Goal: Task Accomplishment & Management: Complete application form

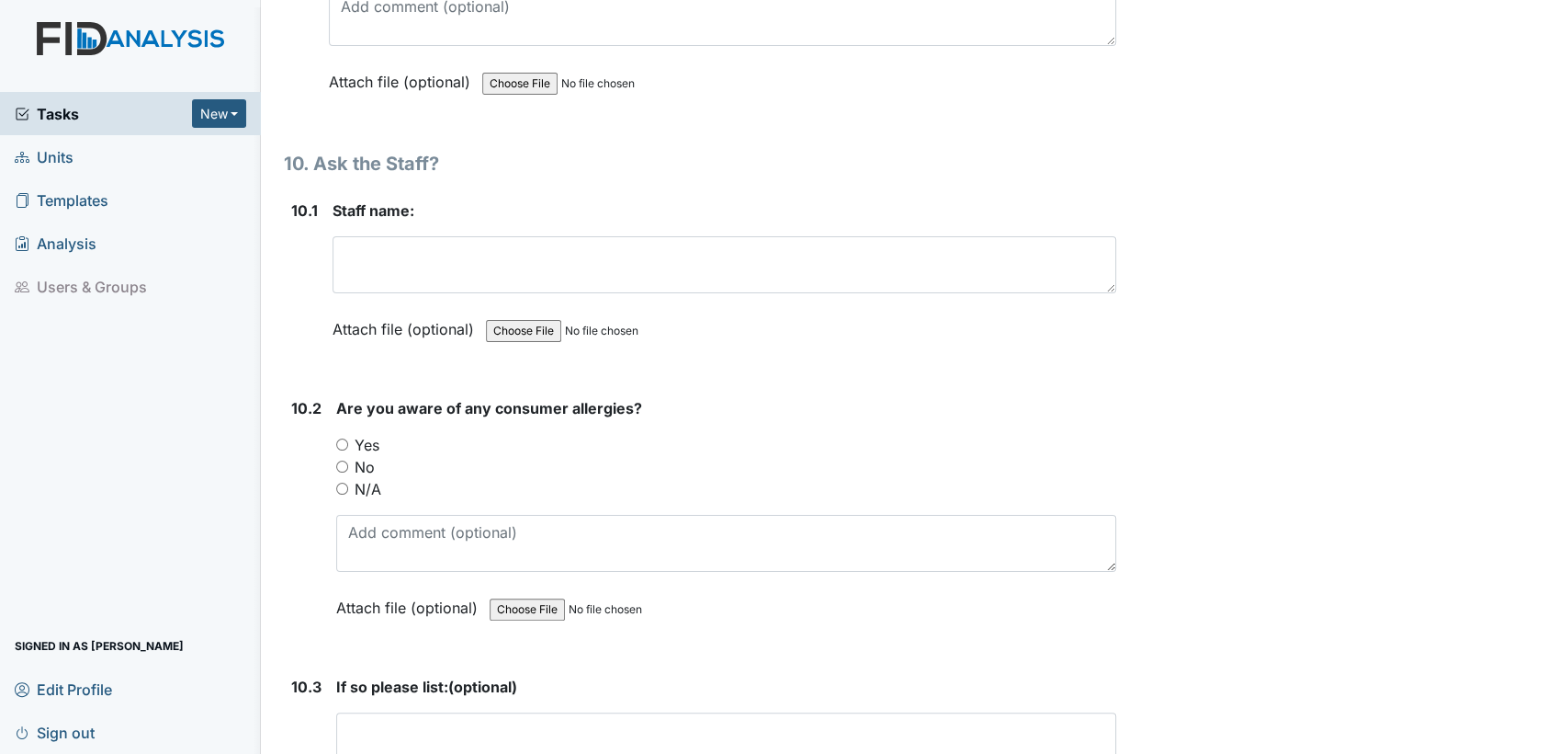
scroll to position [23066, 0]
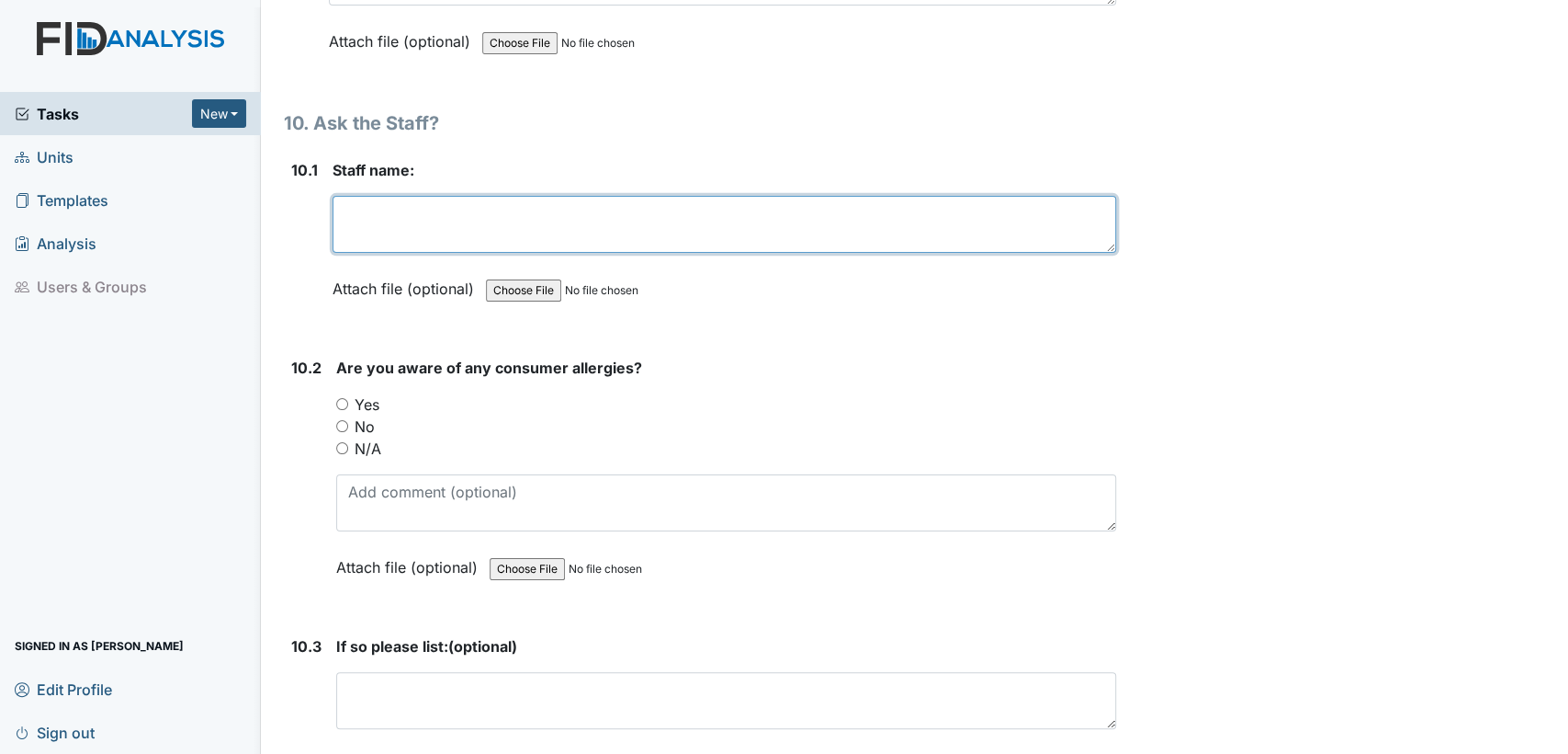
click at [525, 196] on textarea at bounding box center [724, 225] width 784 height 57
type textarea "Nakia Johnson"
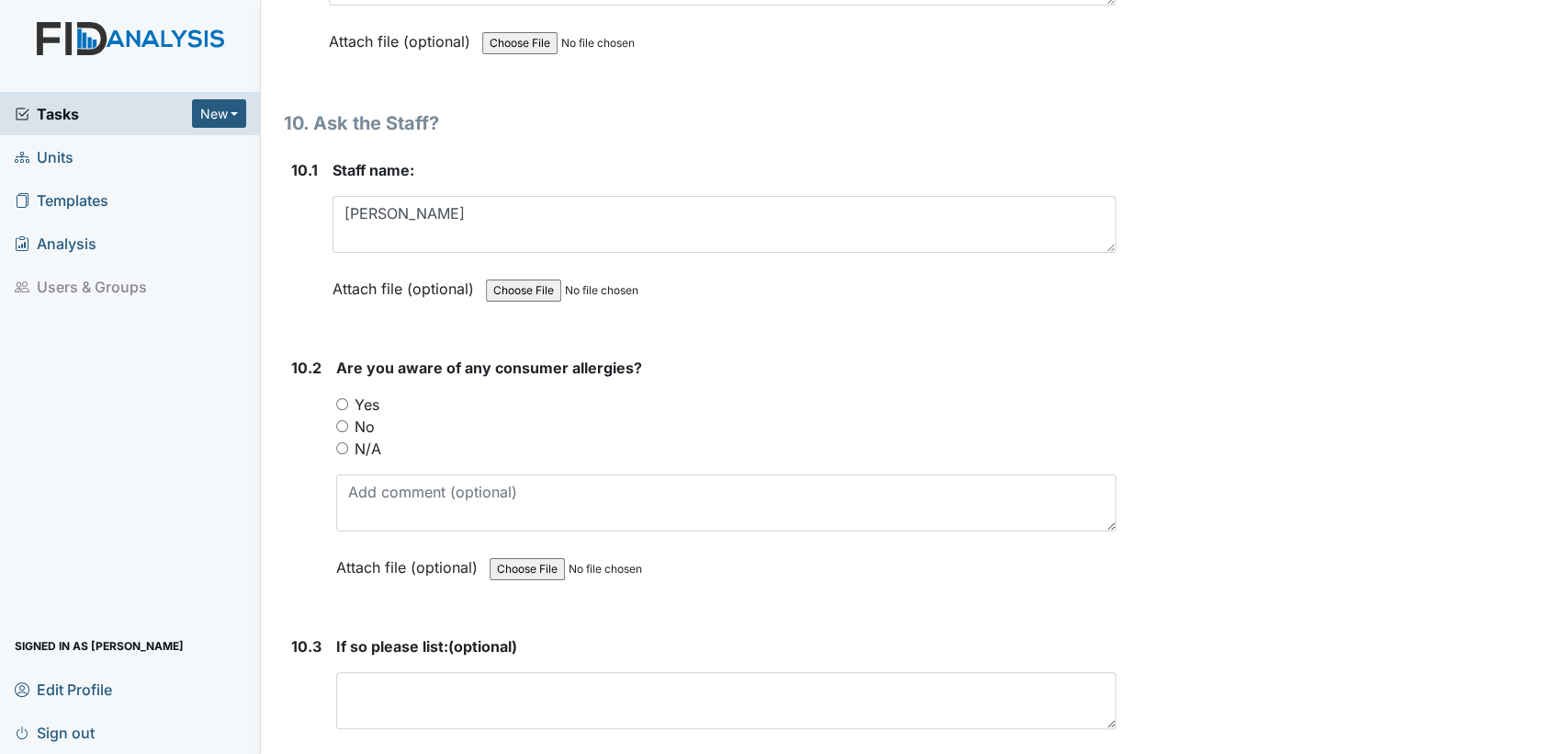
click at [338, 398] on input "Yes" at bounding box center [342, 404] width 12 height 12
radio input "true"
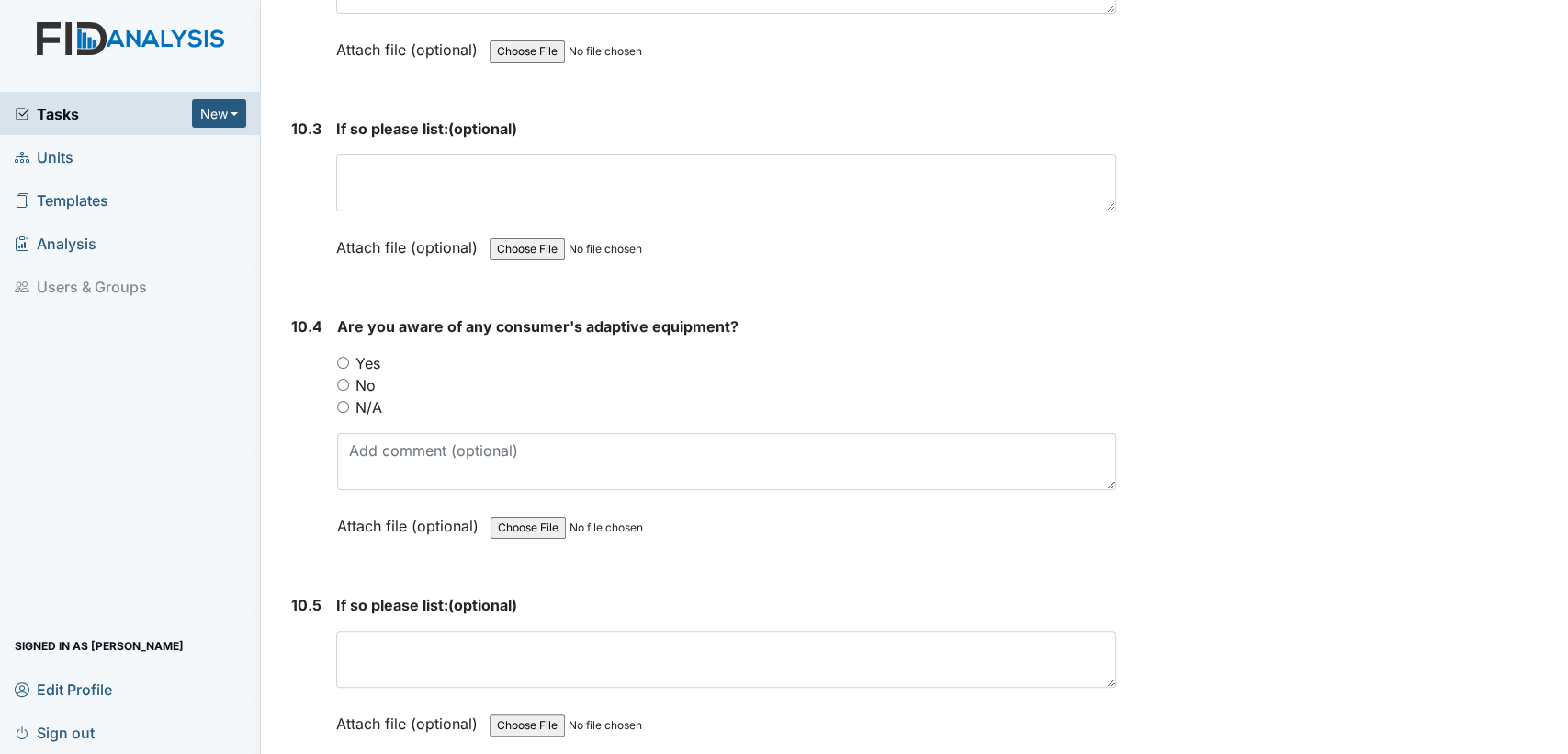
scroll to position [23666, 0]
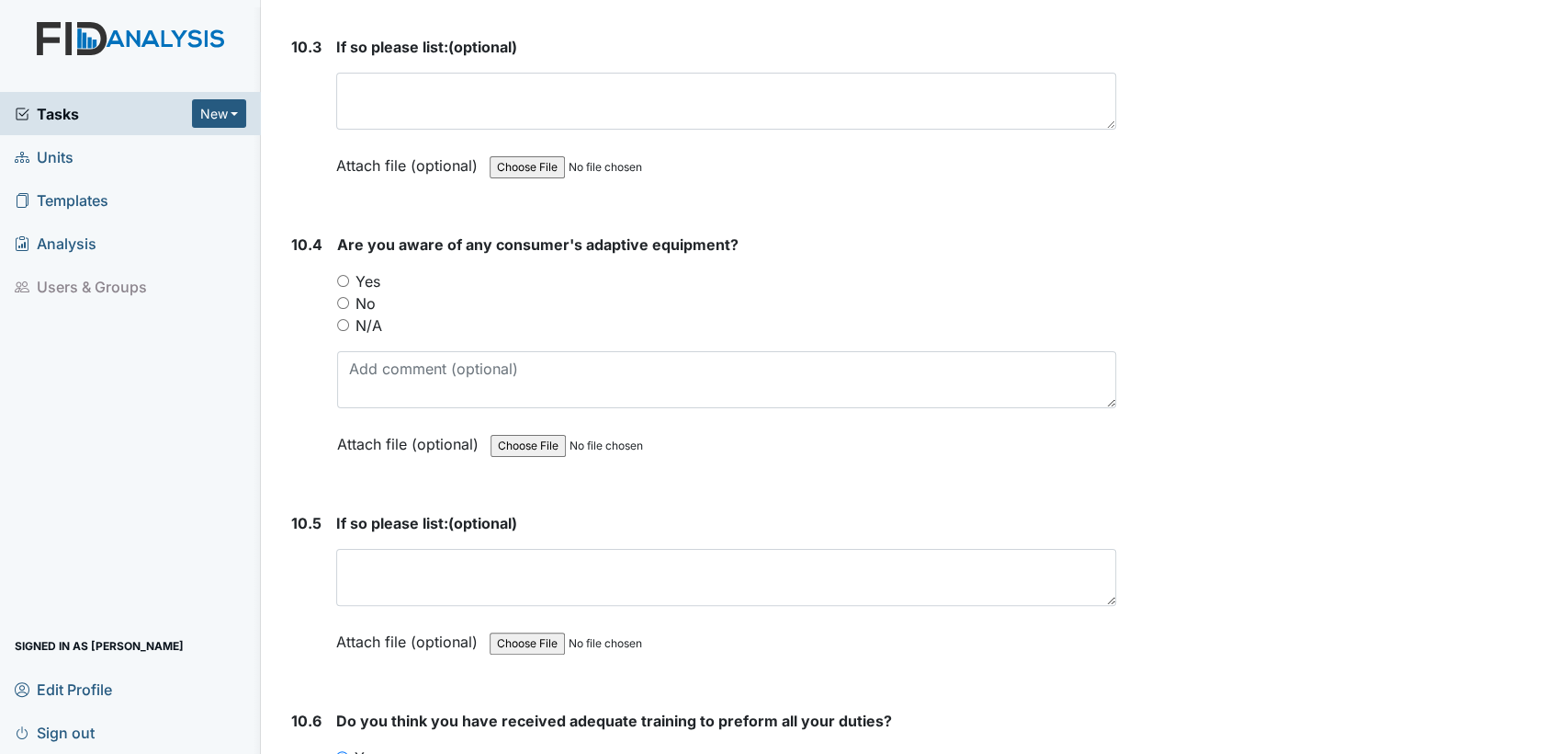
click at [338, 274] on input "Yes" at bounding box center [343, 280] width 12 height 12
radio input "true"
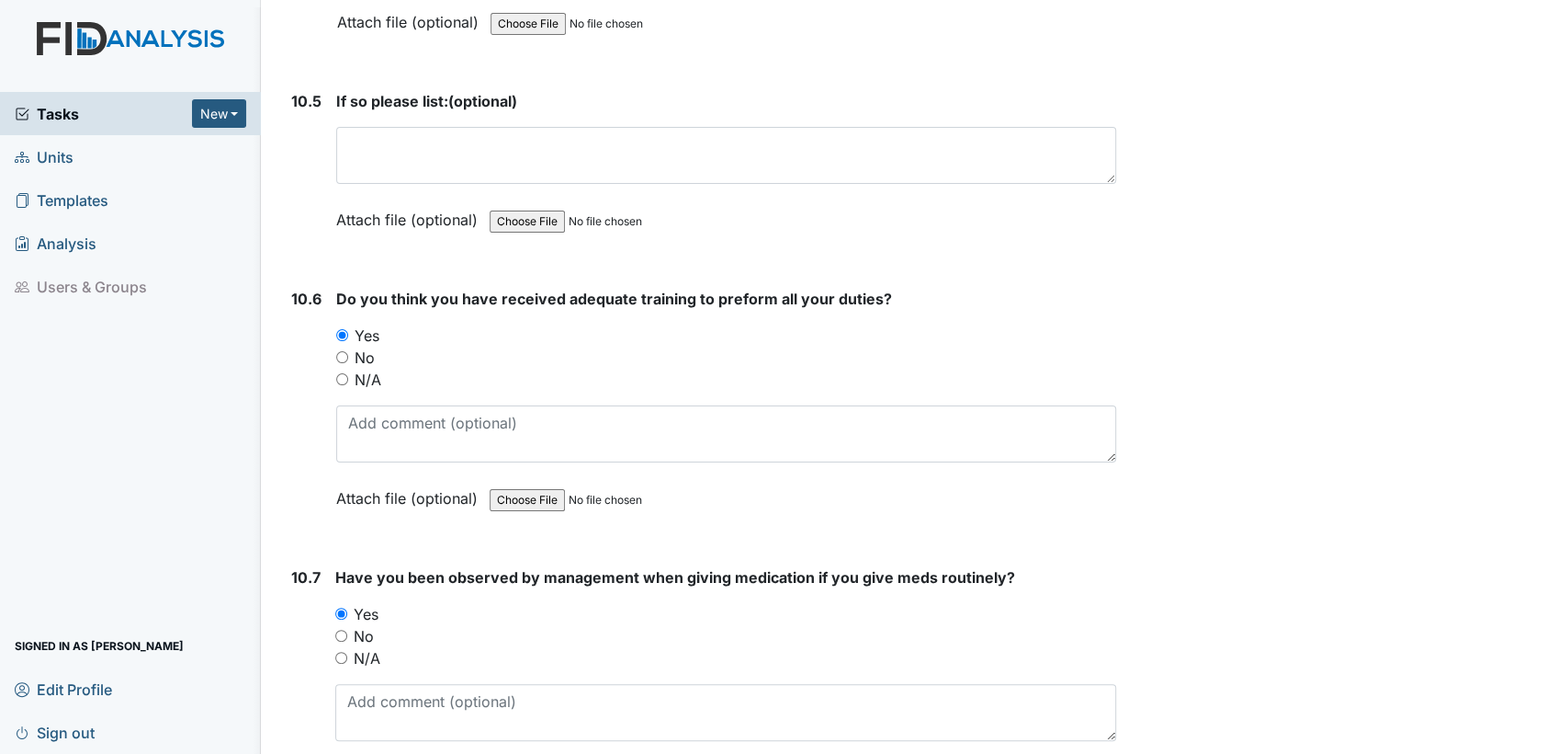
scroll to position [24278, 0]
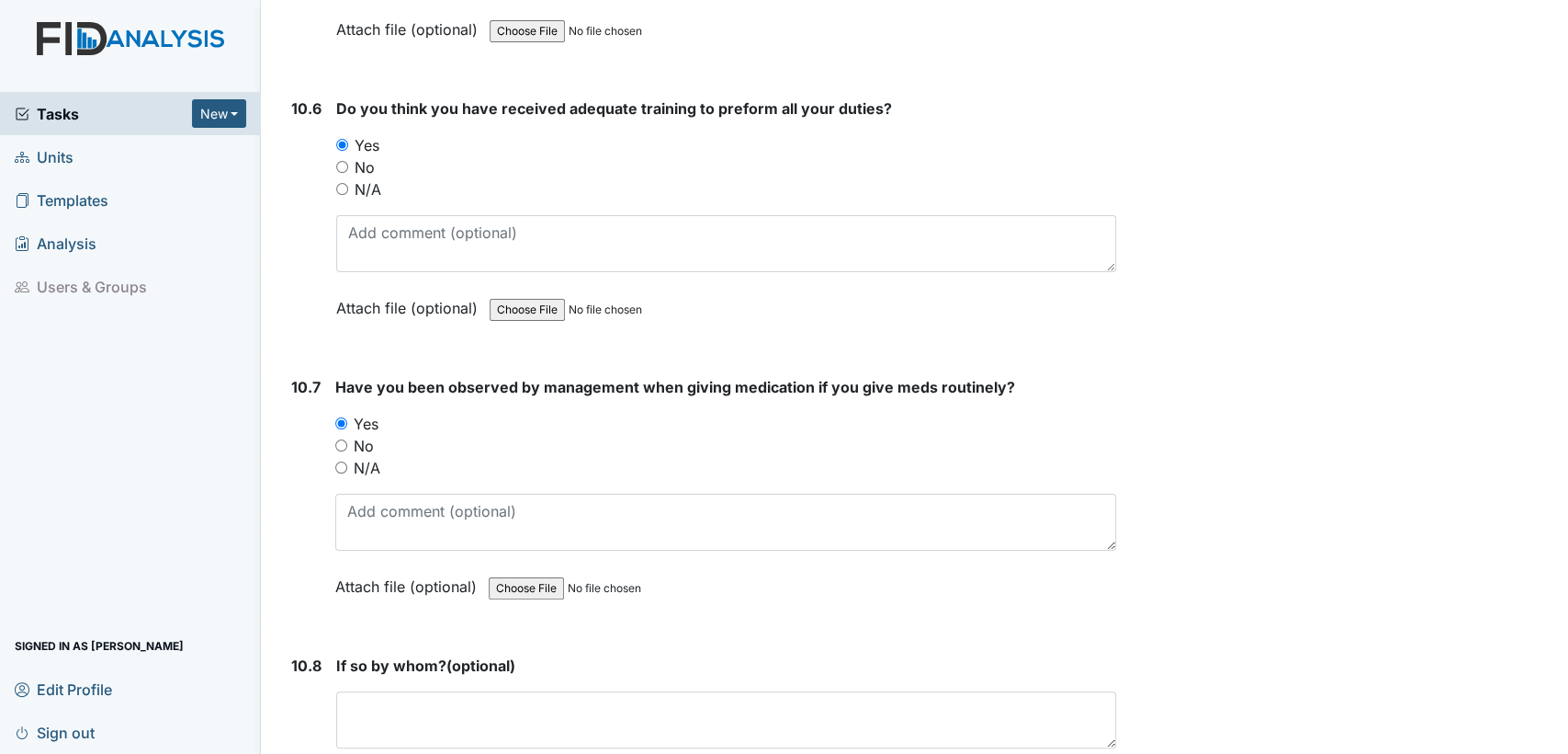
click at [336, 461] on input "N/A" at bounding box center [341, 467] width 12 height 12
radio input "true"
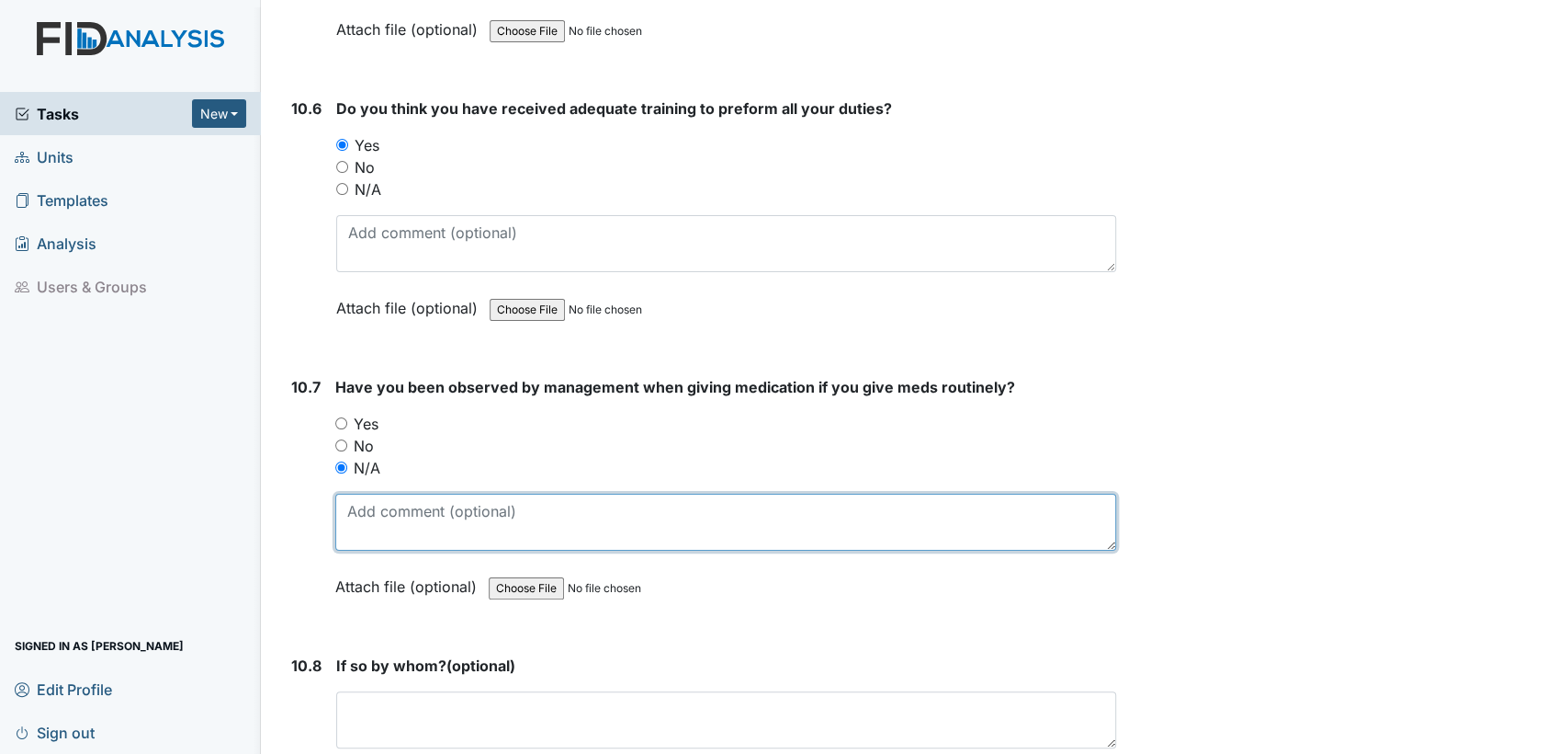
click at [366, 493] on textarea at bounding box center [726, 522] width 781 height 57
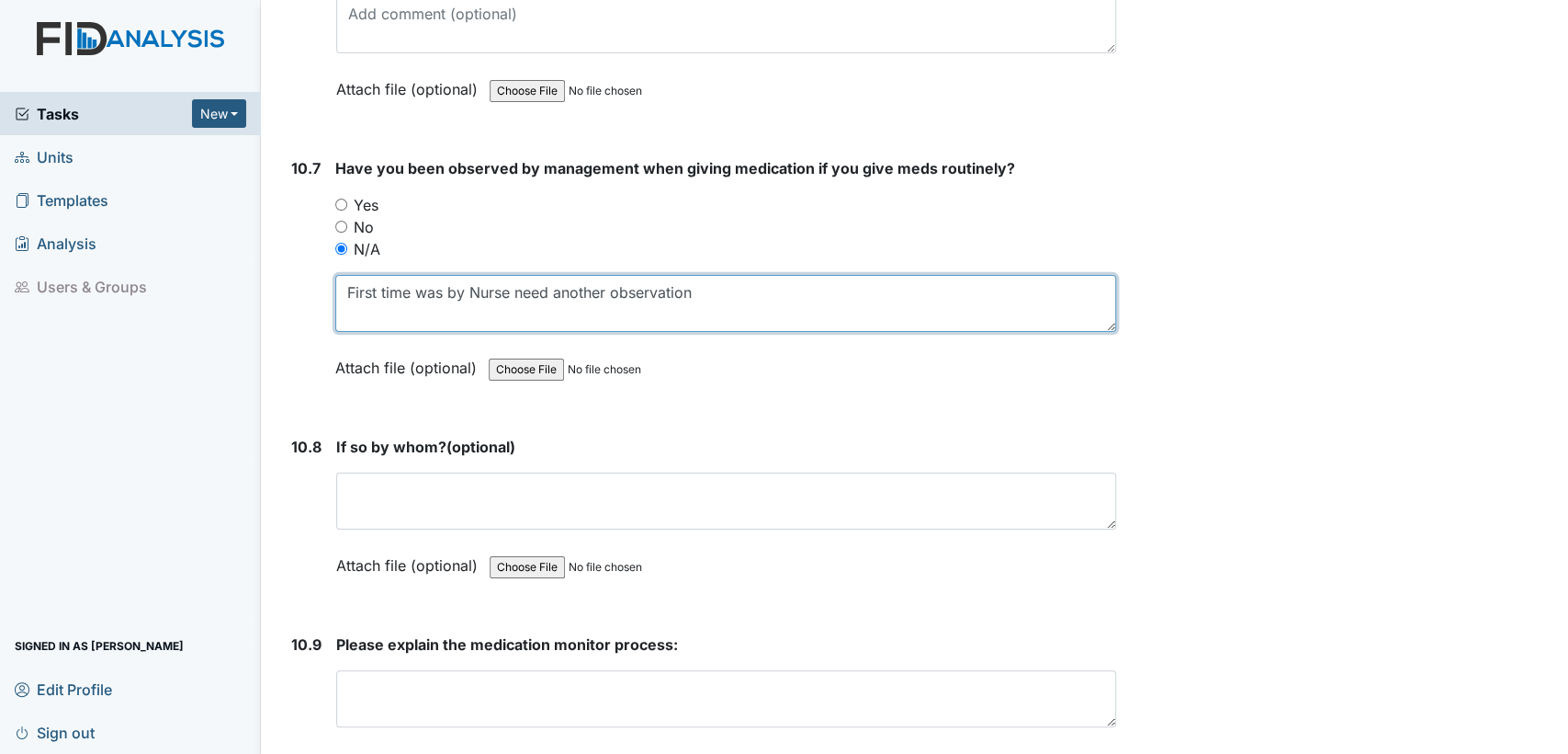
scroll to position [24540, 0]
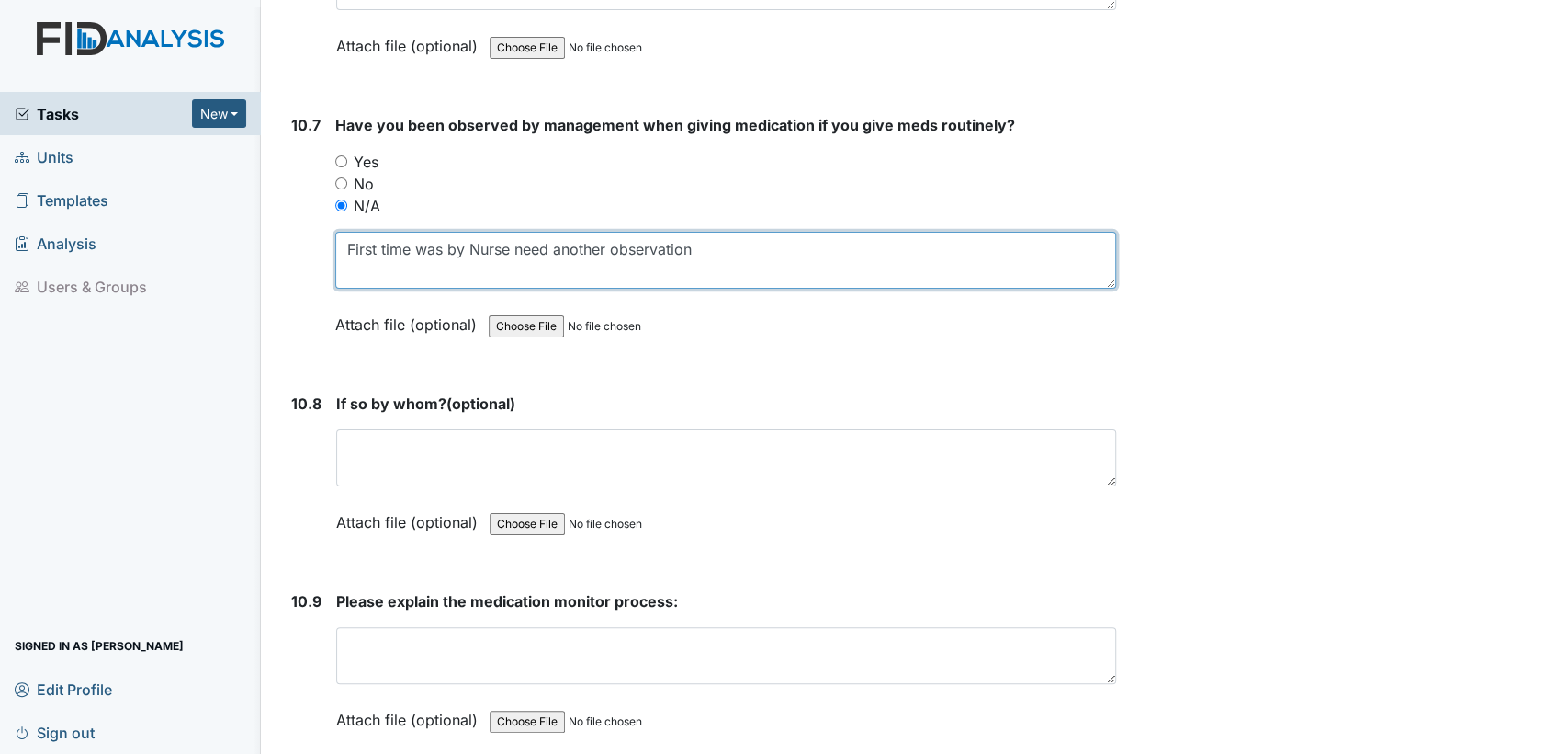
type textarea "First time was by Nurse need another observation"
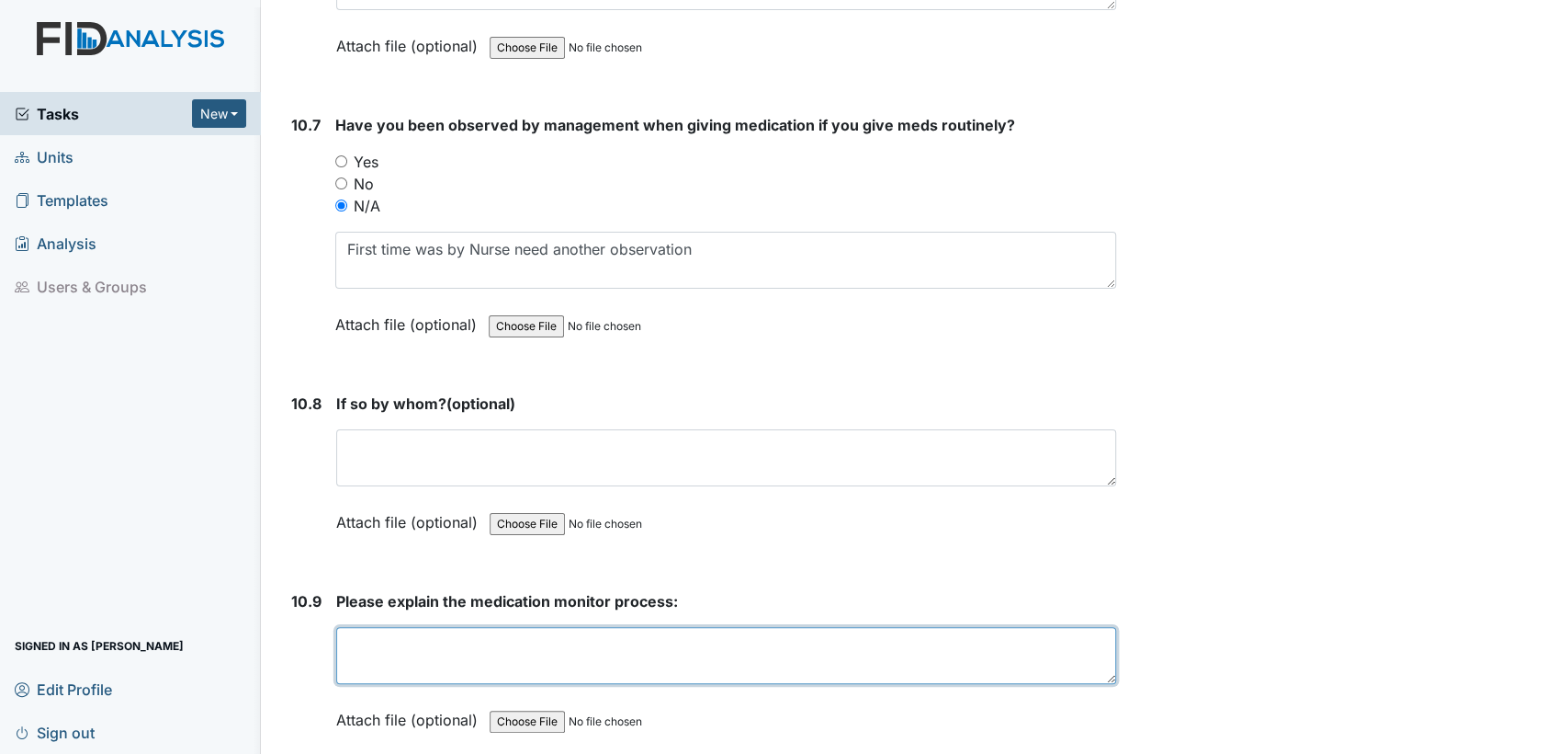
click at [623, 627] on textarea at bounding box center [726, 656] width 780 height 57
type textarea "make sure no meds were missed or given wrong"
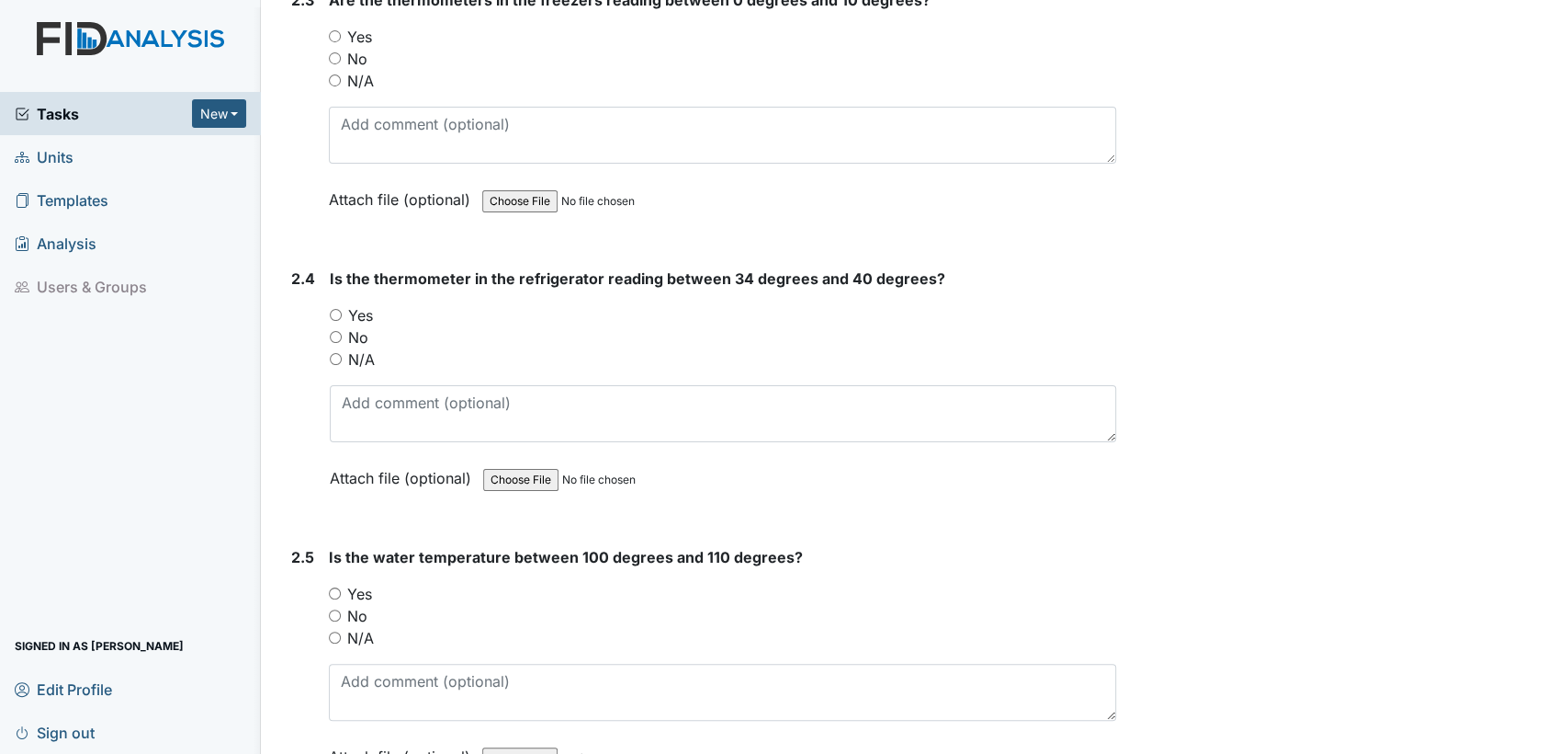
scroll to position [2192, 0]
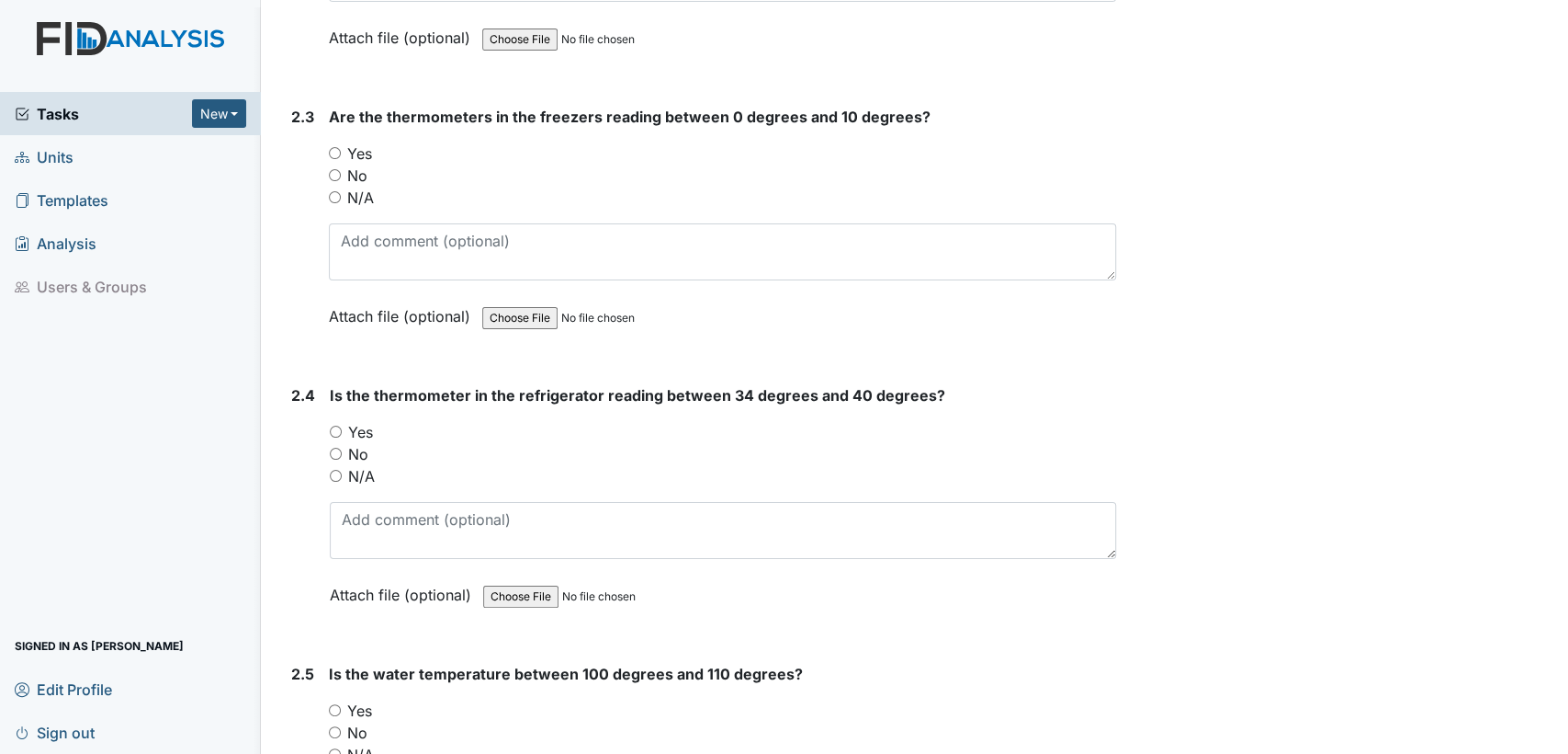
click at [332, 147] on input "Yes" at bounding box center [334, 152] width 12 height 12
radio input "true"
click at [338, 426] on input "Yes" at bounding box center [335, 432] width 12 height 12
radio input "true"
click at [334, 704] on input "Yes" at bounding box center [334, 710] width 12 height 12
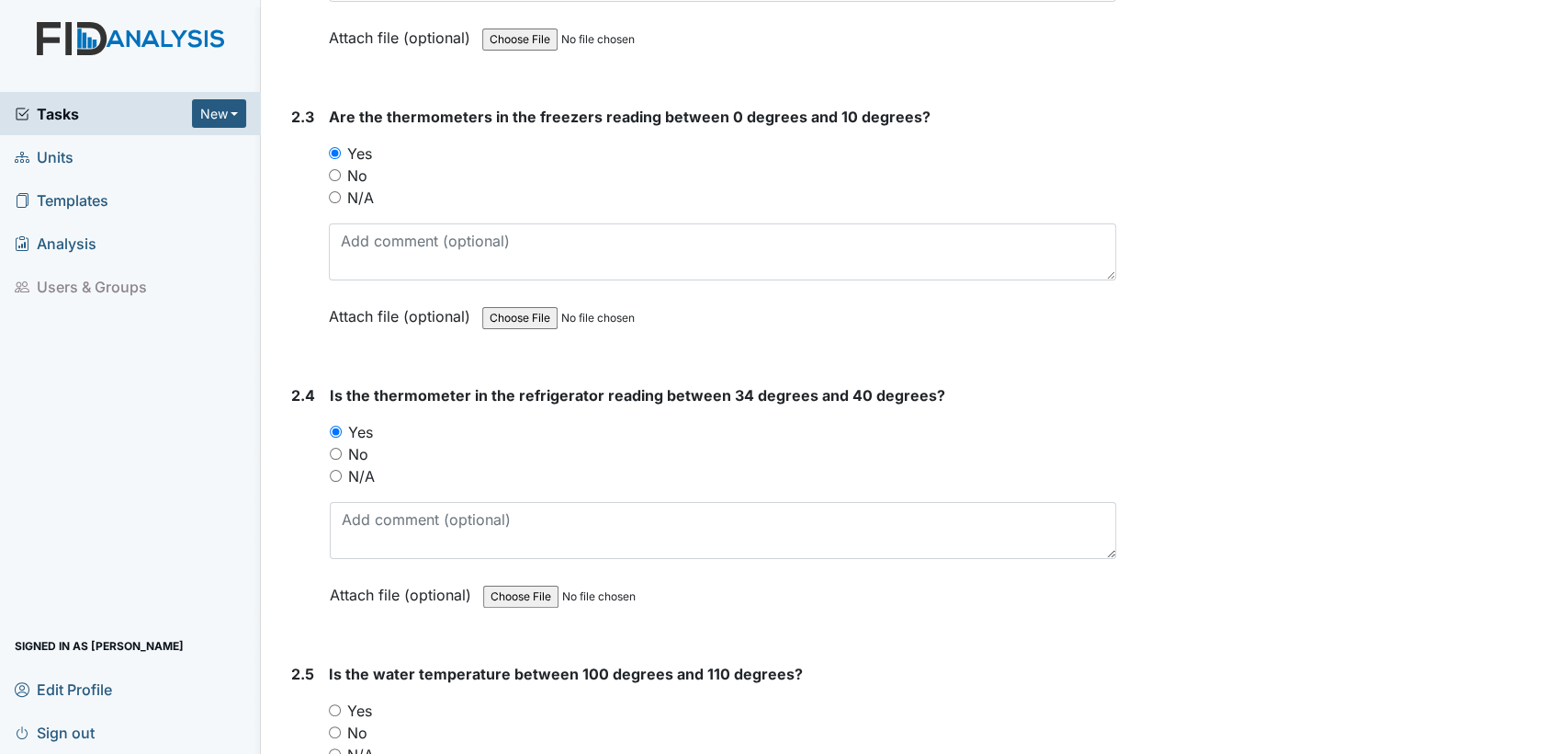
radio input "true"
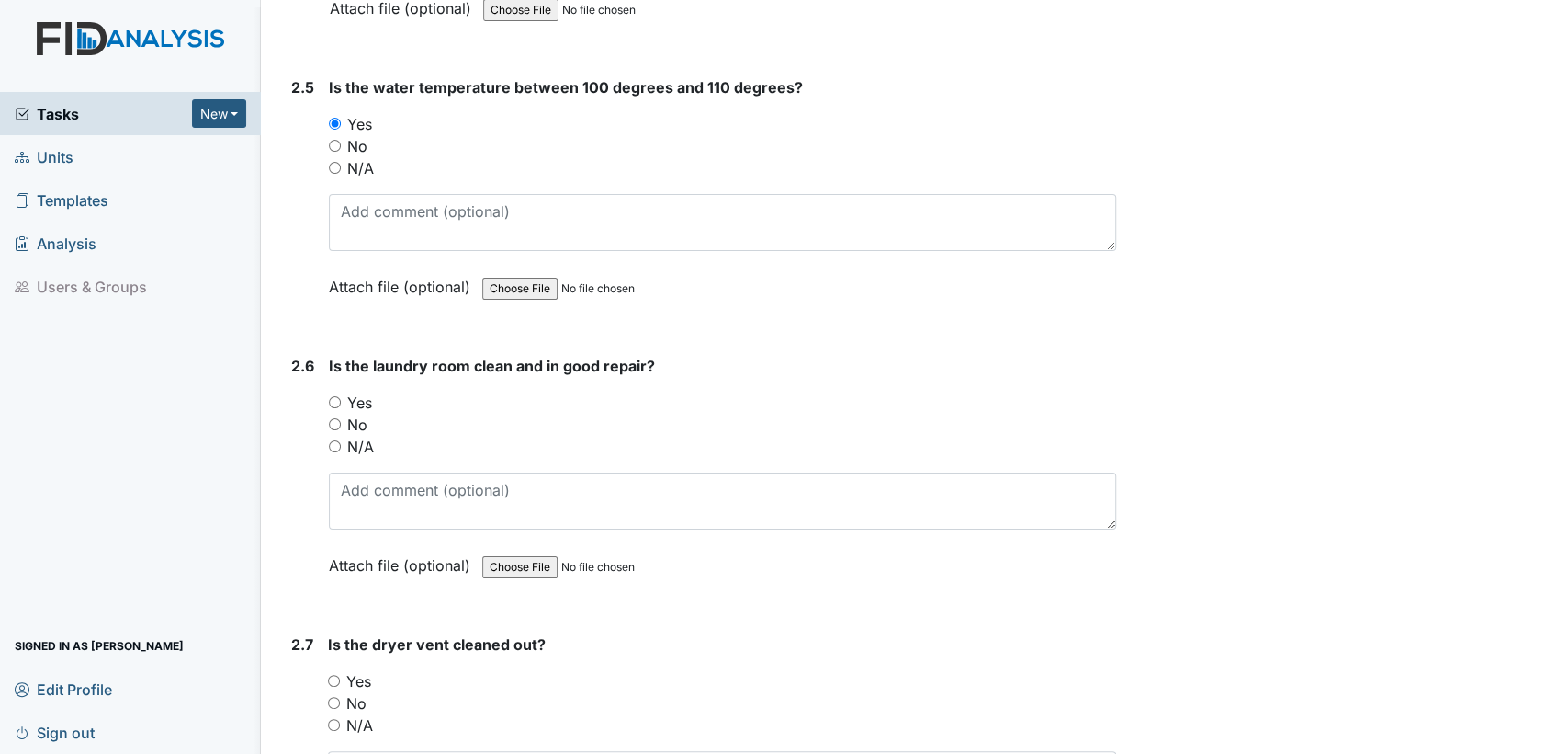
scroll to position [2955, 0]
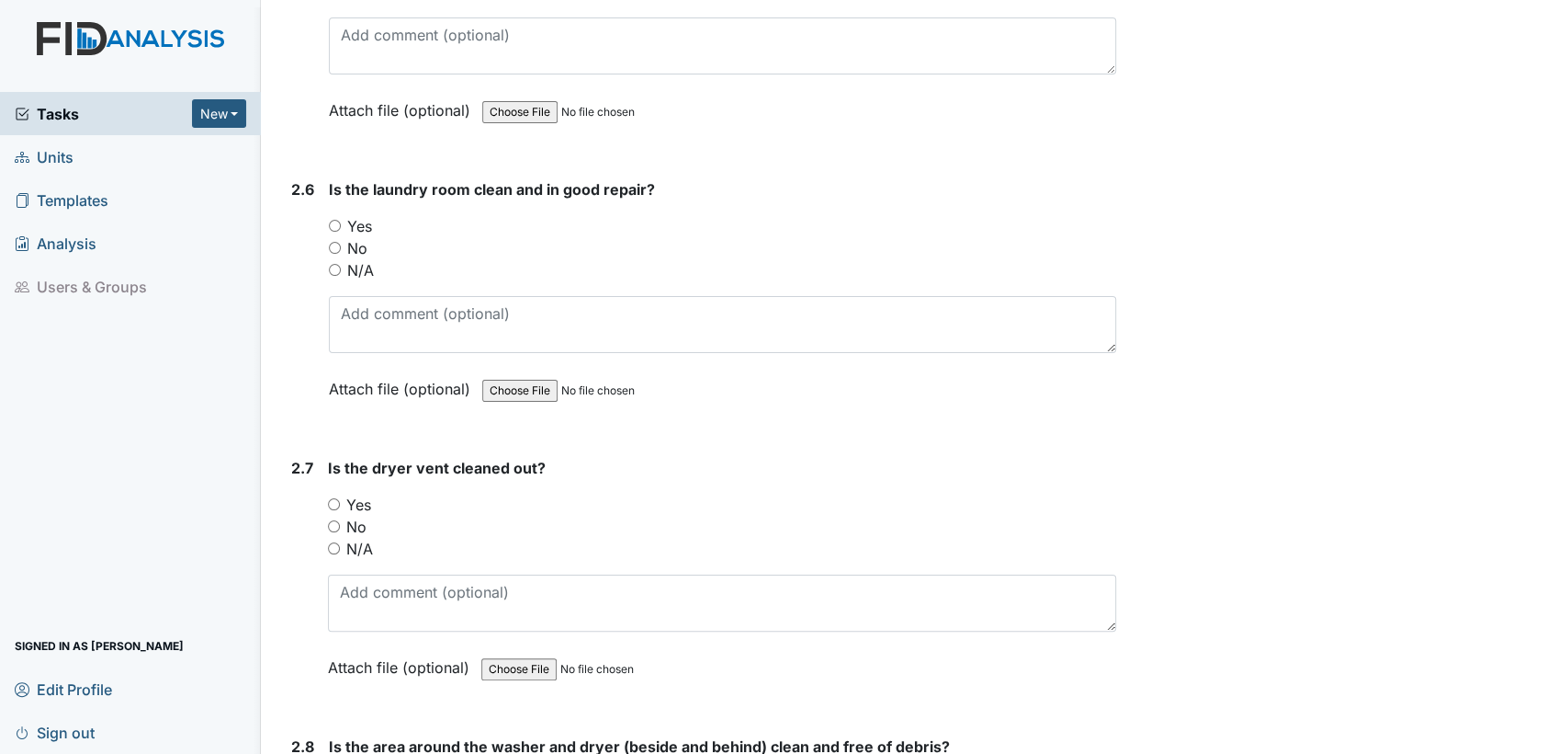
click at [332, 220] on input "Yes" at bounding box center [334, 225] width 12 height 12
radio input "true"
click at [335, 520] on input "No" at bounding box center [333, 526] width 12 height 12
radio input "true"
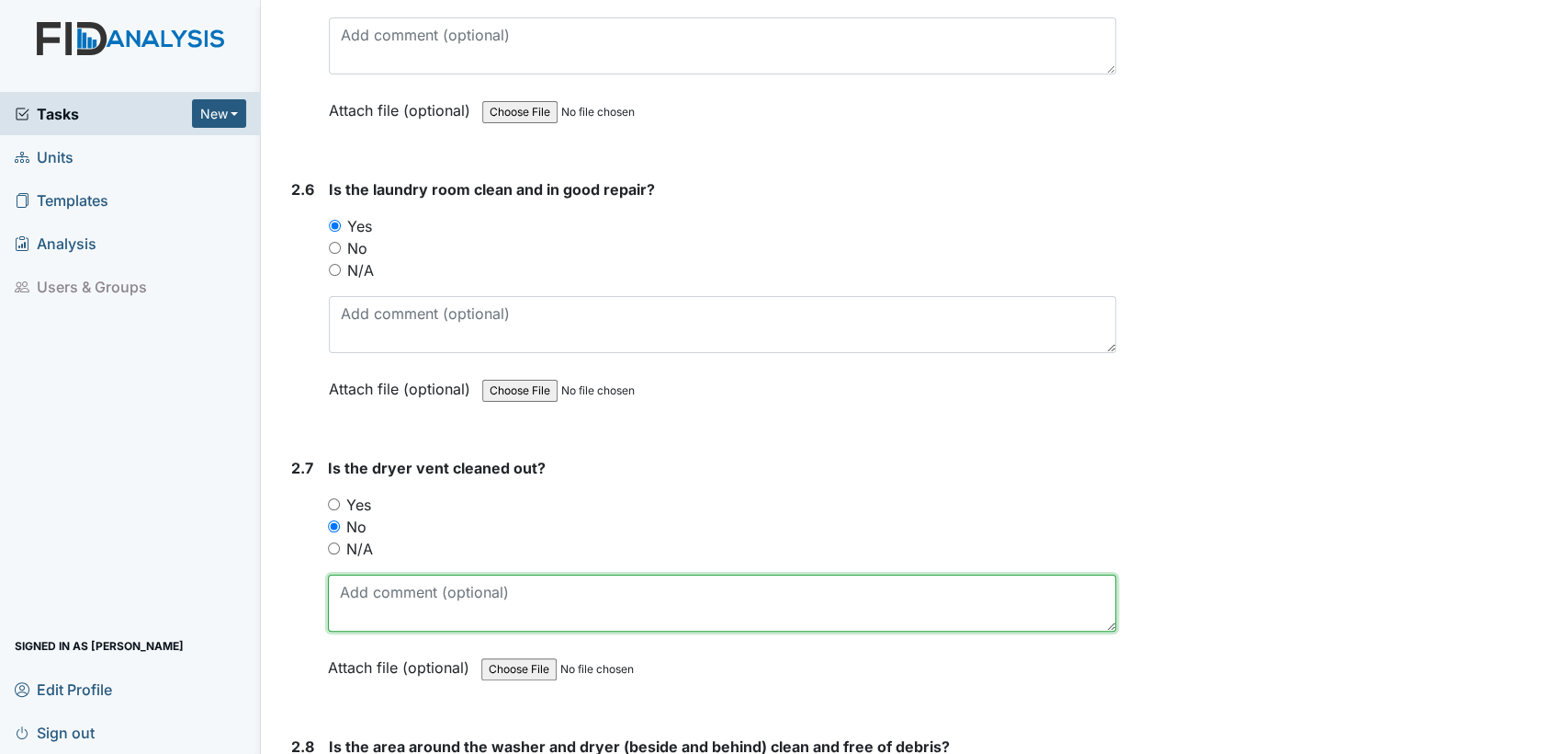
click at [376, 586] on textarea at bounding box center [722, 603] width 789 height 57
type textarea "d"
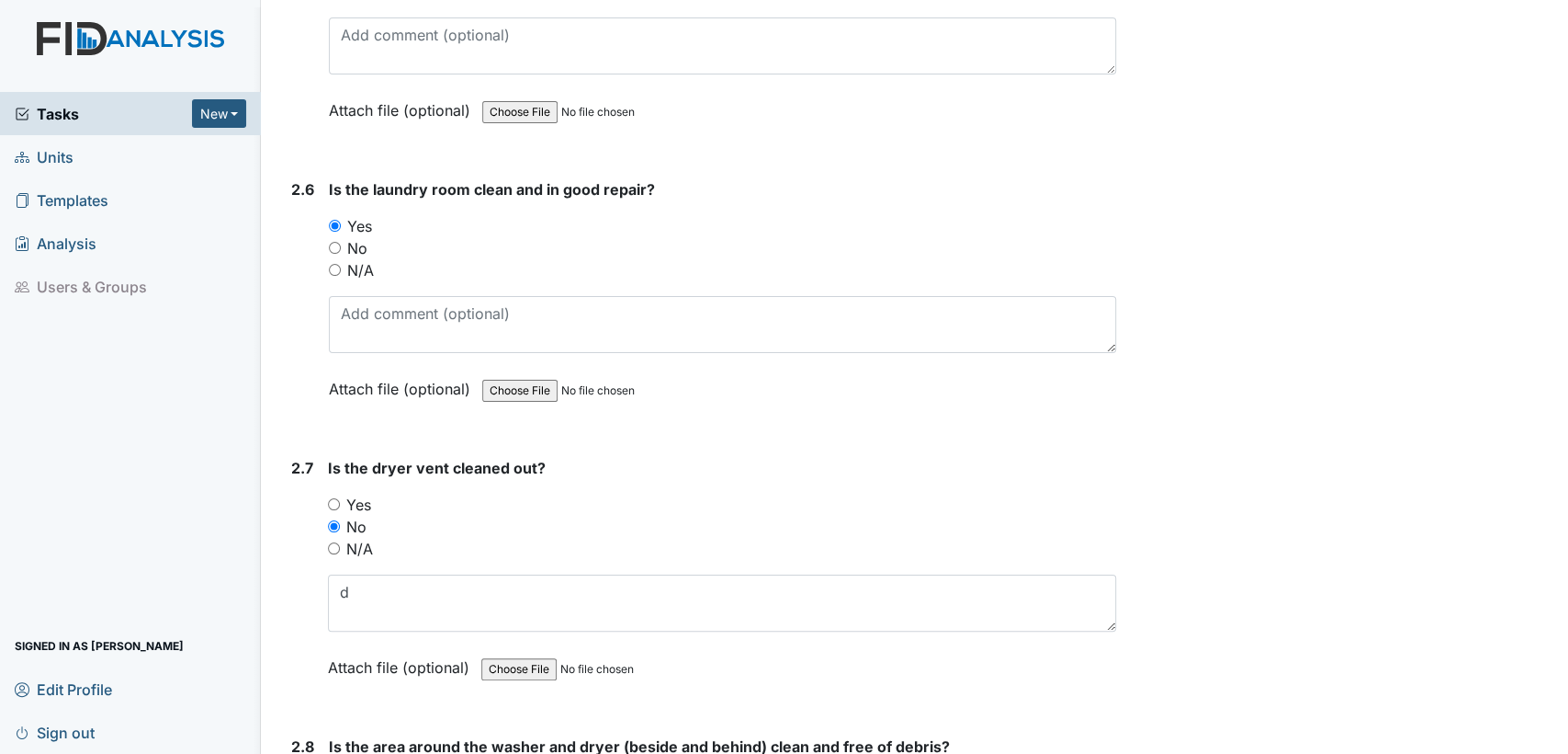
click at [331, 542] on input "N/A" at bounding box center [333, 548] width 12 height 12
radio input "true"
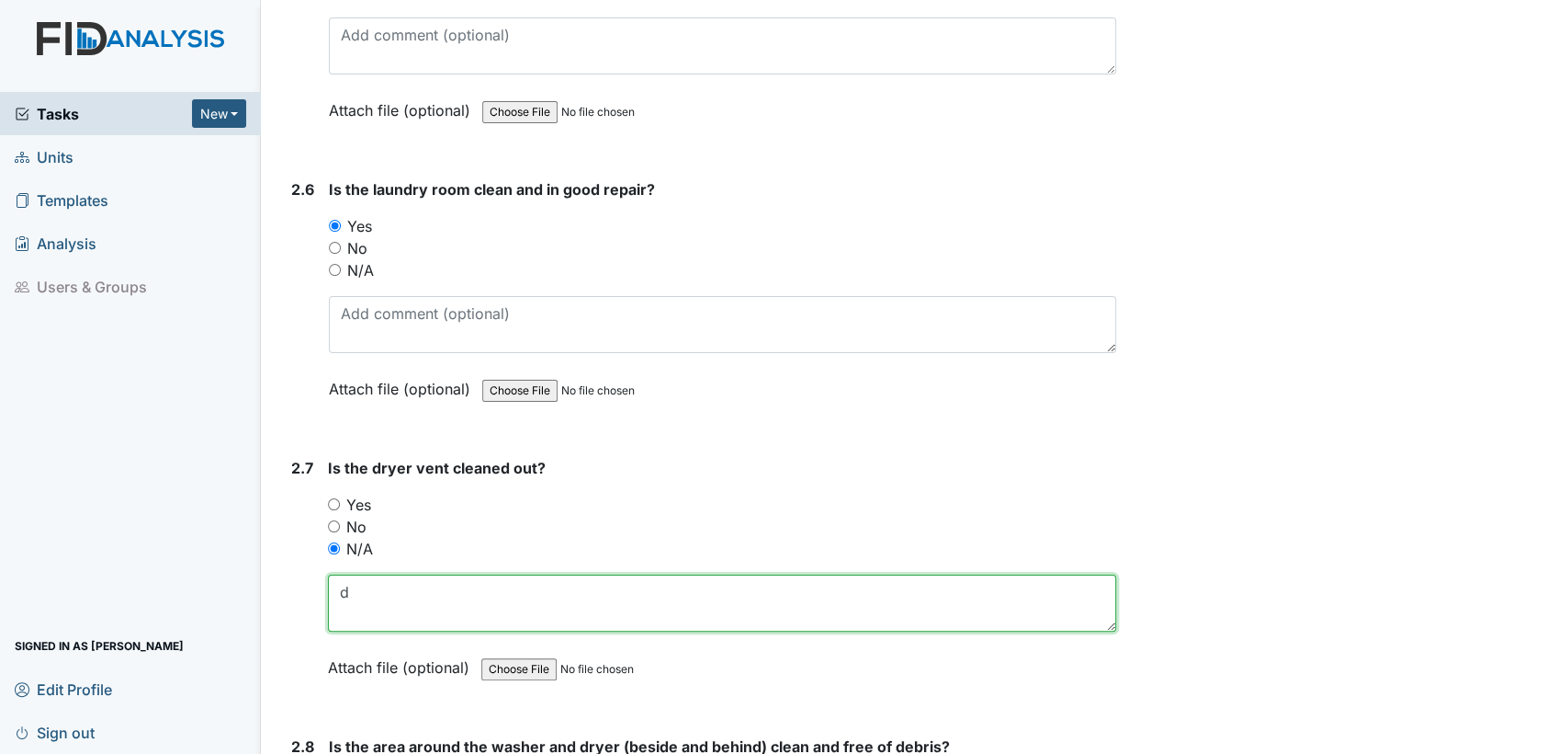
click at [373, 575] on textarea "d" at bounding box center [722, 603] width 789 height 57
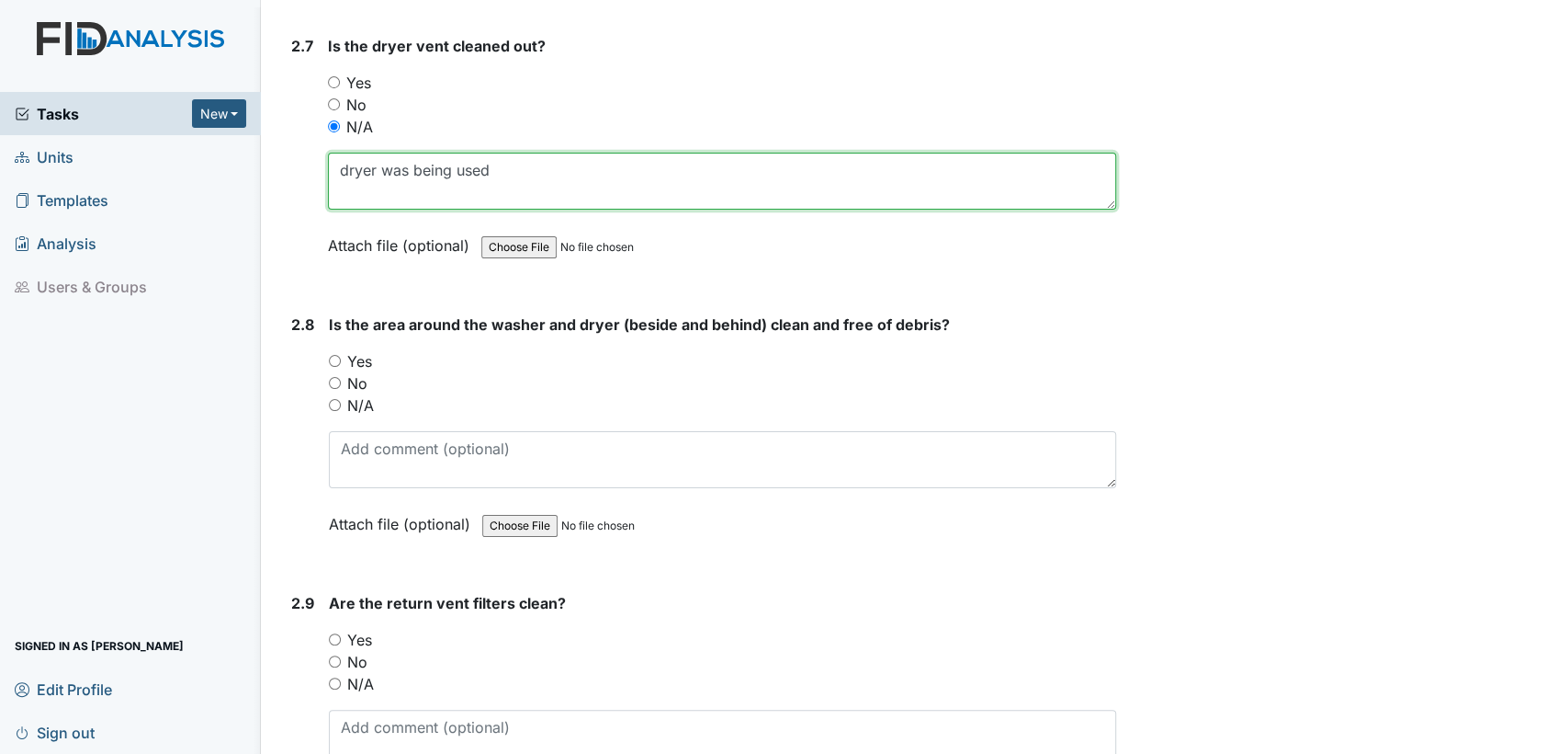
scroll to position [3459, 0]
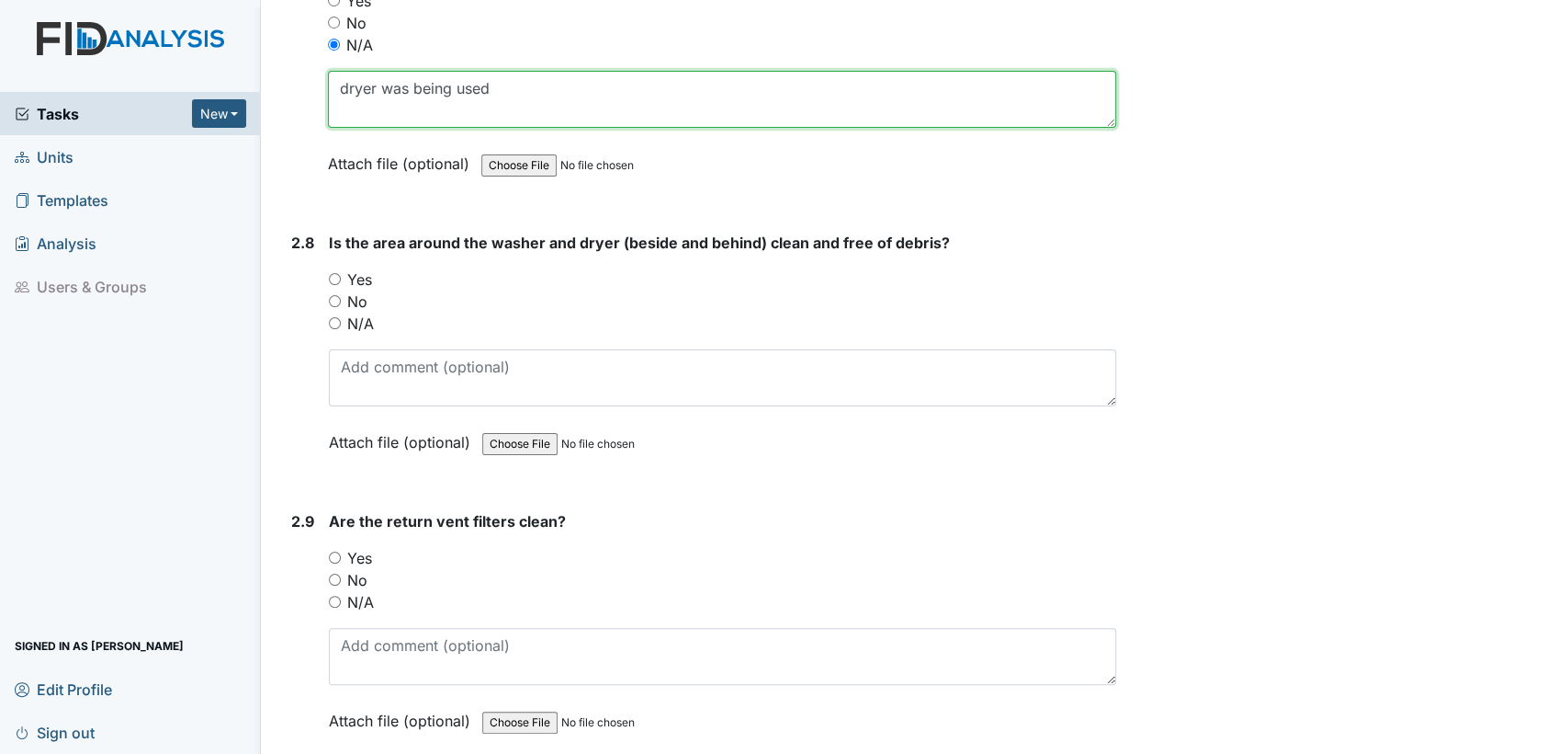
type textarea "dryer was being used"
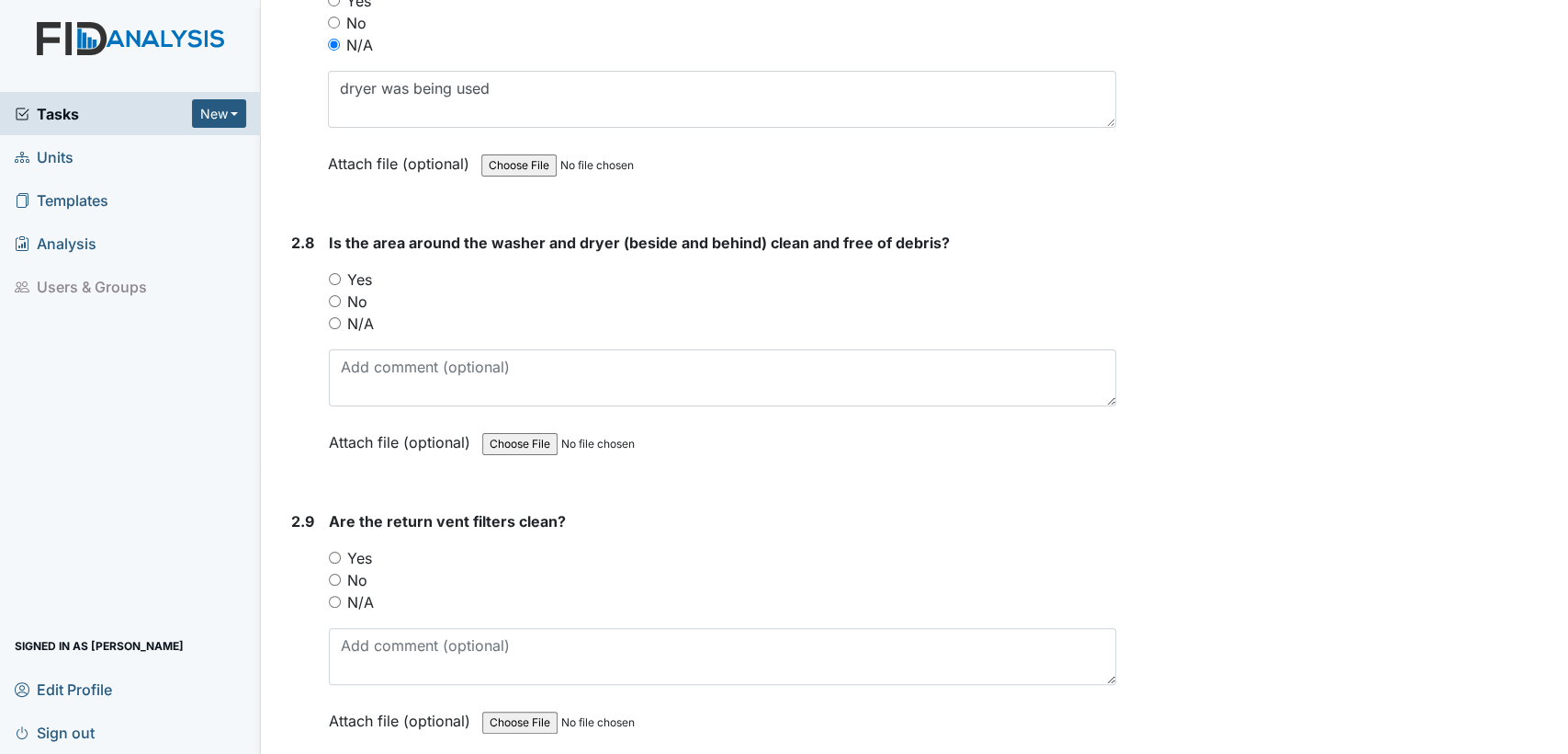
click at [332, 273] on input "Yes" at bounding box center [334, 278] width 12 height 12
radio input "true"
click at [338, 552] on input "Yes" at bounding box center [334, 557] width 12 height 12
radio input "true"
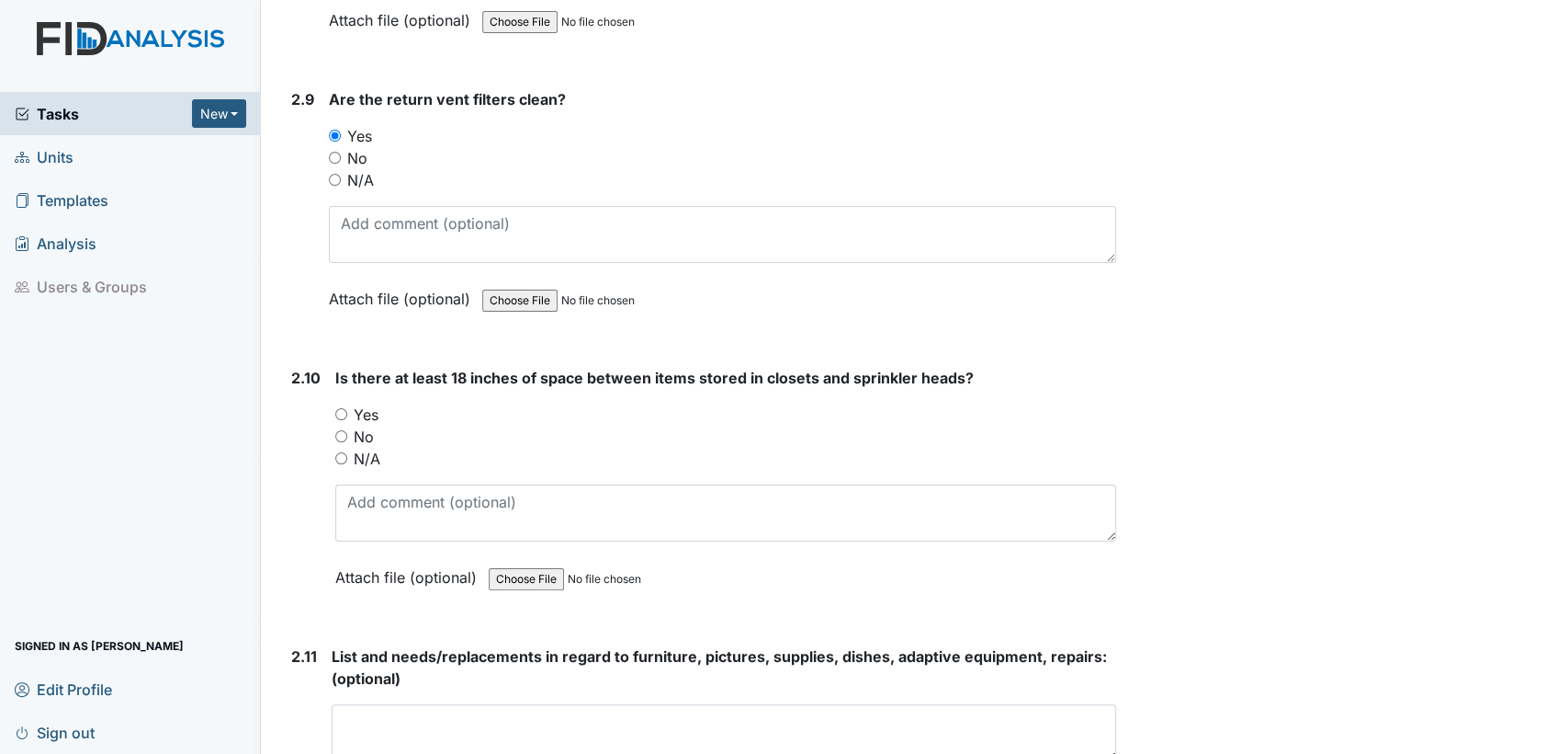
scroll to position [3908, 0]
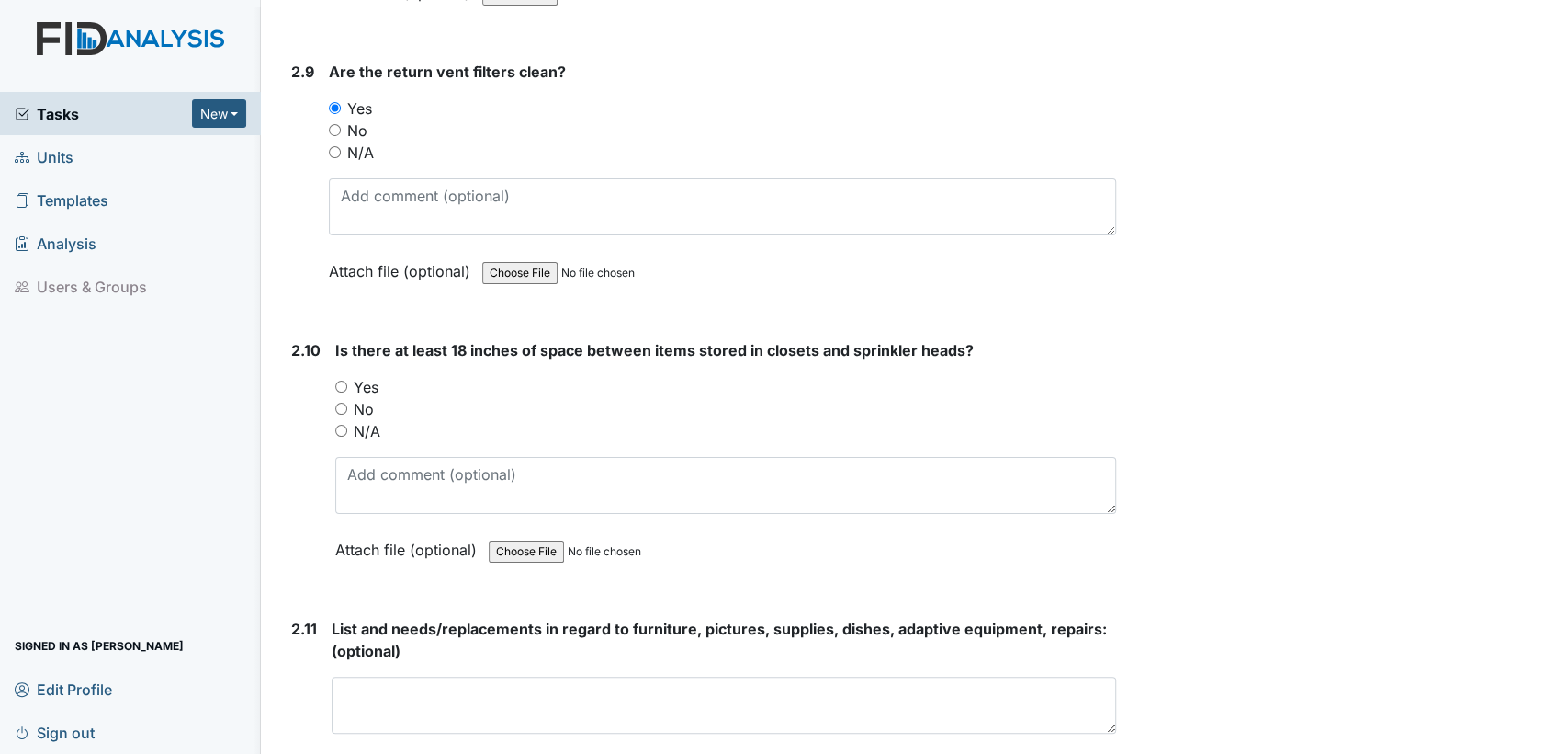
click at [338, 425] on input "N/A" at bounding box center [341, 431] width 12 height 12
radio input "true"
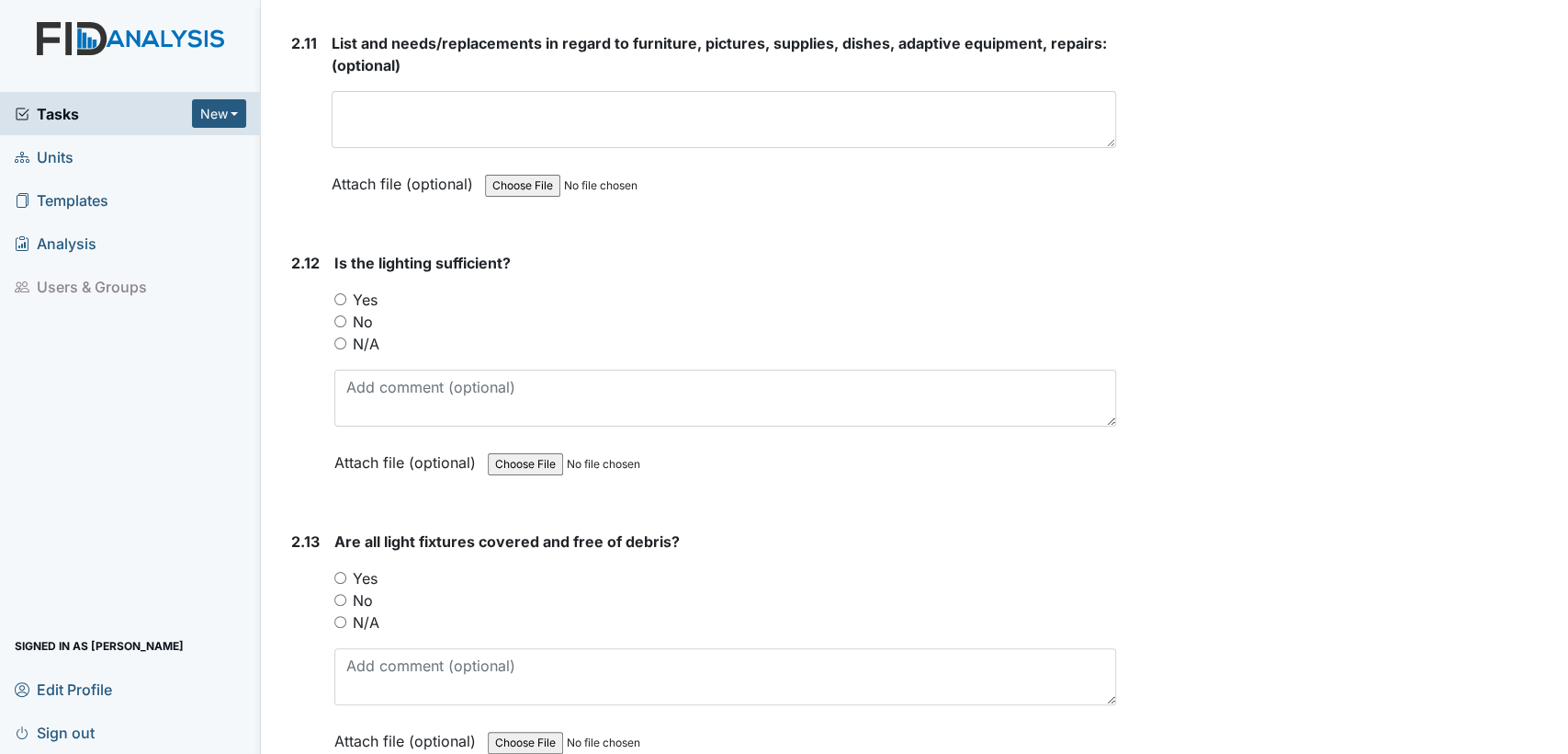
scroll to position [4575, 0]
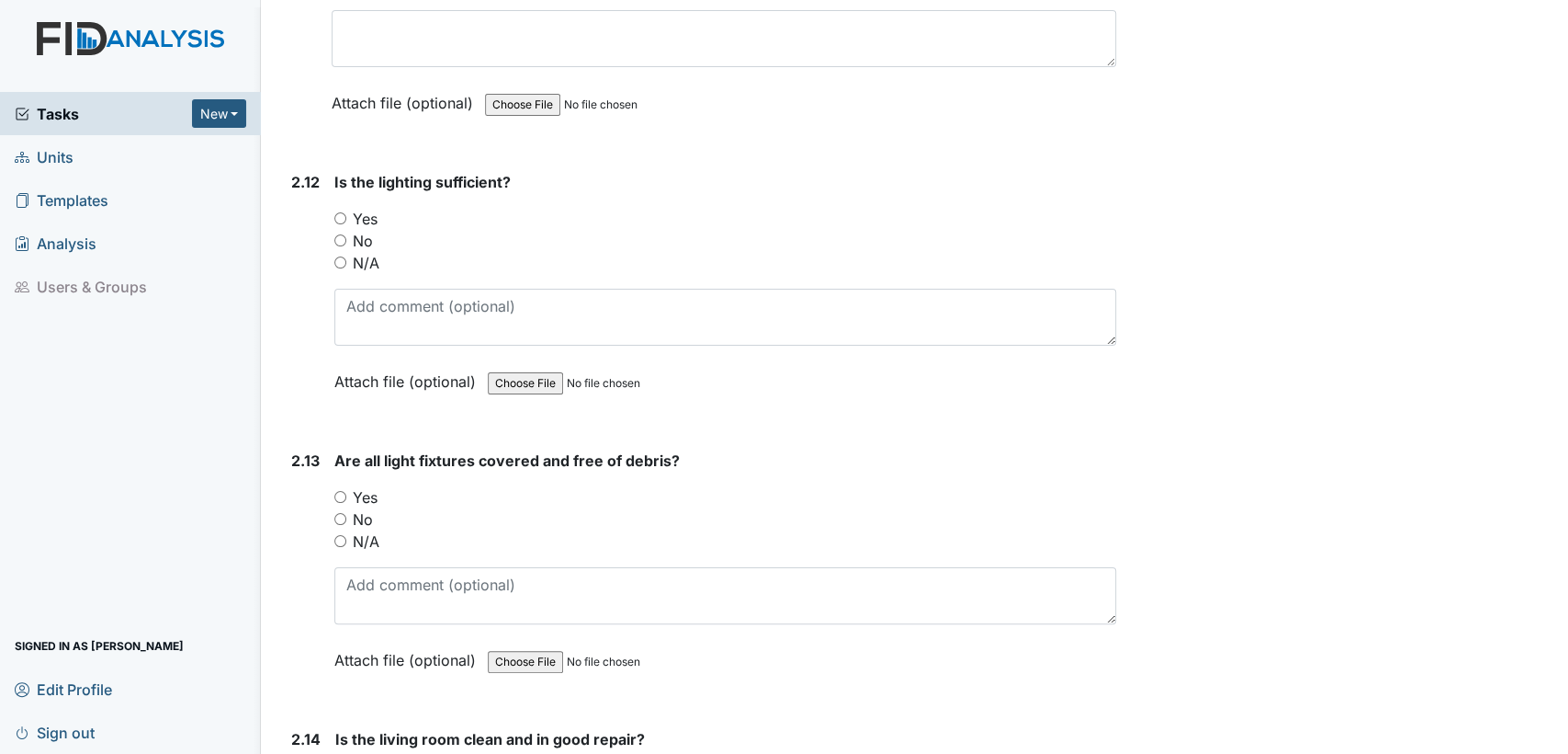
click at [338, 213] on input "Yes" at bounding box center [340, 218] width 12 height 12
radio input "true"
click at [339, 491] on input "Yes" at bounding box center [340, 496] width 12 height 12
radio input "true"
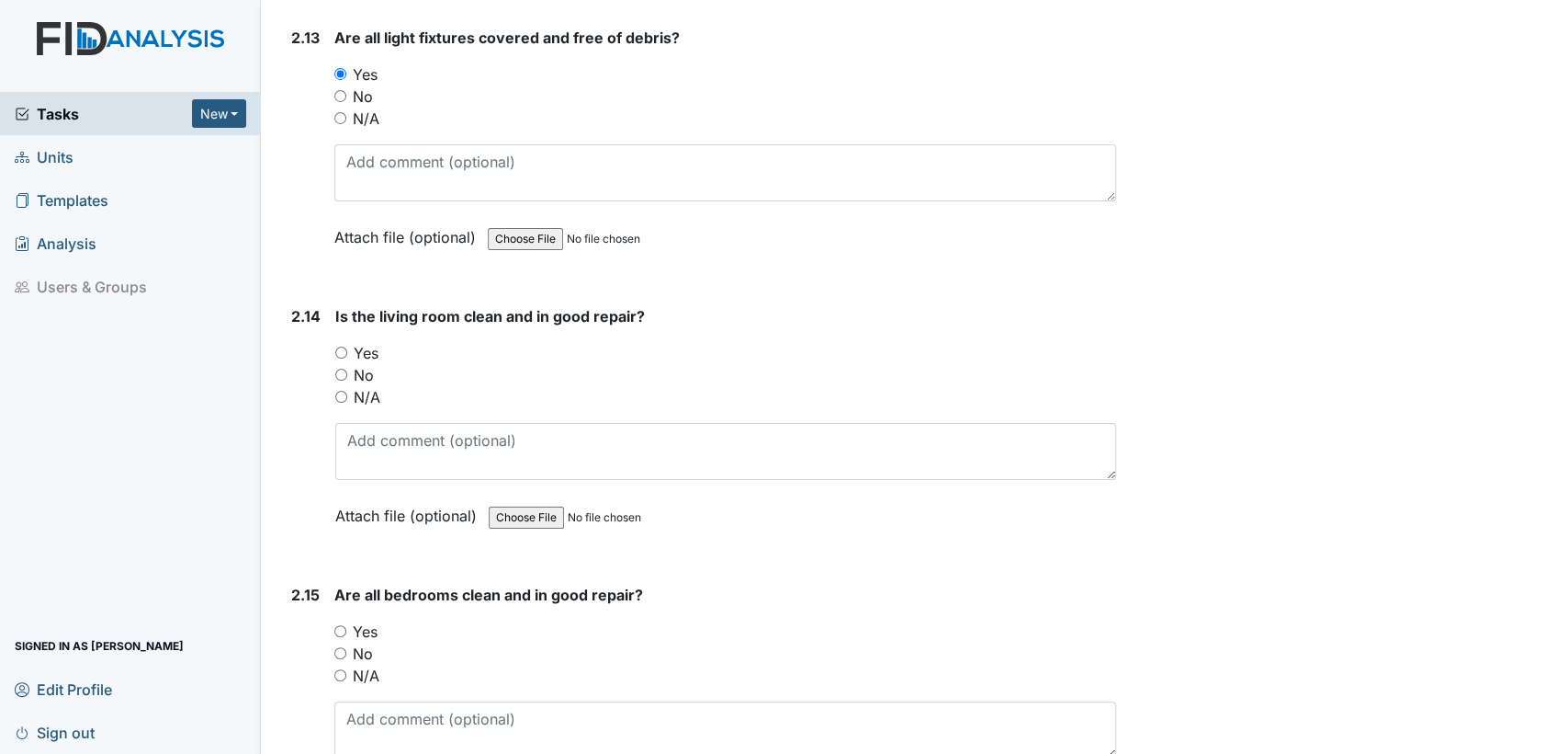
scroll to position [5038, 0]
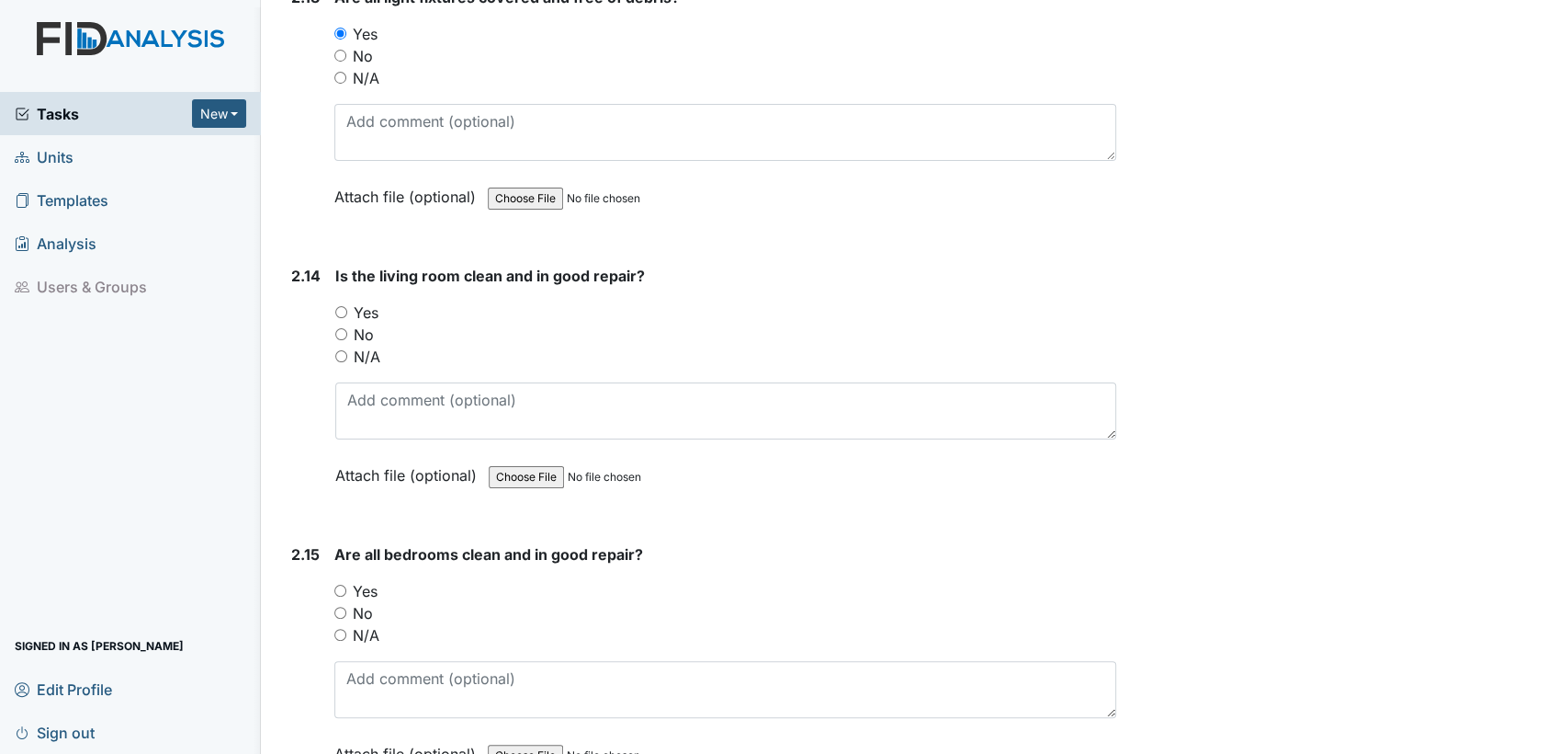
click at [340, 306] on input "Yes" at bounding box center [341, 311] width 12 height 12
radio input "true"
click at [340, 585] on input "Yes" at bounding box center [340, 590] width 12 height 12
radio input "true"
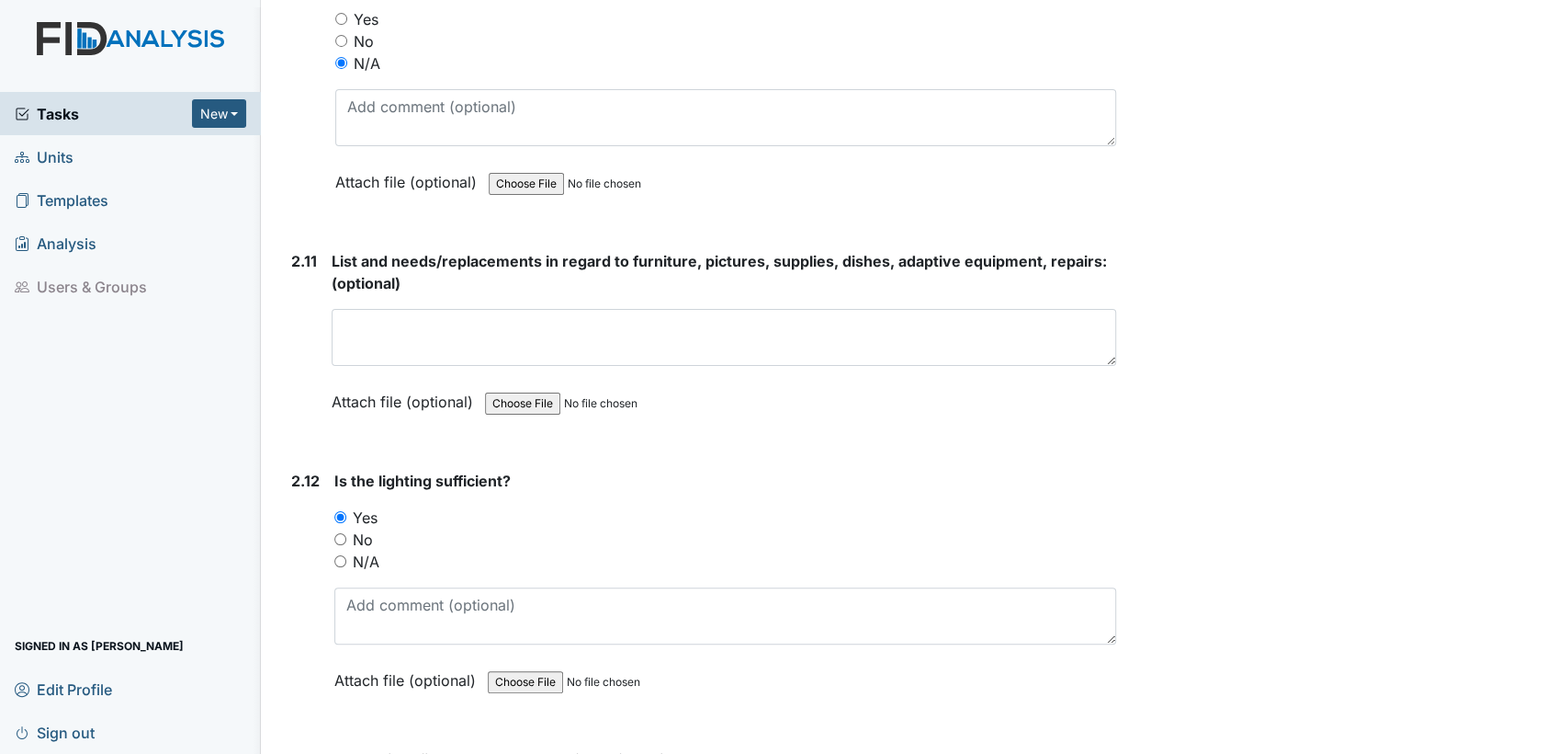
scroll to position [4180, 0]
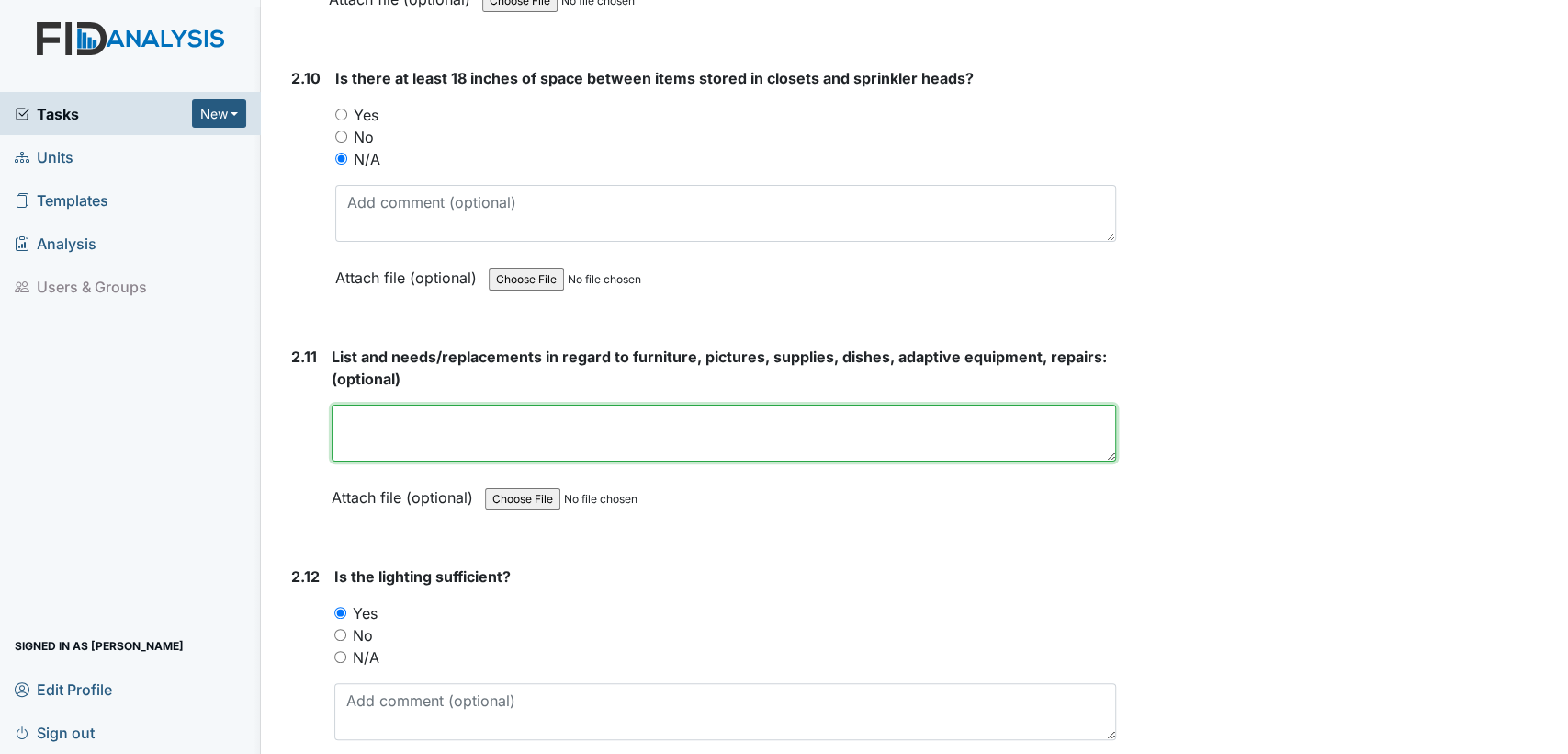
click at [675, 414] on textarea at bounding box center [724, 433] width 785 height 57
click at [528, 416] on textarea "room #3 needs a new matteress" at bounding box center [724, 433] width 785 height 57
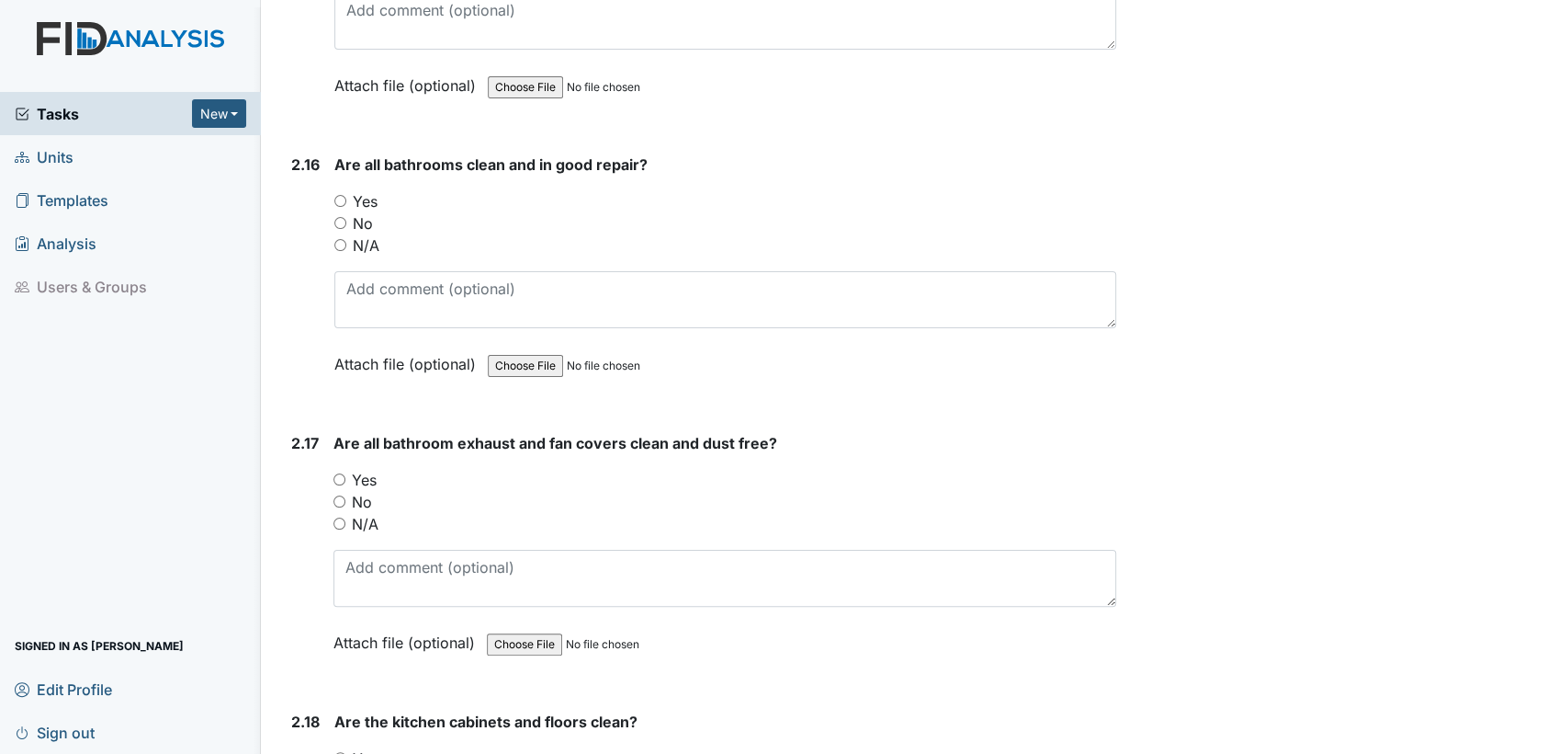
scroll to position [5773, 0]
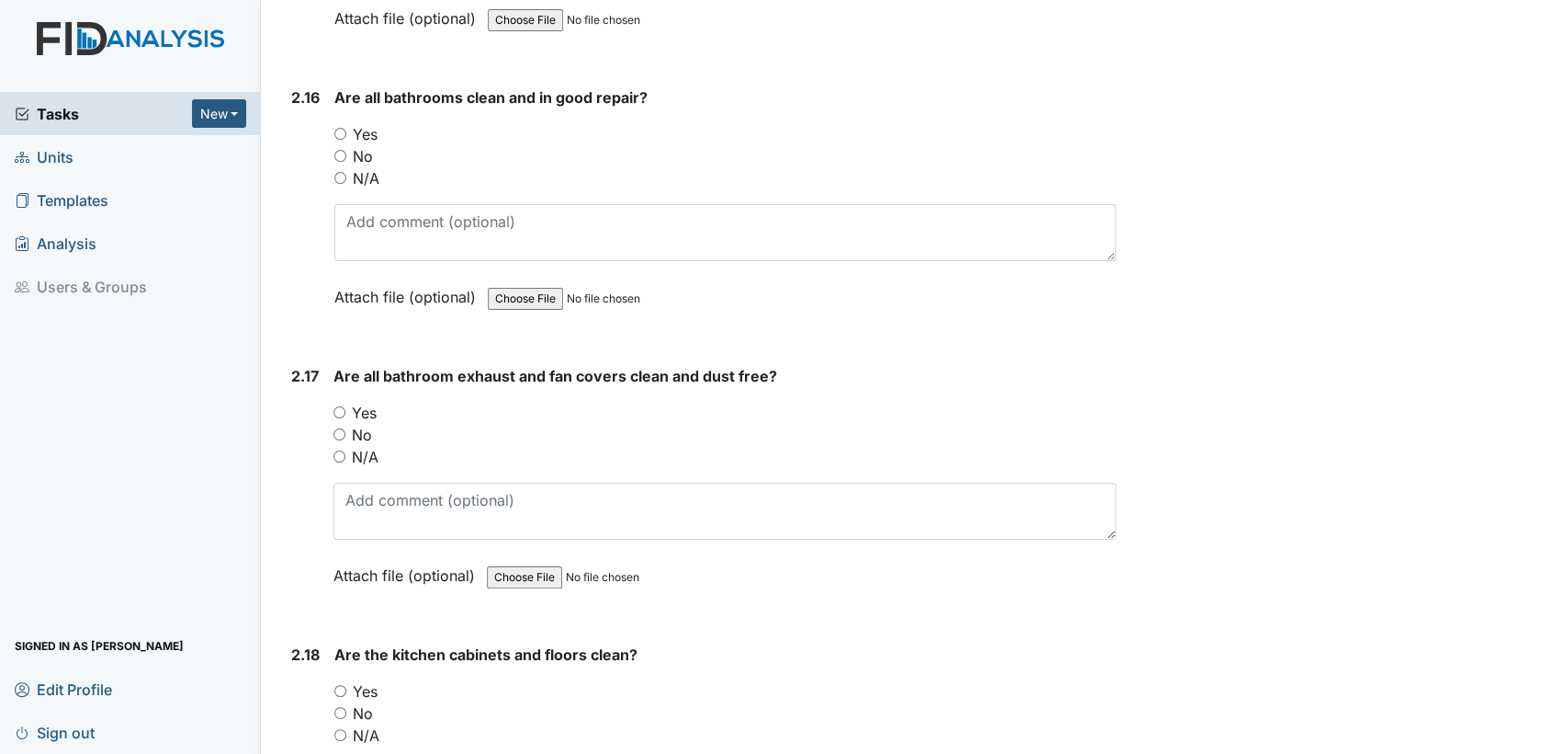
type textarea "room #3 needs a new mattress"
click at [344, 128] on input "Yes" at bounding box center [340, 133] width 12 height 12
radio input "true"
click at [340, 407] on input "Yes" at bounding box center [339, 412] width 12 height 12
radio input "true"
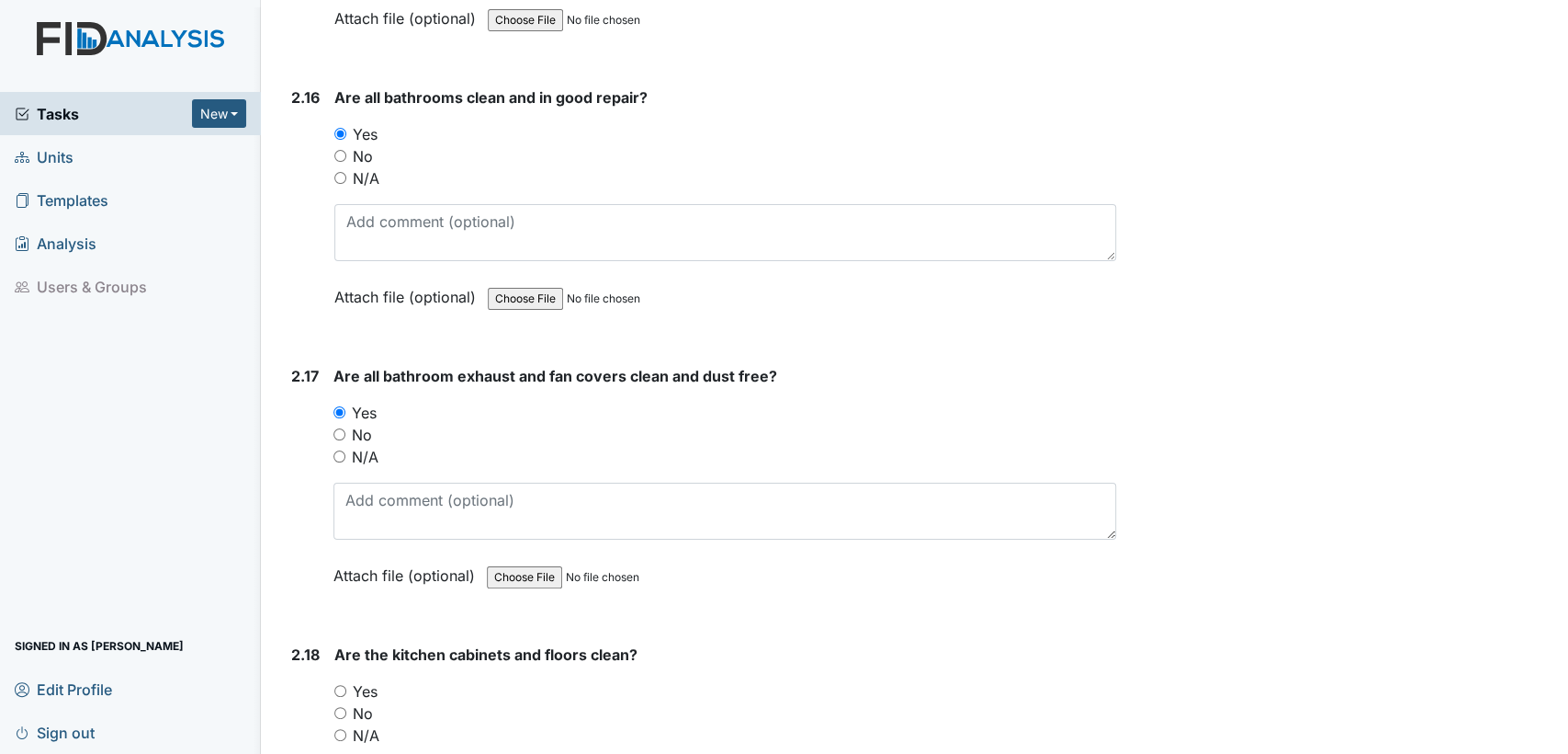
click at [344, 685] on input "Yes" at bounding box center [340, 690] width 12 height 12
radio input "true"
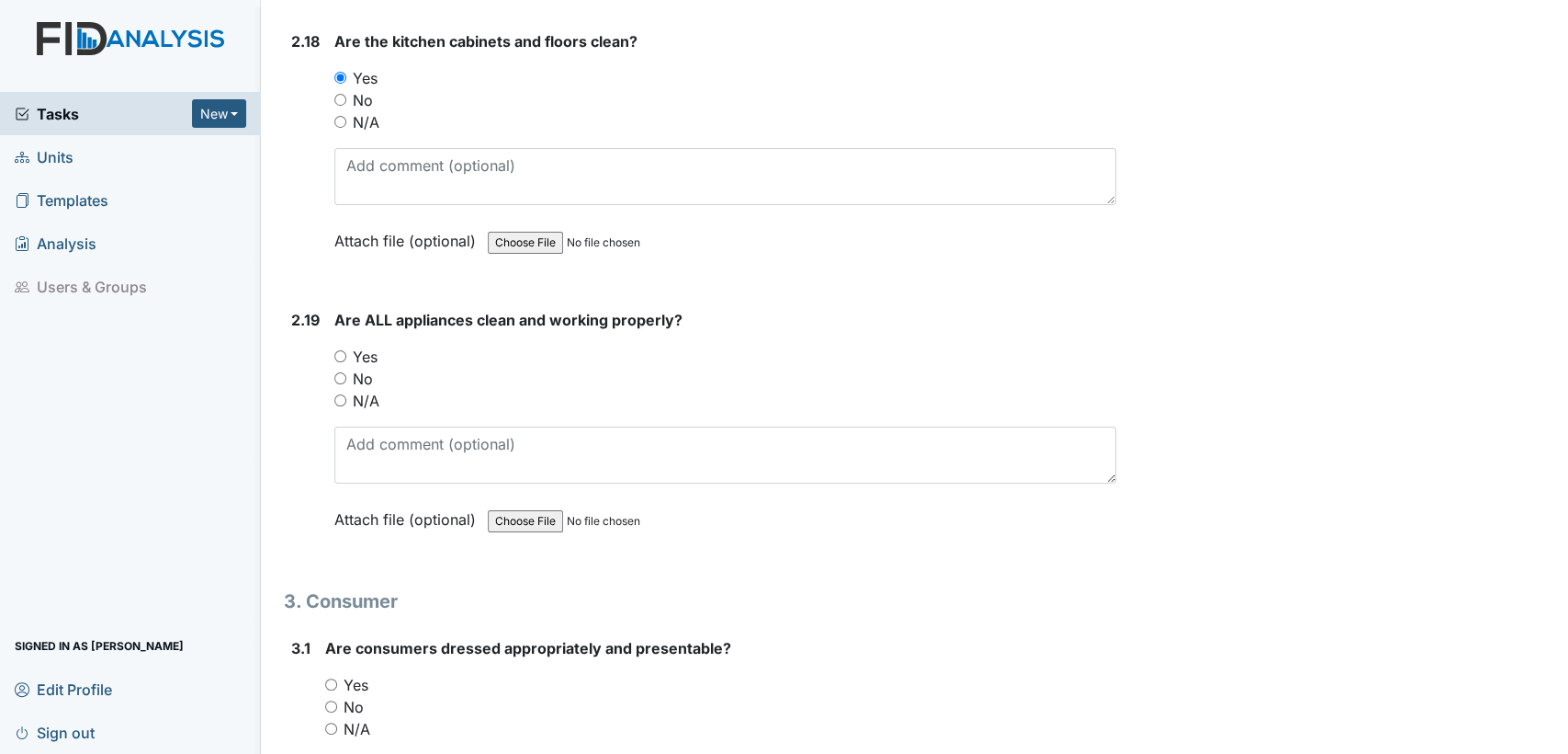
scroll to position [6509, 0]
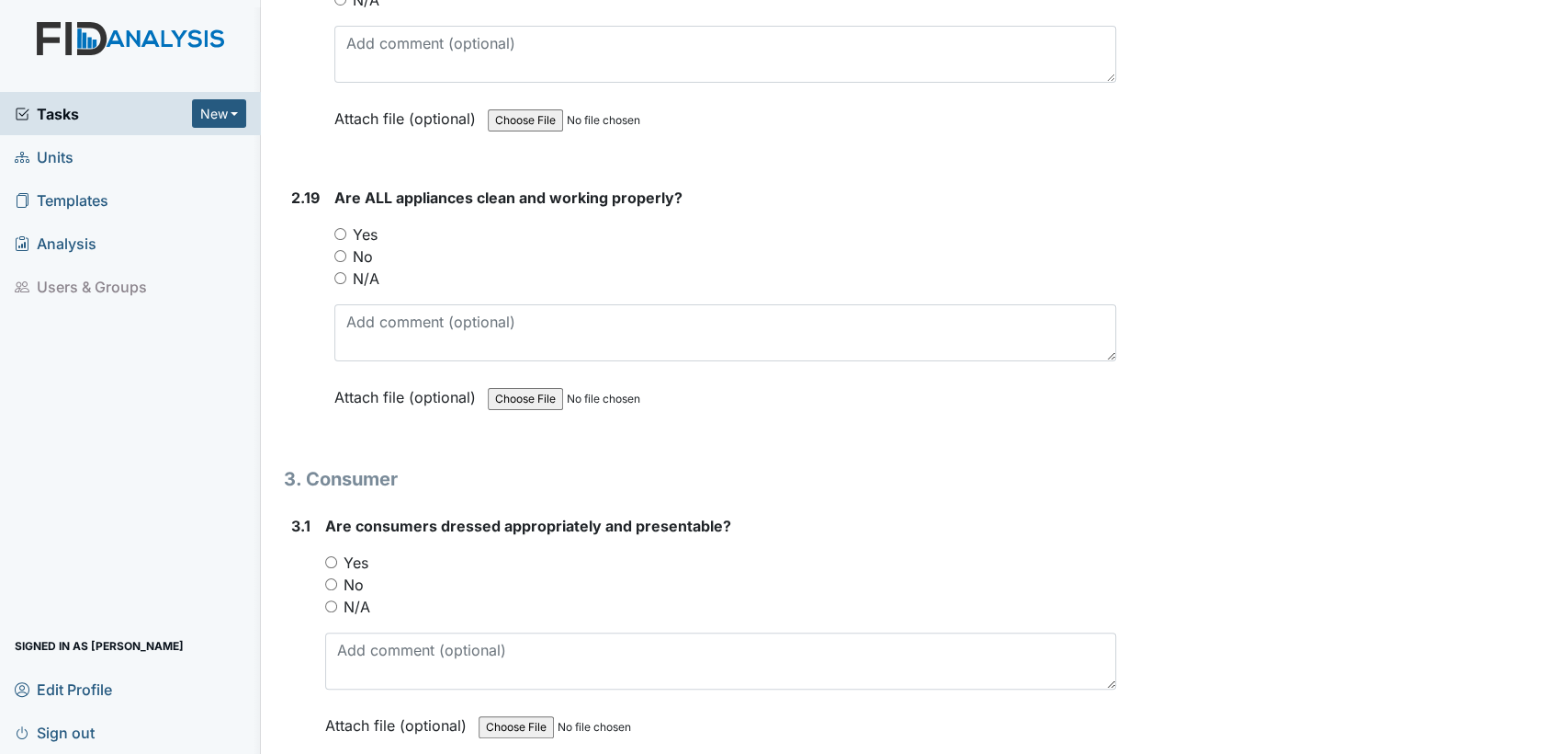
click at [344, 228] on input "Yes" at bounding box center [340, 234] width 12 height 12
radio input "true"
click at [331, 556] on input "Yes" at bounding box center [331, 562] width 12 height 12
radio input "true"
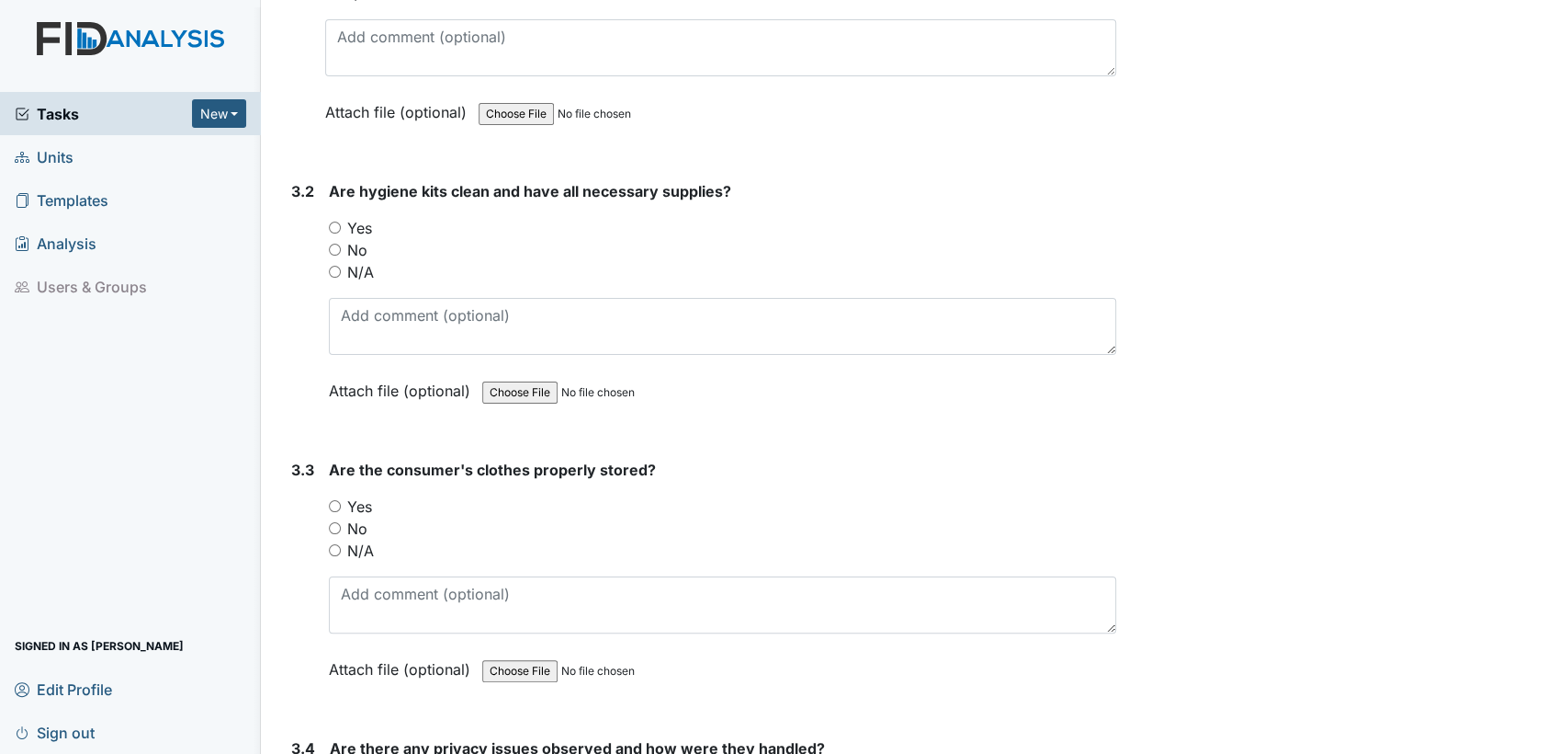
scroll to position [7230, 0]
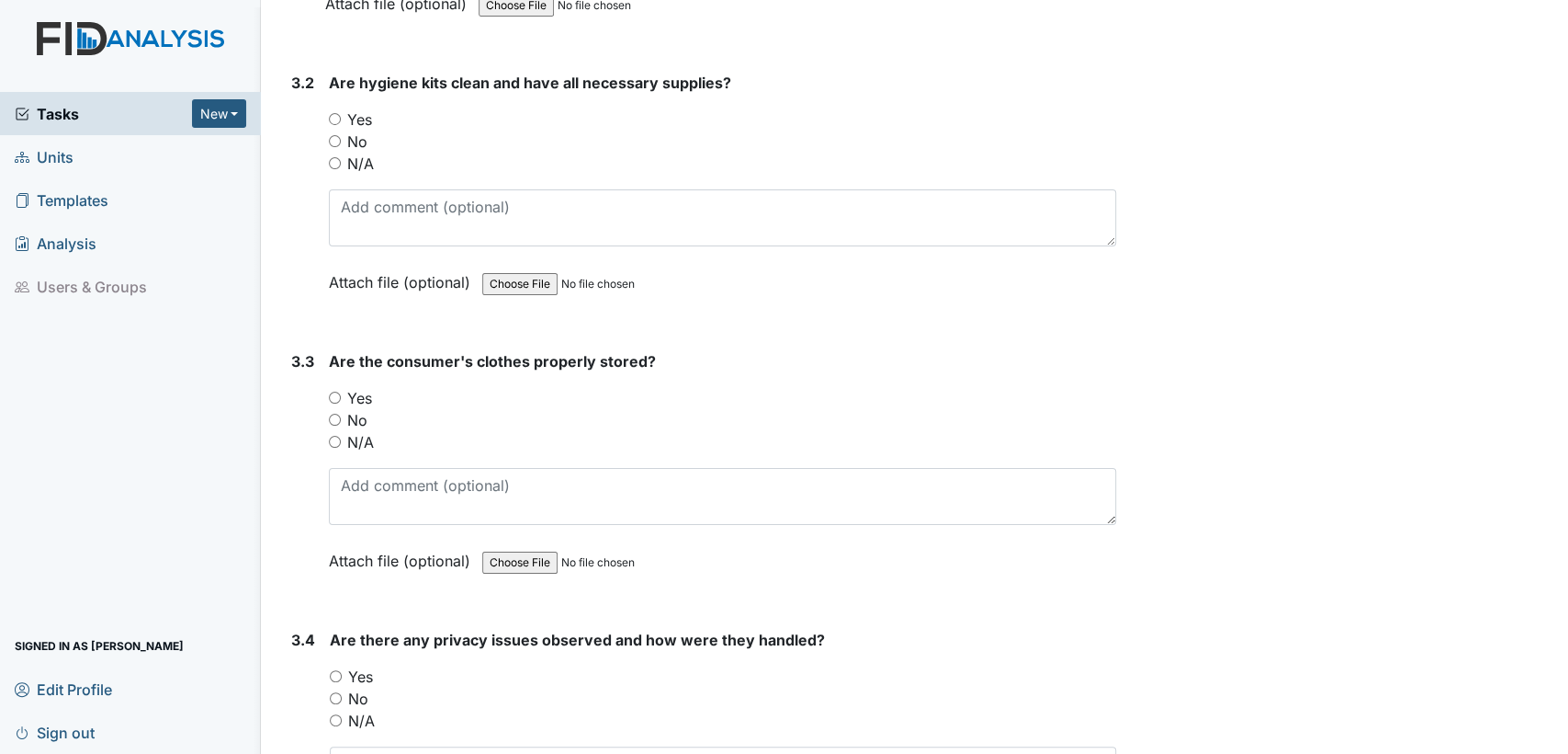
click at [333, 113] on input "Yes" at bounding box center [334, 118] width 12 height 12
radio input "true"
click at [336, 392] on input "Yes" at bounding box center [334, 397] width 12 height 12
radio input "true"
click at [335, 692] on input "No" at bounding box center [335, 698] width 12 height 12
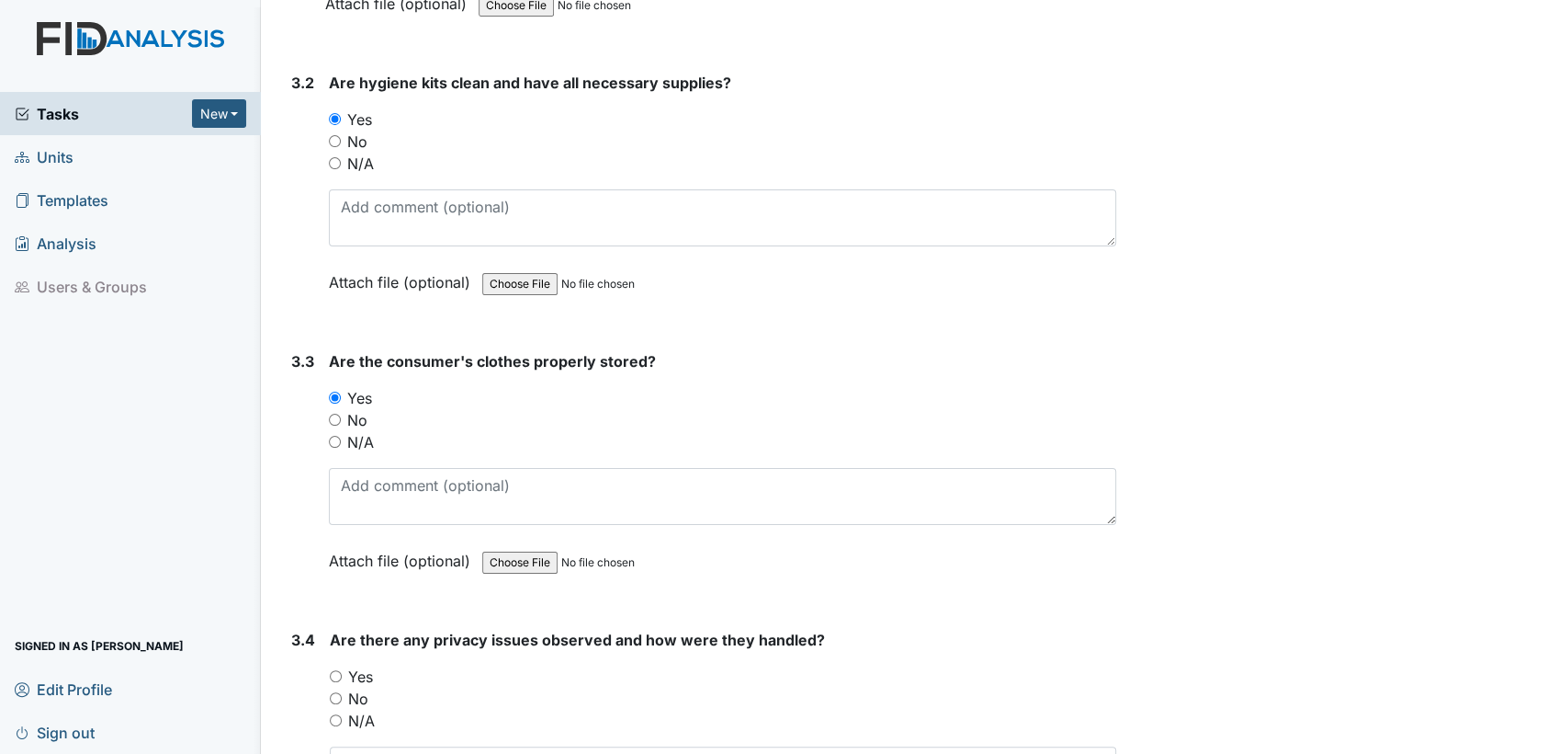
radio input "true"
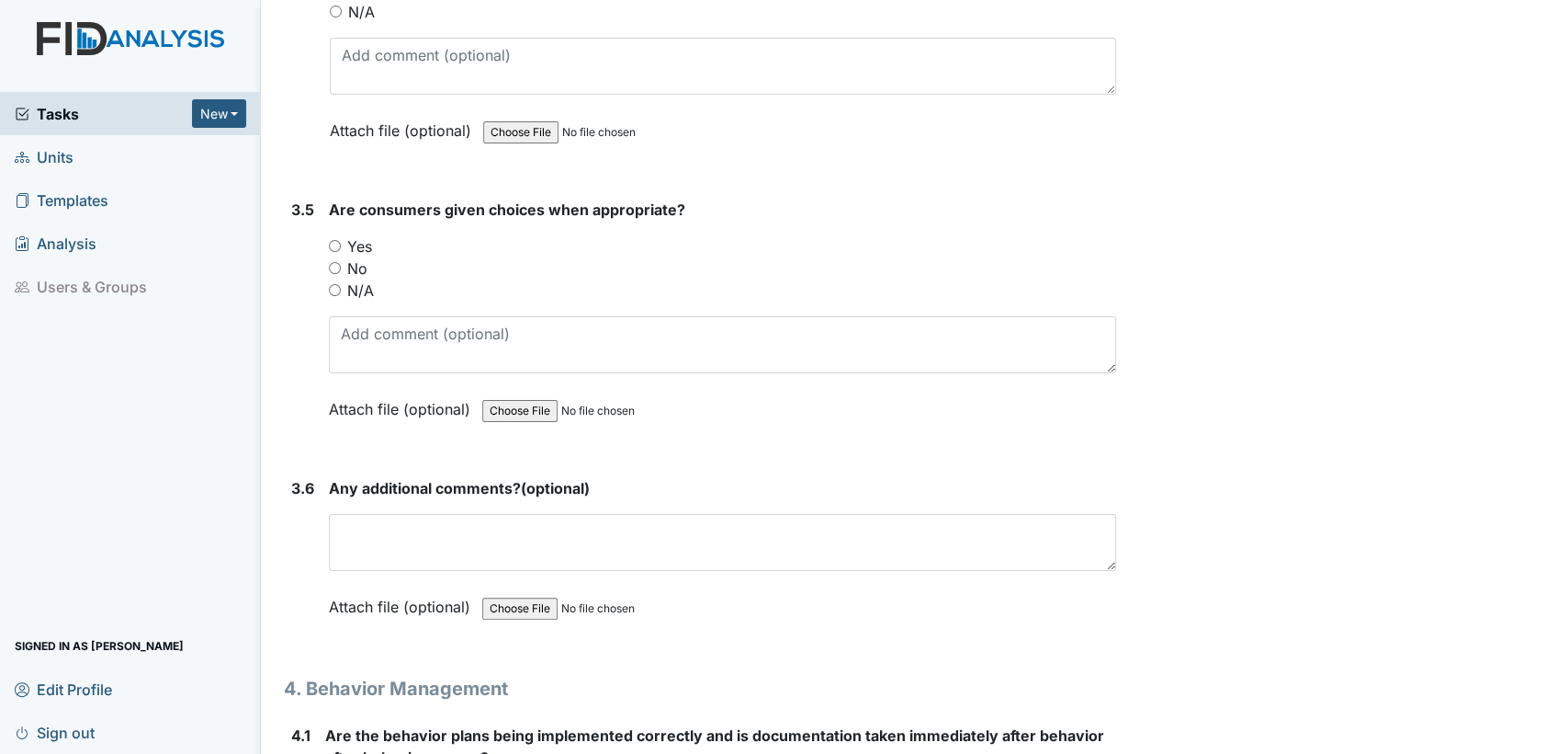
scroll to position [7966, 0]
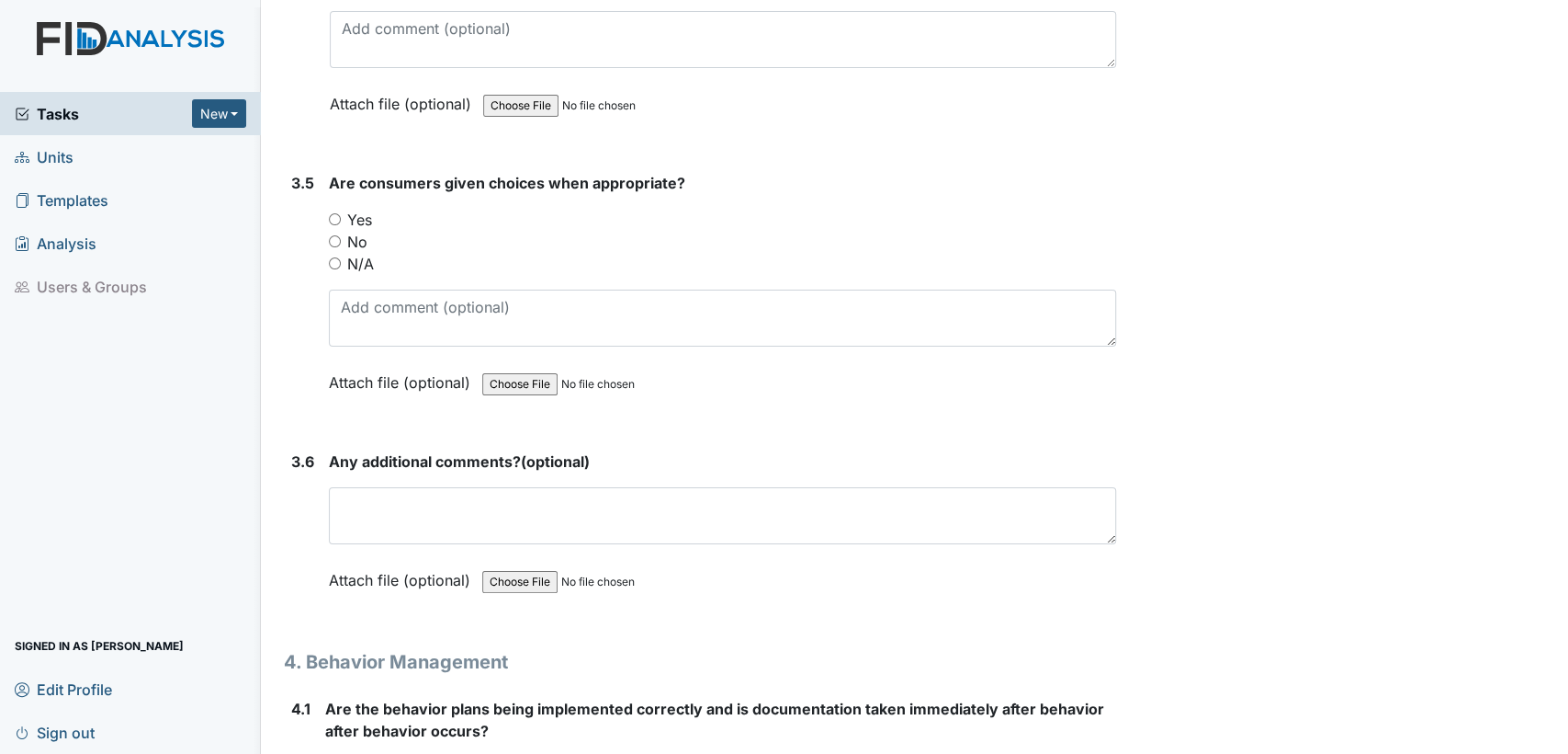
click at [338, 213] on input "Yes" at bounding box center [334, 219] width 12 height 12
radio input "true"
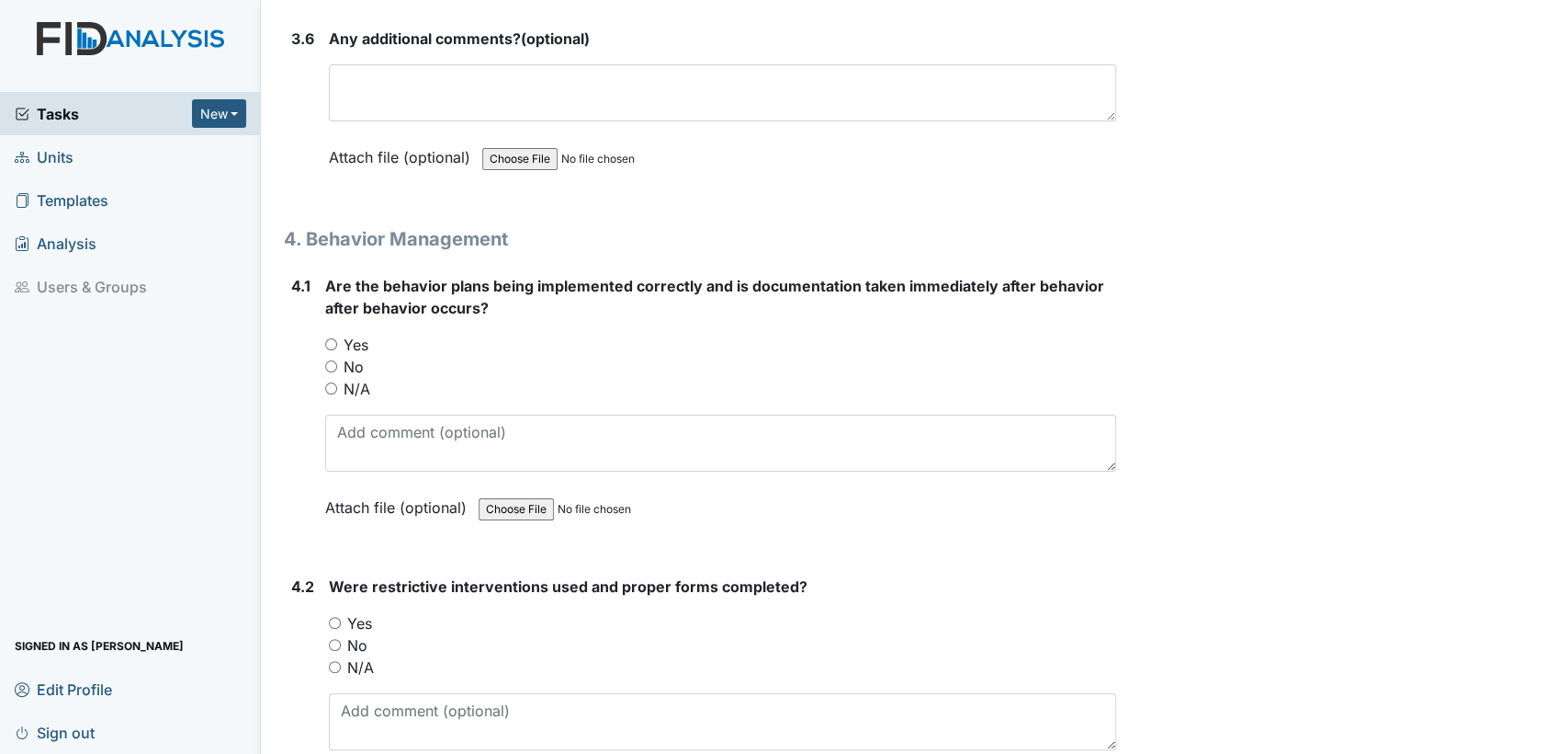
scroll to position [8497, 0]
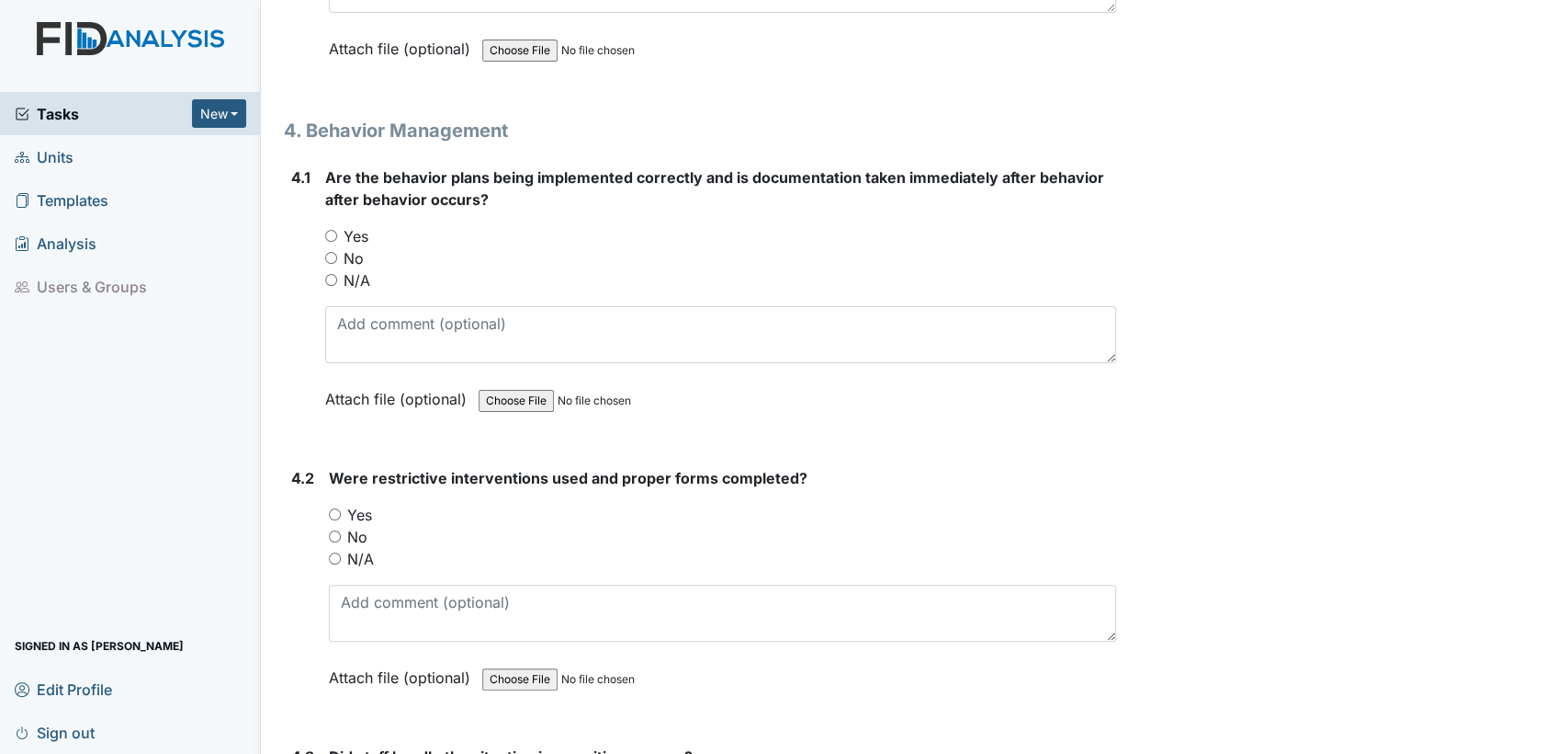
click at [328, 274] on input "N/A" at bounding box center [331, 279] width 12 height 12
radio input "true"
click at [333, 553] on input "N/A" at bounding box center [334, 558] width 12 height 12
radio input "true"
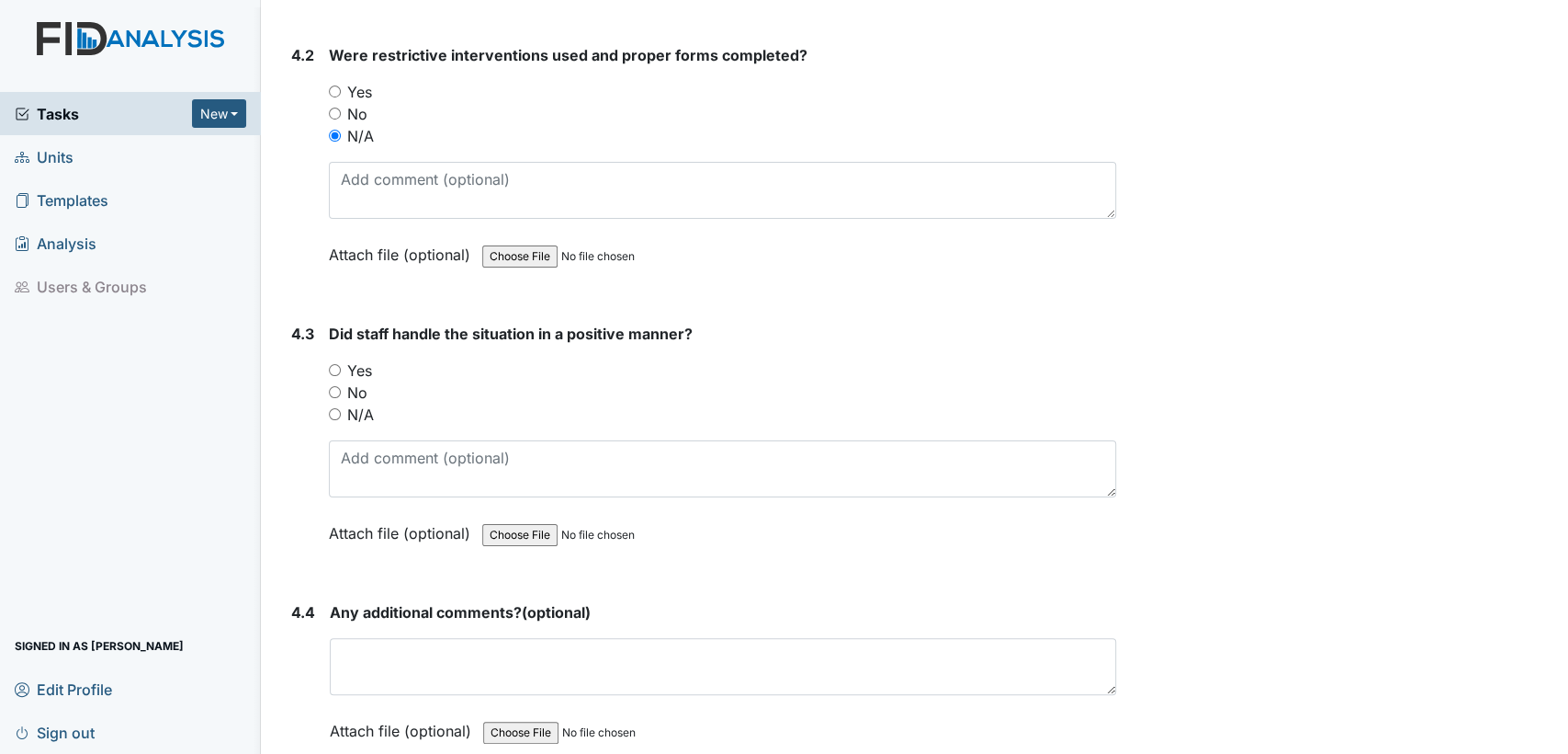
scroll to position [8946, 0]
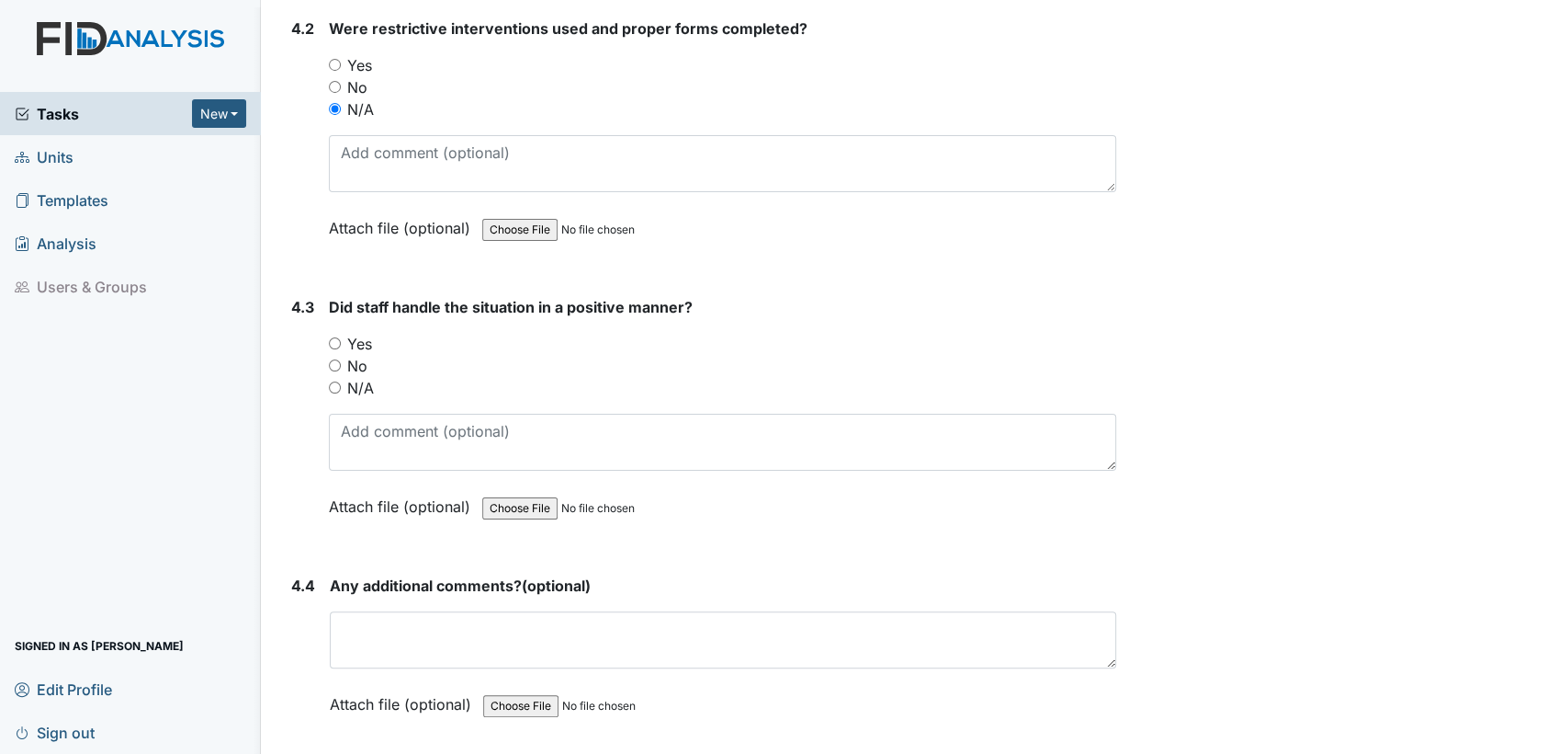
click at [323, 364] on div "4.3 Did staff handle the situation in a positive manner? You must select one of…" at bounding box center [699, 420] width 832 height 249
click at [331, 382] on input "N/A" at bounding box center [334, 387] width 12 height 12
radio input "true"
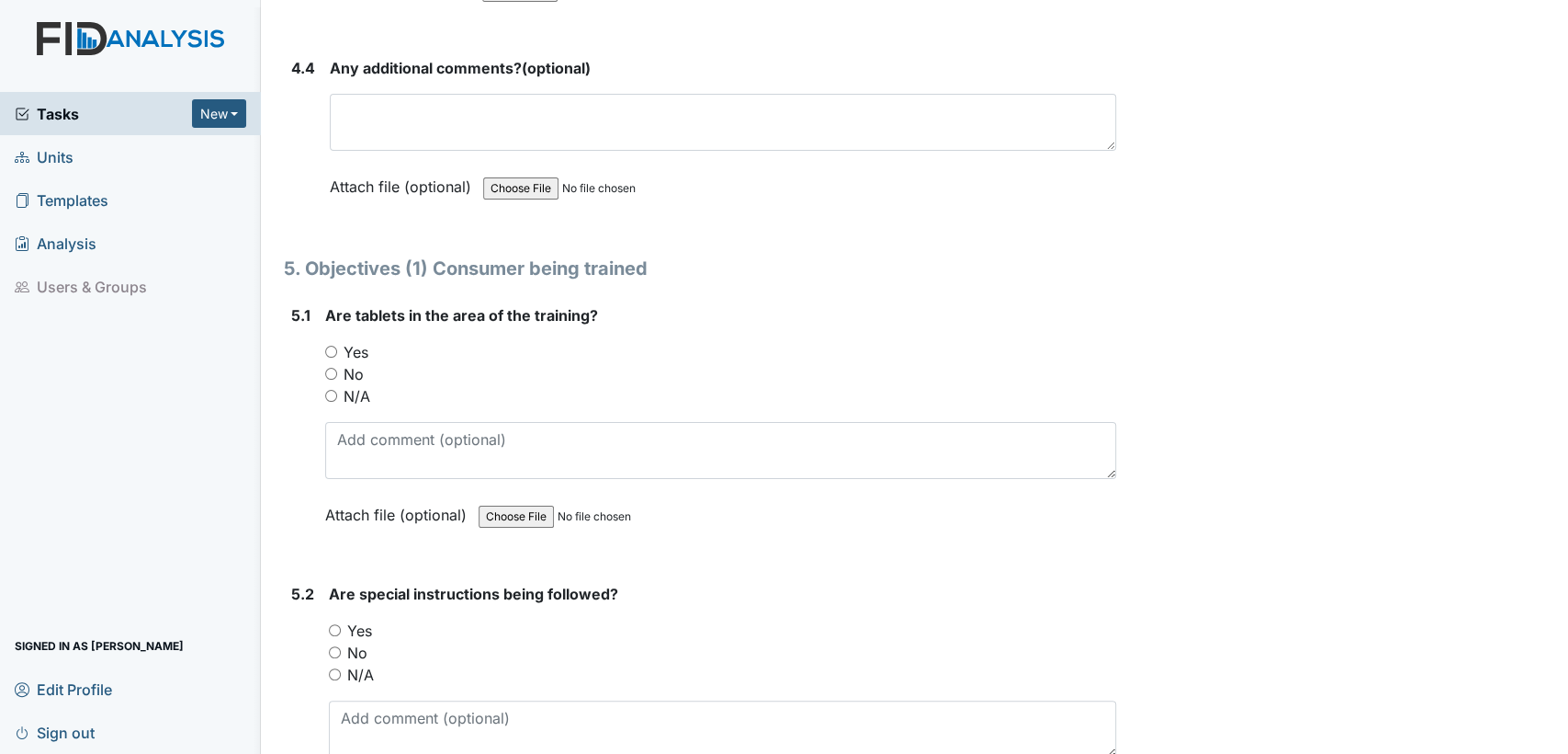
scroll to position [9504, 0]
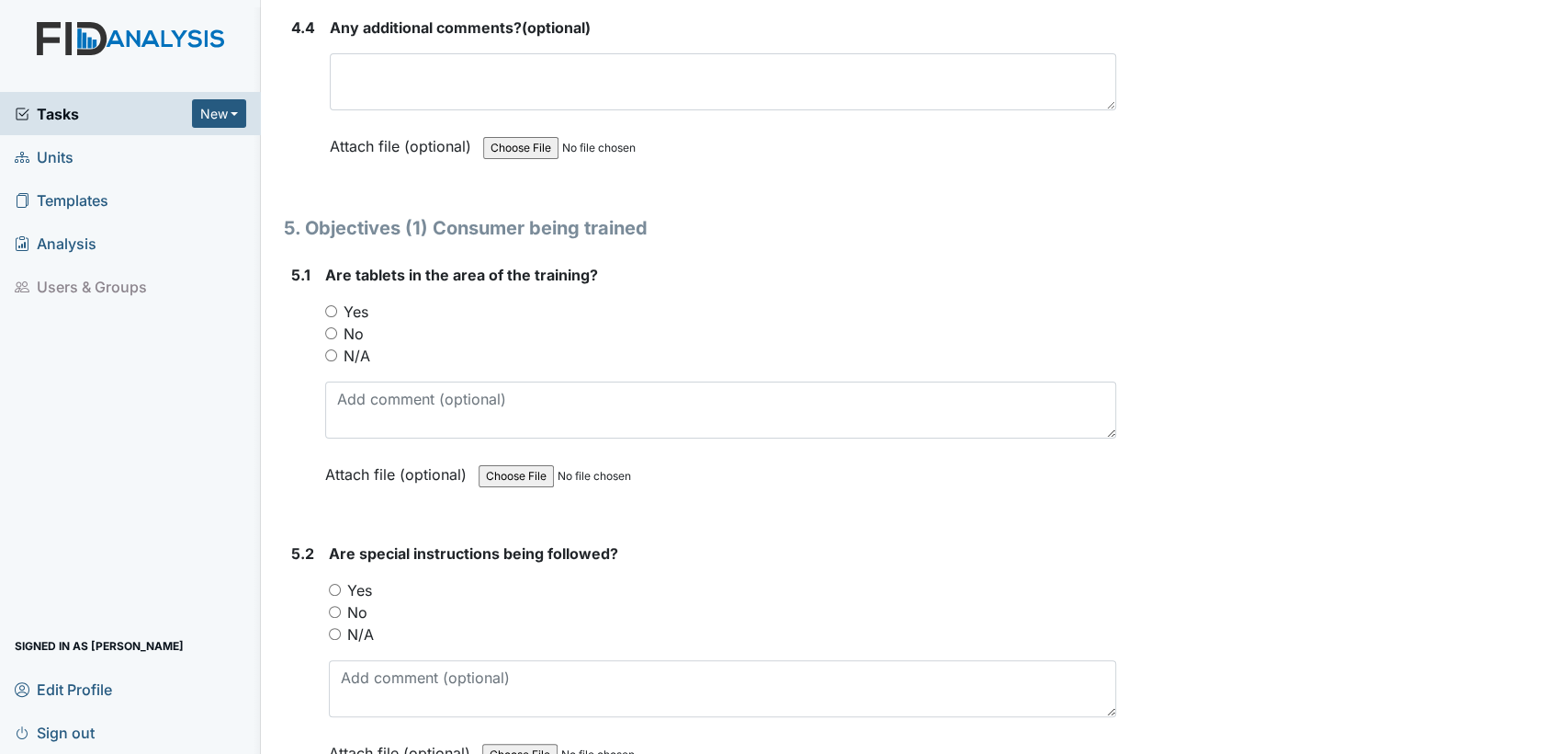
click at [326, 305] on input "Yes" at bounding box center [331, 310] width 12 height 12
radio input "true"
click at [333, 584] on input "Yes" at bounding box center [334, 590] width 12 height 12
radio input "true"
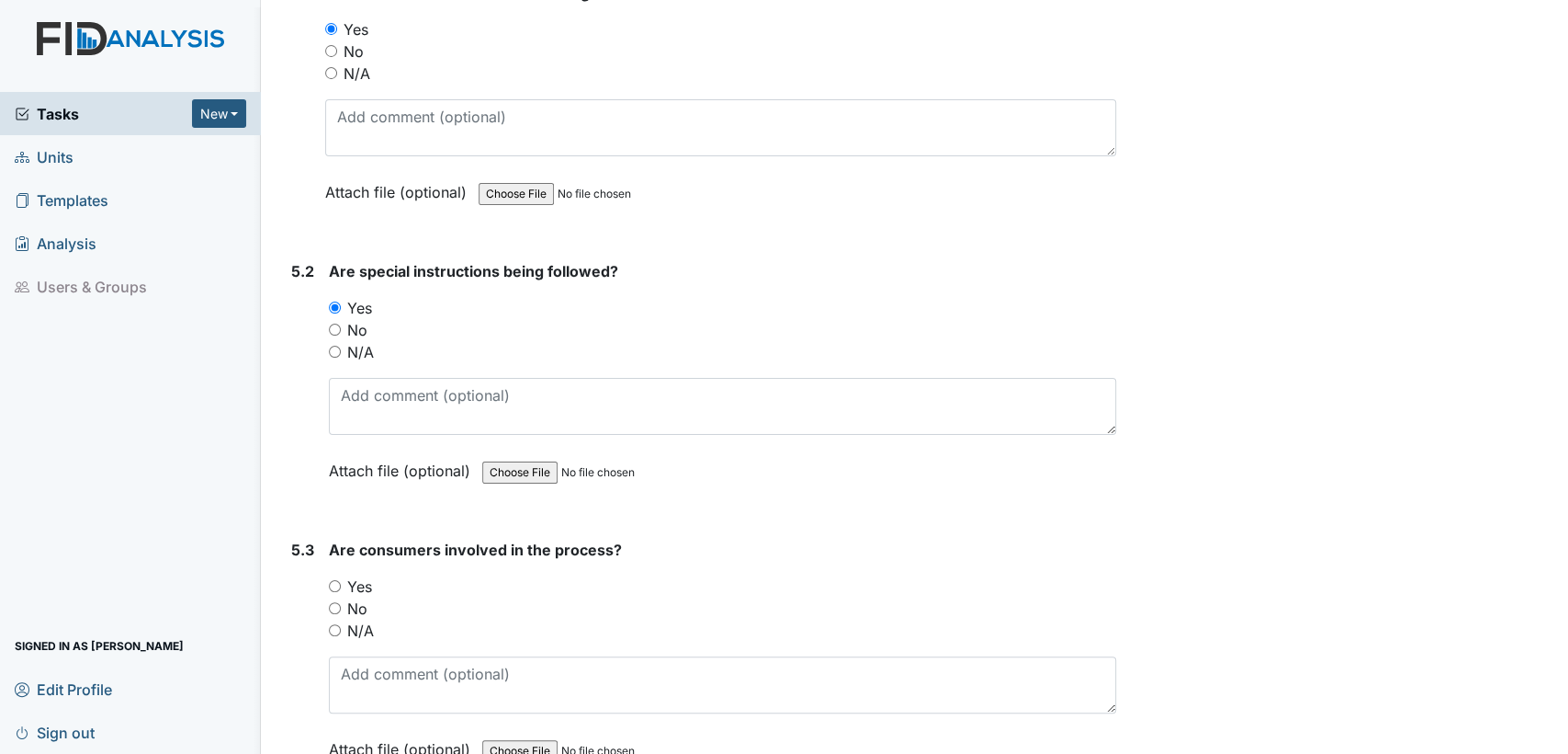
scroll to position [10018, 0]
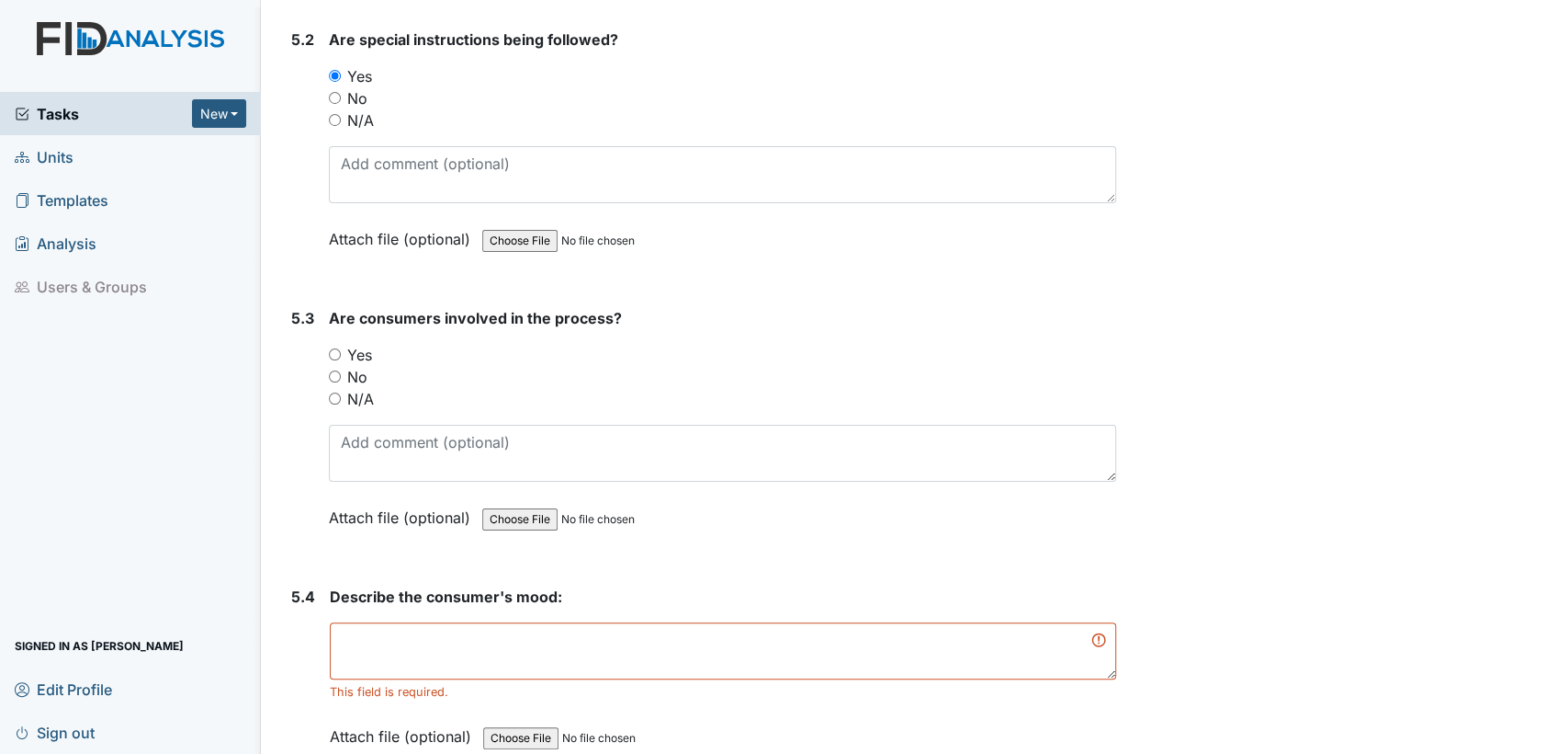
click at [336, 348] on input "Yes" at bounding box center [334, 354] width 12 height 12
radio input "true"
click at [397, 627] on textarea at bounding box center [723, 651] width 787 height 57
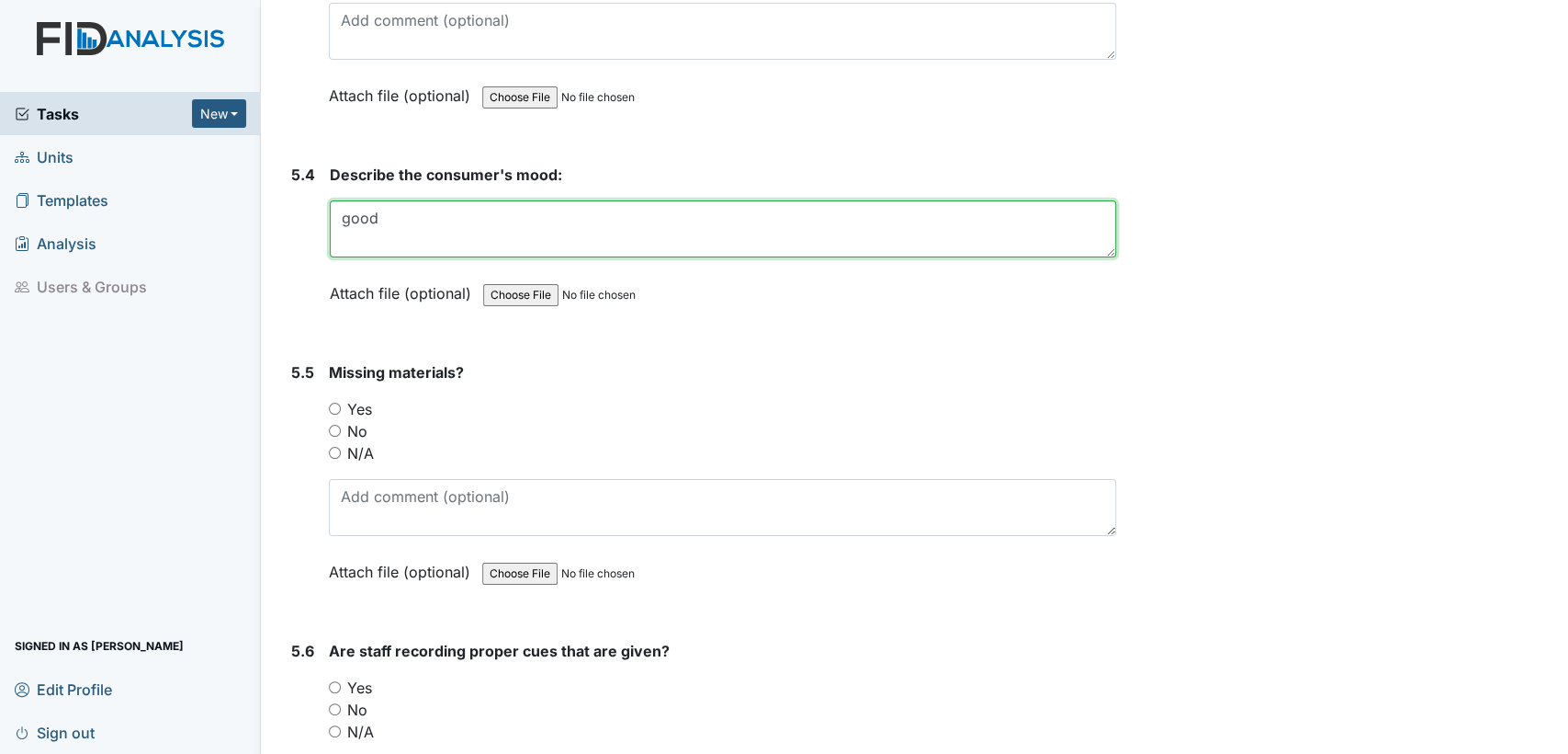
scroll to position [10550, 0]
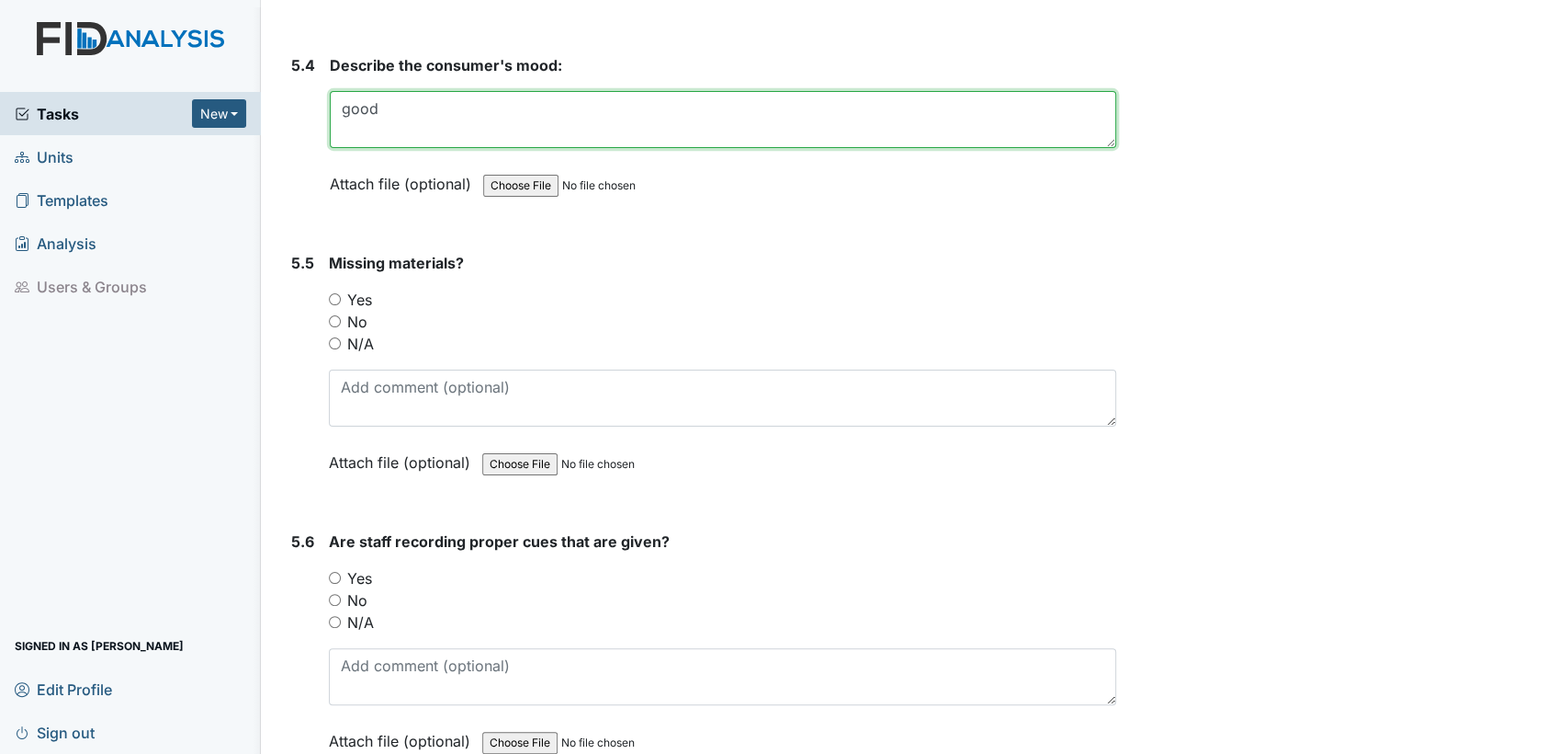
type textarea "good"
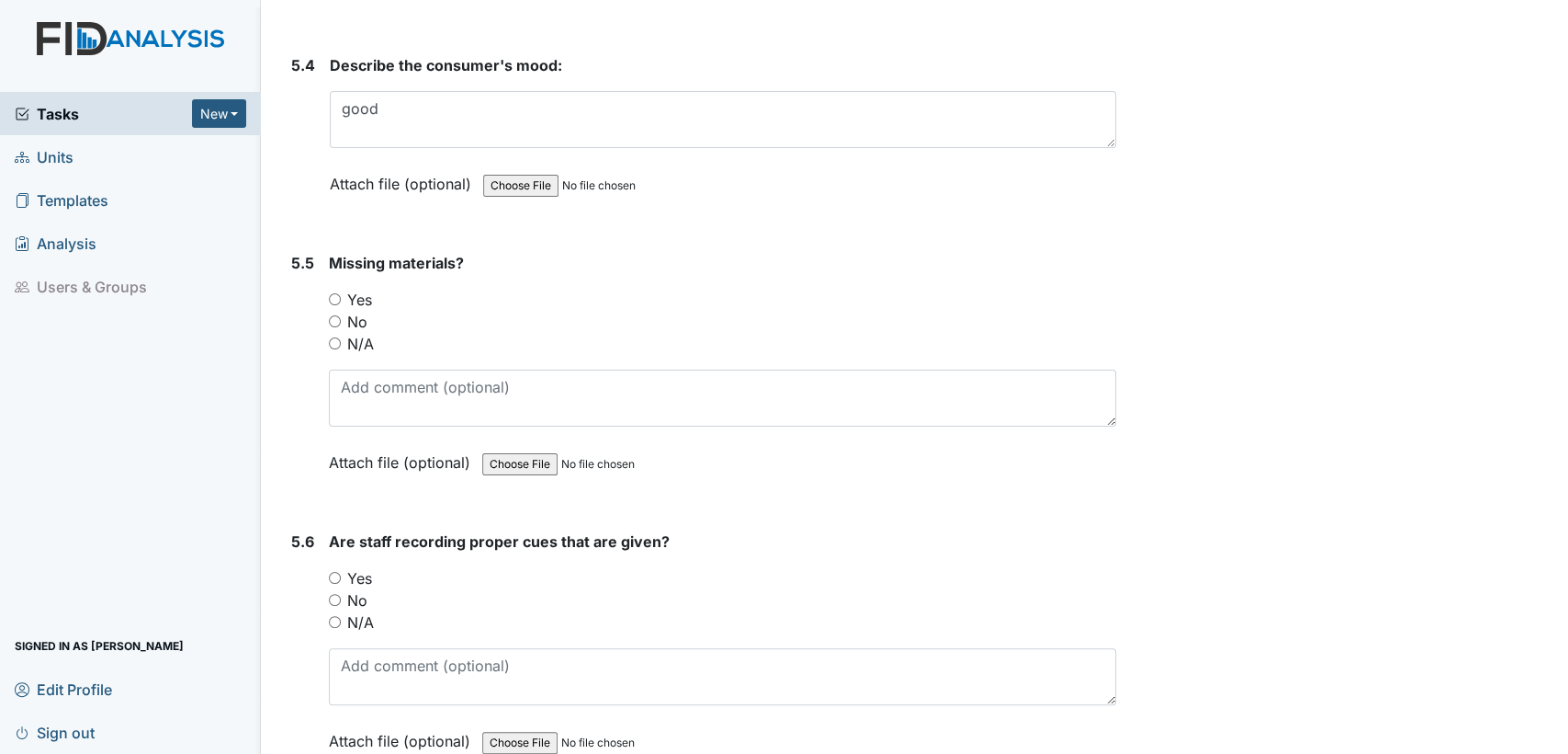
click at [333, 315] on input "No" at bounding box center [334, 321] width 12 height 12
radio input "true"
click at [332, 594] on input "No" at bounding box center [334, 600] width 12 height 12
radio input "true"
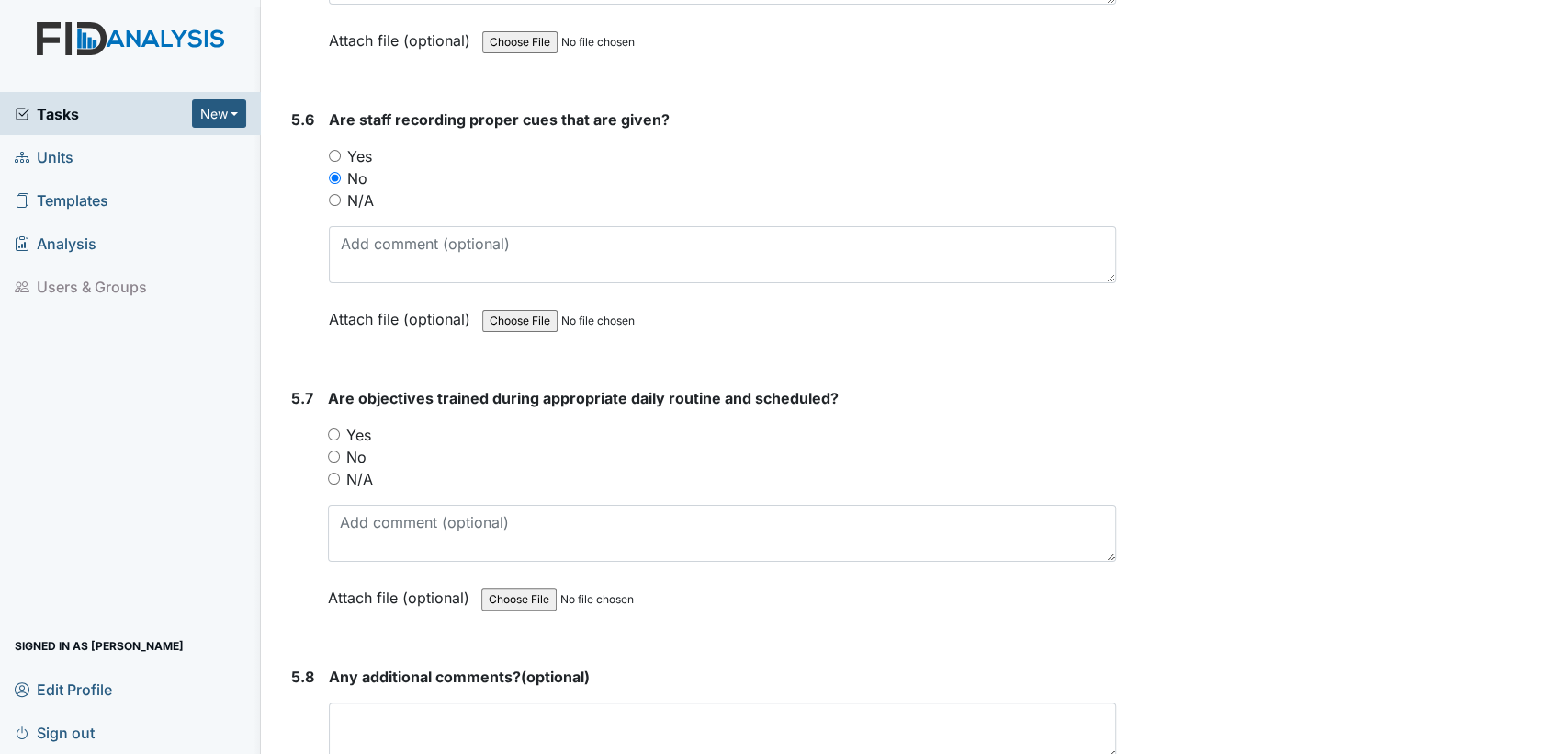
scroll to position [11082, 0]
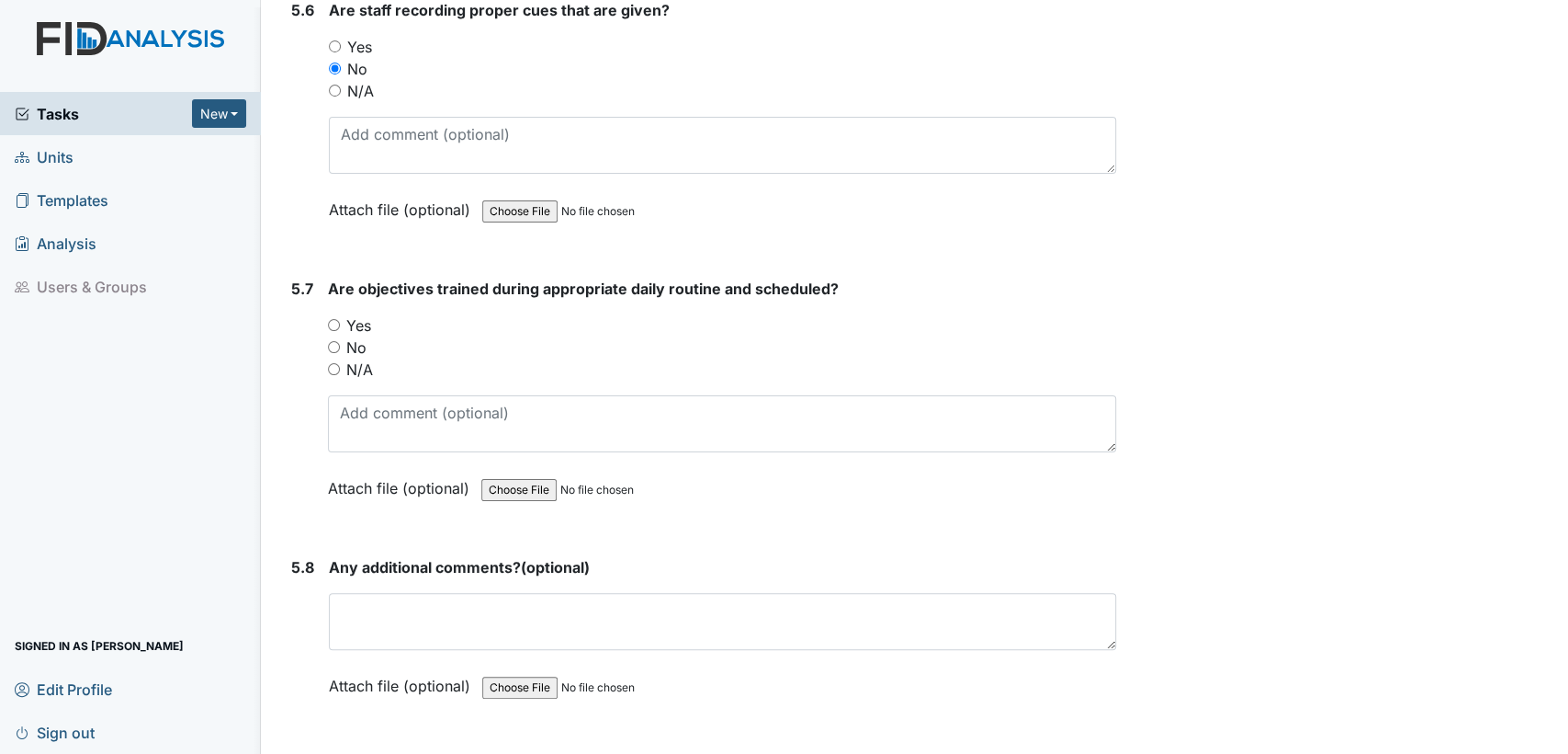
click at [332, 319] on input "Yes" at bounding box center [333, 324] width 12 height 12
radio input "true"
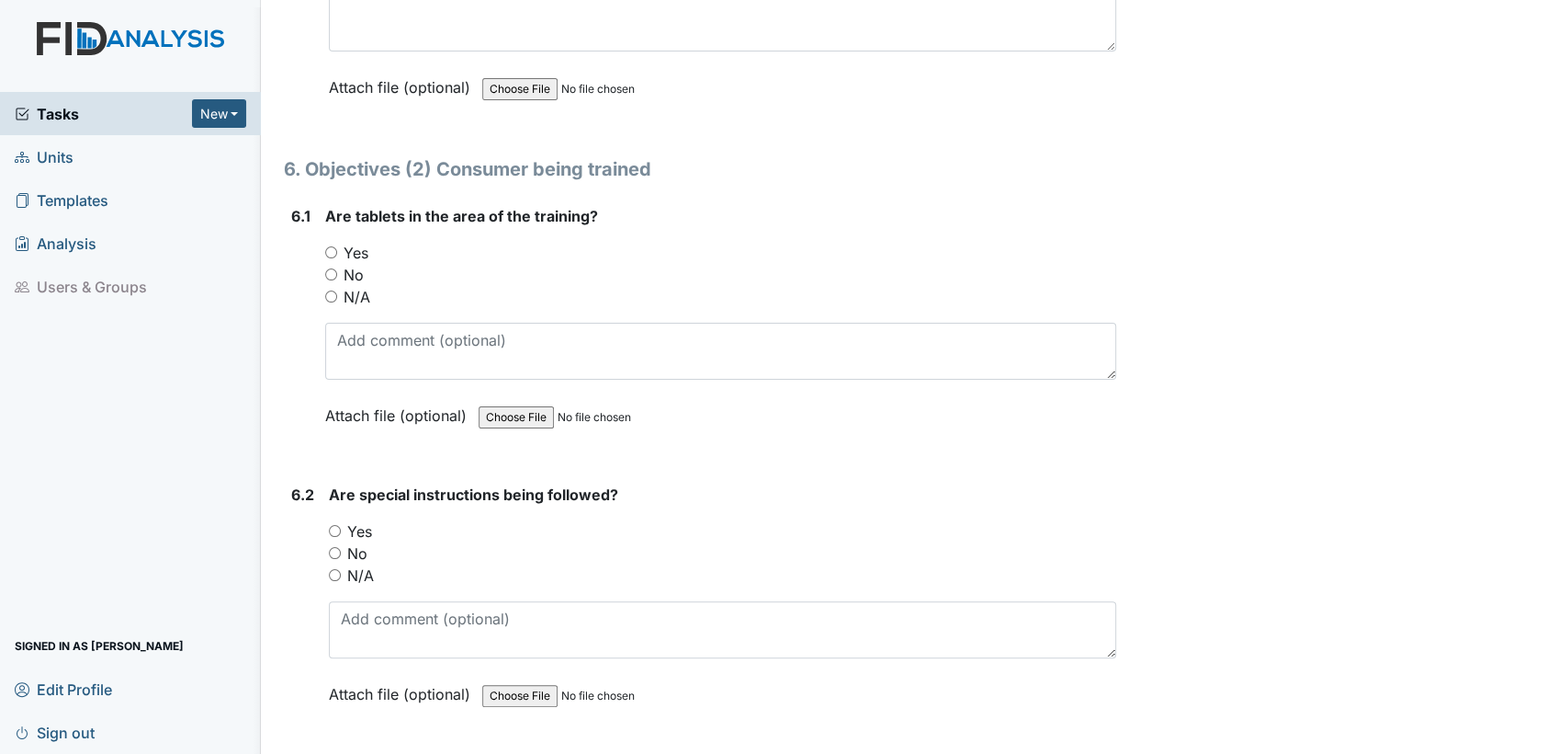
scroll to position [11721, 0]
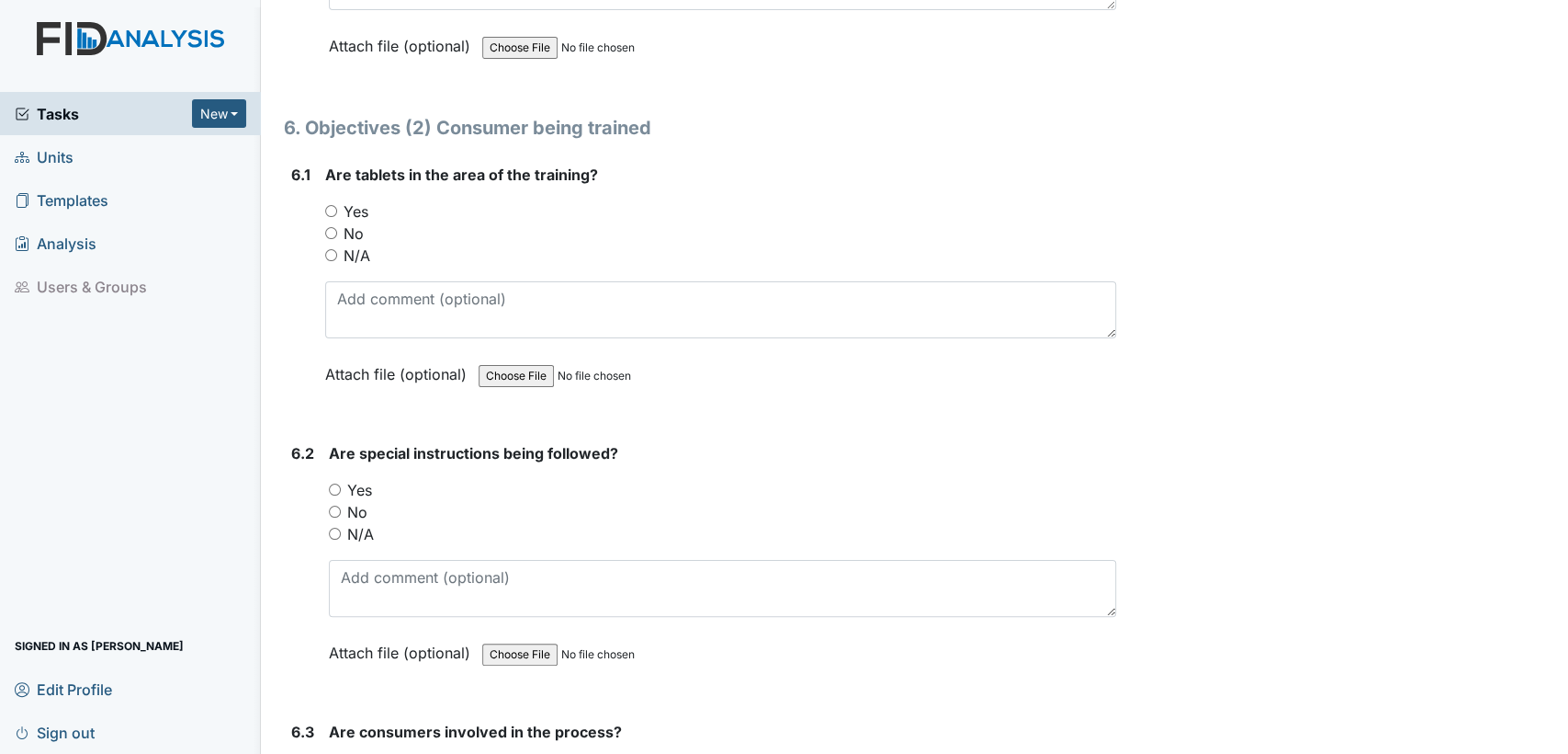
drag, startPoint x: 326, startPoint y: 170, endPoint x: 326, endPoint y: 186, distance: 16.0
click at [326, 205] on input "Yes" at bounding box center [331, 211] width 12 height 12
radio input "true"
click at [332, 483] on input "Yes" at bounding box center [334, 489] width 12 height 12
radio input "true"
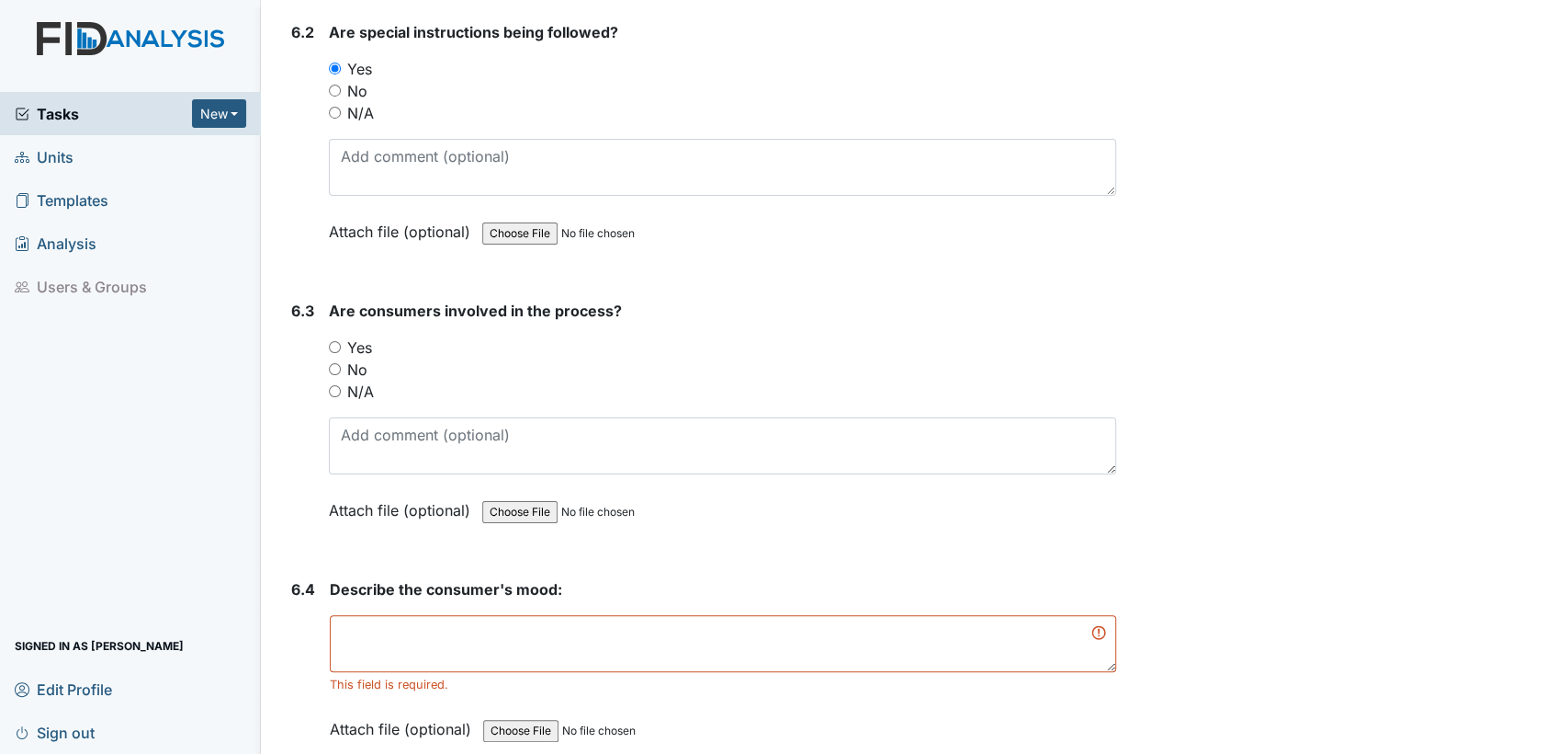
scroll to position [12292, 0]
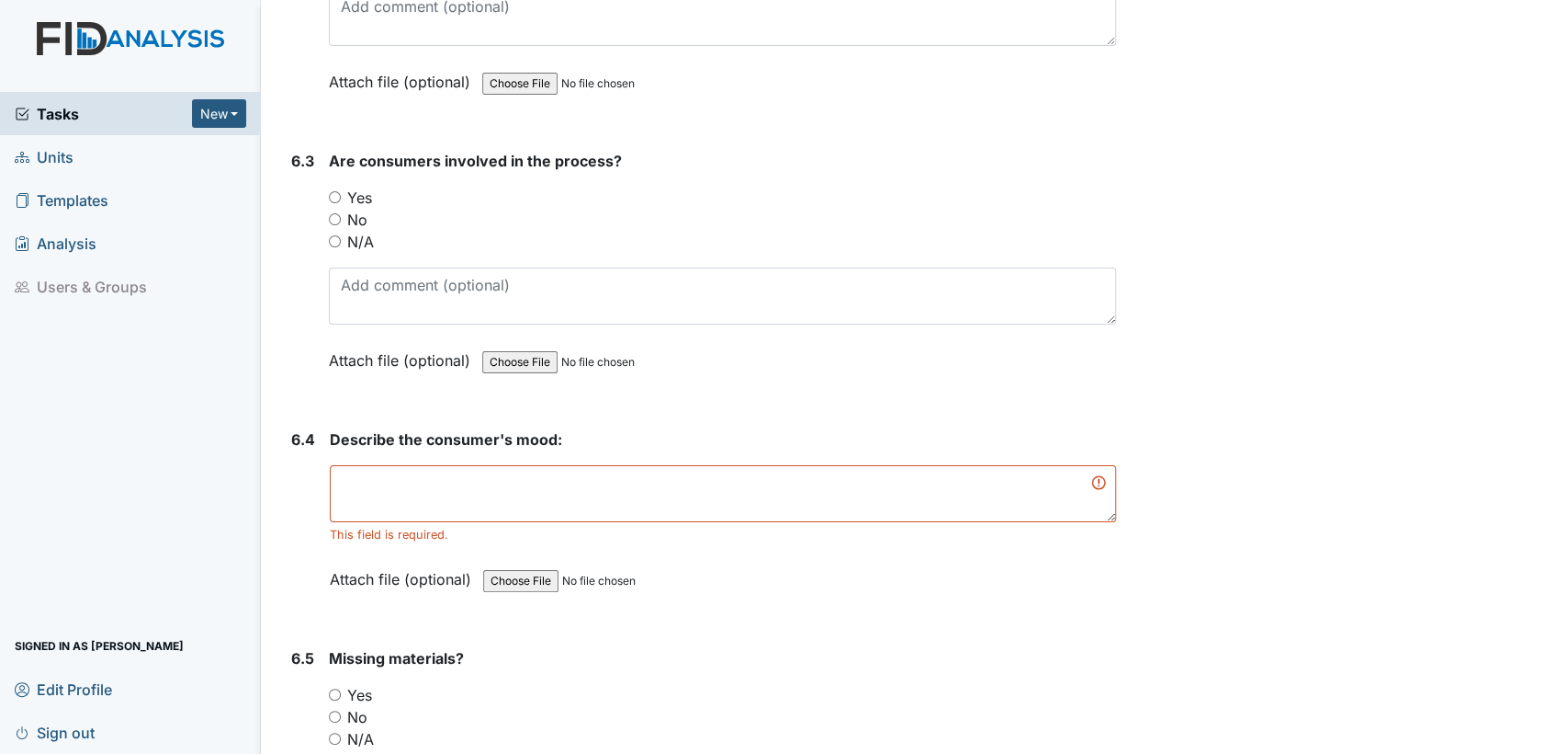
click at [330, 191] on input "Yes" at bounding box center [334, 197] width 12 height 12
radio input "true"
click at [412, 465] on textarea at bounding box center [723, 493] width 787 height 57
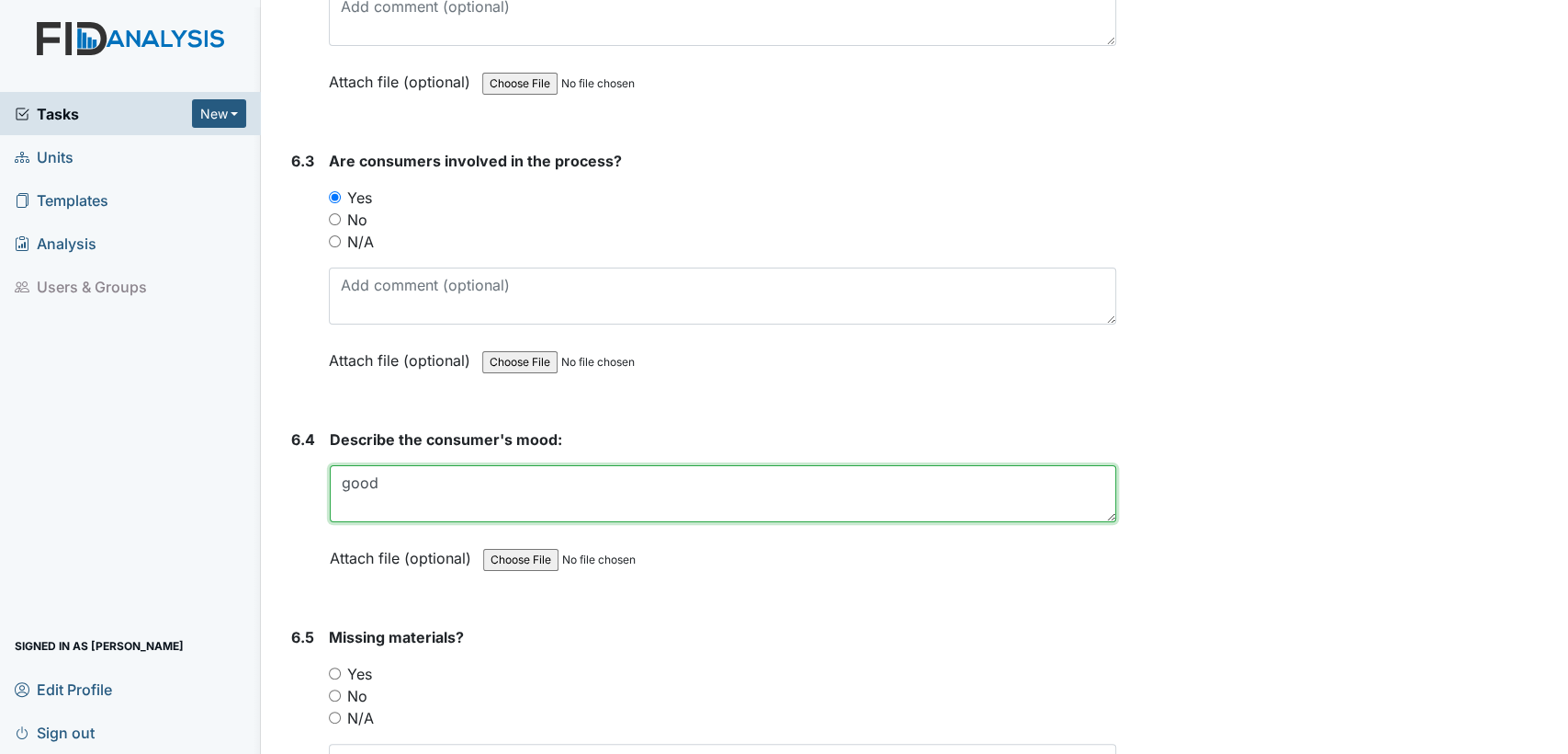
type textarea "good"
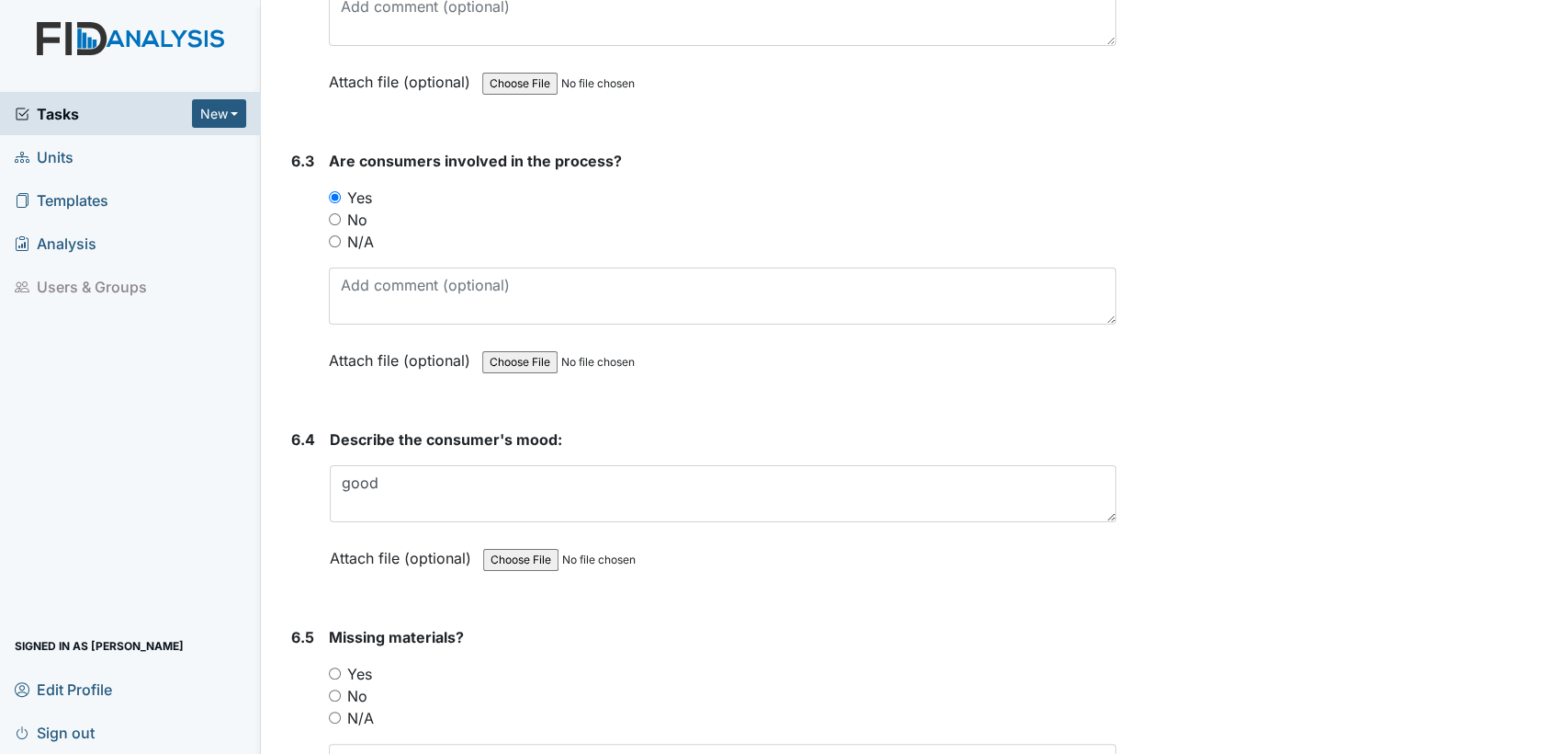
click at [330, 689] on input "No" at bounding box center [334, 695] width 12 height 12
radio input "true"
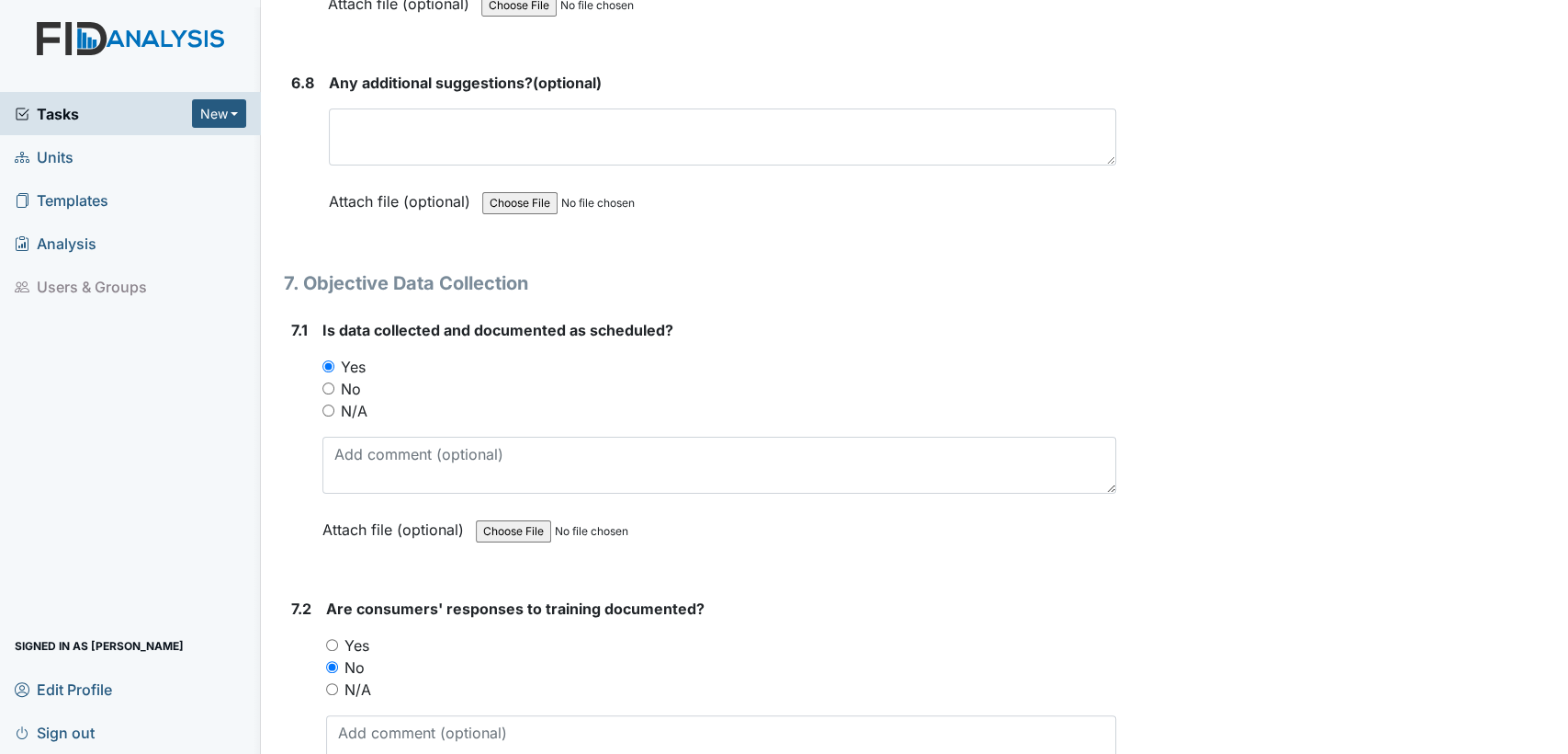
scroll to position [14231, 0]
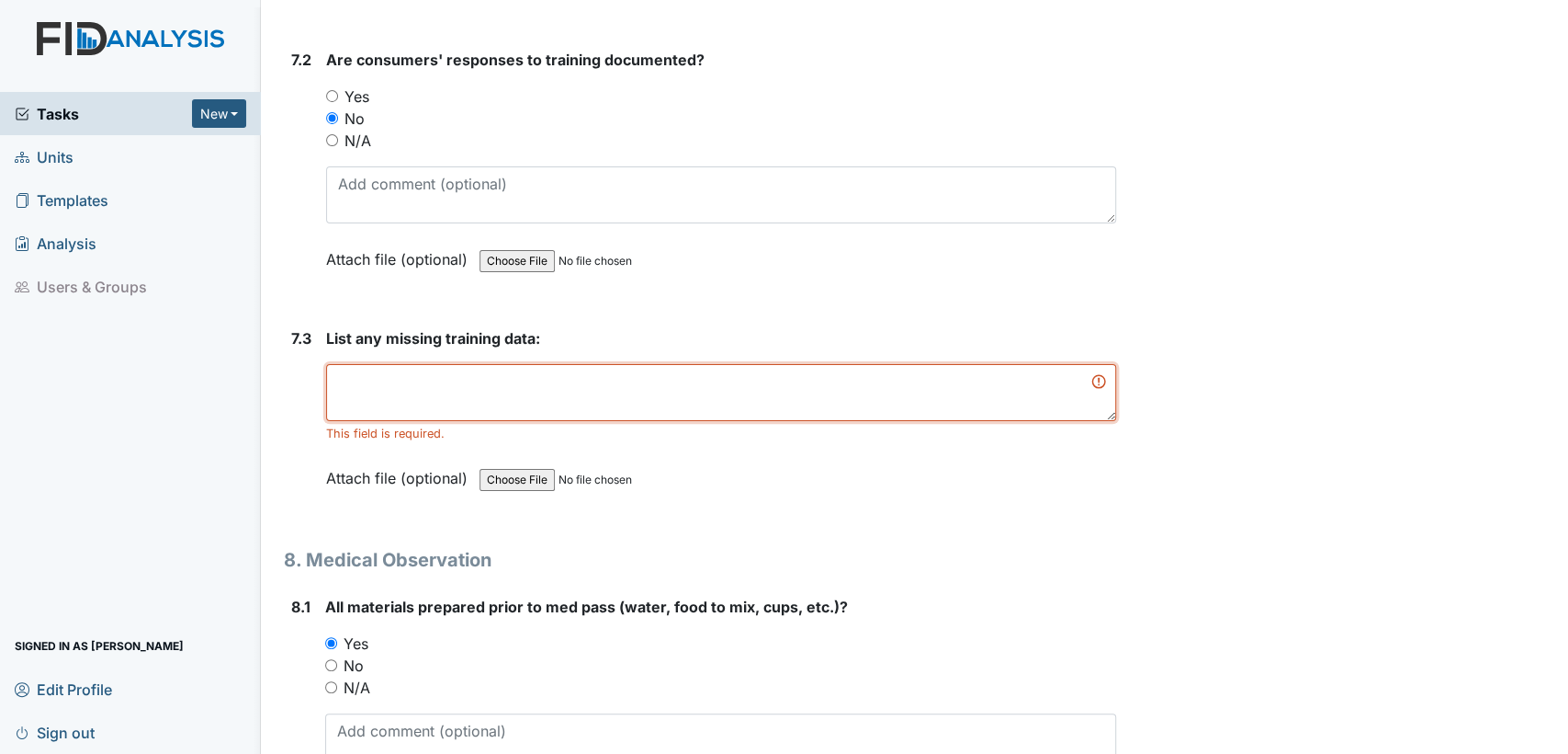
click at [855, 364] on textarea at bounding box center [721, 393] width 790 height 57
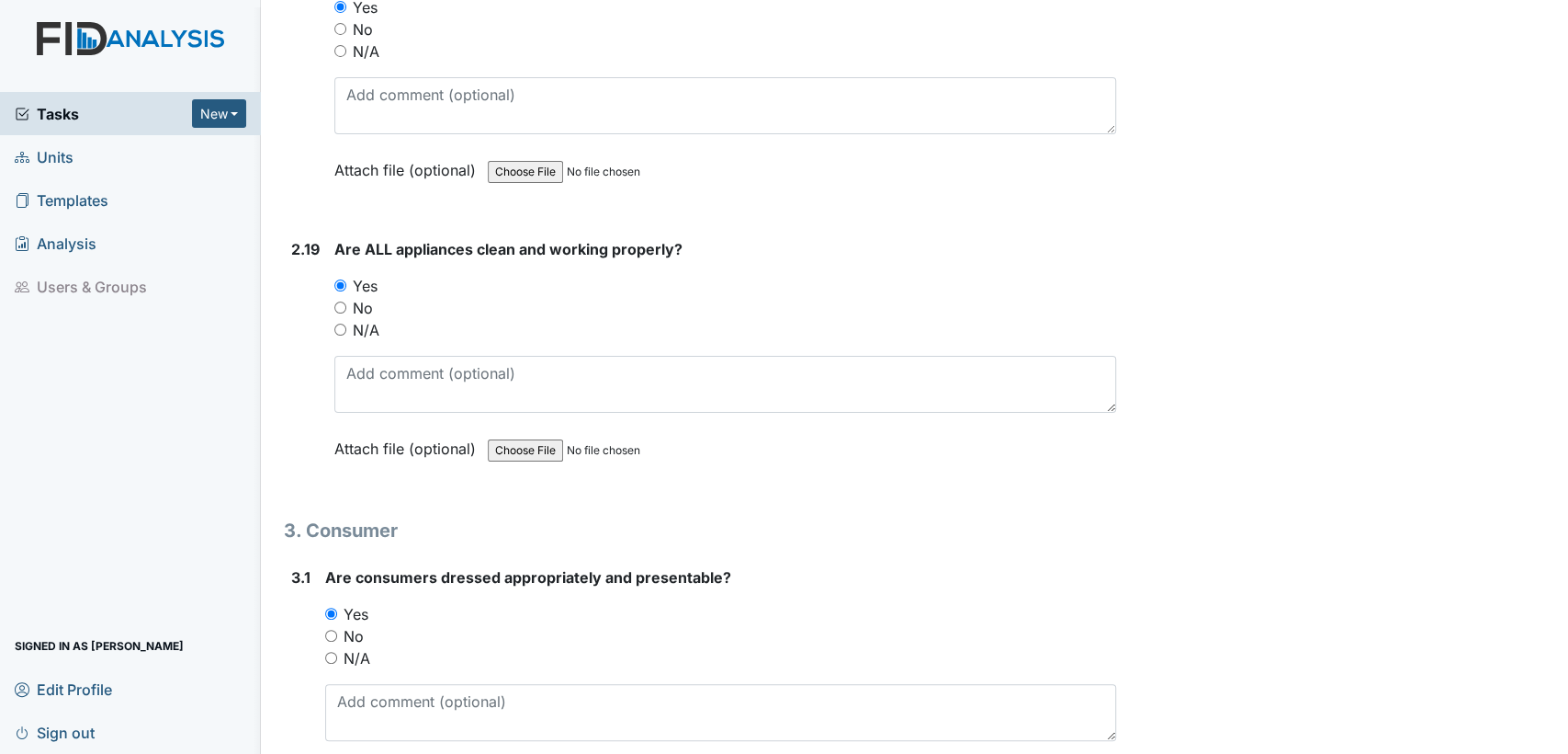
scroll to position [0, 0]
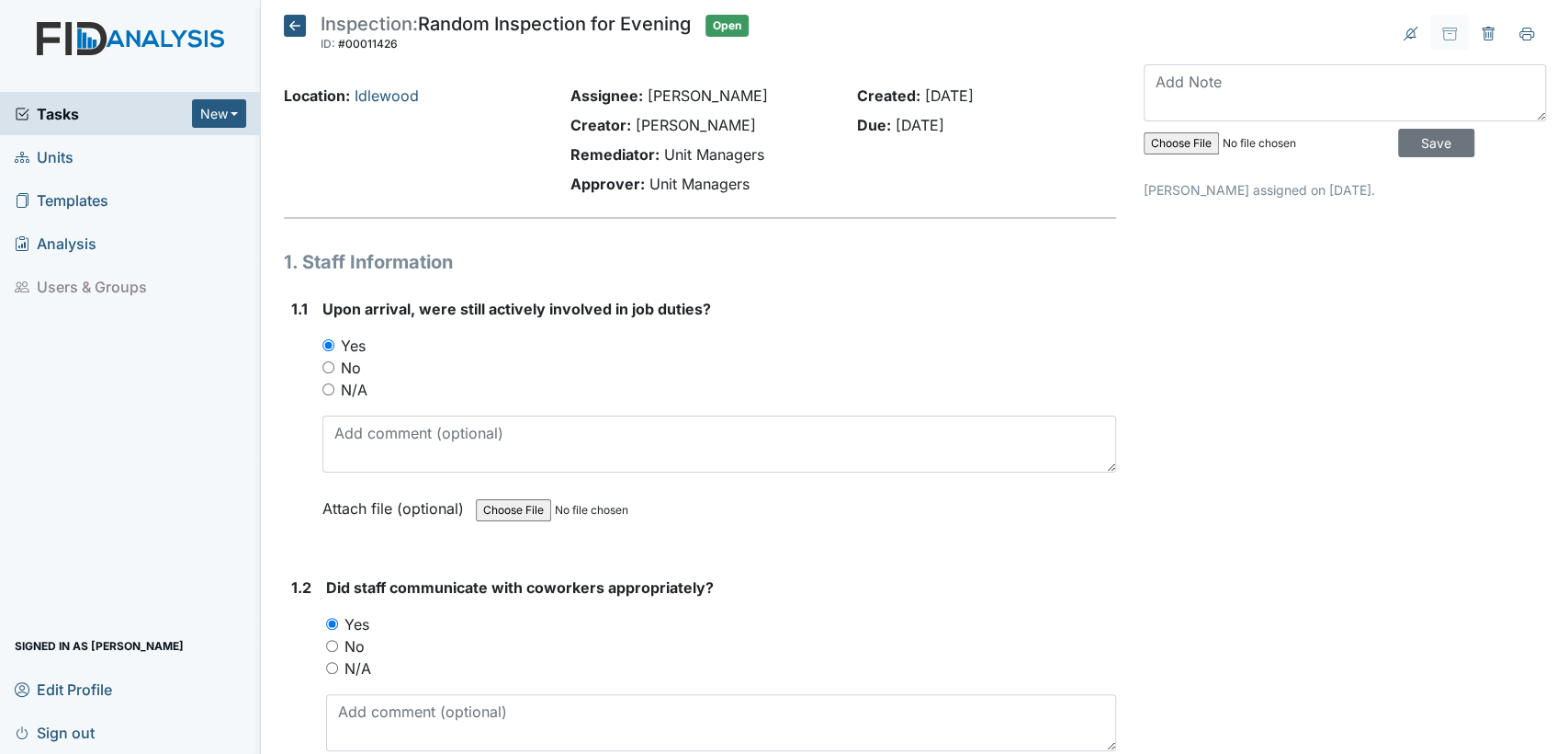
type textarea "0"
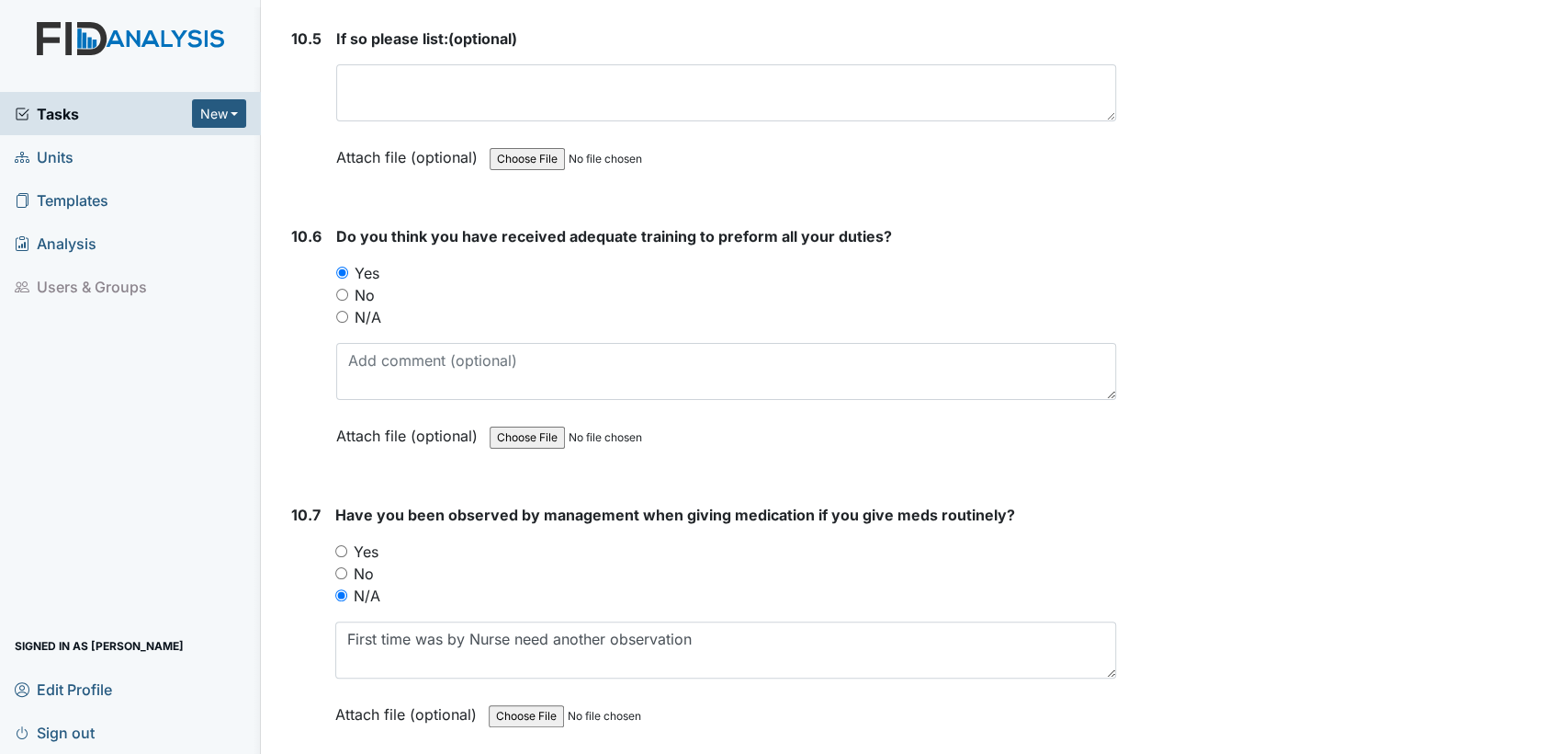
scroll to position [24540, 0]
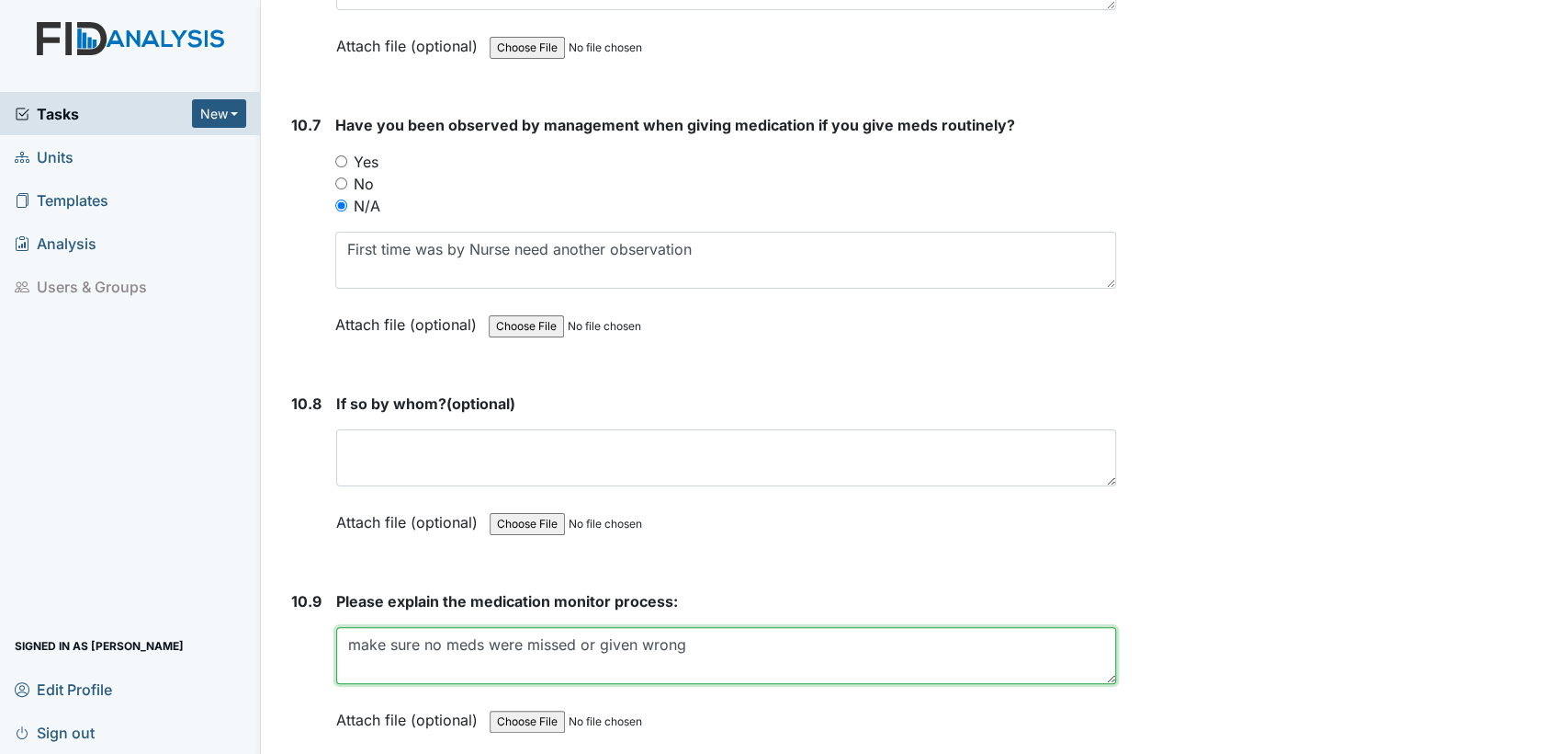
drag, startPoint x: 713, startPoint y: 567, endPoint x: 304, endPoint y: 555, distance: 409.2
click at [304, 590] on div "10.9 Please explain the medication monitor process: make sure no meds were miss…" at bounding box center [699, 675] width 832 height 168
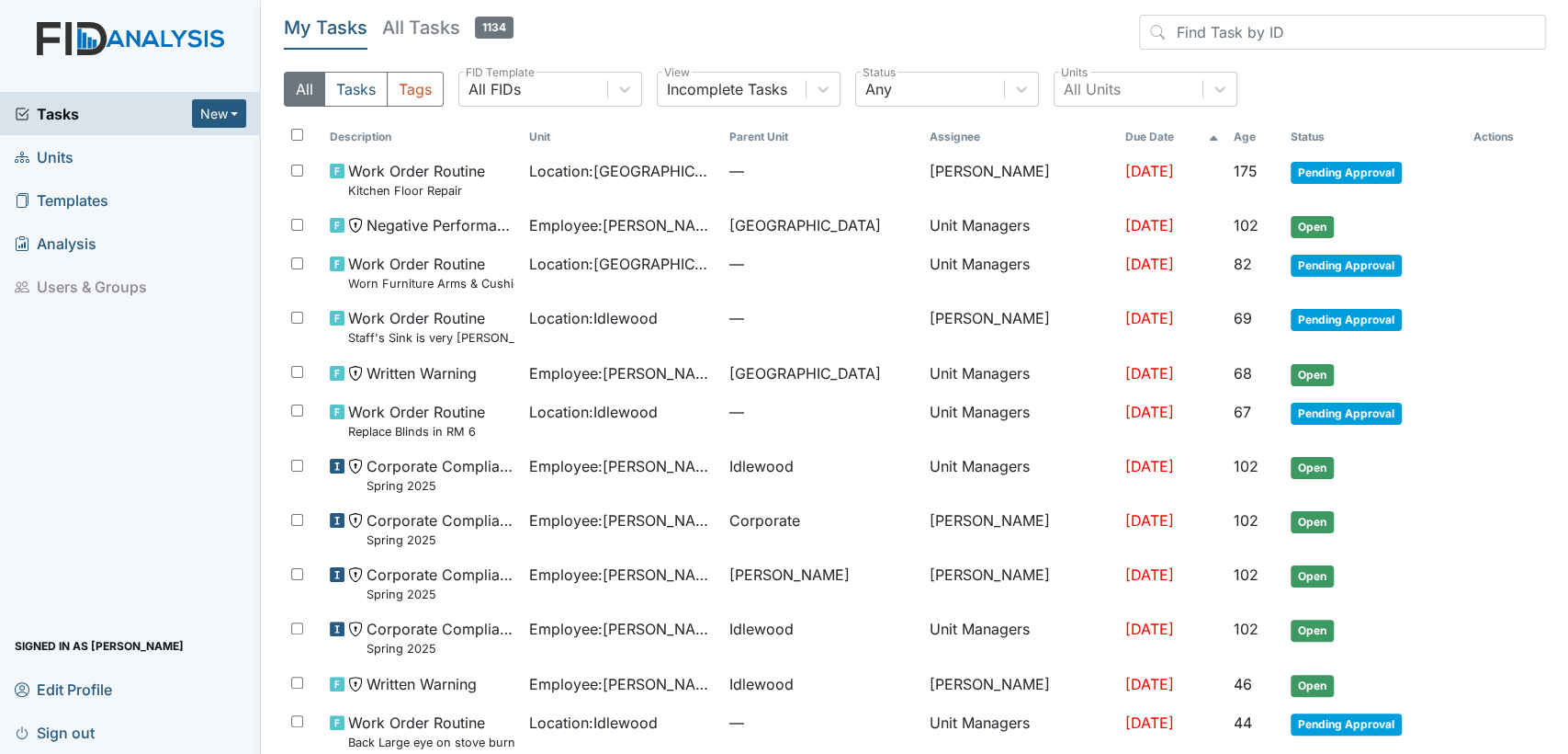
click at [106, 167] on link "Units" at bounding box center [130, 156] width 261 height 43
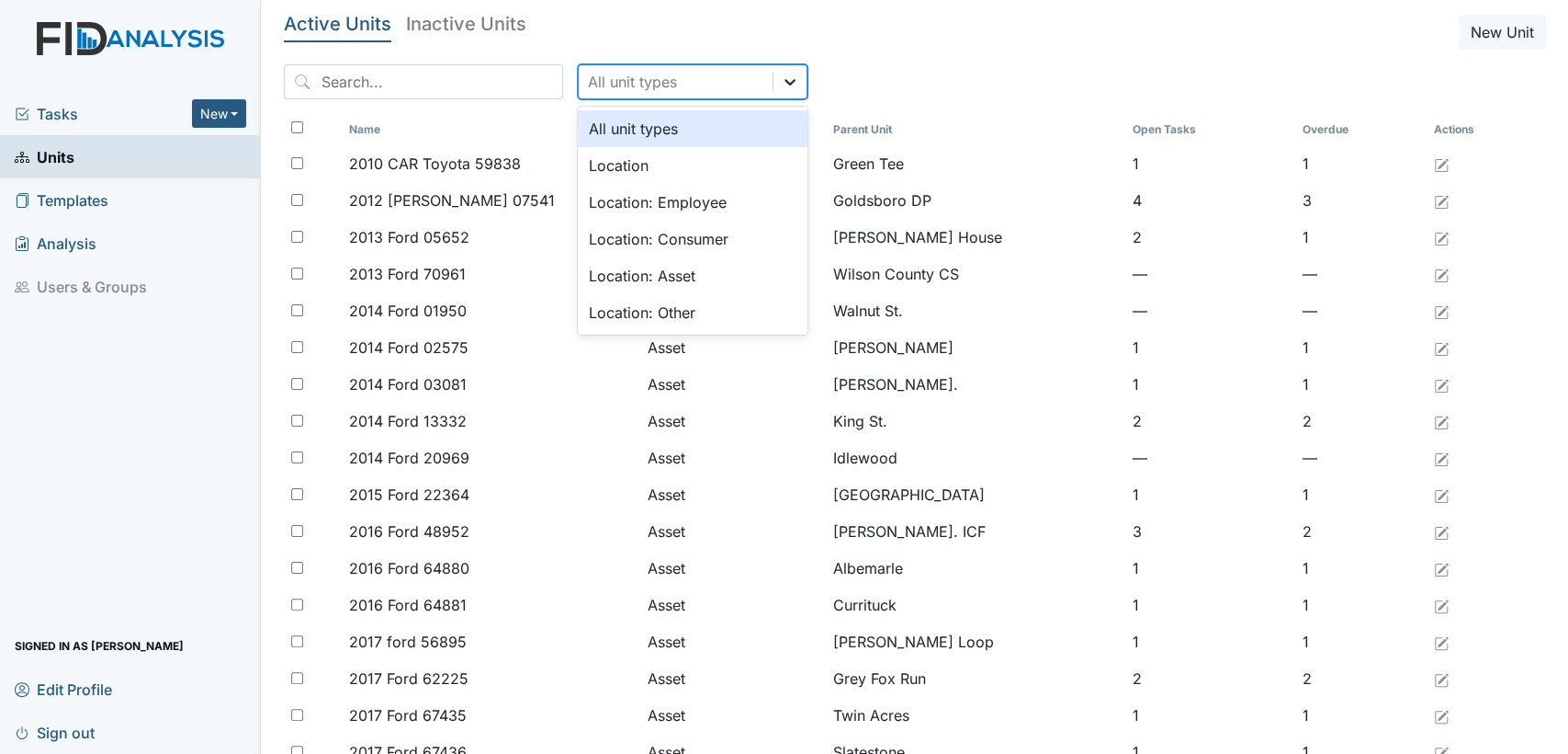
click at [781, 88] on icon at bounding box center [790, 82] width 18 height 18
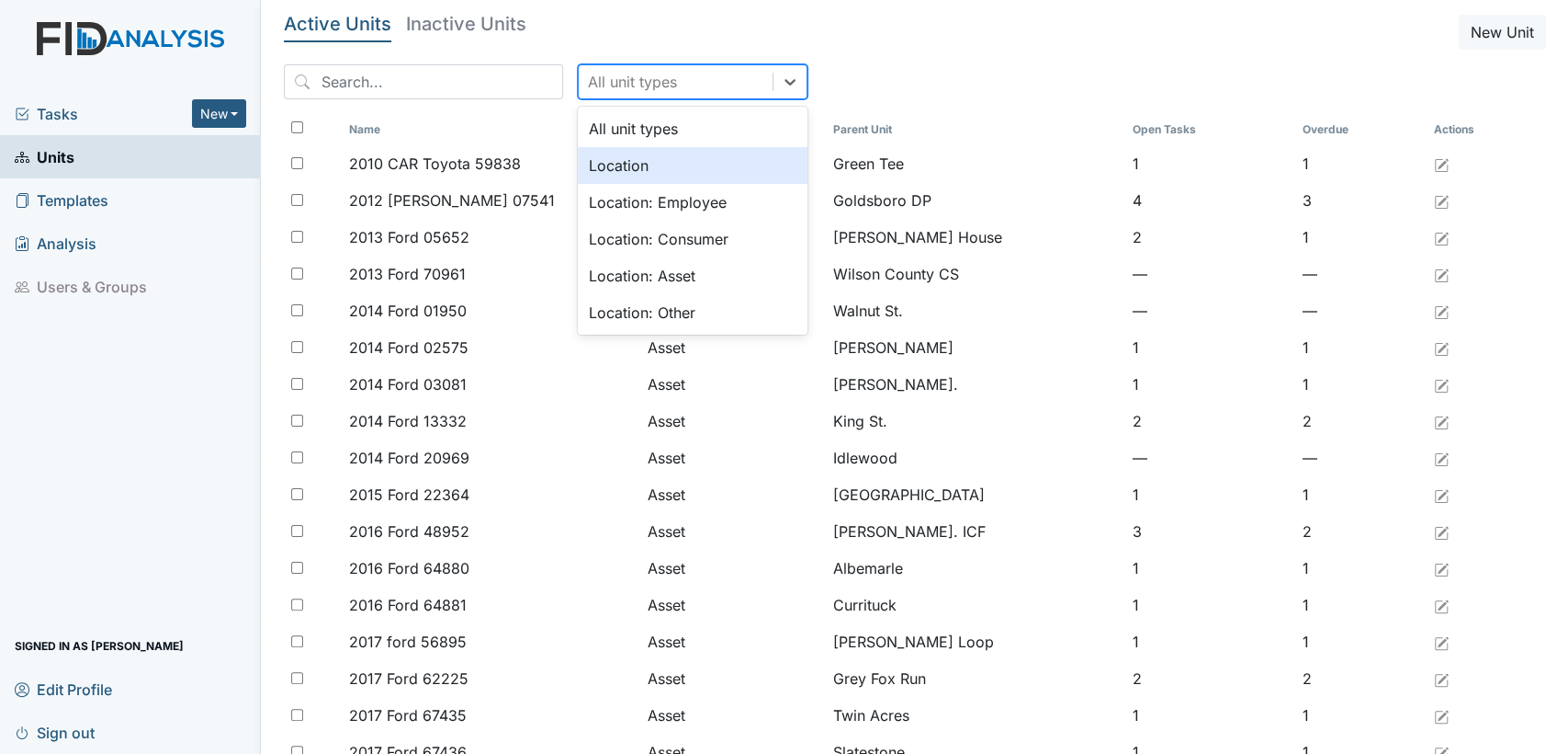
click at [713, 181] on div "Location" at bounding box center [693, 165] width 230 height 37
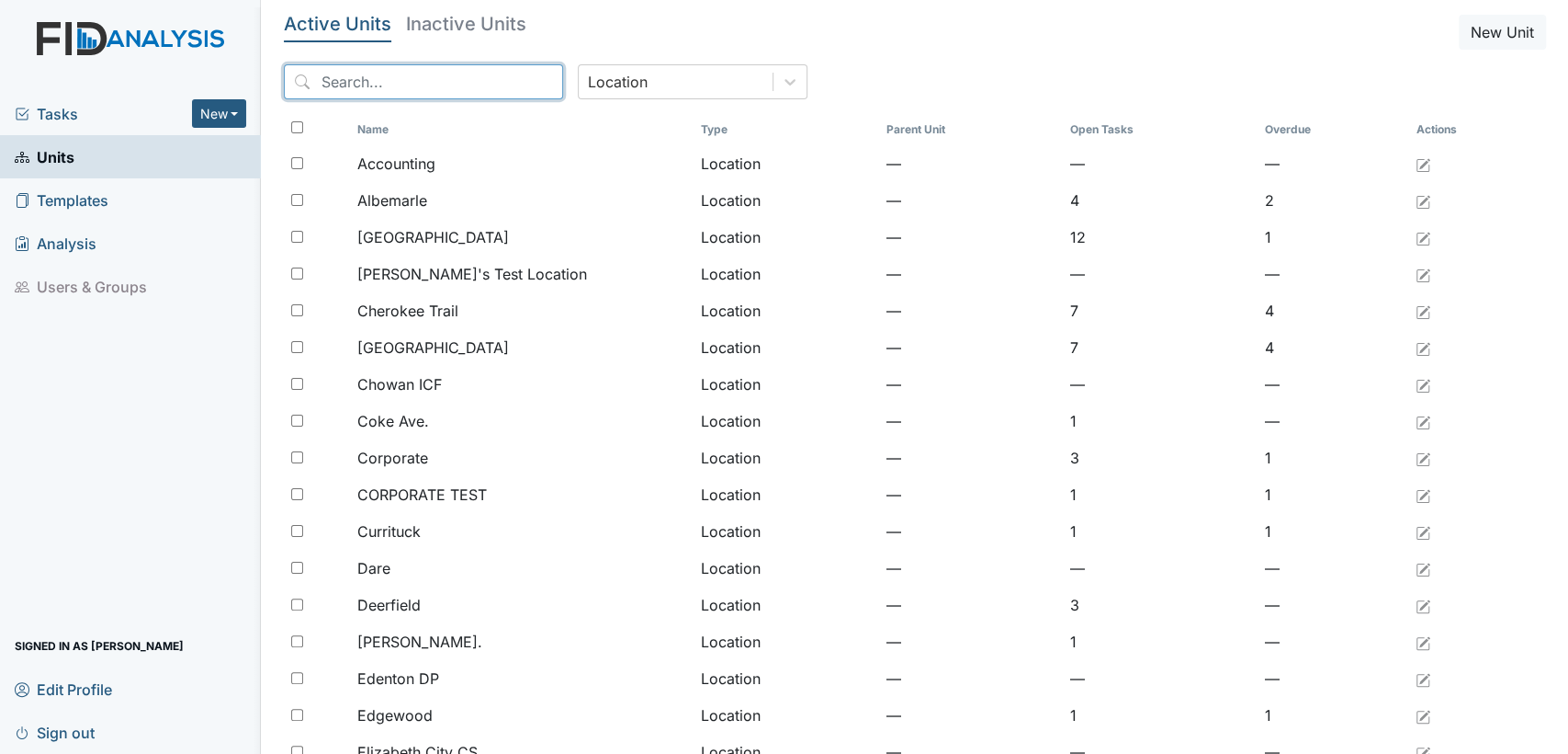
click at [515, 88] on input "search" at bounding box center [423, 82] width 279 height 35
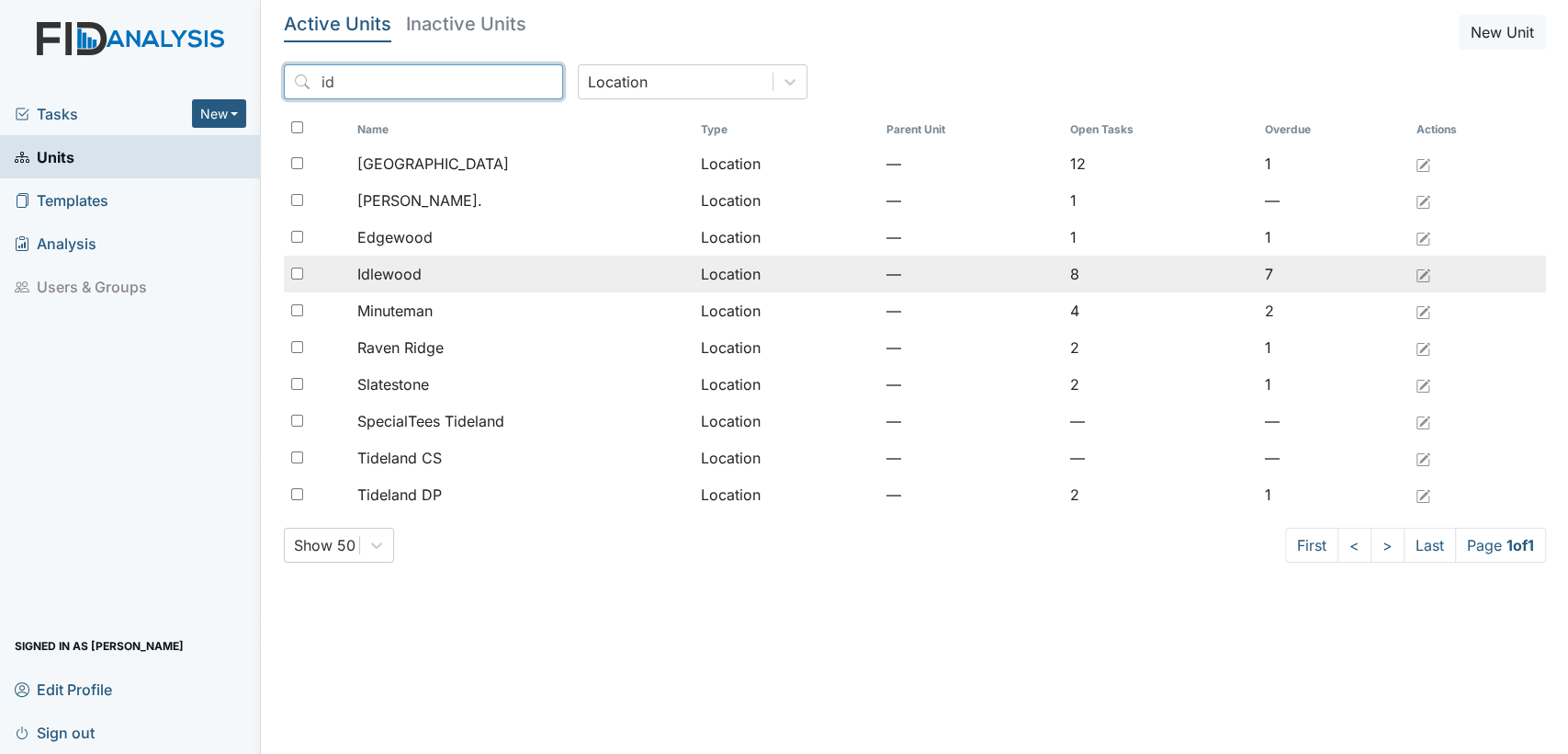
type input "id"
click at [432, 271] on div "Idlewood" at bounding box center [522, 274] width 329 height 22
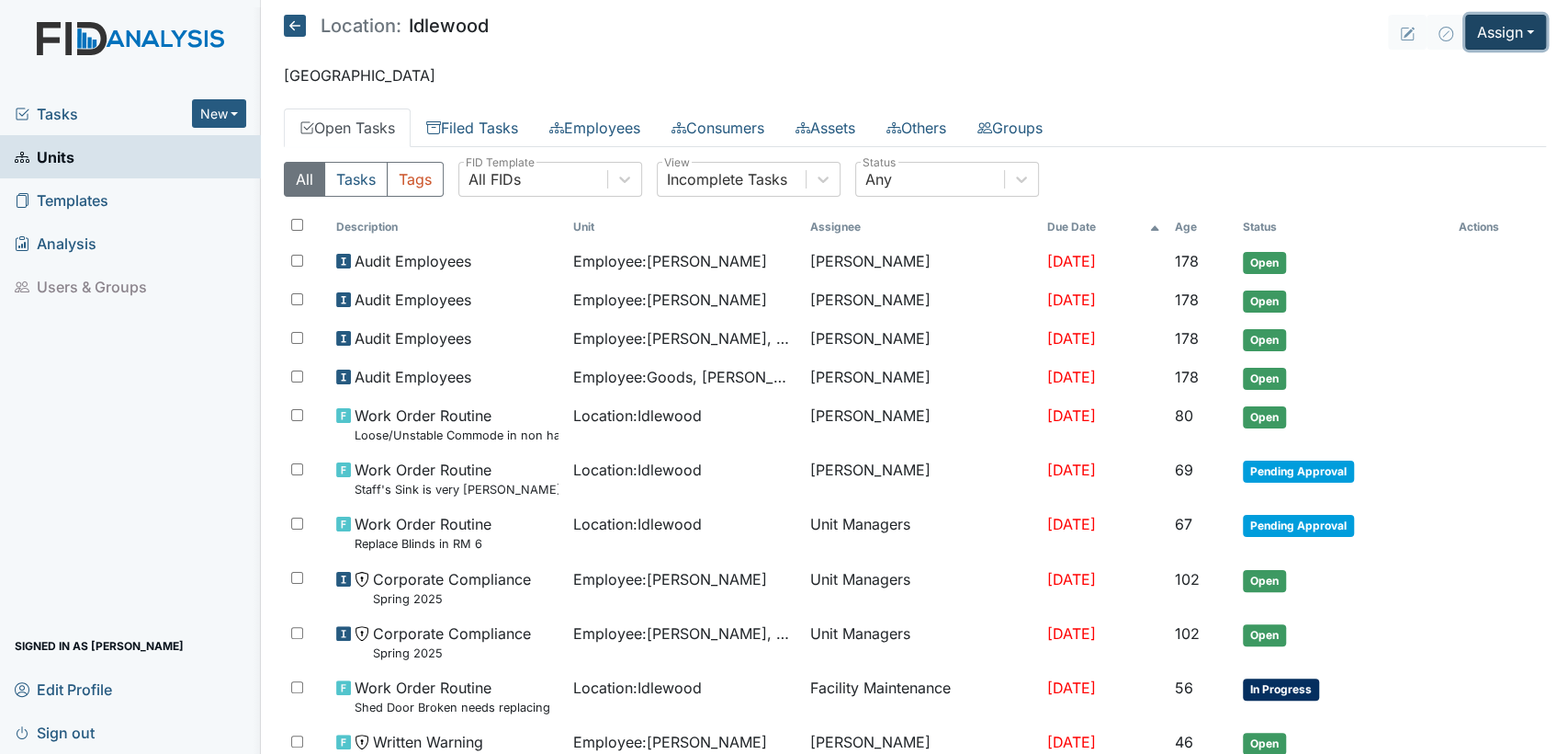
click at [1494, 29] on button "Assign" at bounding box center [1506, 32] width 81 height 35
click at [1495, 102] on link "Assign Inspection" at bounding box center [1462, 104] width 165 height 30
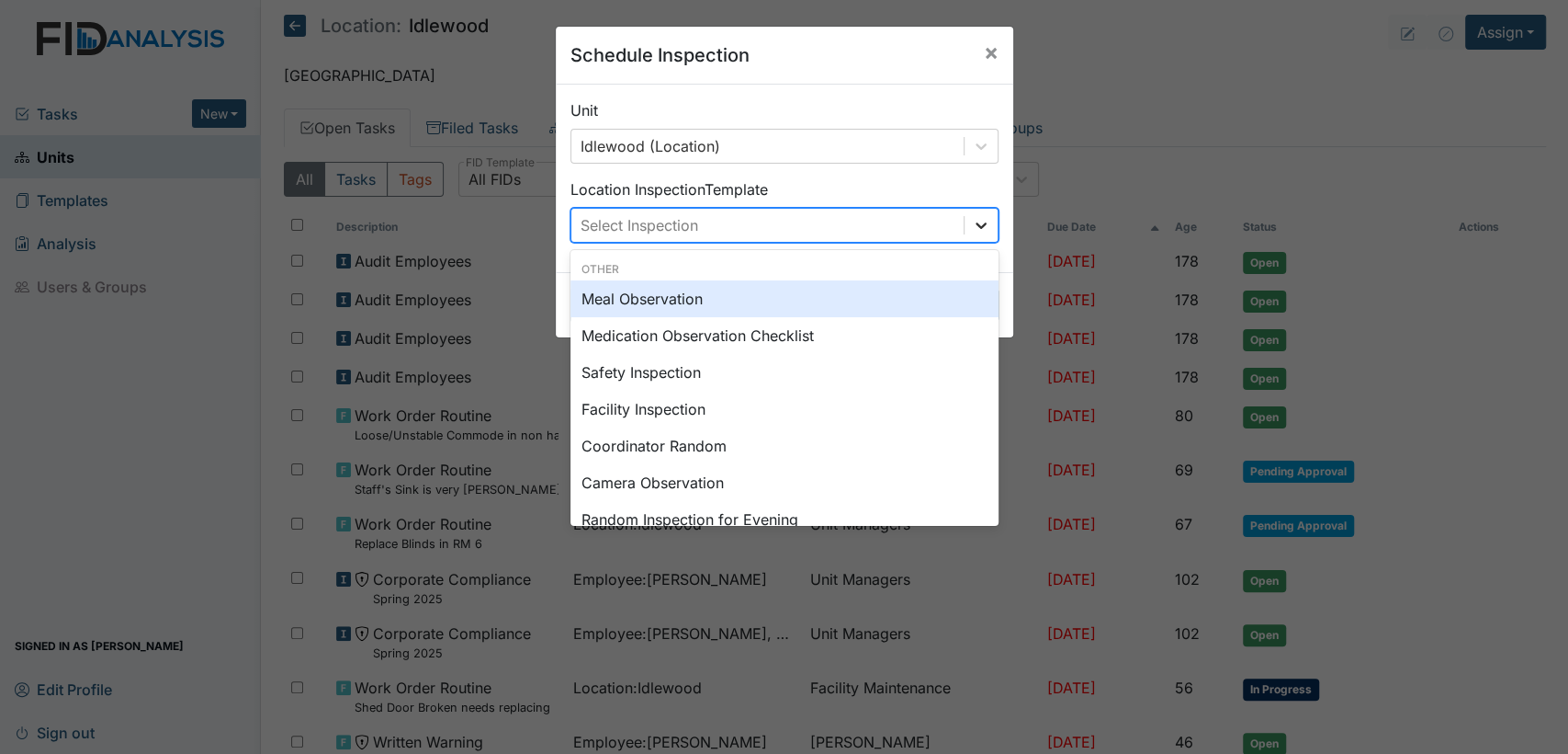
click at [976, 231] on icon at bounding box center [982, 225] width 18 height 18
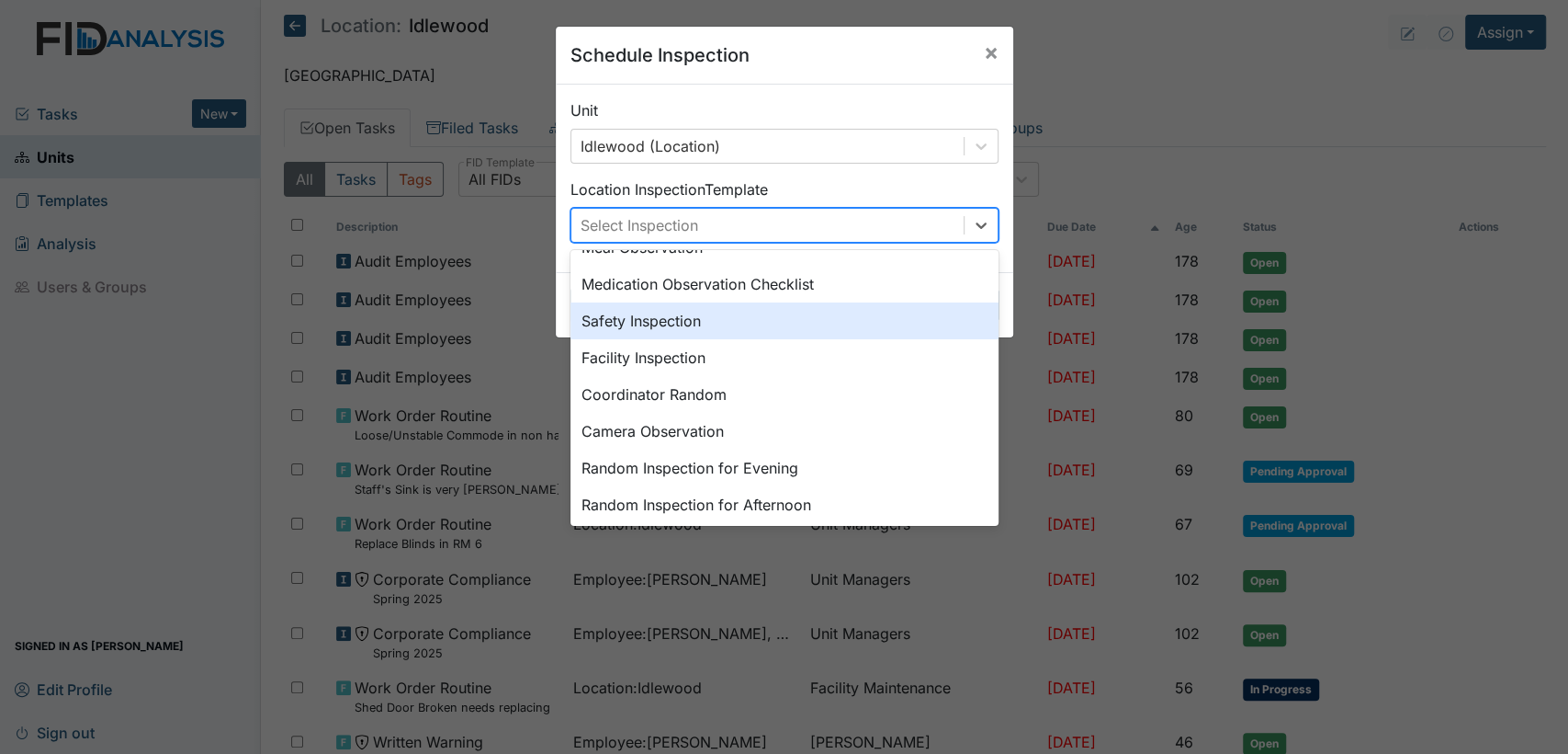
scroll to position [67, 0]
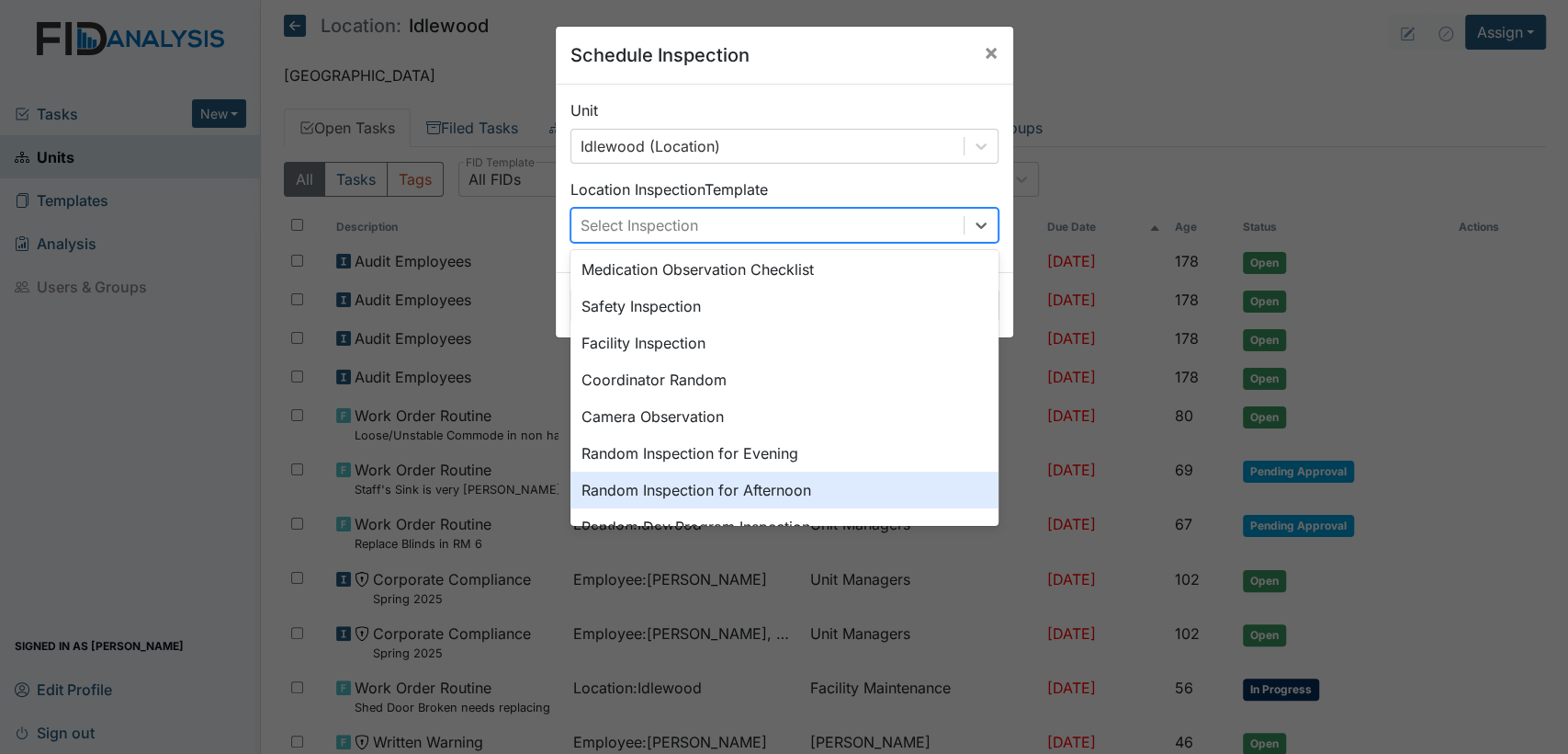
click at [833, 501] on div "Random Inspection for Afternoon" at bounding box center [785, 490] width 428 height 37
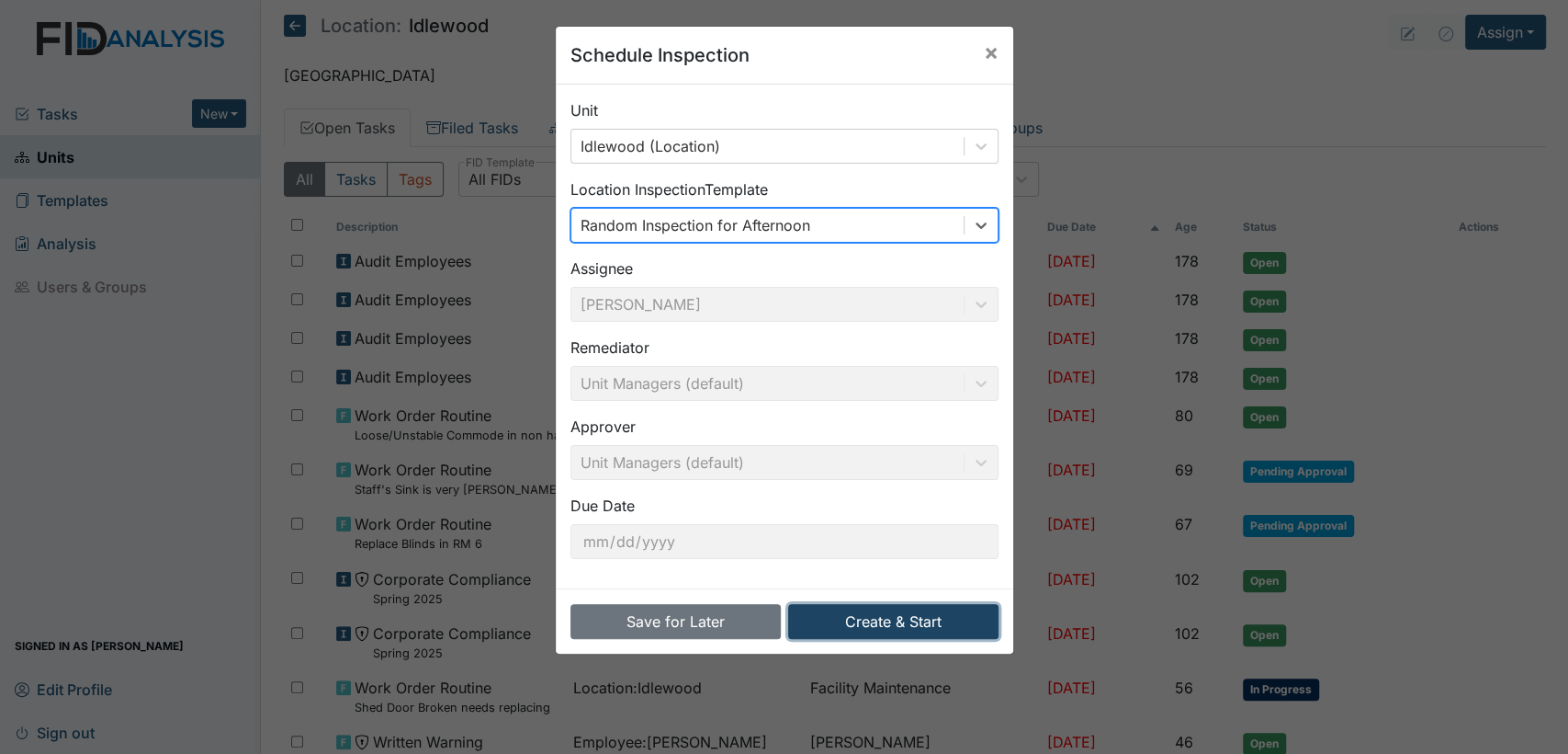
click at [846, 618] on button "Create & Start" at bounding box center [894, 622] width 211 height 35
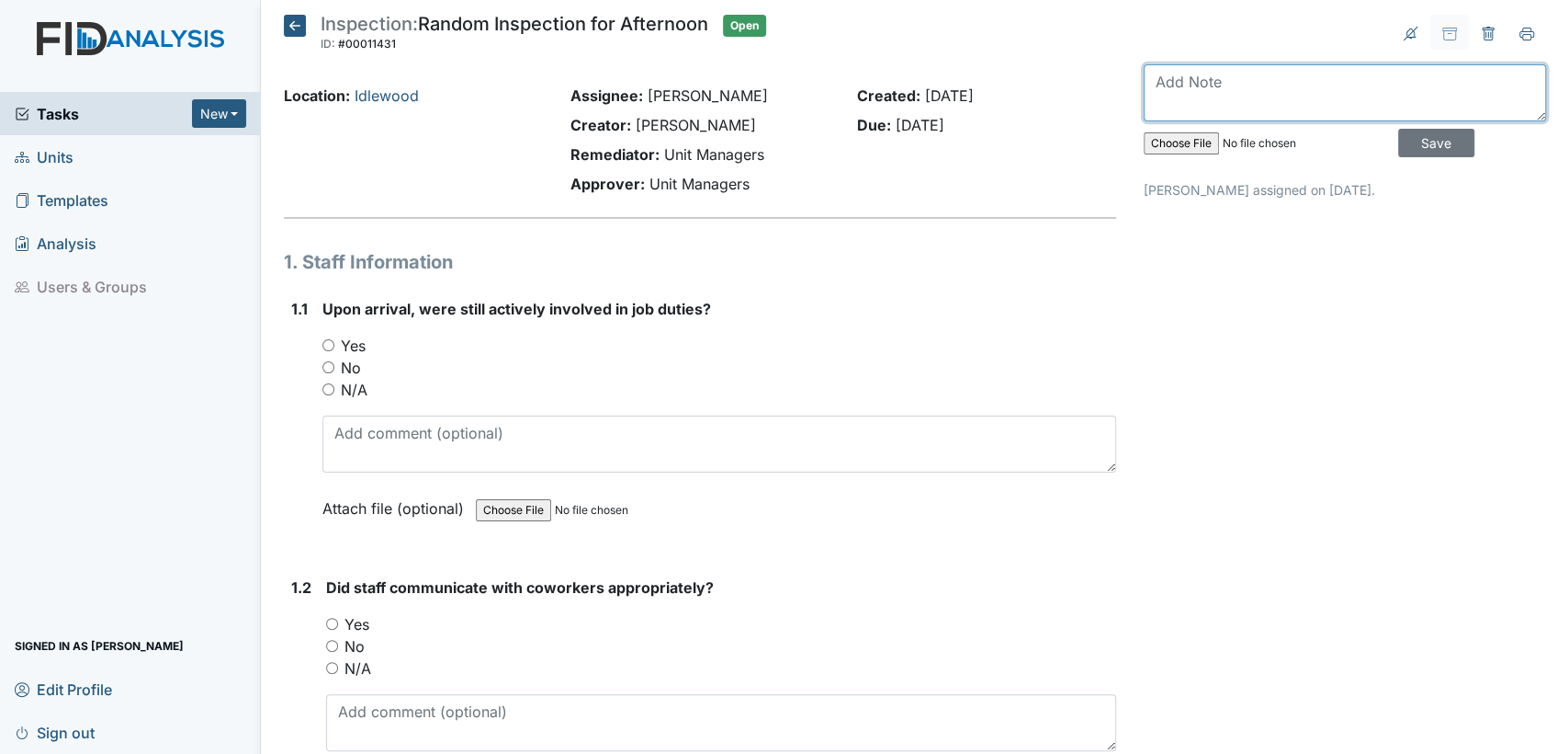
click at [1171, 78] on textarea at bounding box center [1345, 93] width 403 height 57
type textarea "opened wrong inspection first- started evening when should have been afternoon"
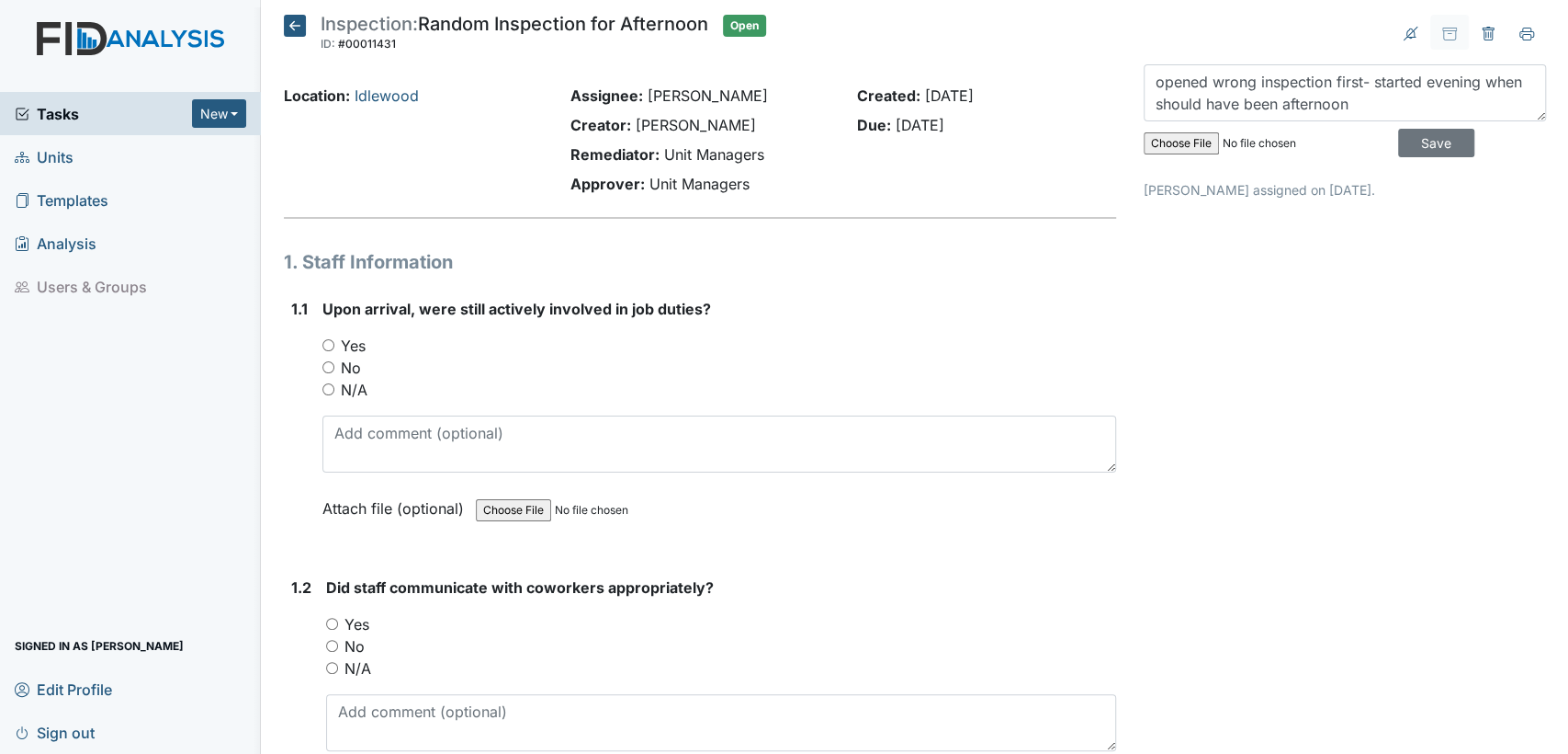
click at [331, 347] on input "Yes" at bounding box center [328, 345] width 12 height 12
radio input "true"
click at [332, 623] on input "Yes" at bounding box center [332, 624] width 12 height 12
radio input "true"
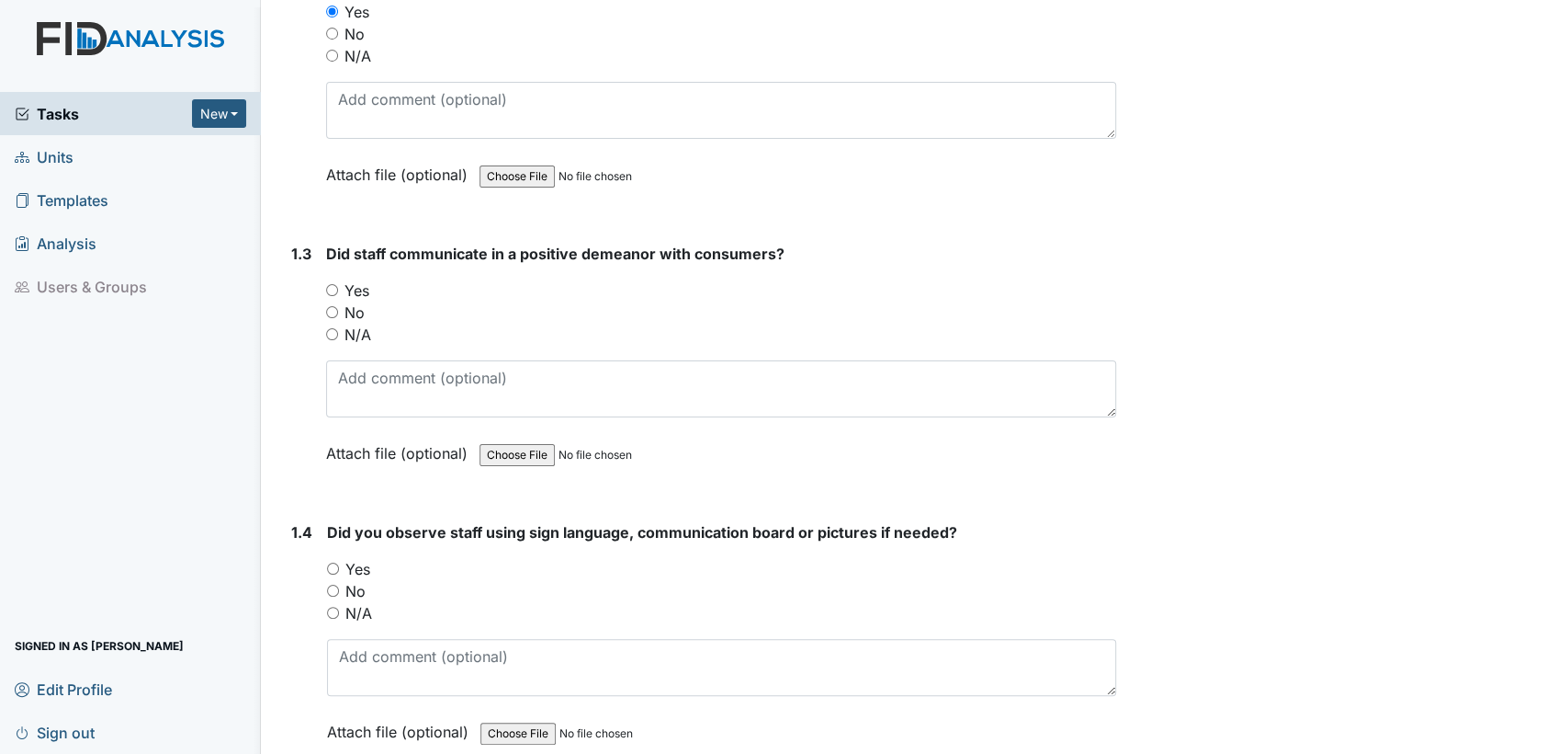
scroll to position [776, 0]
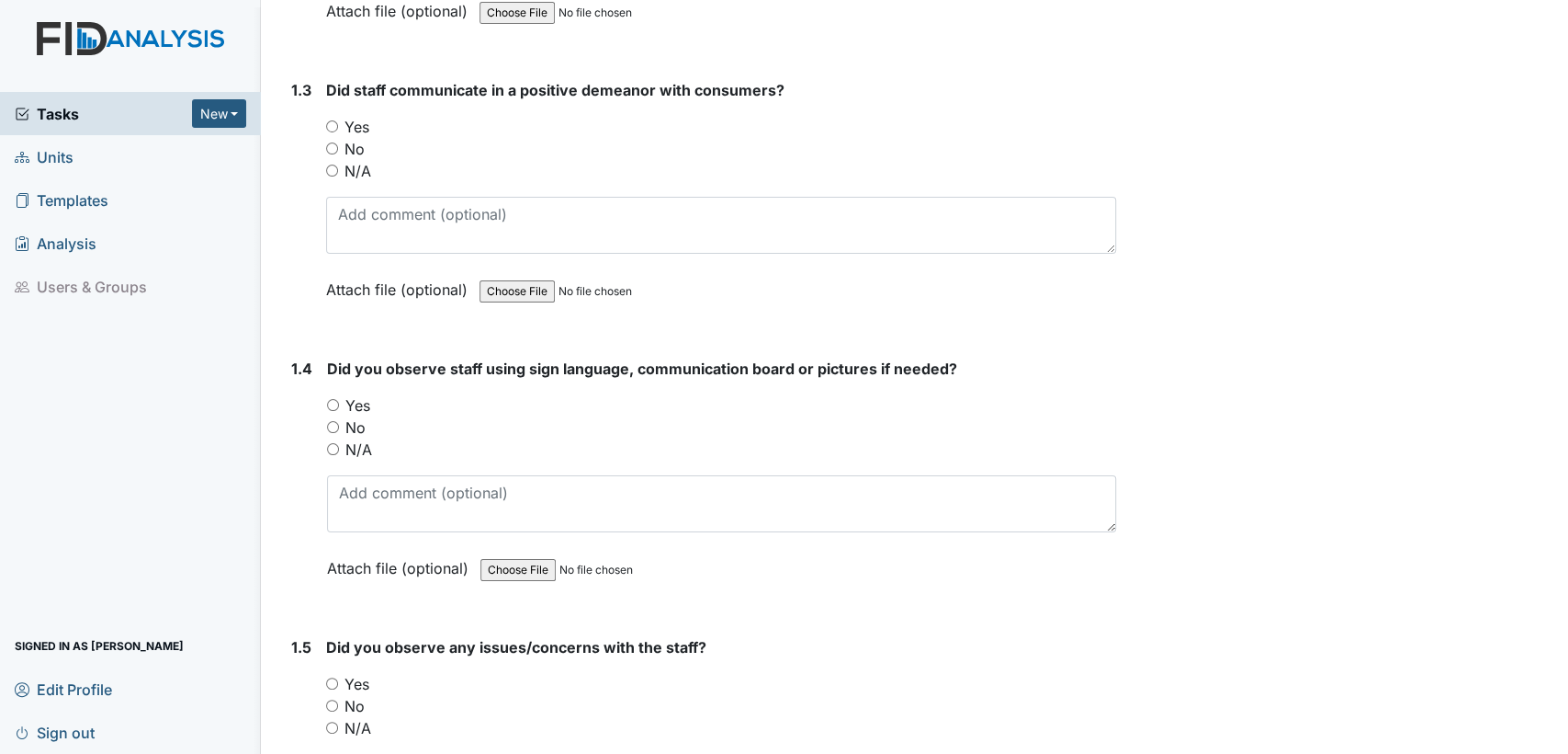
click at [328, 124] on input "Yes" at bounding box center [332, 126] width 12 height 12
radio input "true"
click at [336, 422] on input "No" at bounding box center [332, 427] width 12 height 12
radio input "true"
click at [336, 703] on input "No" at bounding box center [332, 705] width 12 height 12
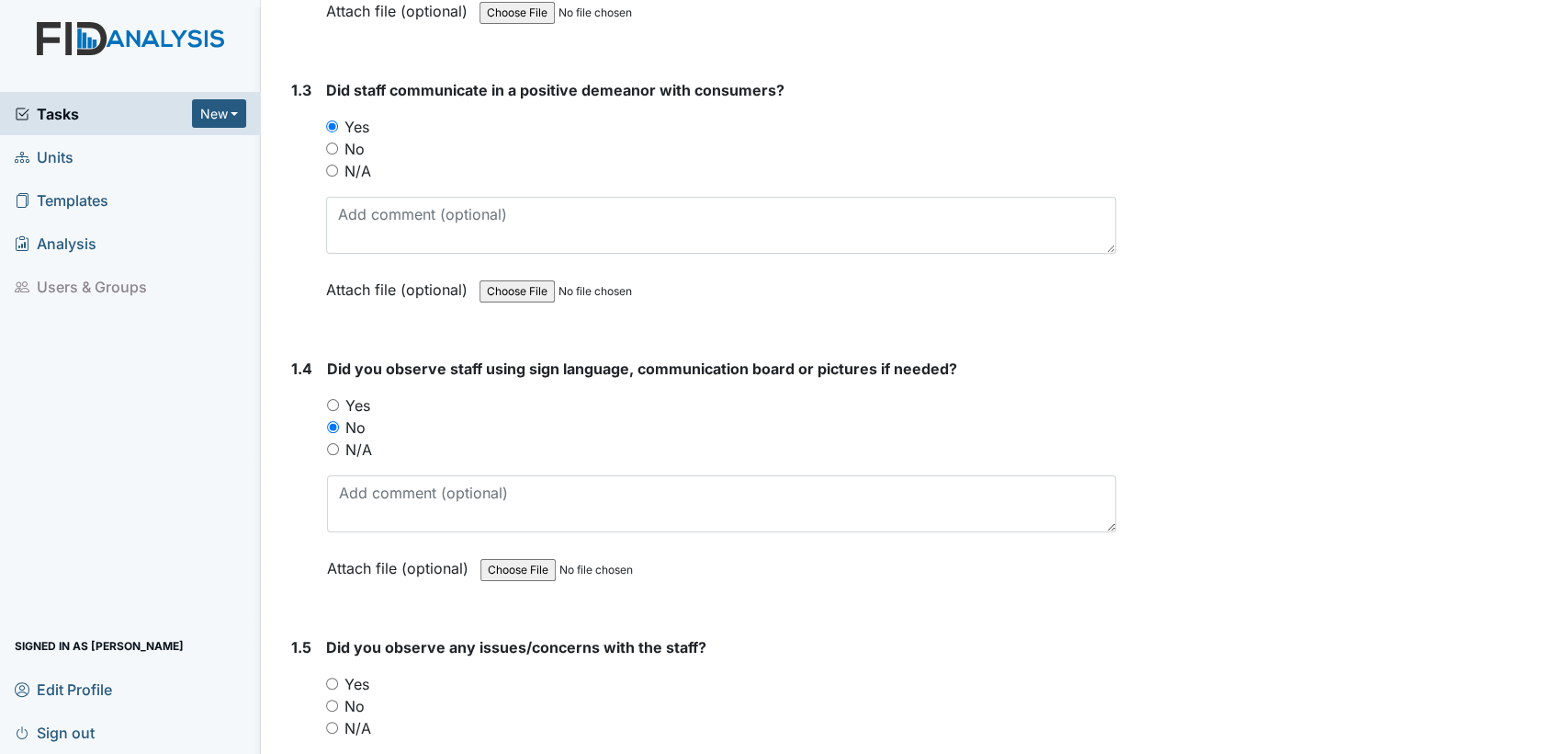
radio input "true"
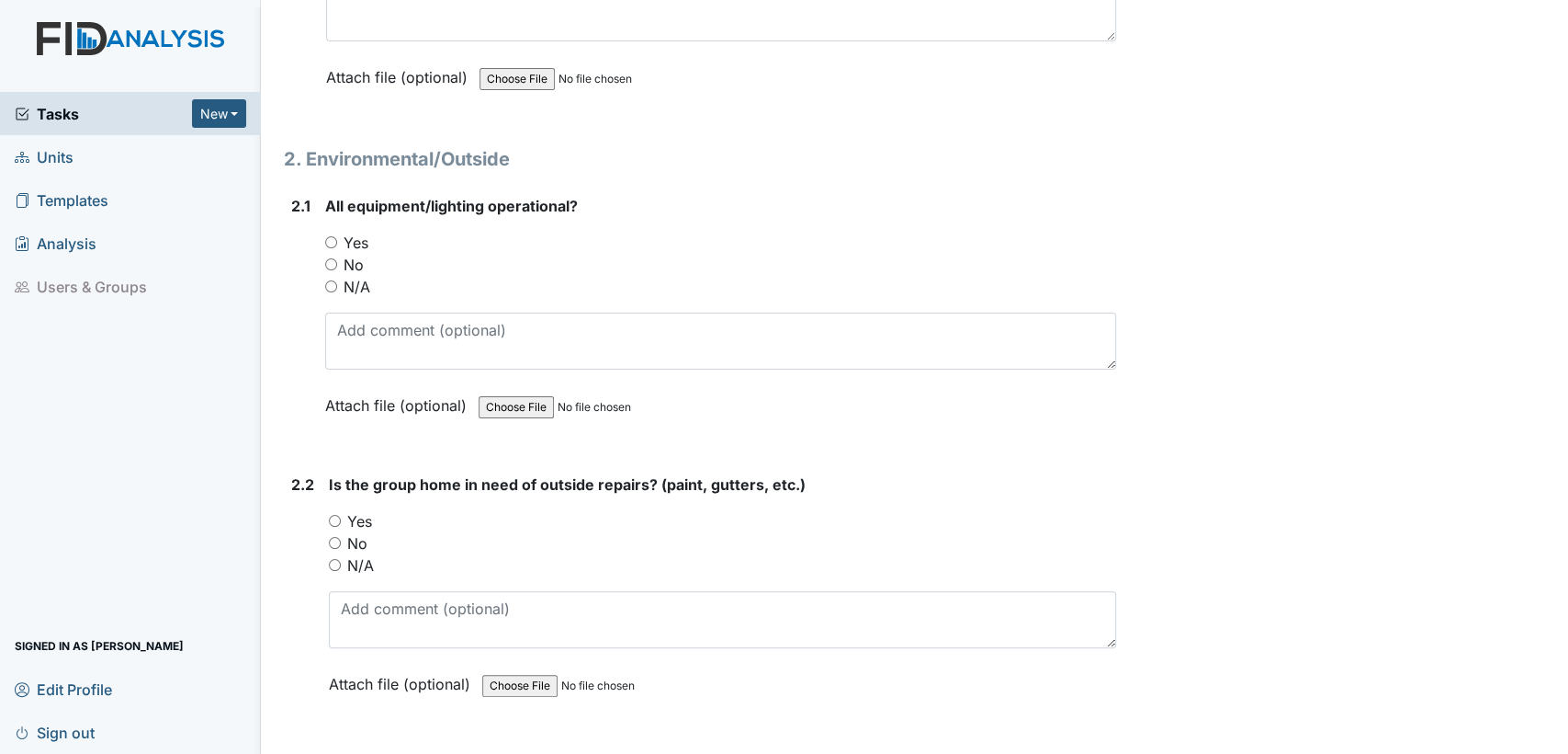
scroll to position [1757, 0]
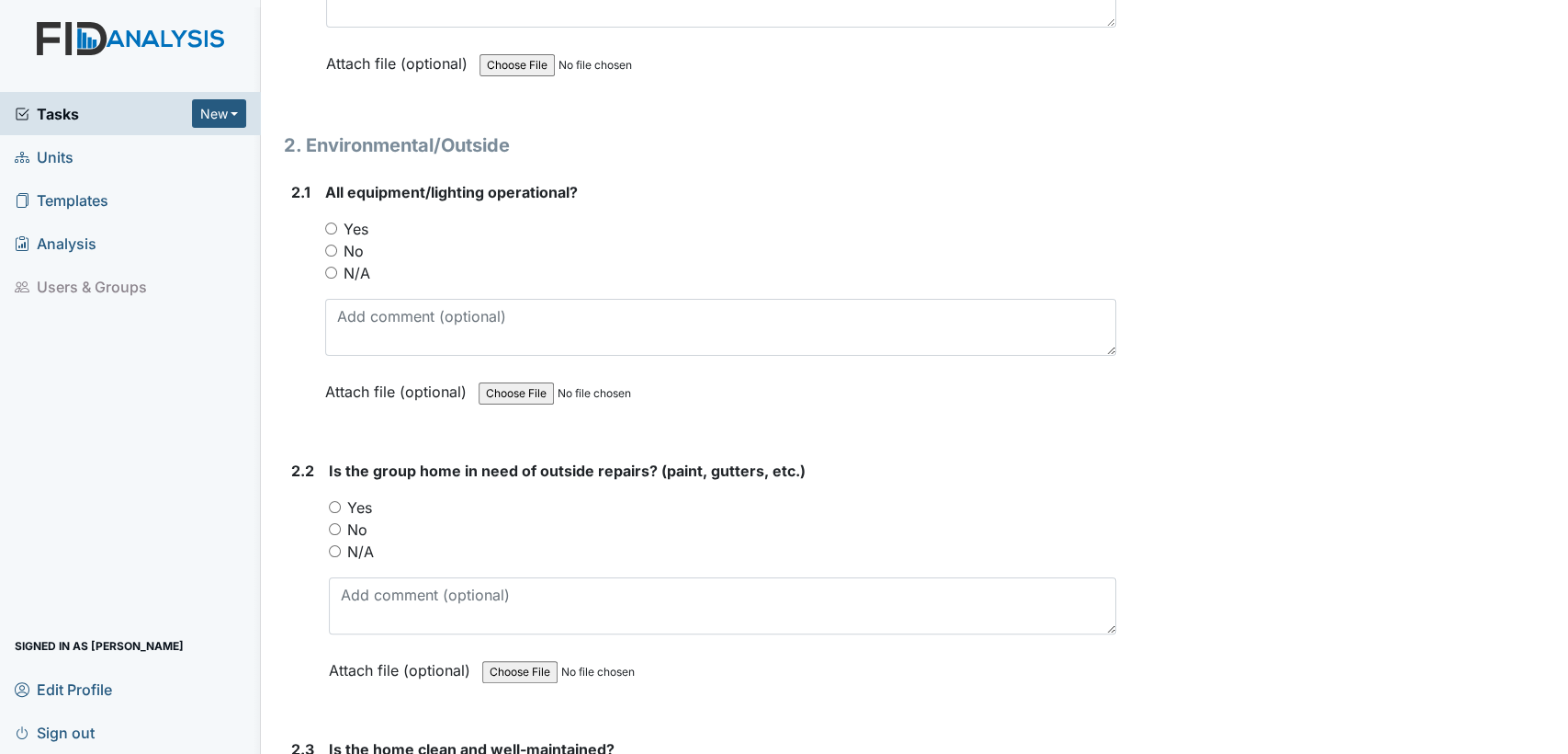
click at [329, 223] on input "Yes" at bounding box center [331, 228] width 12 height 12
radio input "true"
click at [332, 501] on input "Yes" at bounding box center [334, 506] width 12 height 12
radio input "true"
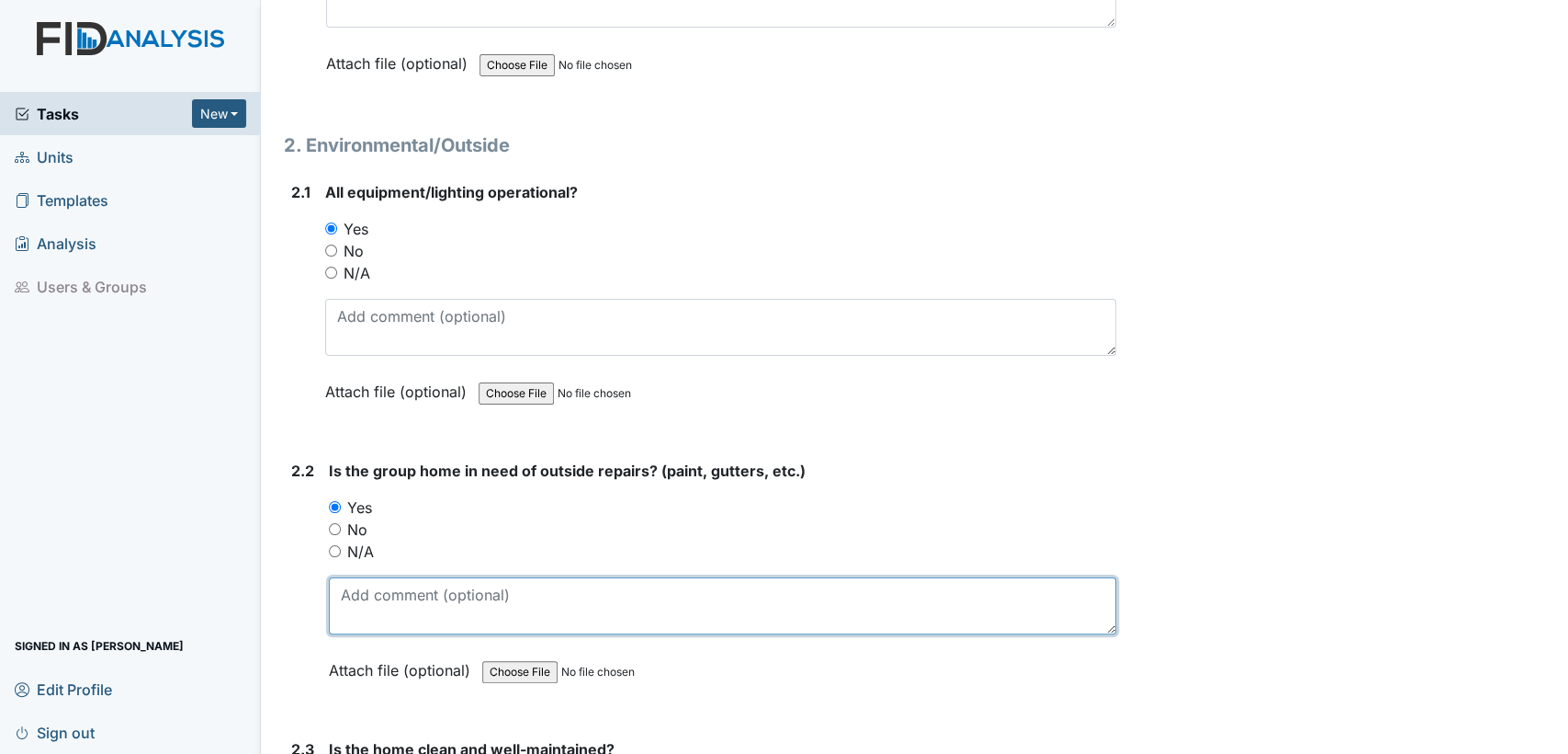
click at [359, 600] on textarea at bounding box center [722, 606] width 788 height 57
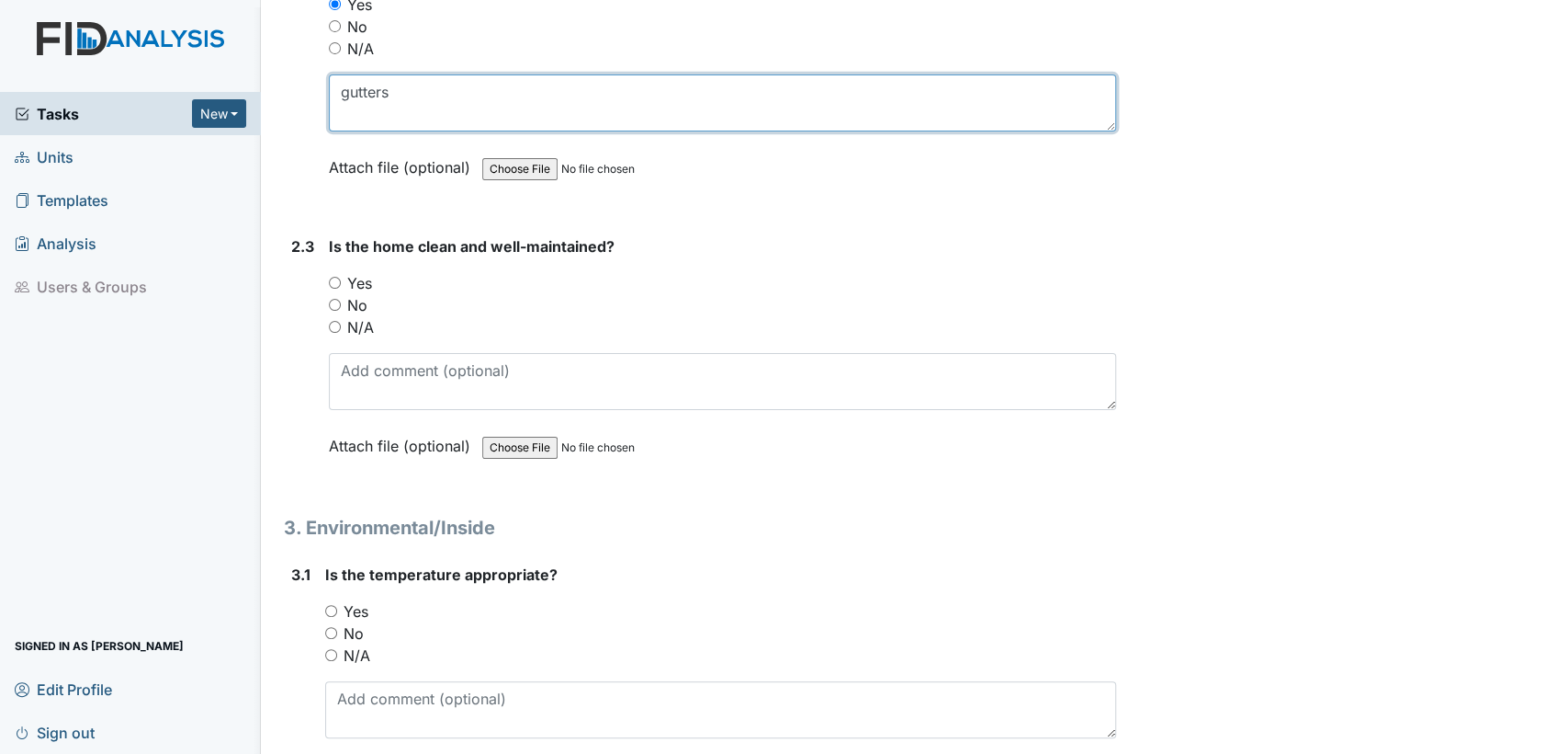
scroll to position [2273, 0]
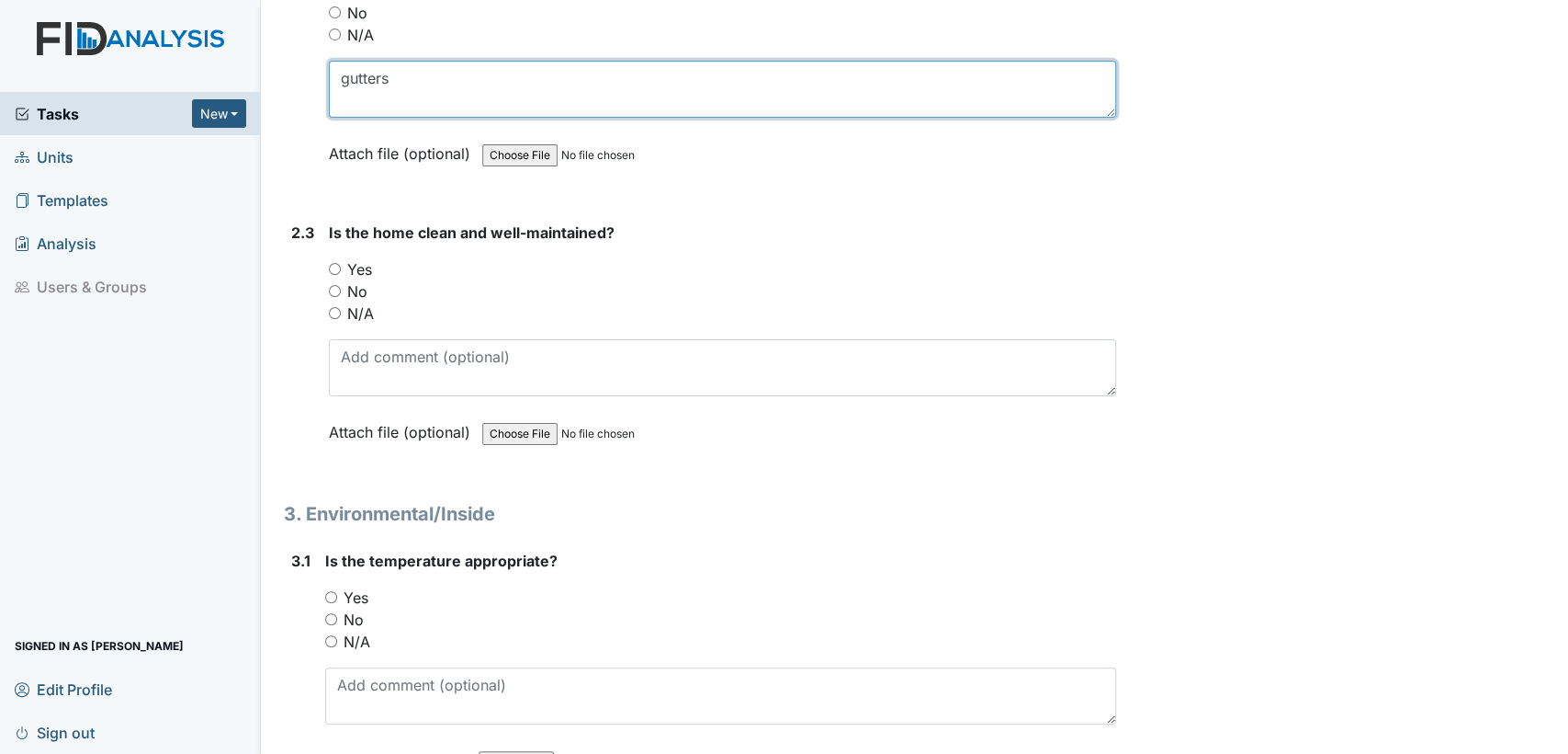
type textarea "gutters"
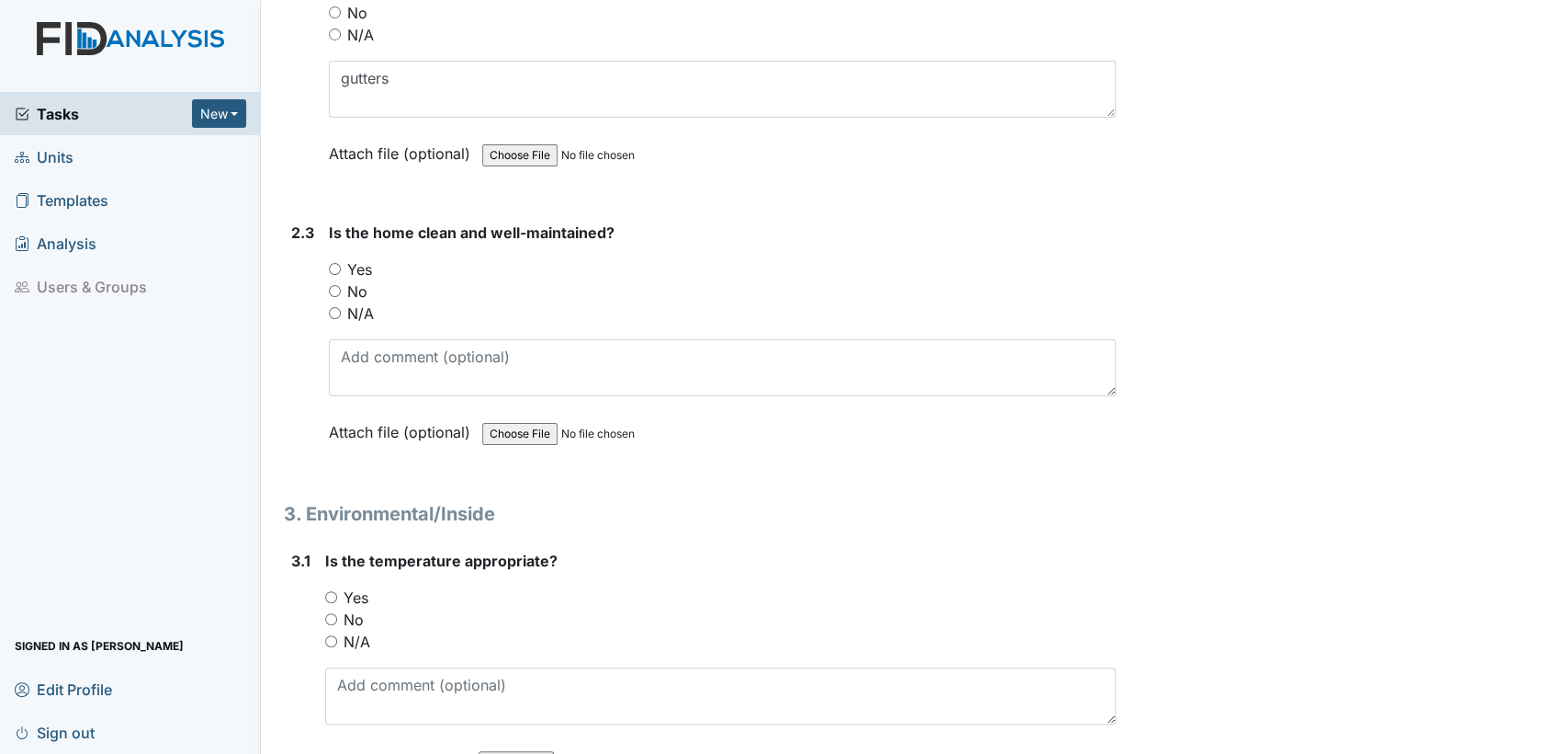
click at [333, 265] on input "Yes" at bounding box center [334, 269] width 12 height 12
radio input "true"
click at [335, 591] on input "Yes" at bounding box center [331, 597] width 12 height 12
radio input "true"
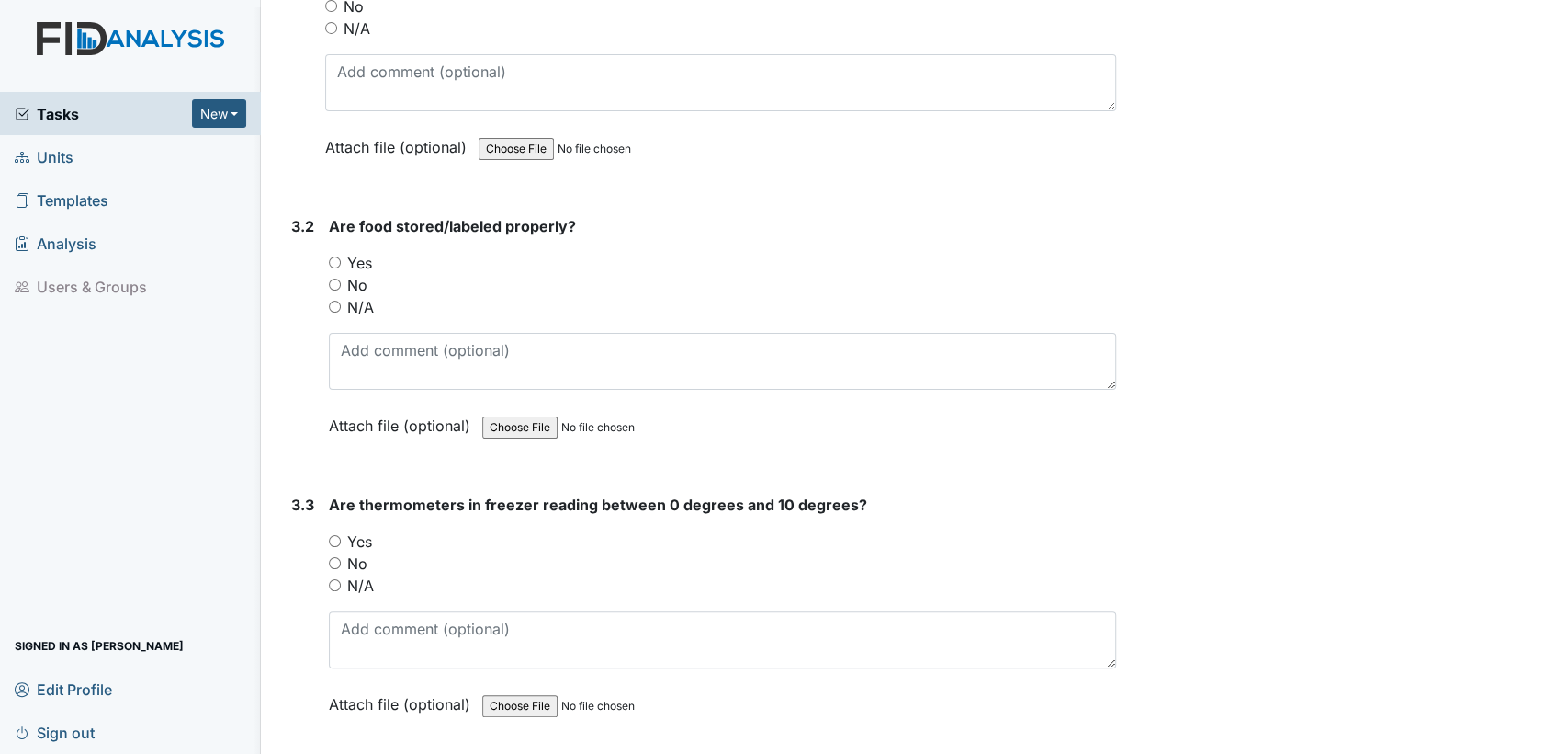
scroll to position [2927, 0]
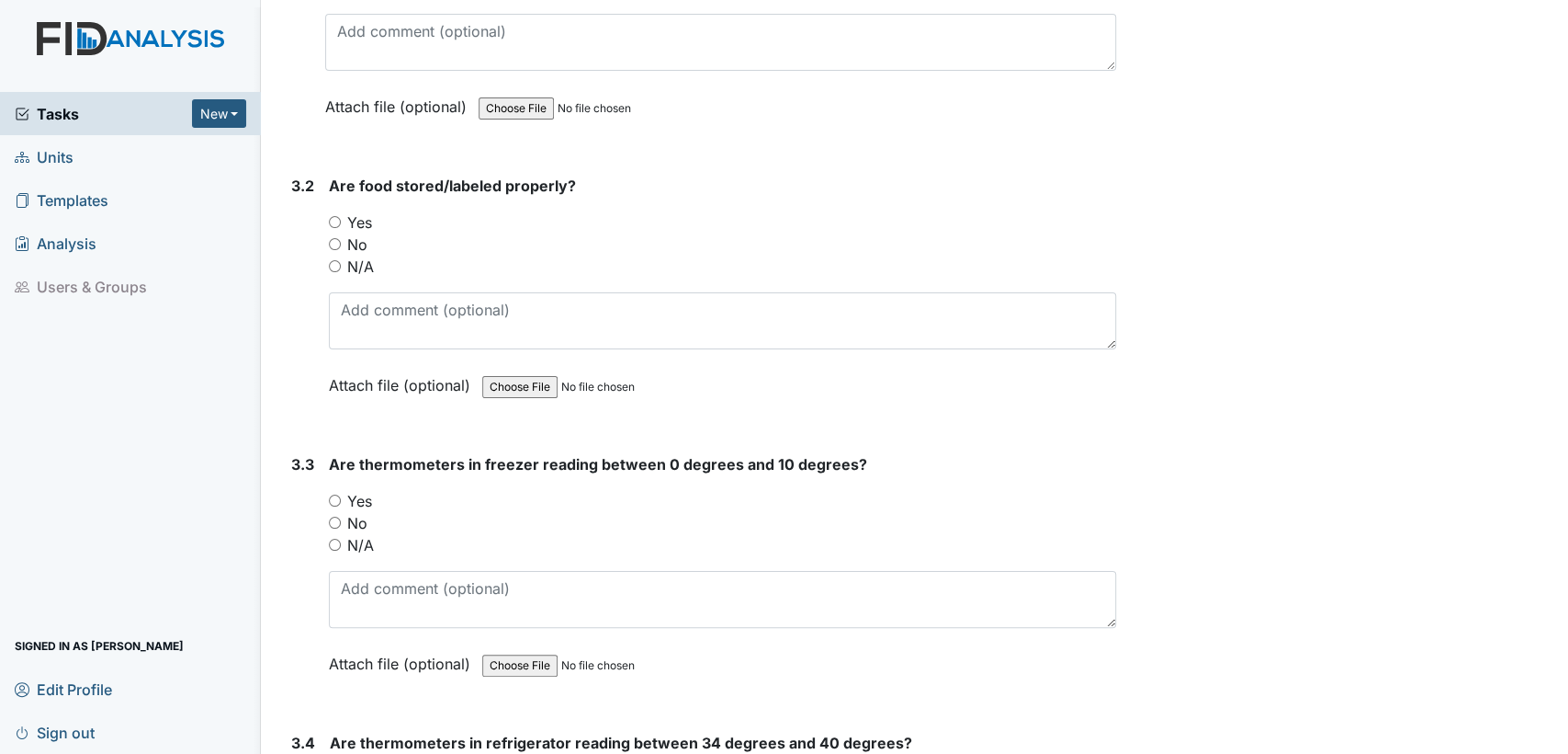
click at [332, 216] on input "Yes" at bounding box center [334, 222] width 12 height 12
radio input "true"
click at [335, 494] on input "Yes" at bounding box center [334, 500] width 12 height 12
radio input "true"
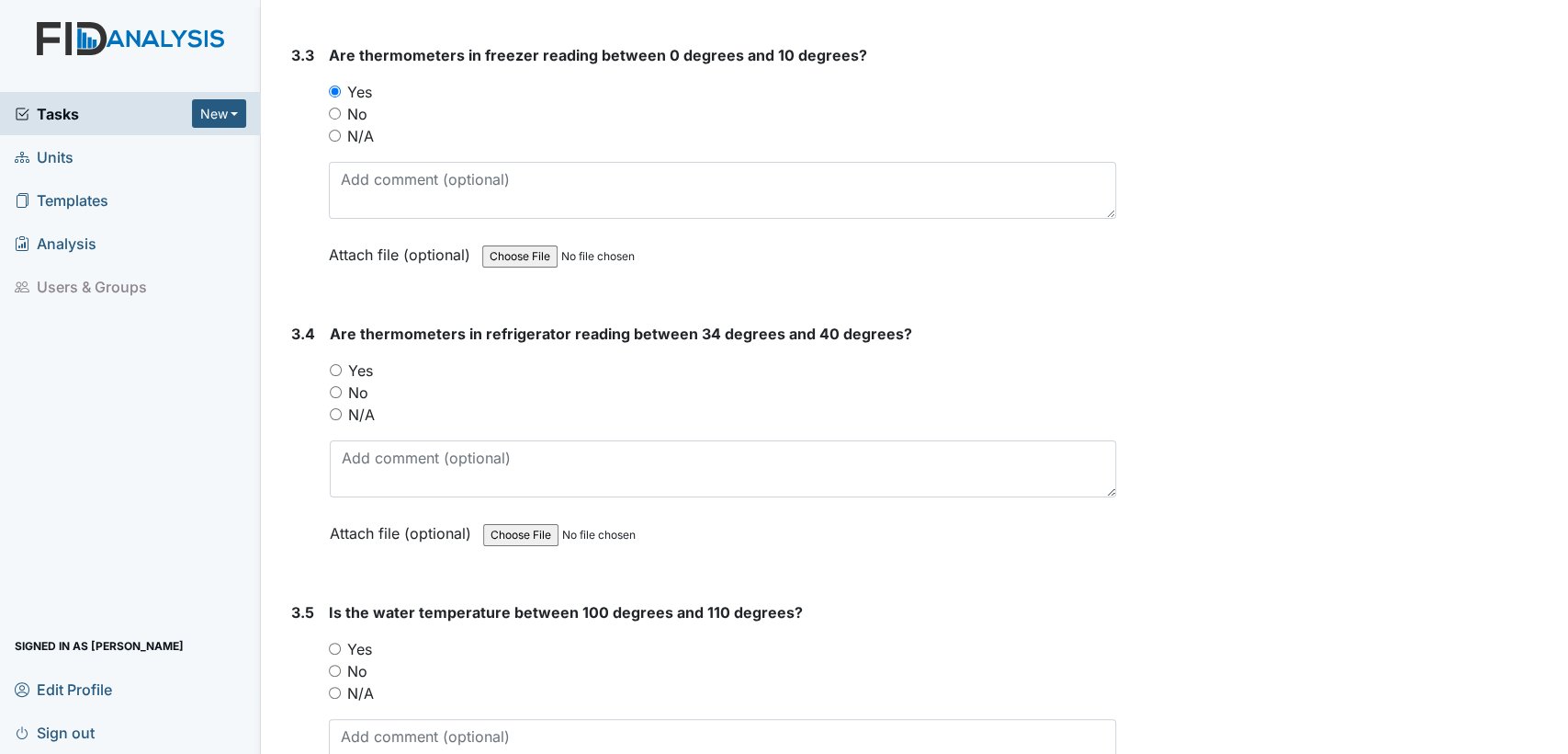
scroll to position [3472, 0]
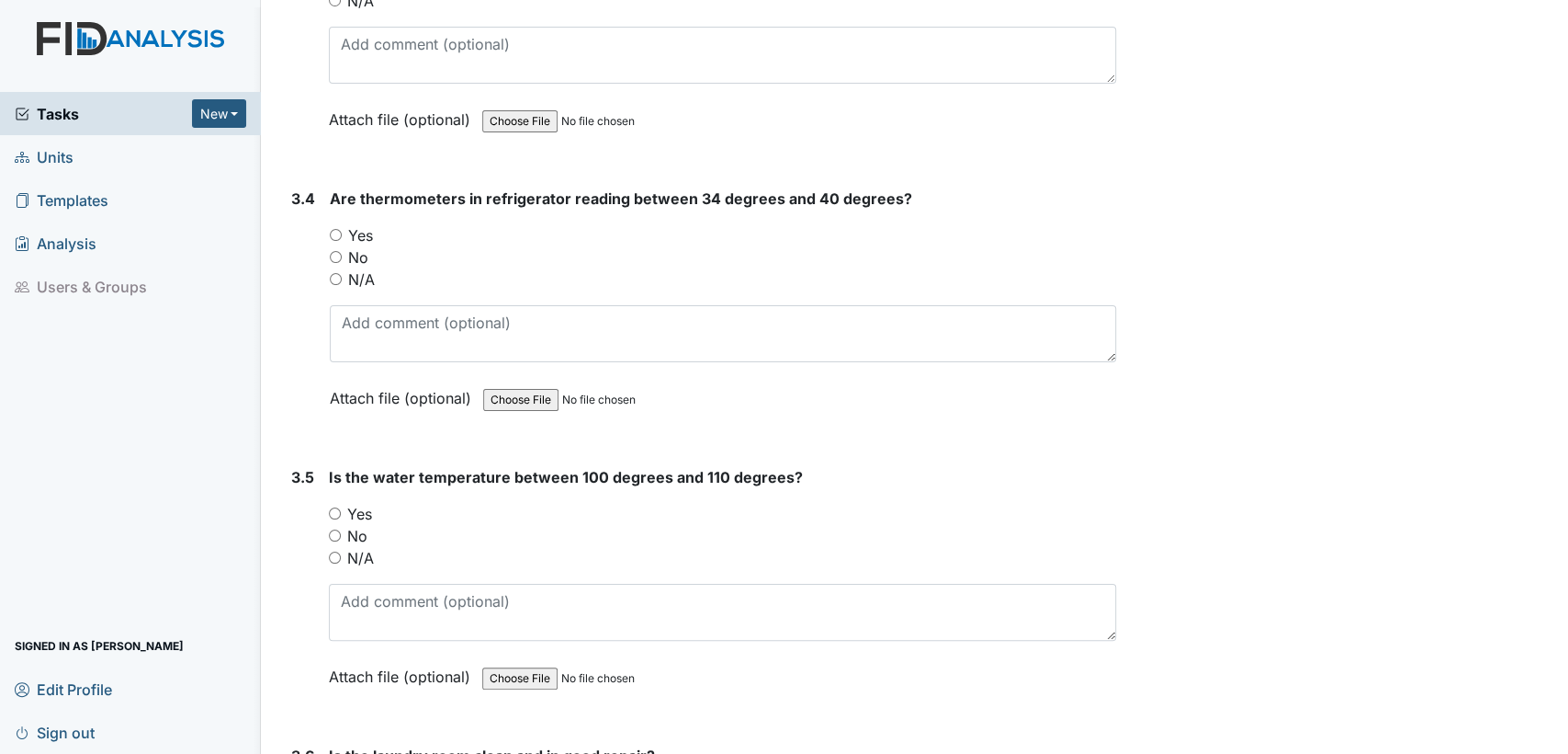
click at [338, 229] on input "Yes" at bounding box center [335, 235] width 12 height 12
radio input "true"
click at [337, 507] on input "Yes" at bounding box center [334, 513] width 12 height 12
radio input "true"
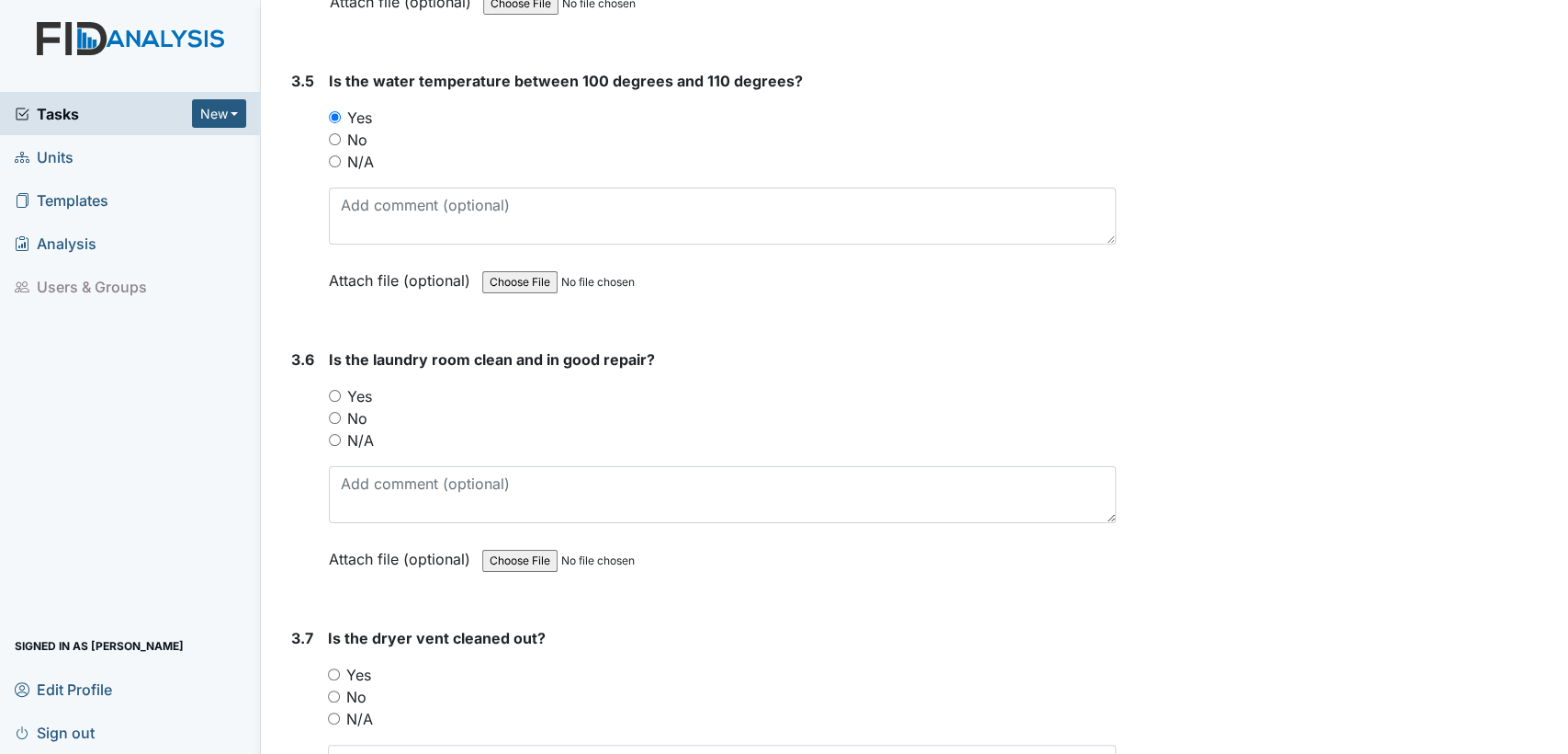
scroll to position [3949, 0]
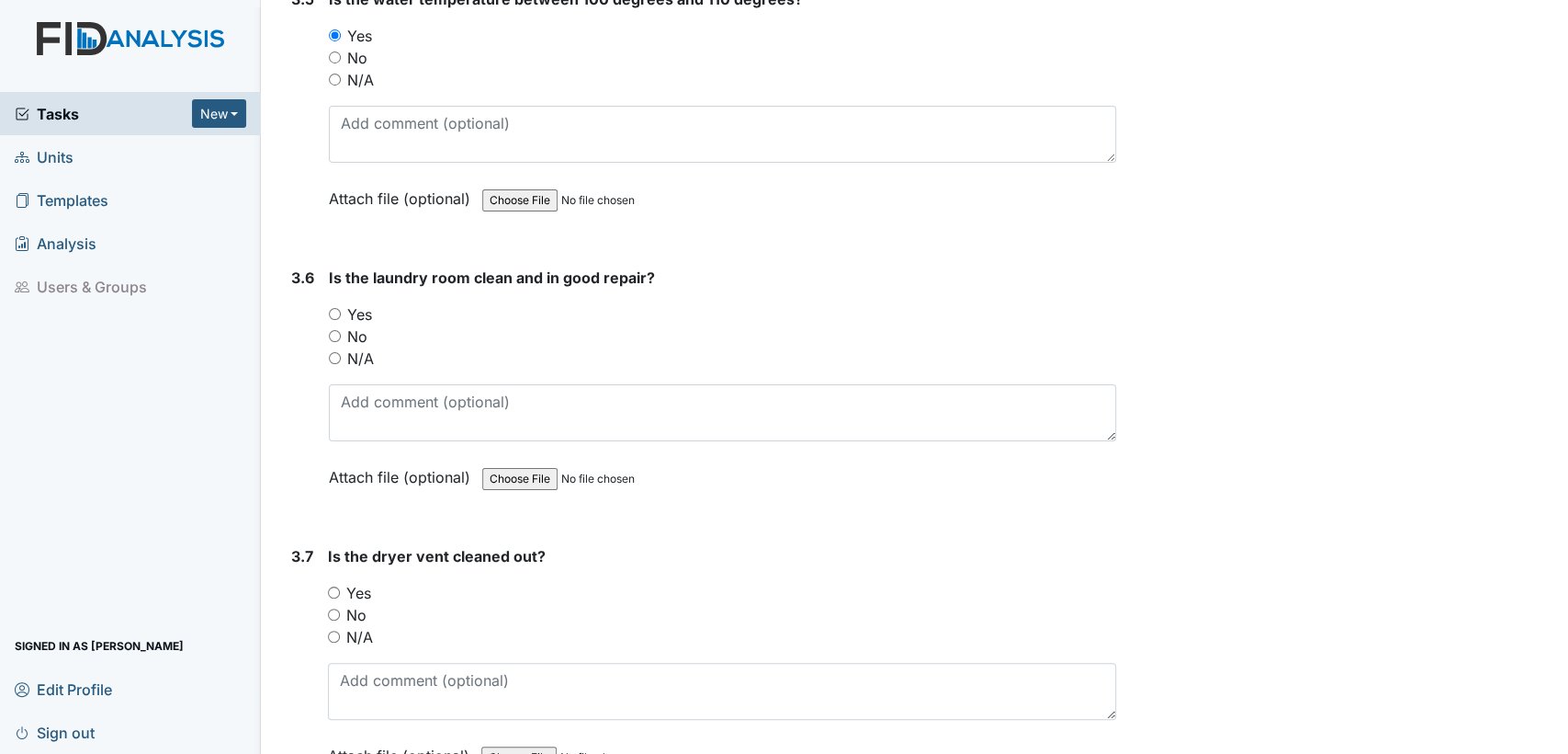
click at [329, 308] on input "Yes" at bounding box center [334, 313] width 12 height 12
radio input "true"
click at [336, 609] on input "No" at bounding box center [333, 614] width 12 height 12
radio input "true"
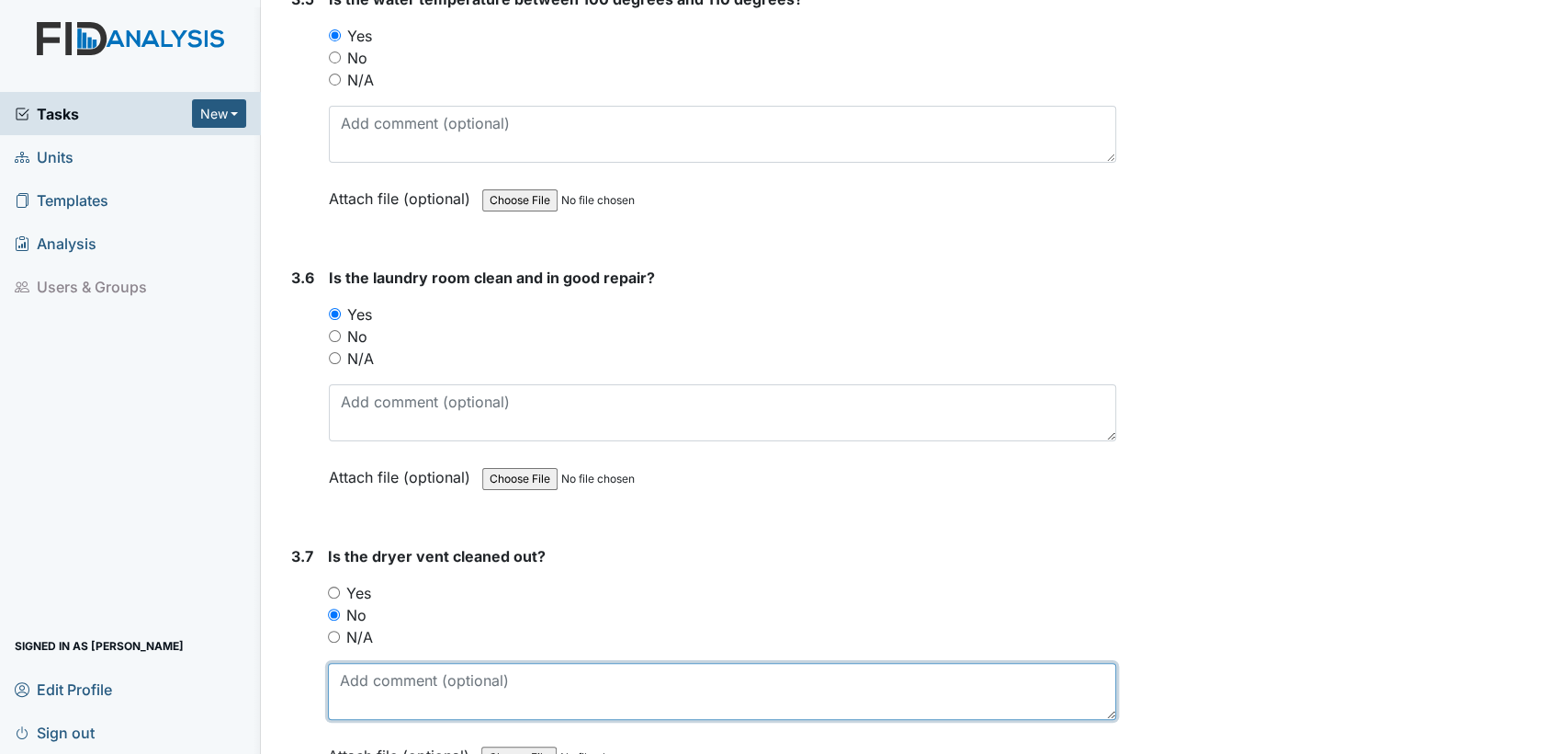
click at [345, 676] on textarea at bounding box center [722, 691] width 789 height 57
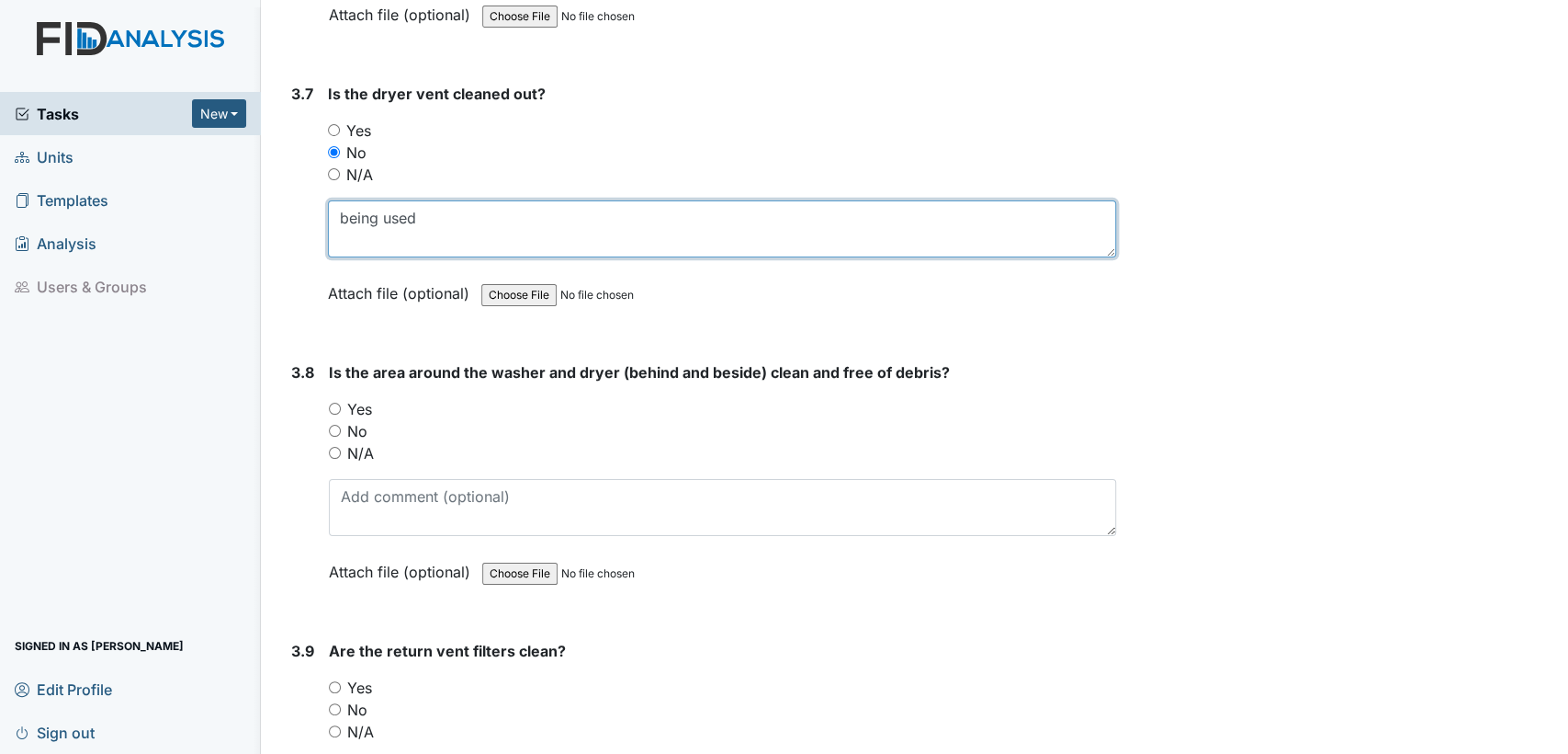
scroll to position [4452, 0]
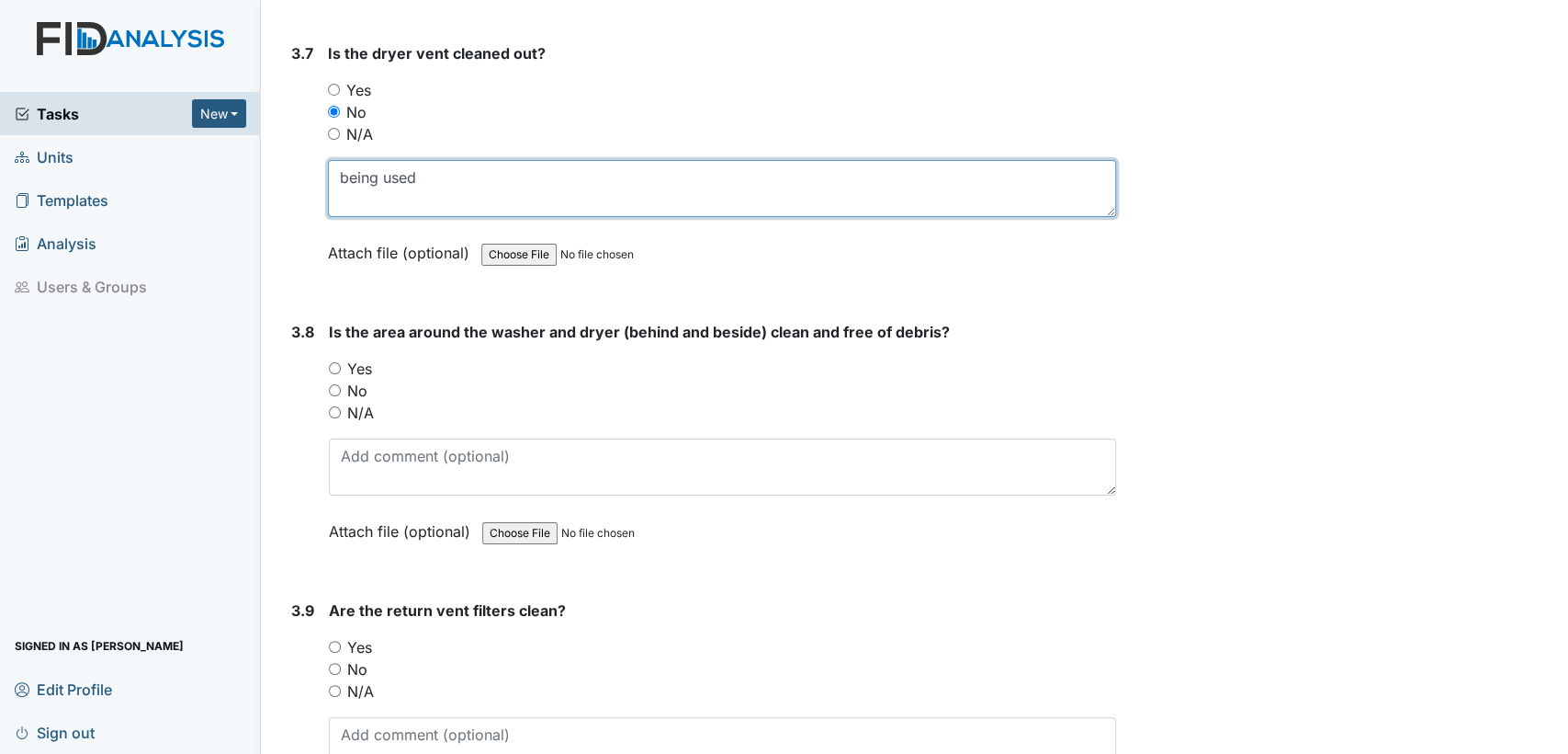
type textarea "being used"
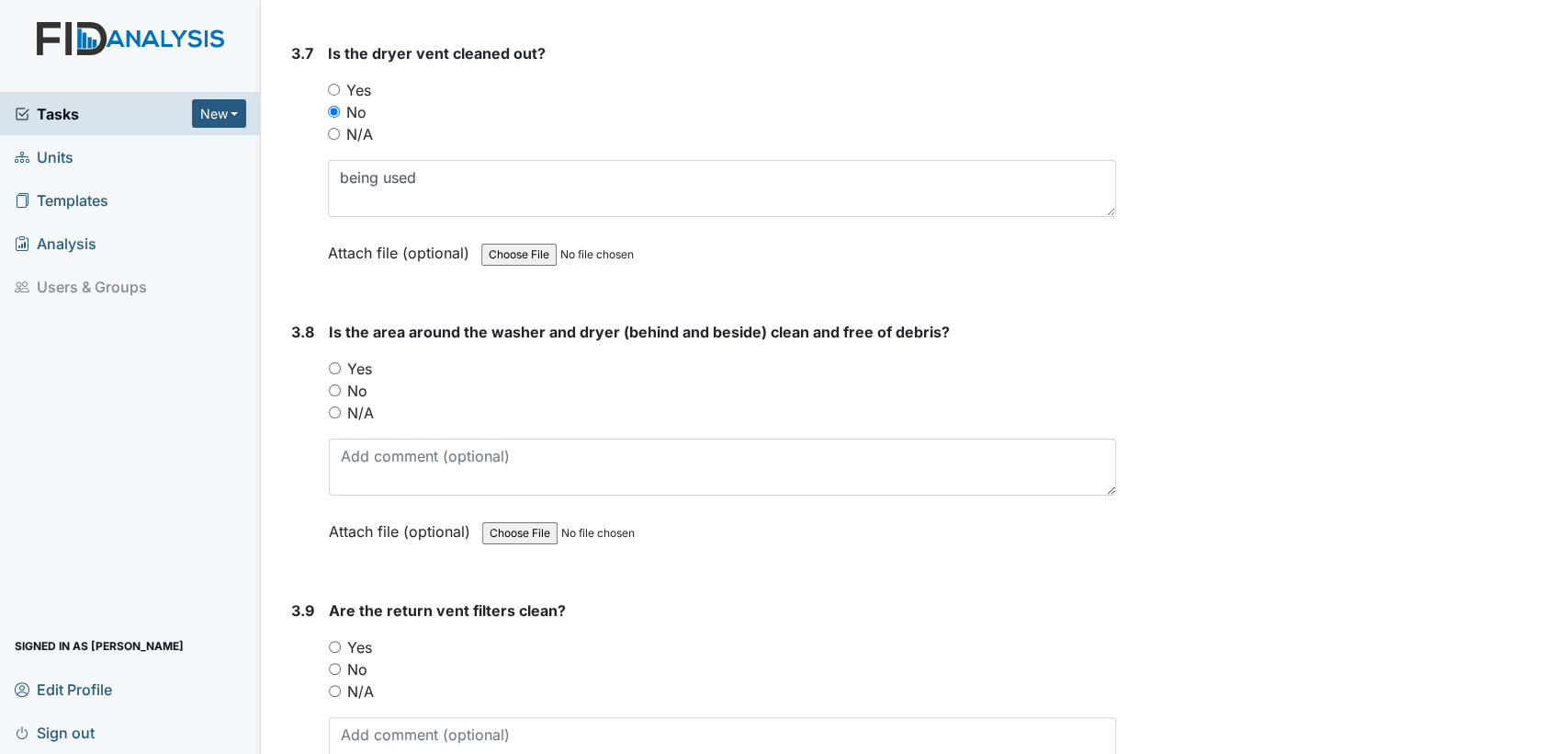
click at [332, 362] on input "Yes" at bounding box center [334, 368] width 12 height 12
radio input "true"
click at [334, 640] on input "Yes" at bounding box center [334, 646] width 12 height 12
radio input "true"
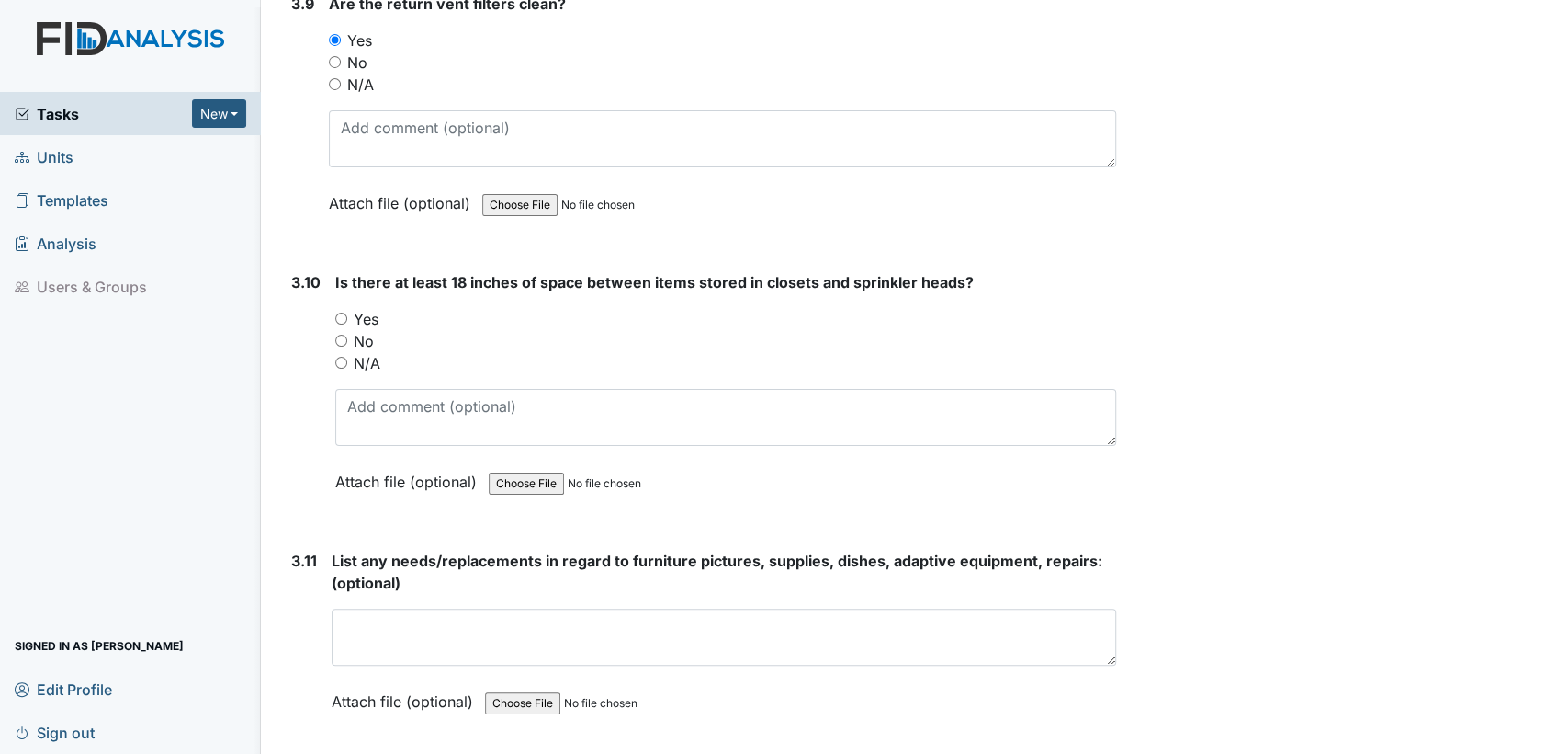
scroll to position [5065, 0]
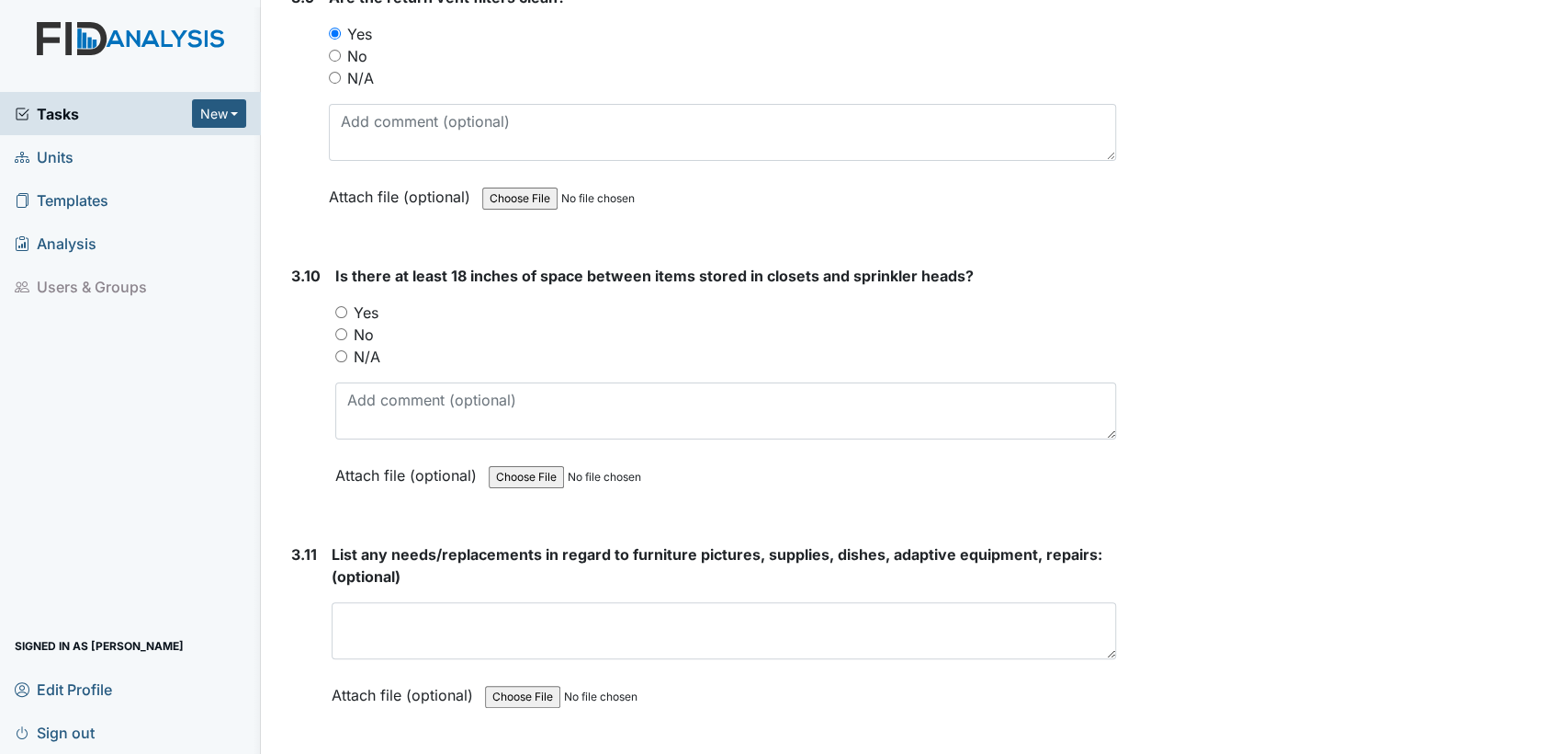
click at [341, 350] on input "N/A" at bounding box center [341, 356] width 12 height 12
radio input "true"
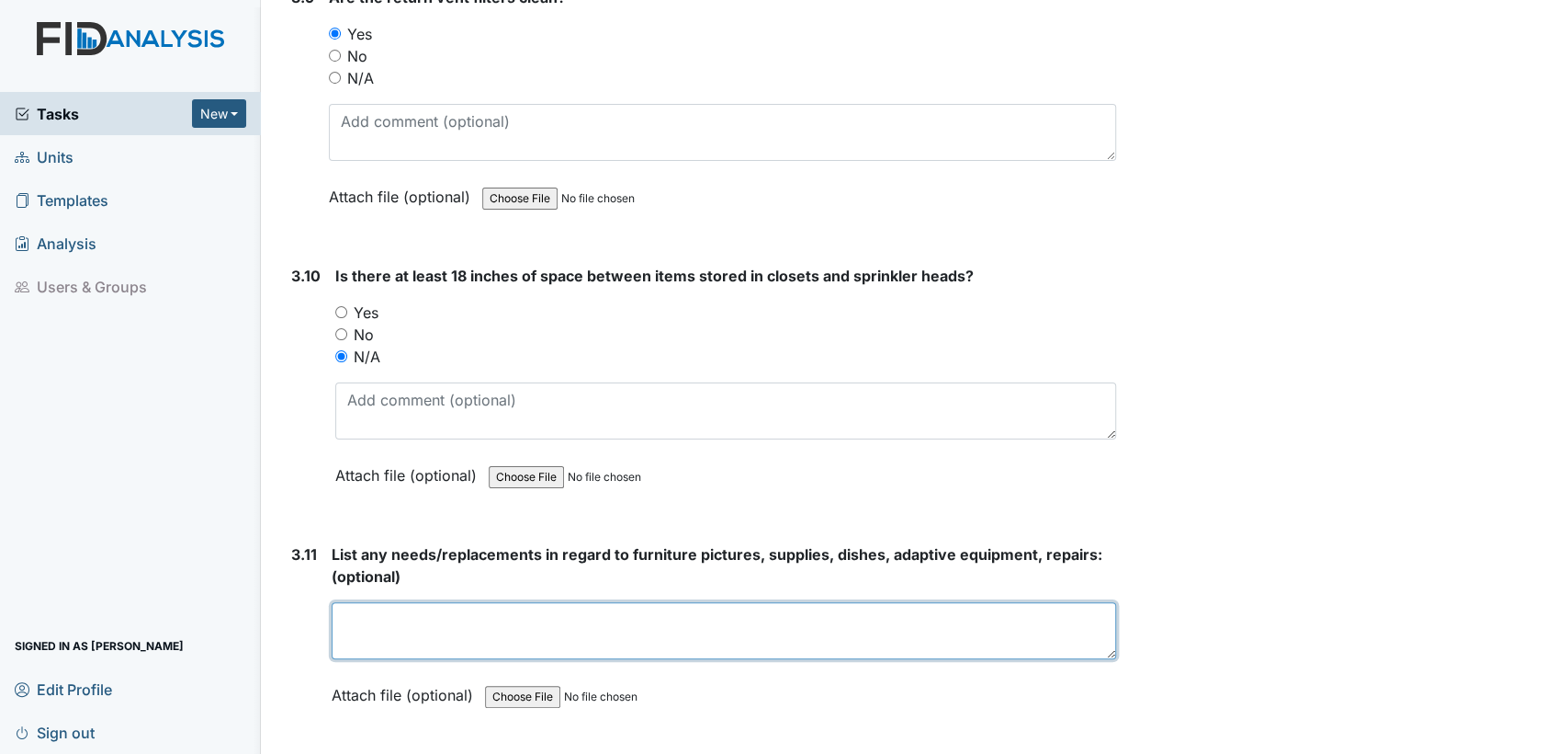
click at [371, 626] on textarea at bounding box center [724, 631] width 785 height 57
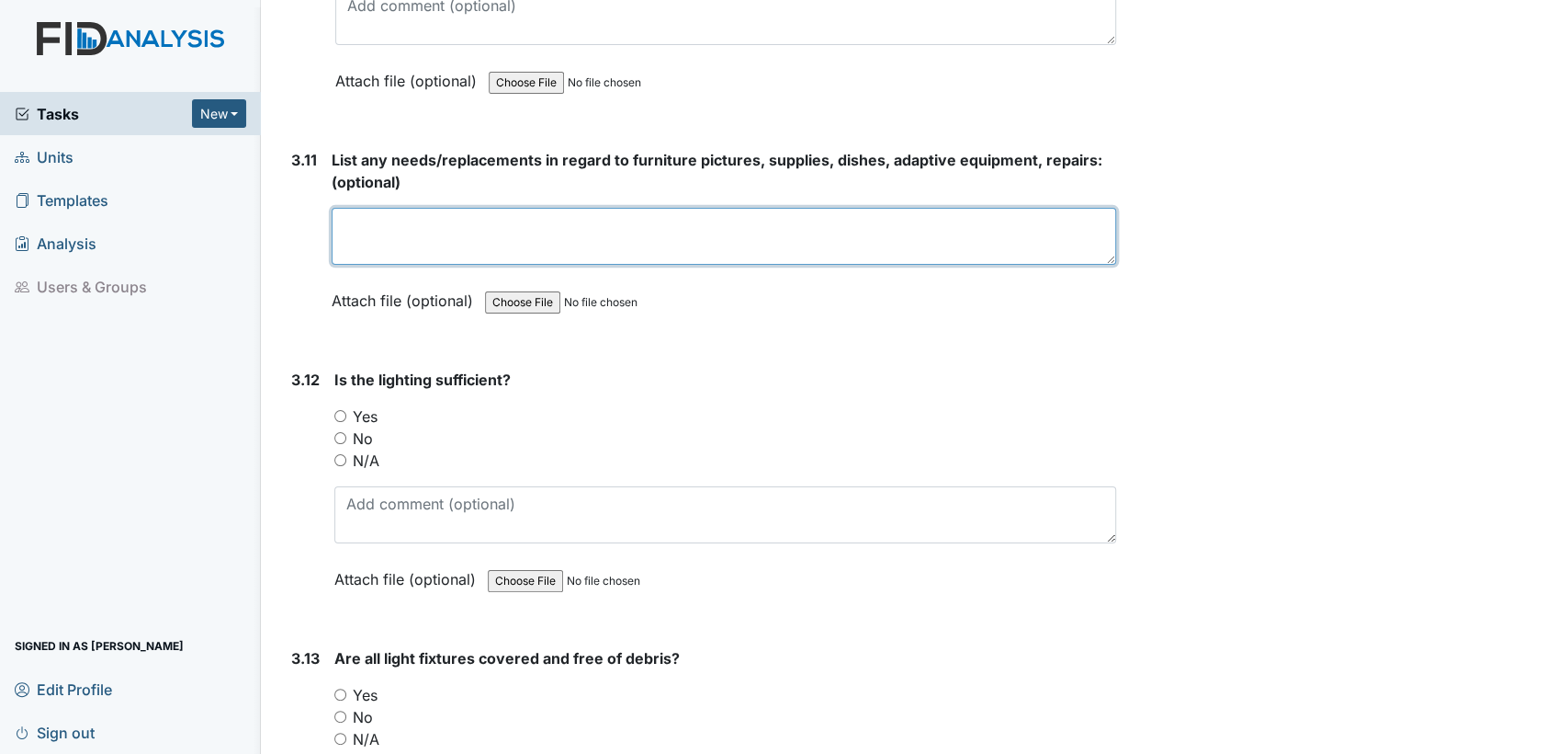
scroll to position [5568, 0]
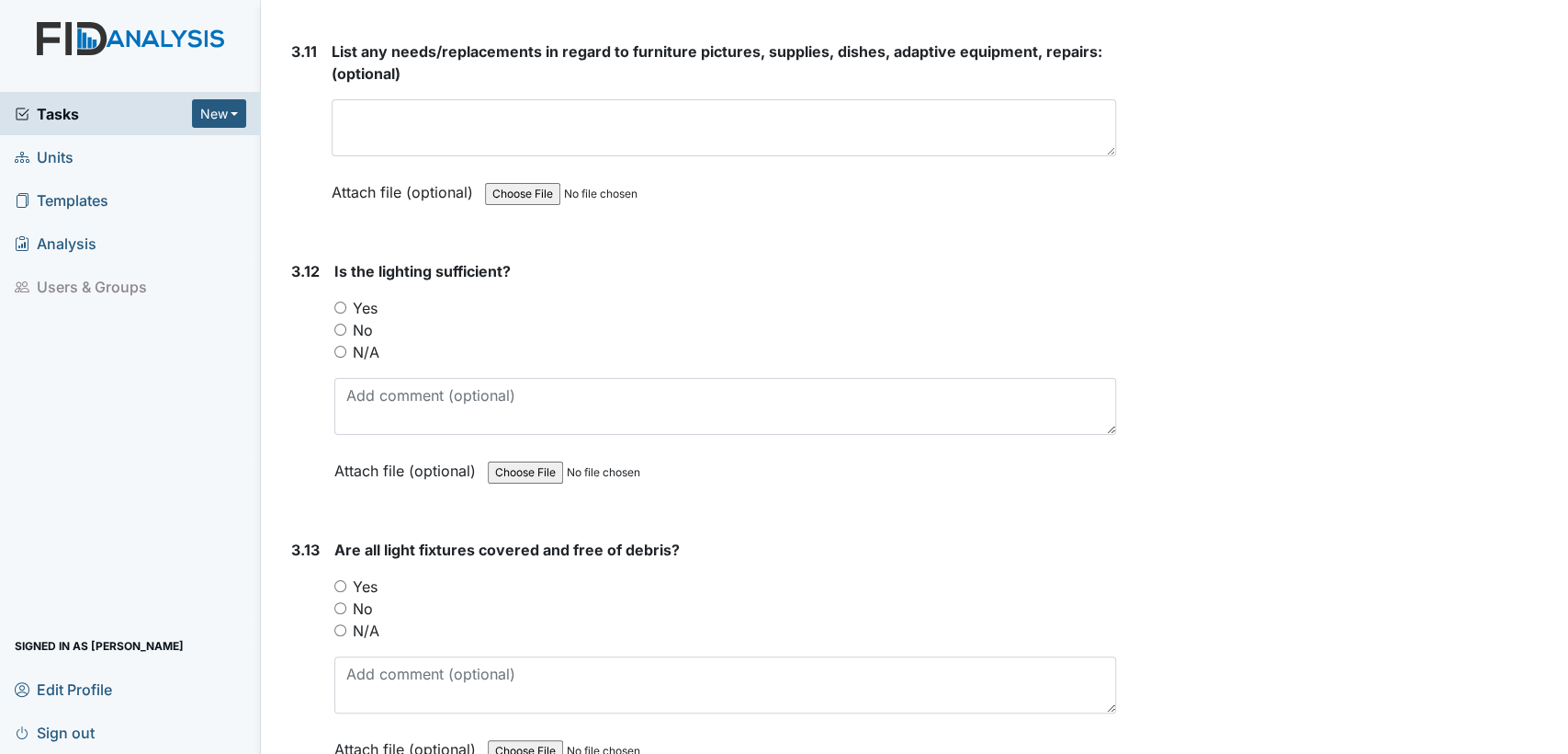
click at [336, 301] on input "Yes" at bounding box center [340, 307] width 12 height 12
radio input "true"
click at [342, 580] on input "Yes" at bounding box center [340, 586] width 12 height 12
radio input "true"
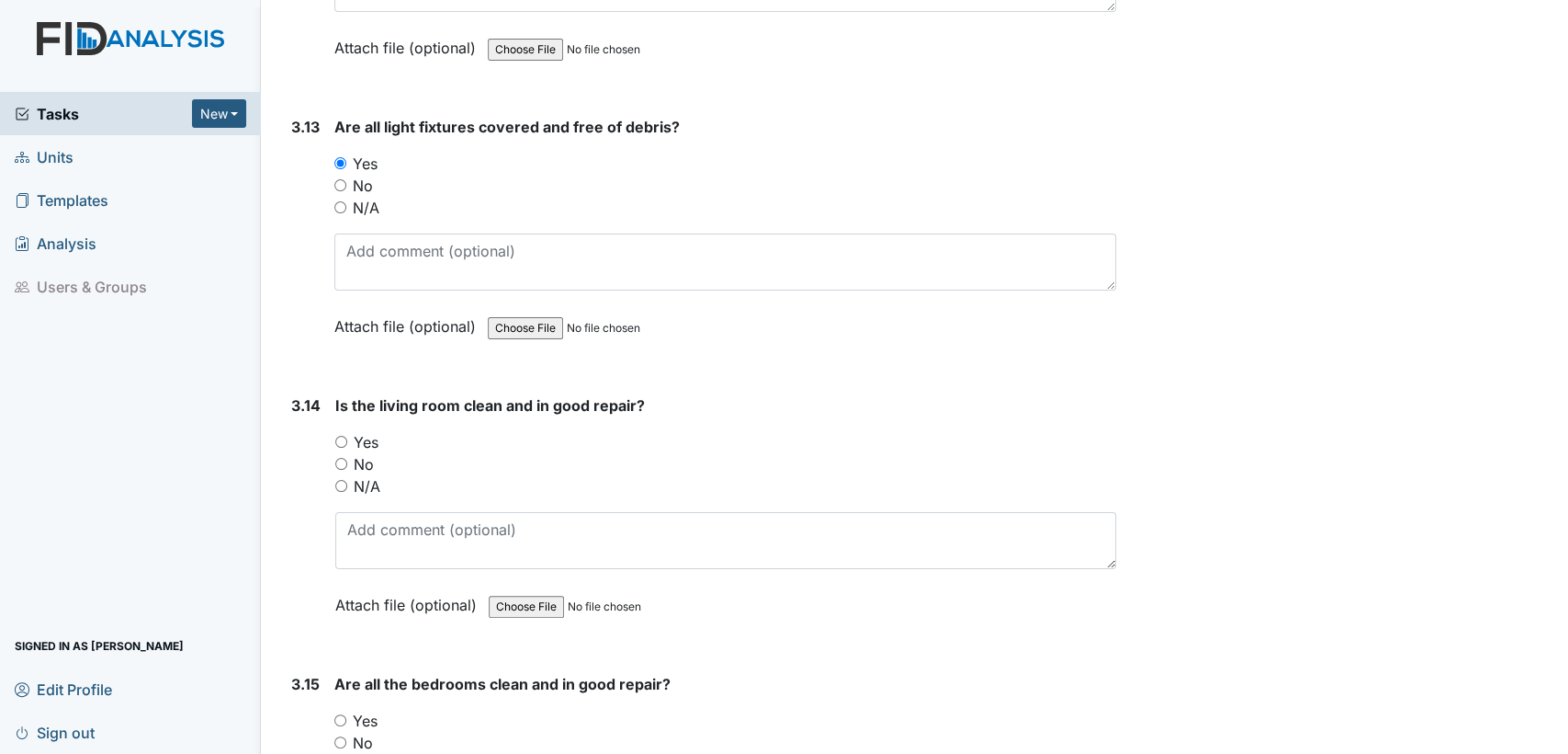
scroll to position [6086, 0]
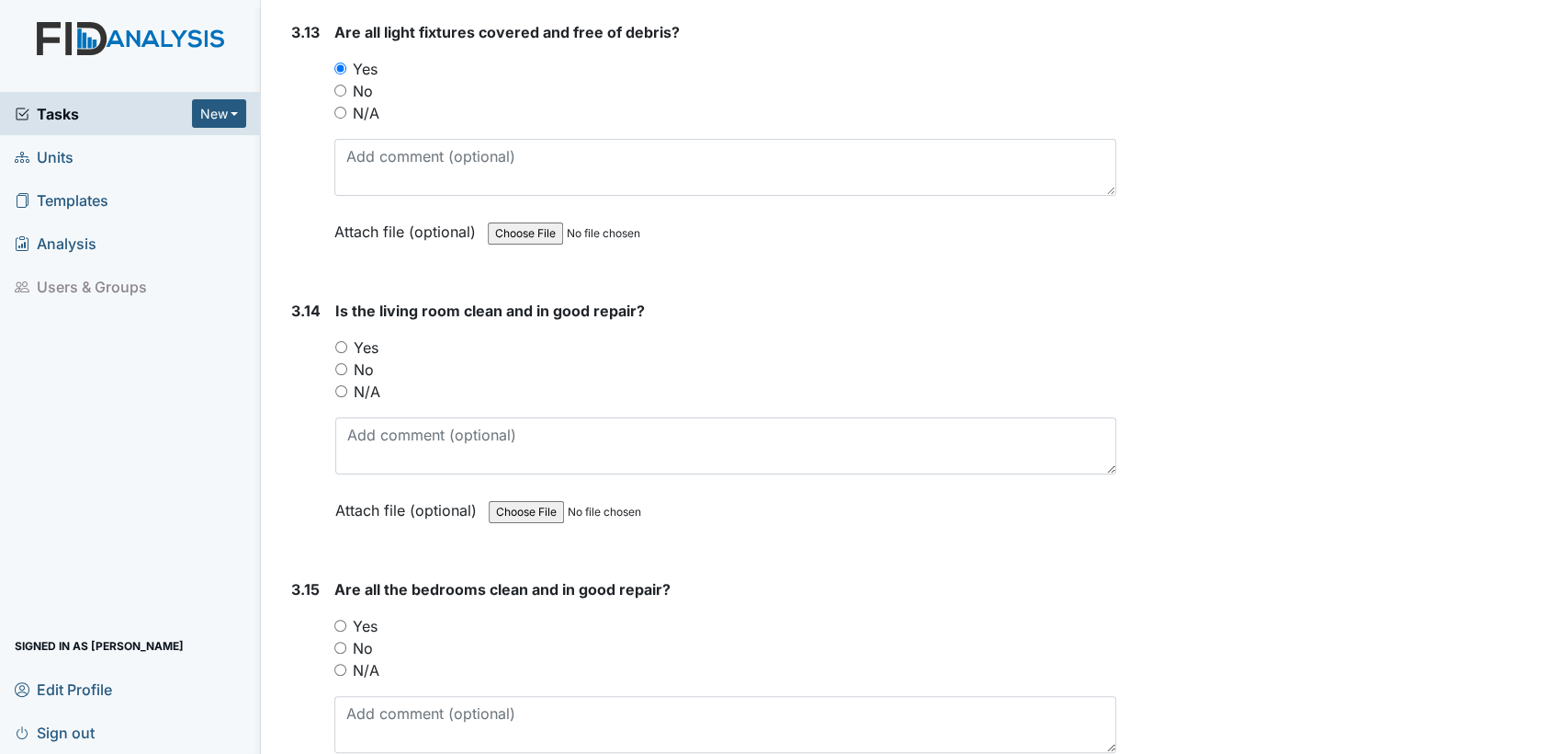
click at [343, 341] on input "Yes" at bounding box center [341, 347] width 12 height 12
radio input "true"
click at [337, 620] on input "Yes" at bounding box center [340, 626] width 12 height 12
radio input "true"
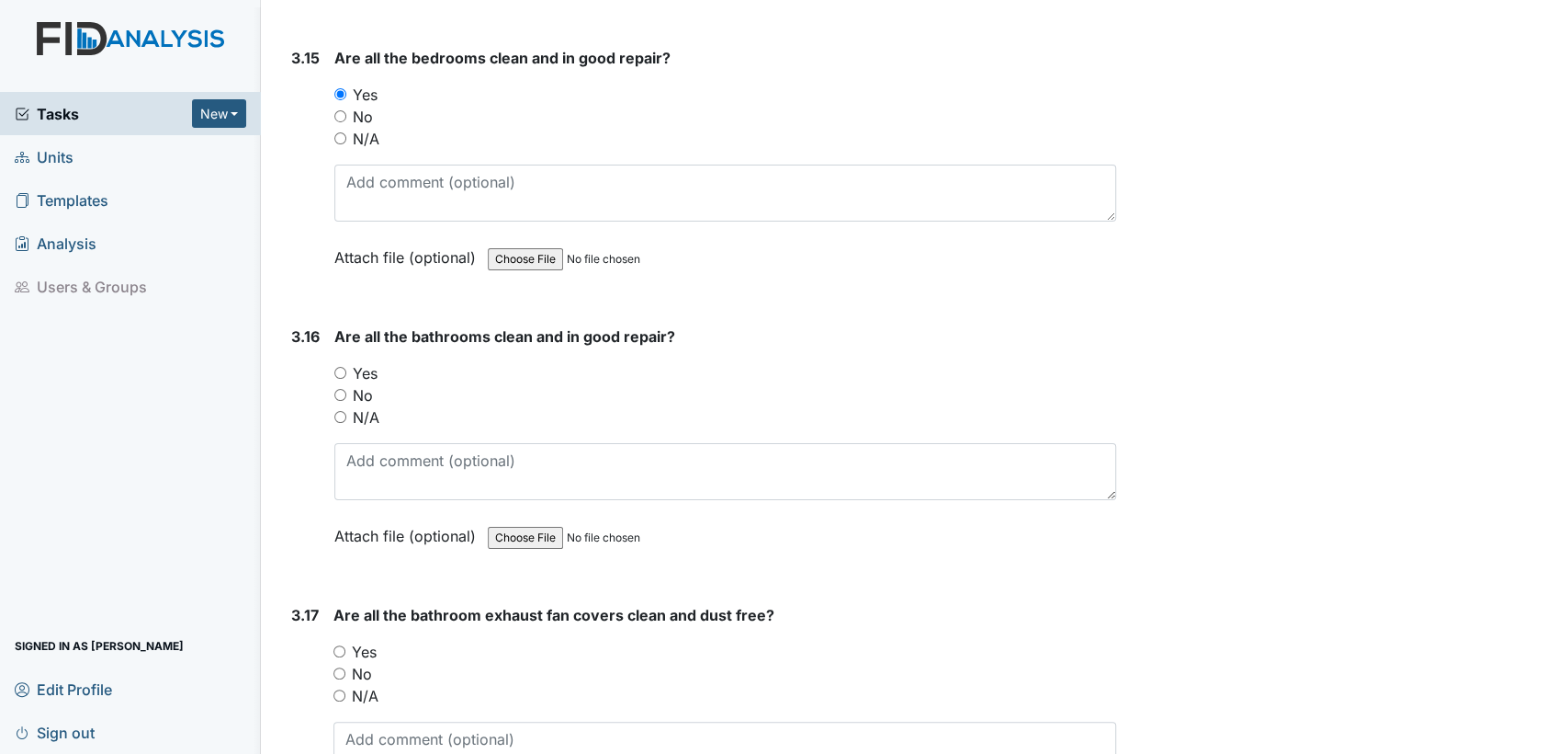
scroll to position [6740, 0]
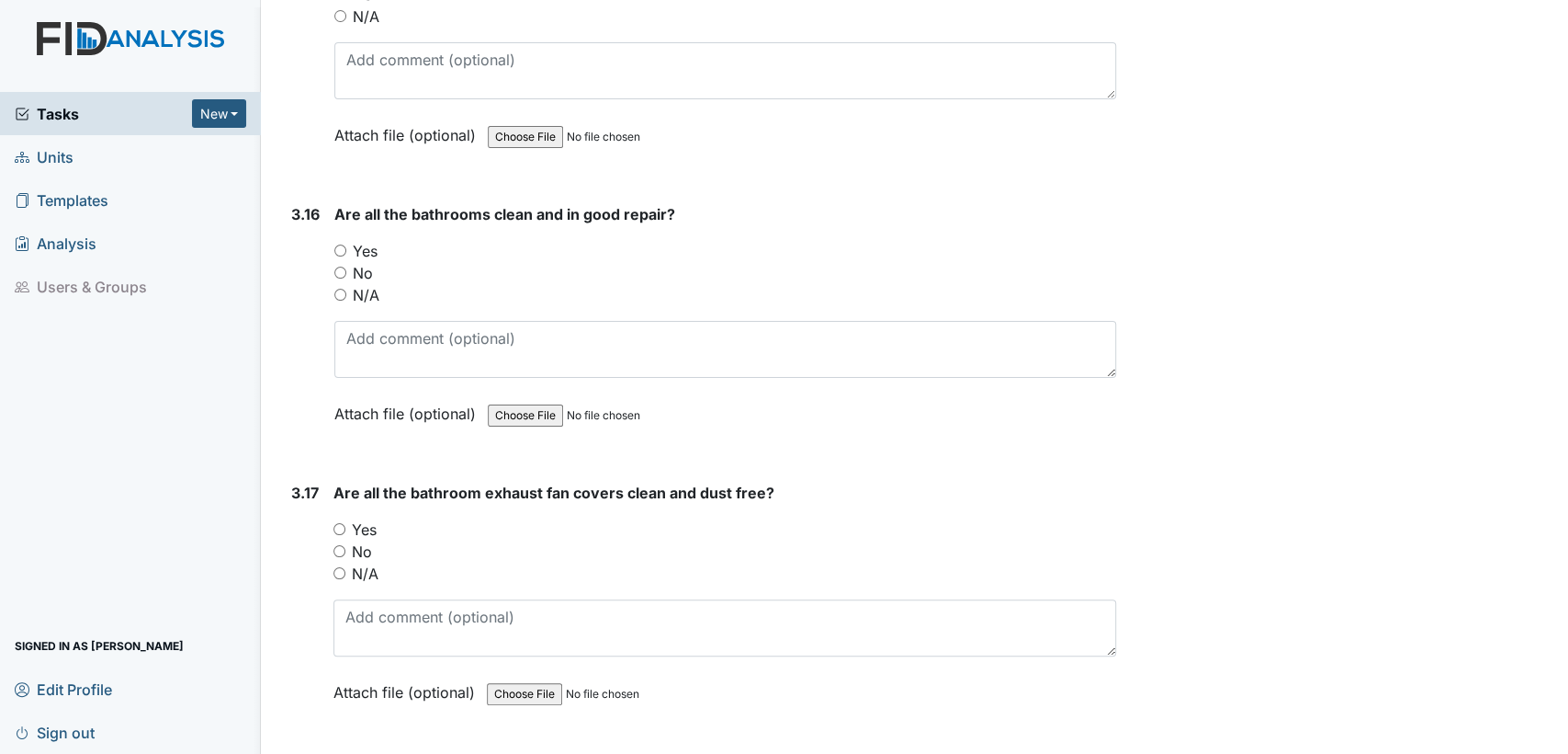
click at [343, 245] on input "Yes" at bounding box center [340, 250] width 12 height 12
radio input "true"
click at [339, 523] on input "Yes" at bounding box center [339, 529] width 12 height 12
radio input "true"
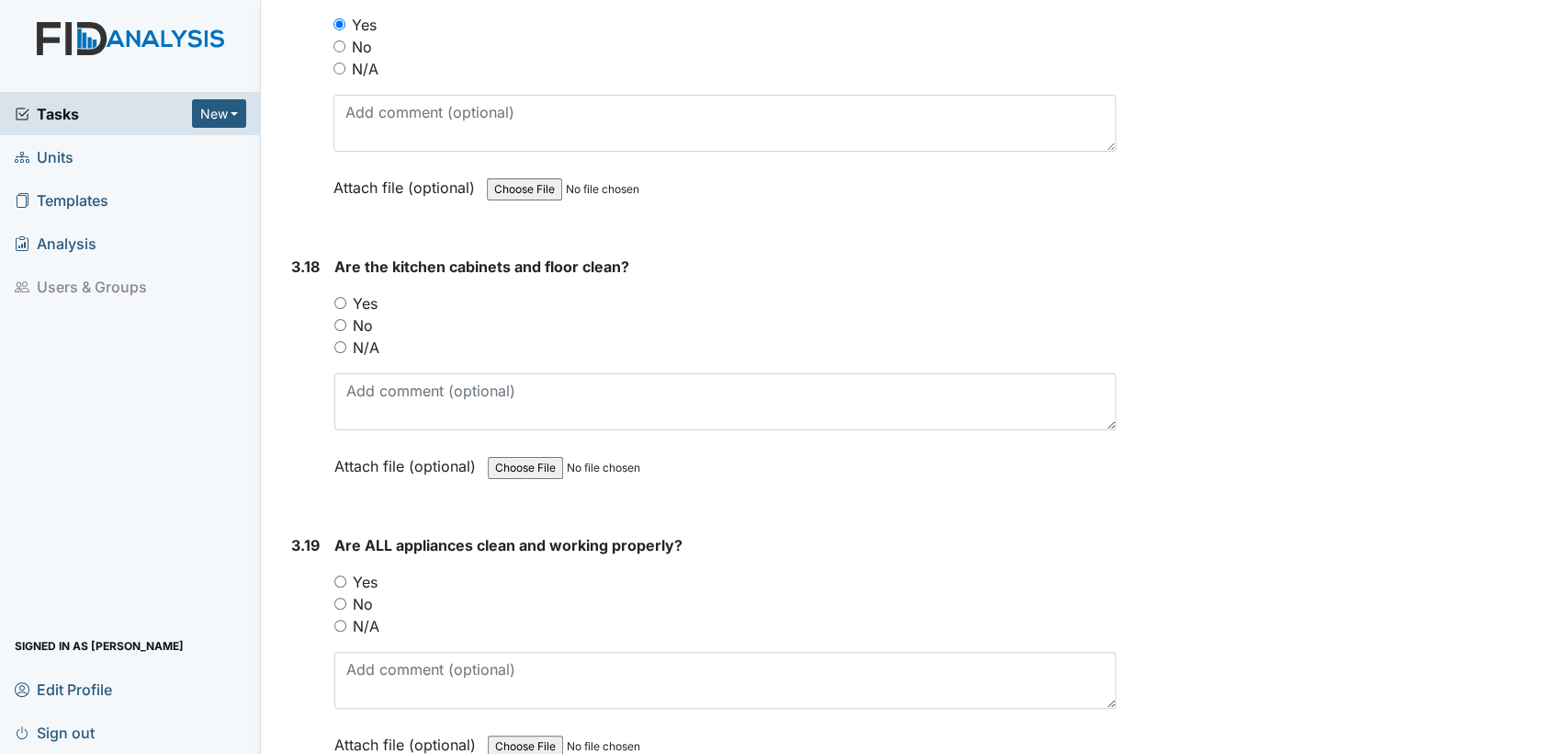
scroll to position [7271, 0]
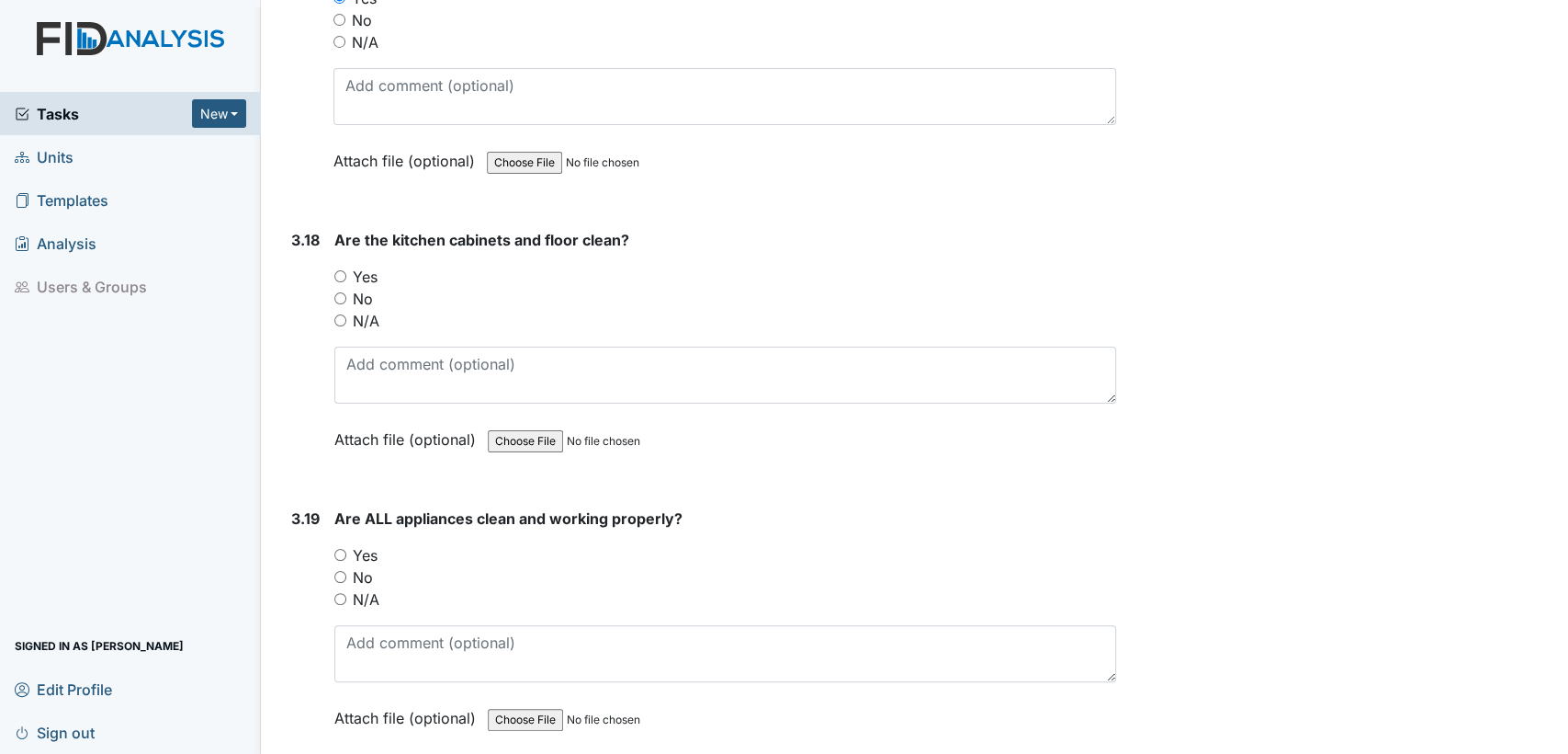
click at [336, 271] on input "Yes" at bounding box center [340, 276] width 12 height 12
radio input "true"
click at [338, 549] on input "Yes" at bounding box center [340, 554] width 12 height 12
radio input "true"
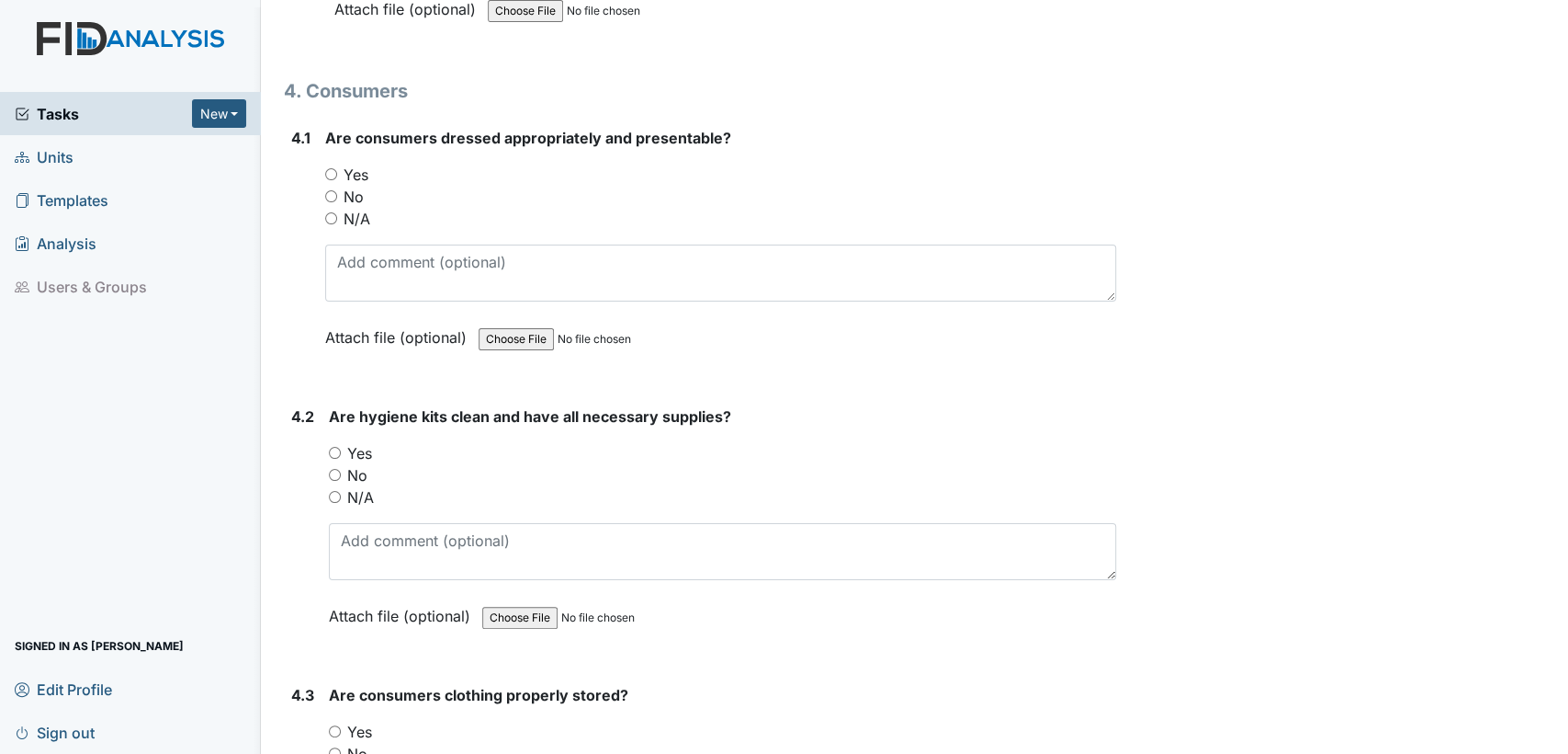
scroll to position [8046, 0]
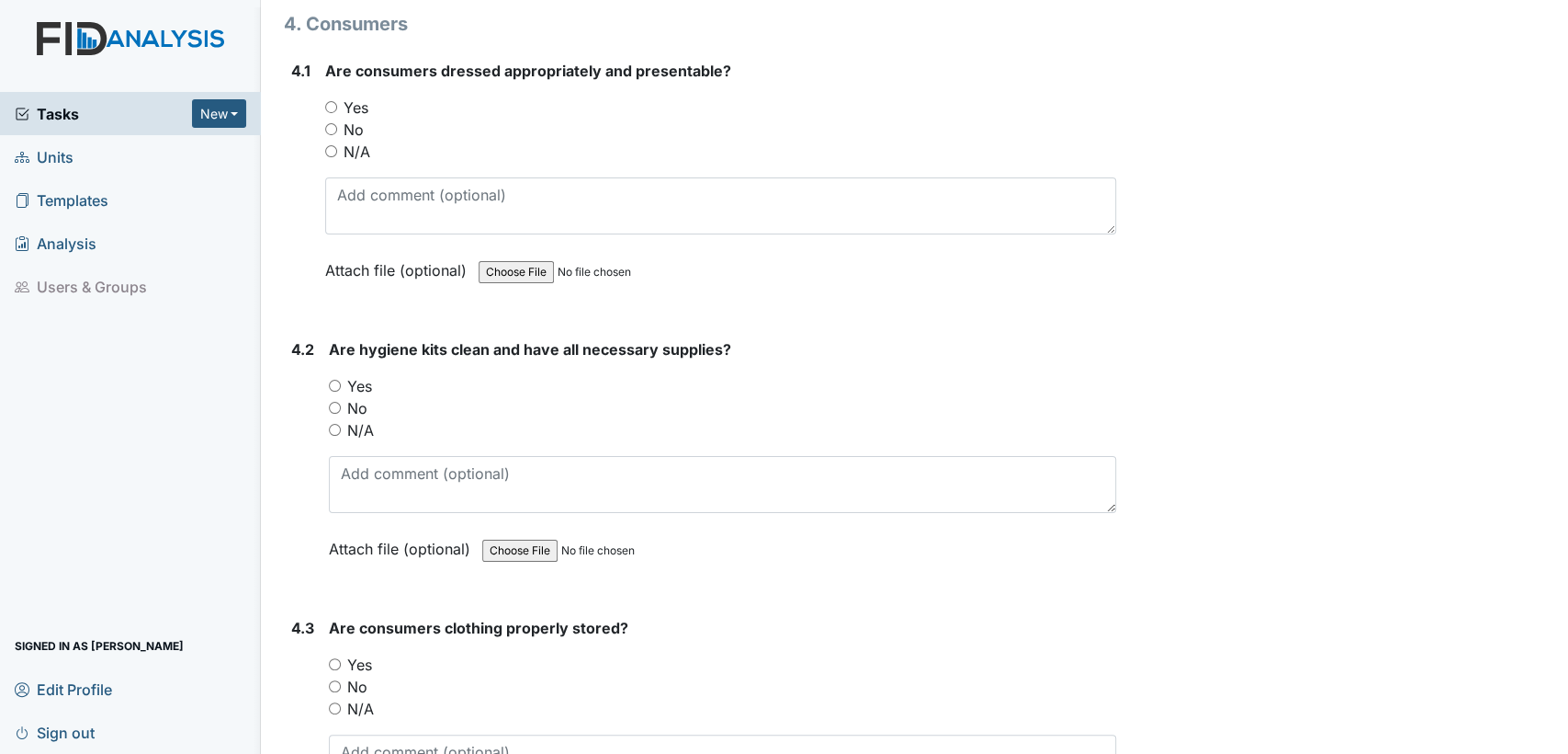
click at [331, 101] on input "Yes" at bounding box center [331, 106] width 12 height 12
radio input "true"
click at [335, 380] on input "Yes" at bounding box center [334, 385] width 12 height 12
radio input "true"
click at [337, 658] on input "Yes" at bounding box center [334, 663] width 12 height 12
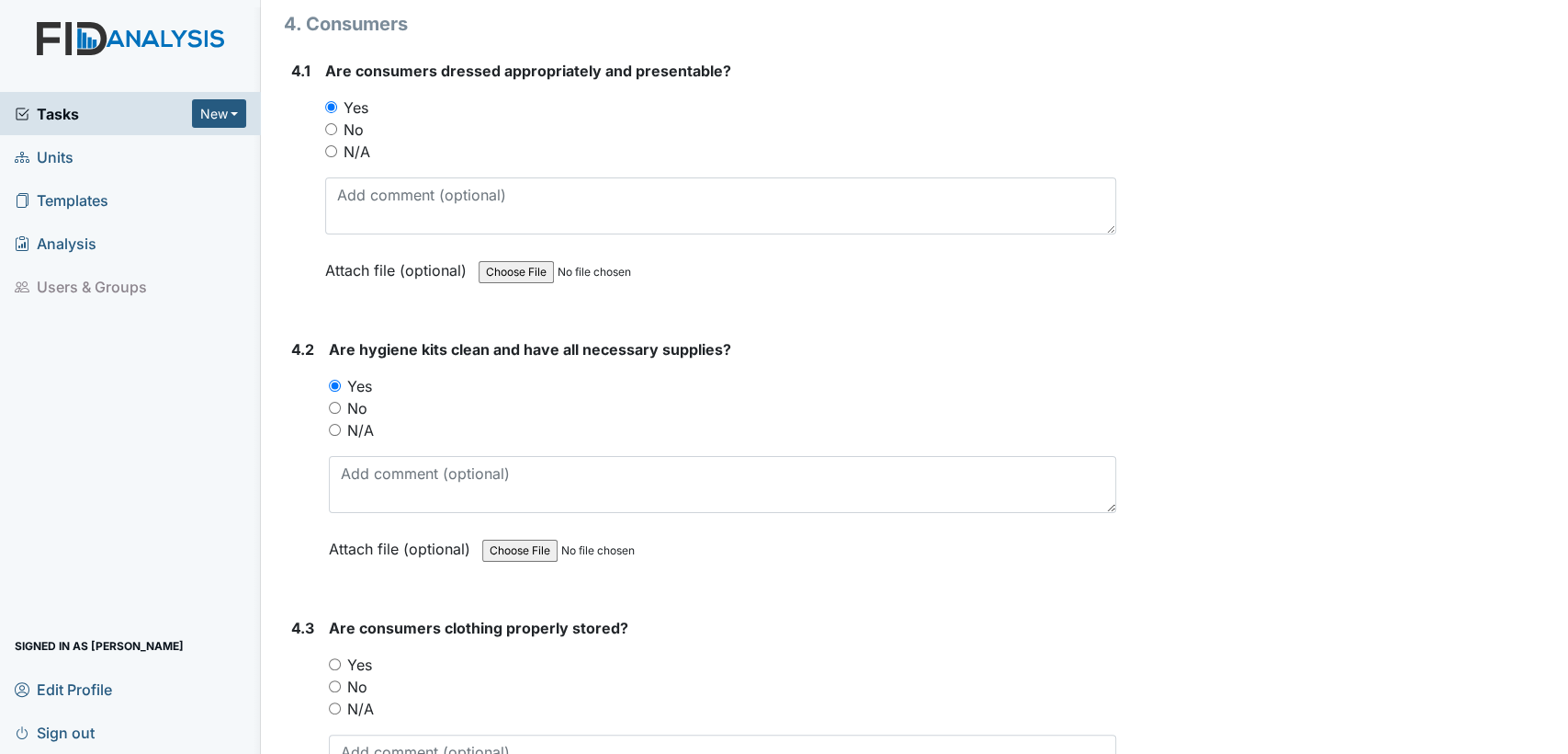
radio input "true"
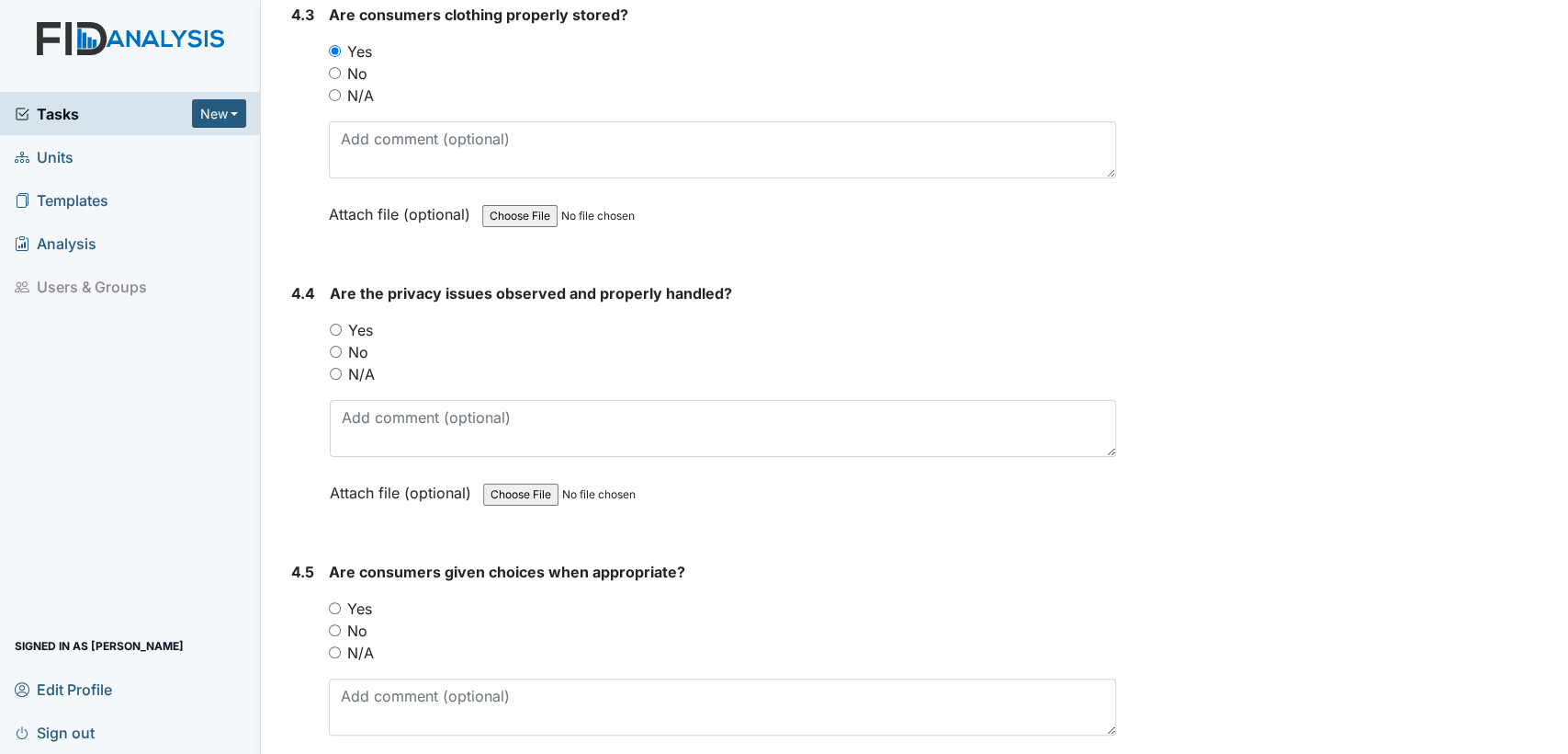
scroll to position [8701, 0]
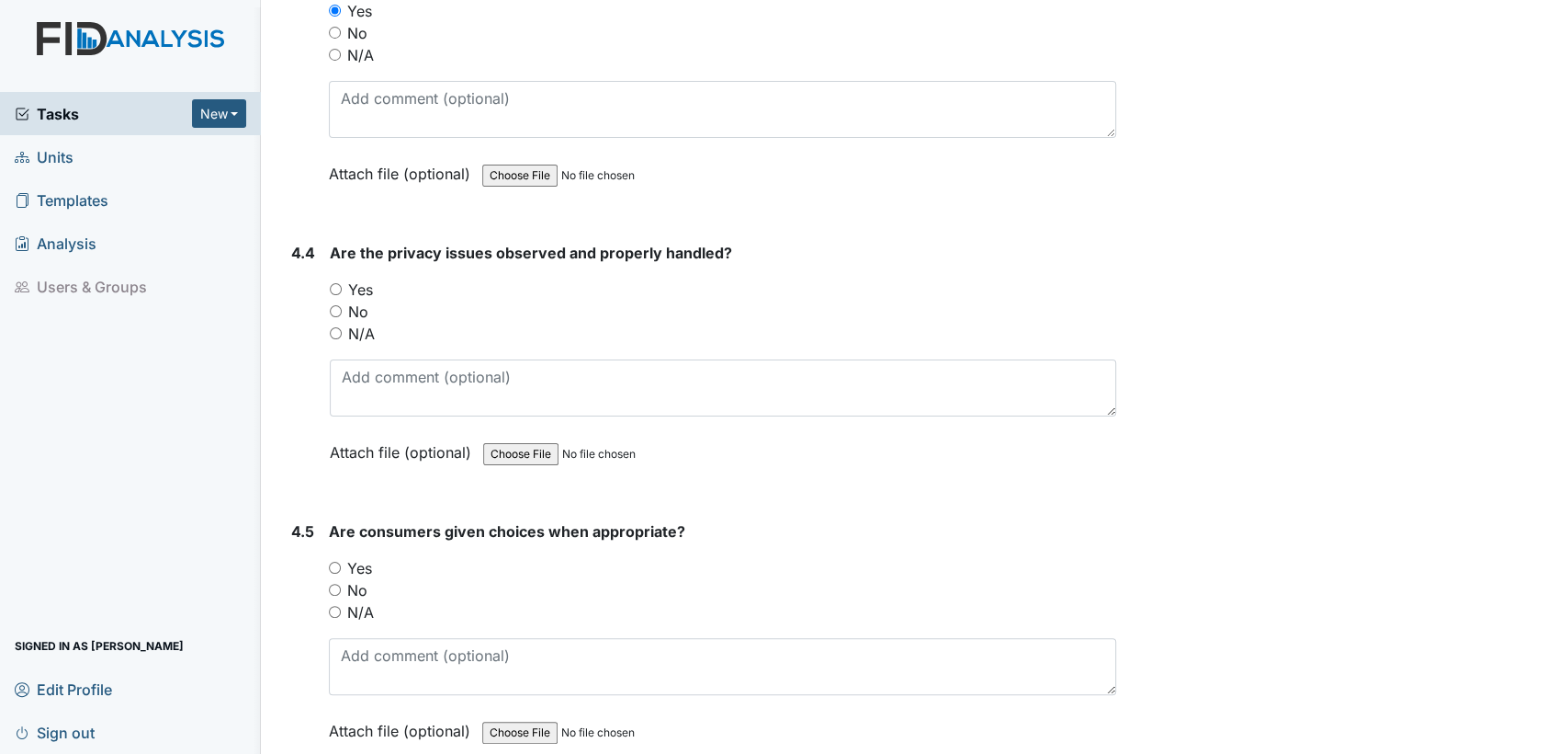
click at [332, 283] on input "Yes" at bounding box center [335, 288] width 12 height 12
radio input "true"
click at [337, 562] on input "Yes" at bounding box center [334, 567] width 12 height 12
radio input "true"
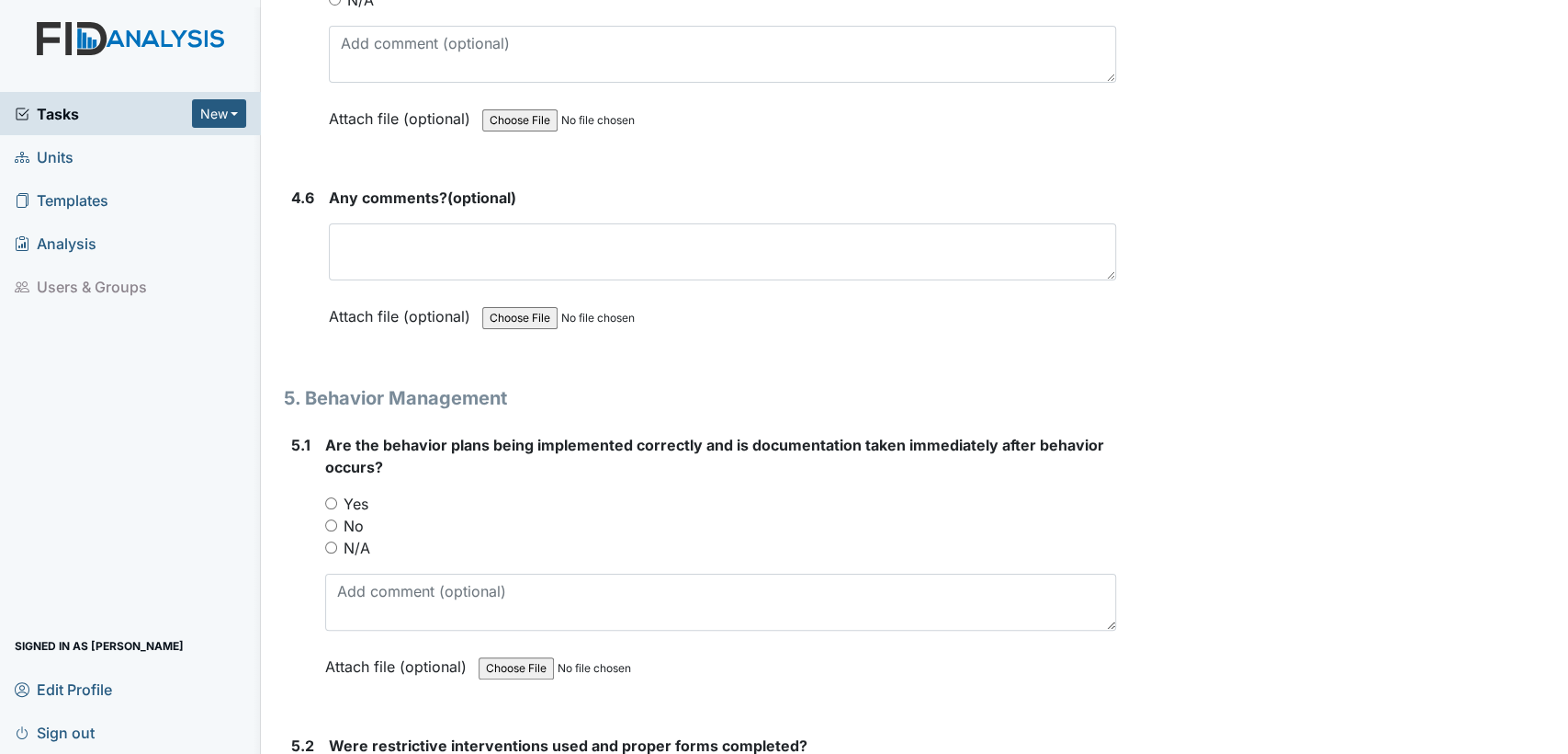
scroll to position [9408, 0]
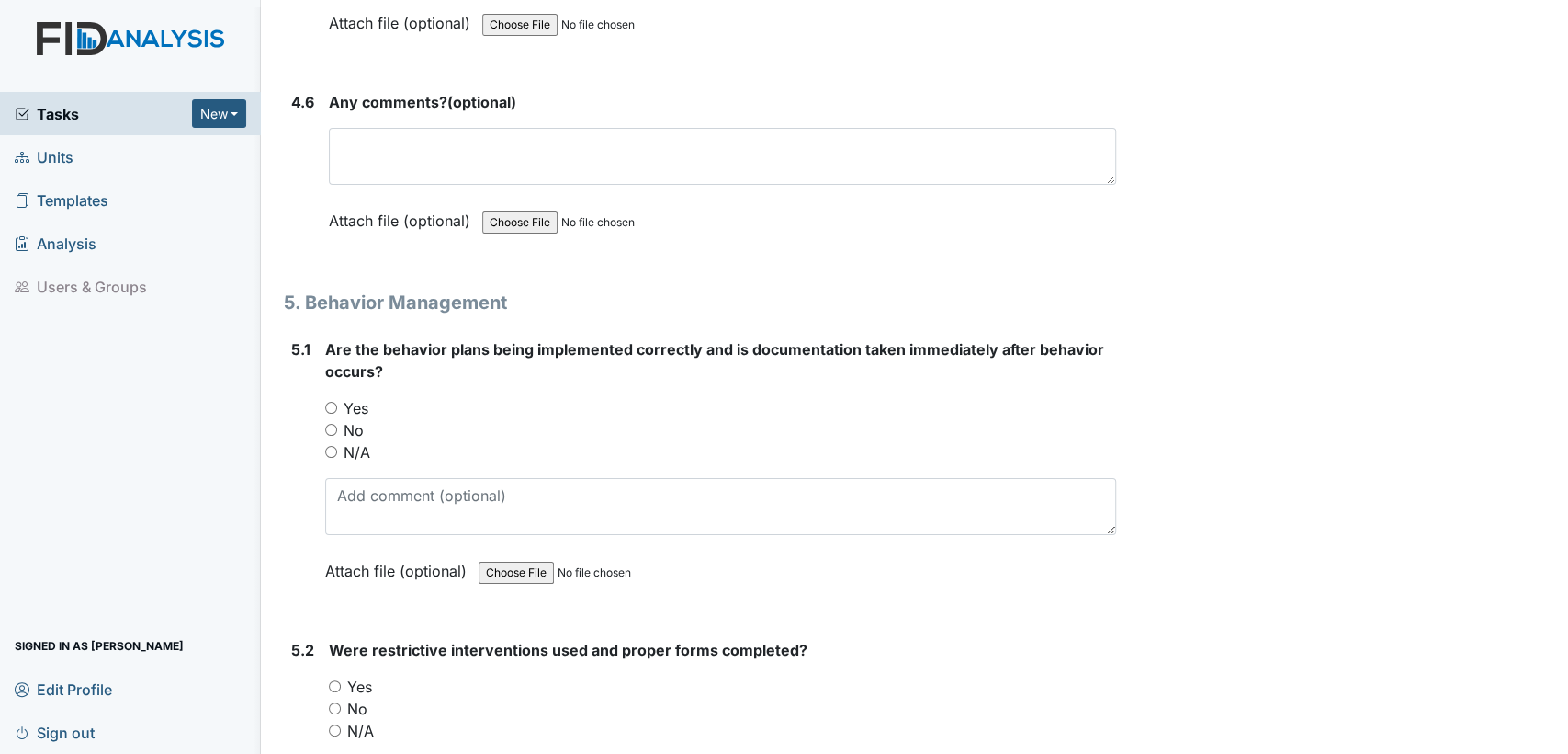
click at [328, 446] on input "N/A" at bounding box center [331, 452] width 12 height 12
radio input "true"
click at [331, 724] on input "N/A" at bounding box center [334, 730] width 12 height 12
radio input "true"
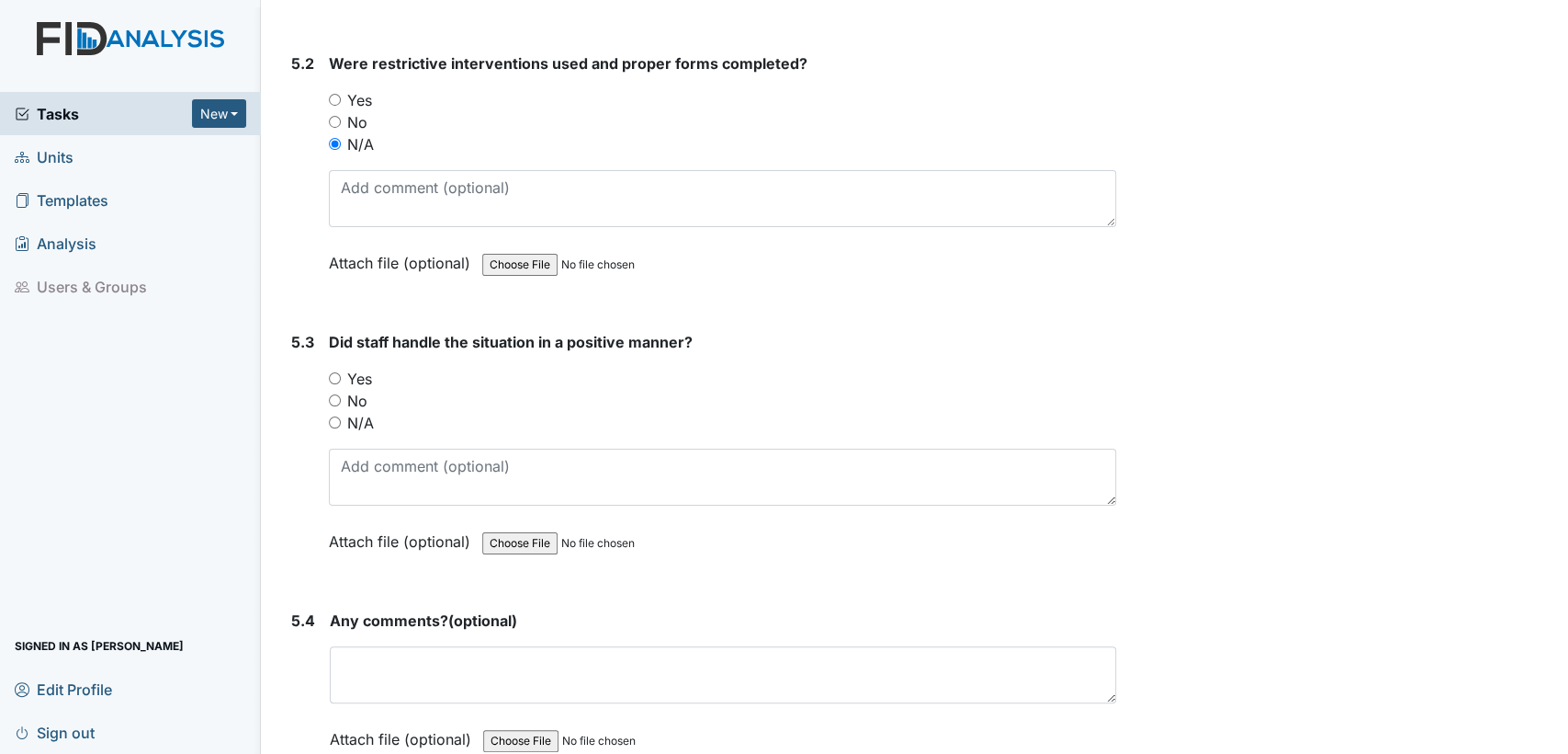
scroll to position [10089, 0]
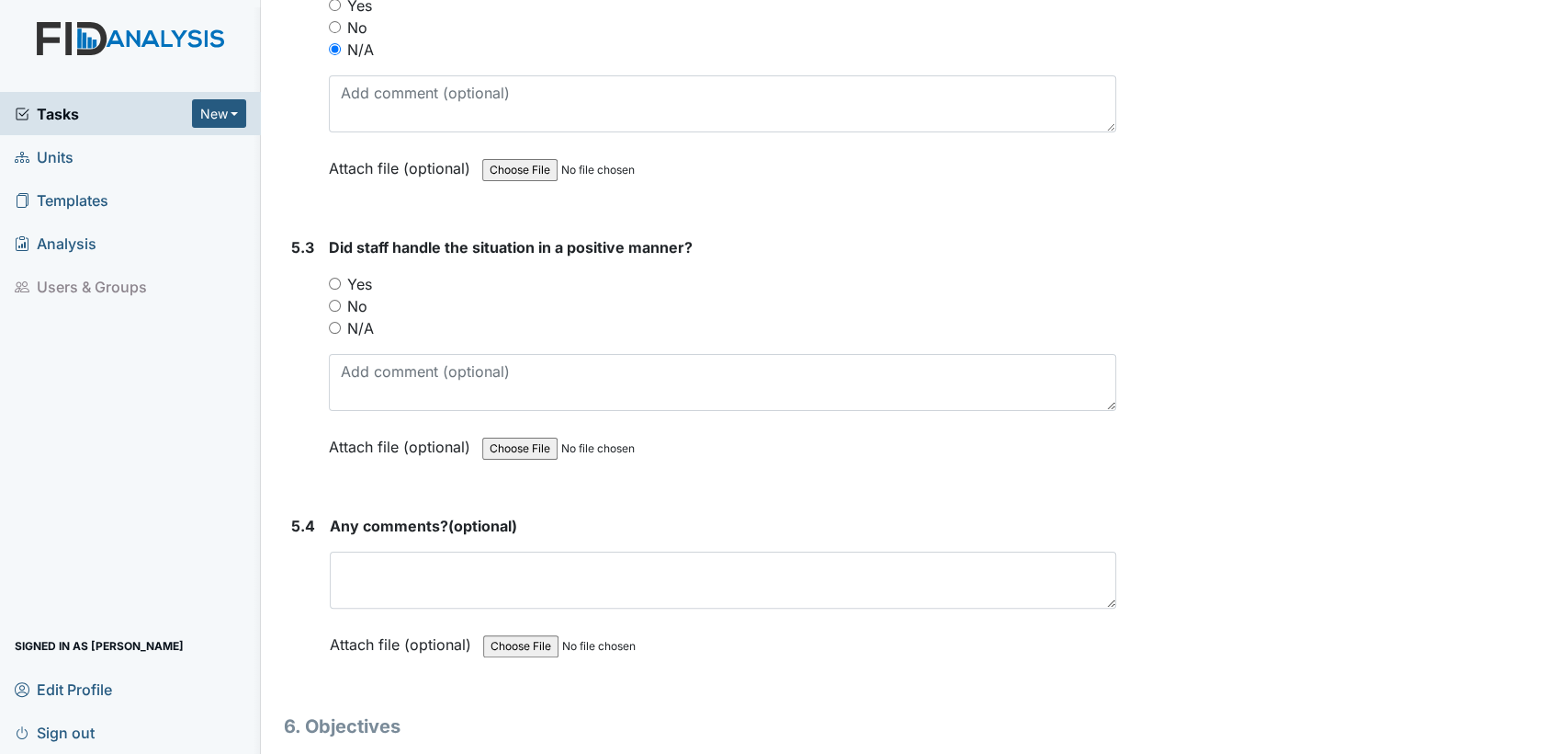
click at [332, 322] on input "N/A" at bounding box center [334, 327] width 12 height 12
radio input "true"
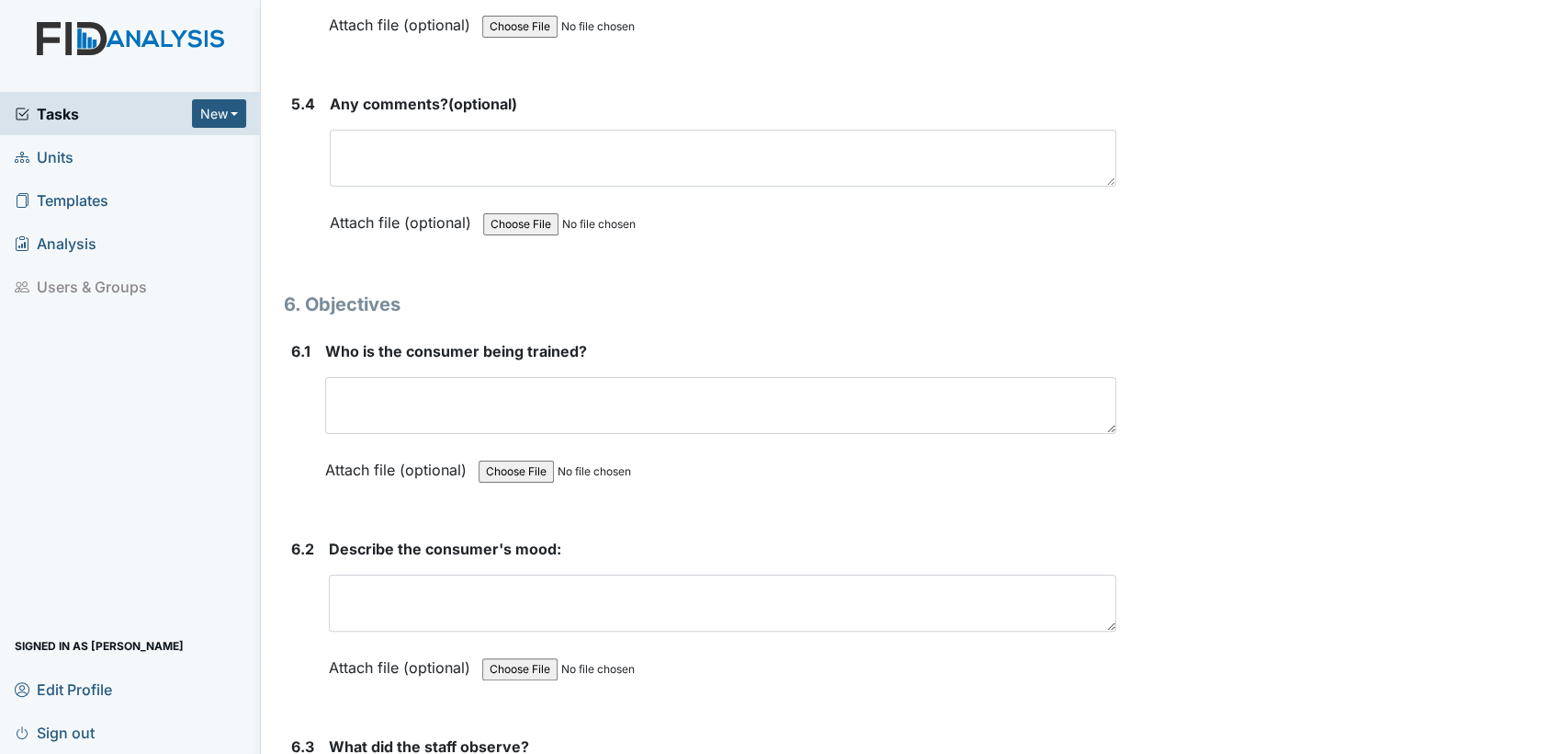
scroll to position [10552, 0]
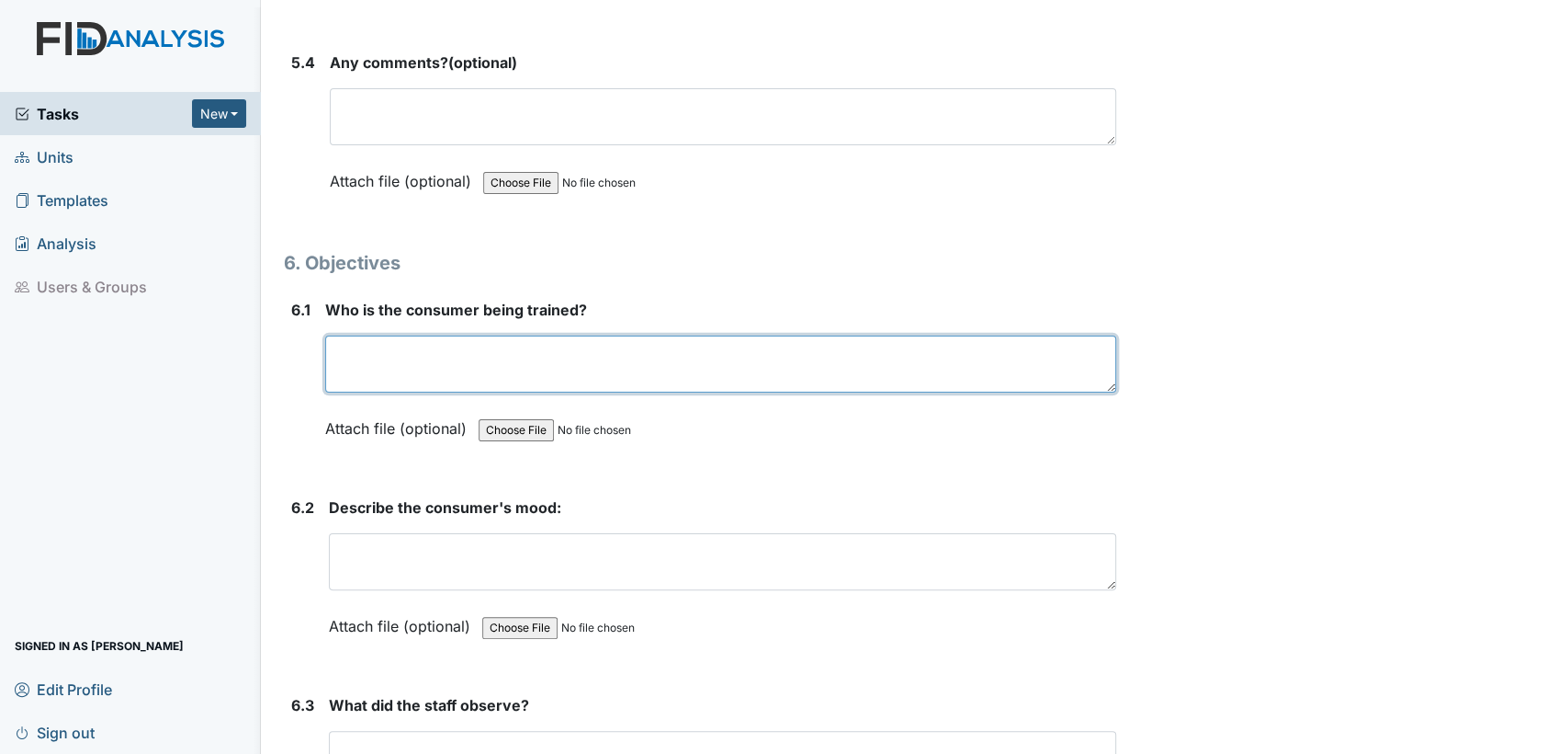
click at [380, 335] on textarea at bounding box center [720, 364] width 791 height 57
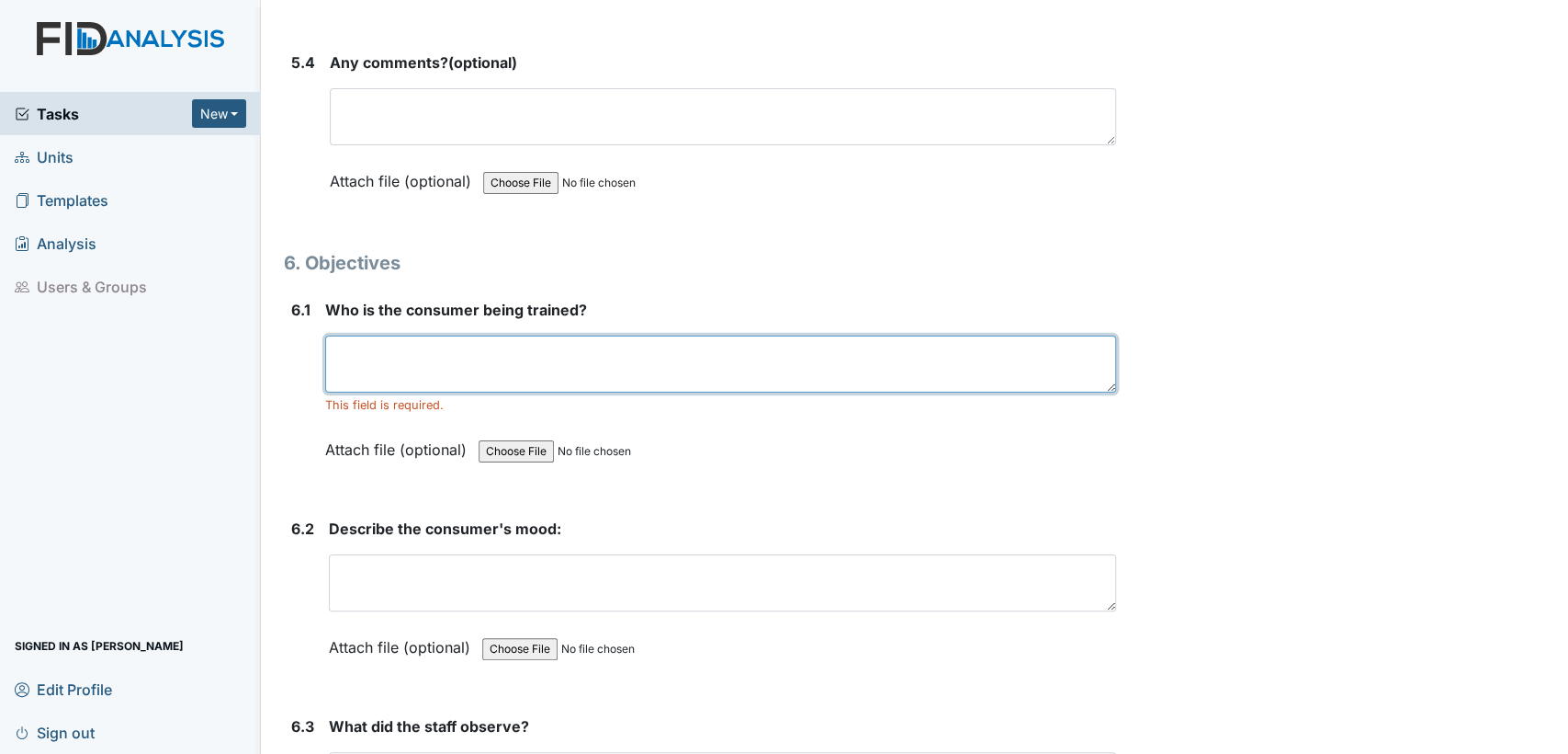
click at [378, 341] on textarea at bounding box center [720, 364] width 791 height 57
type textarea "DC"
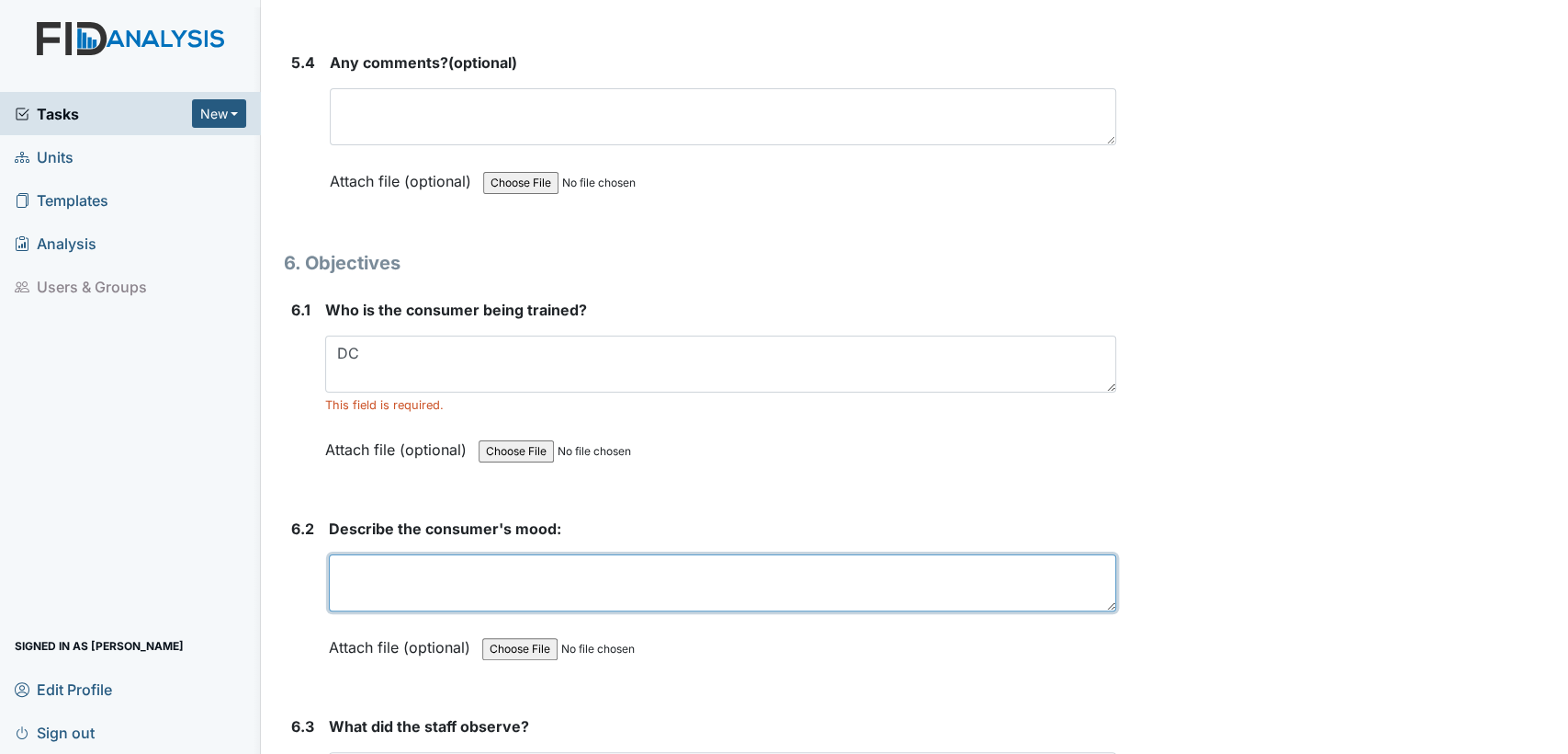
click at [392, 554] on textarea at bounding box center [722, 583] width 788 height 57
type textarea "good"
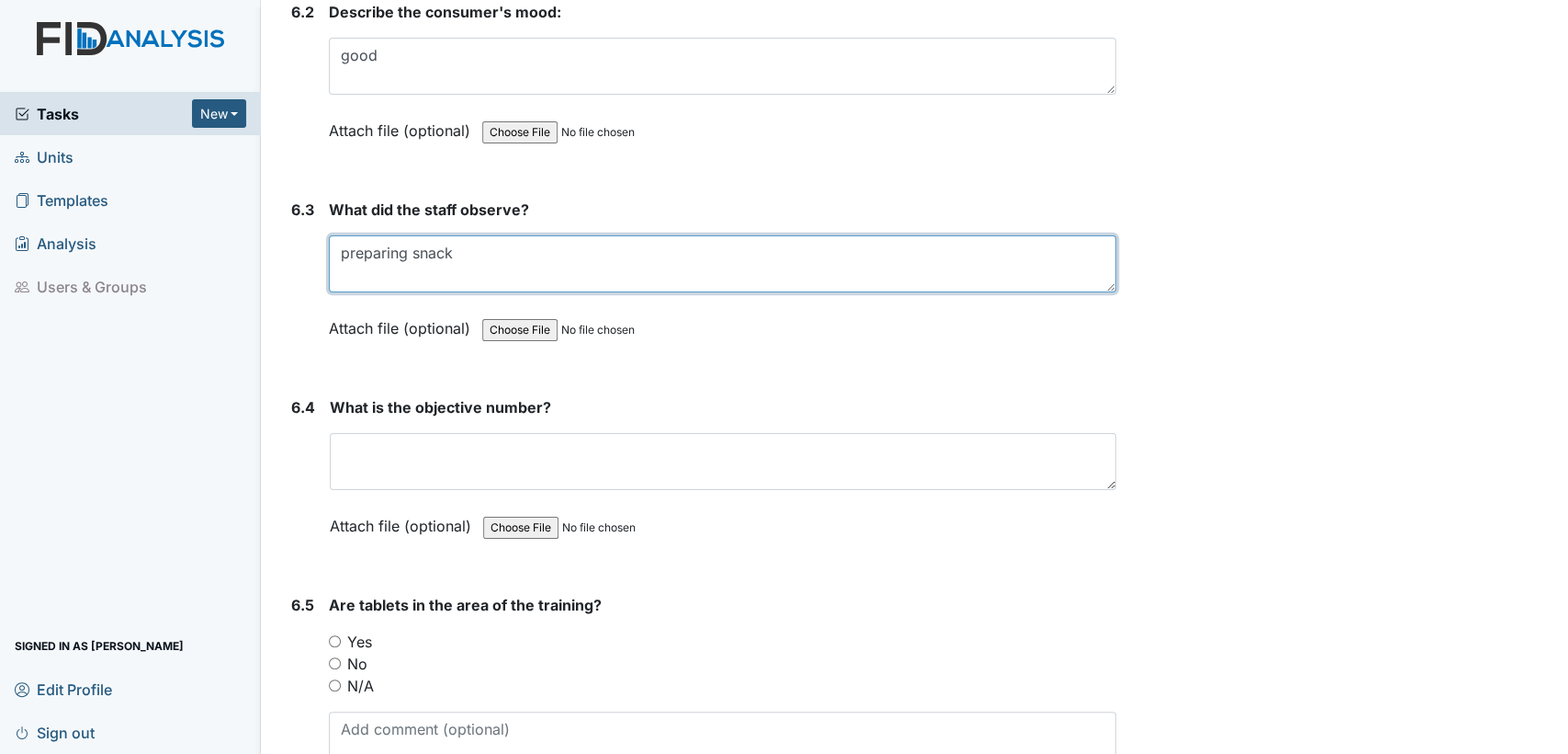
scroll to position [11110, 0]
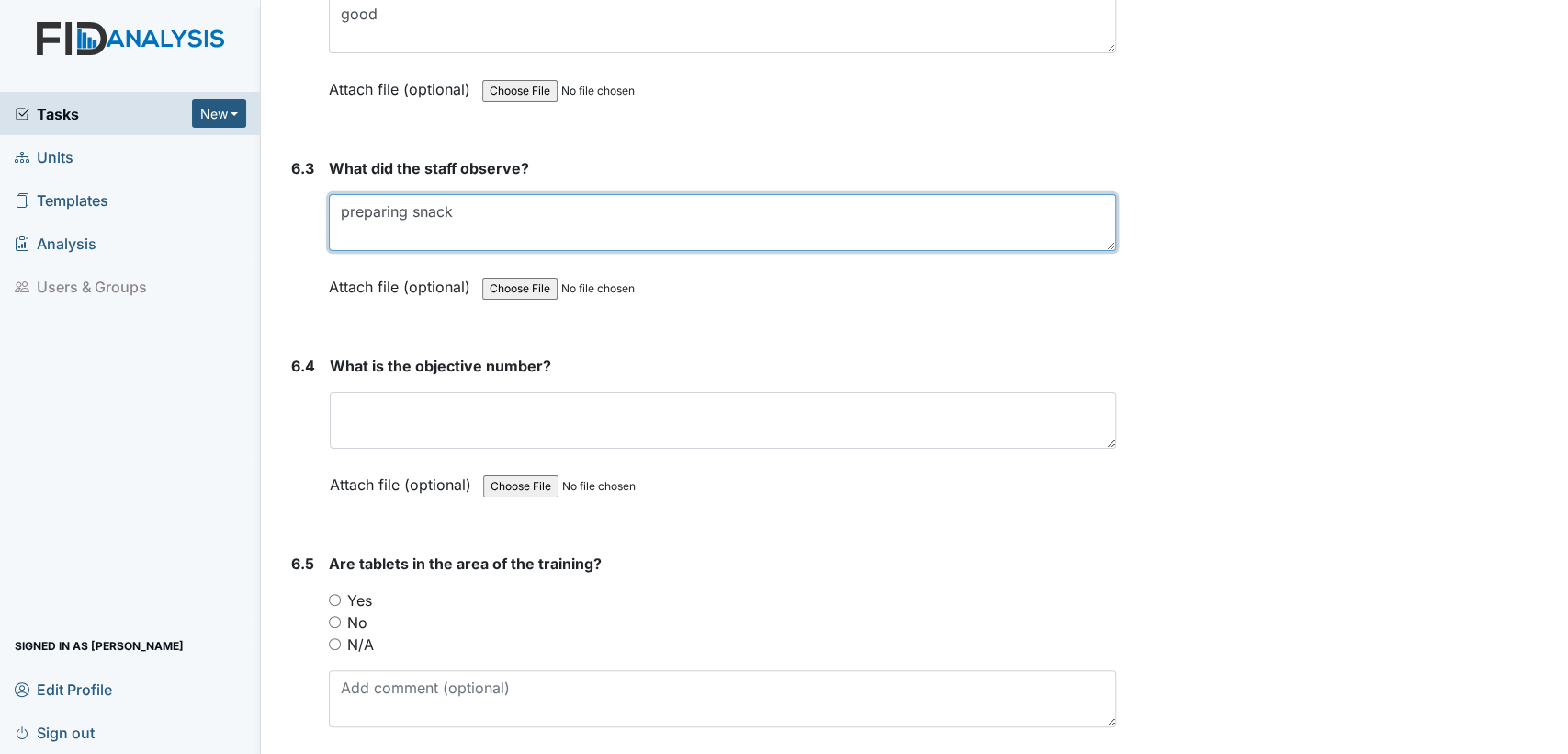
type textarea "preparing snack"
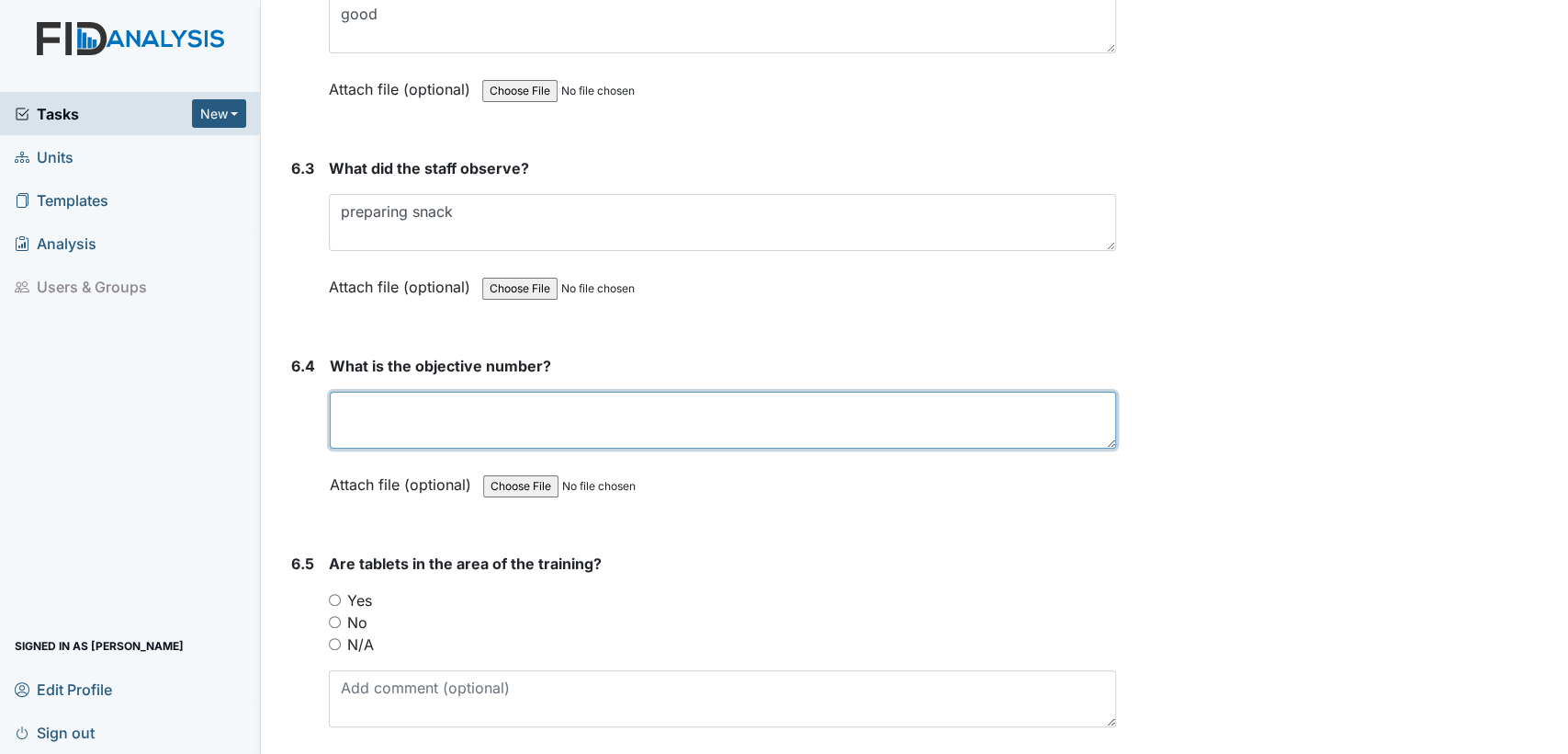
click at [447, 392] on textarea at bounding box center [723, 420] width 787 height 57
type textarea "DIL011"
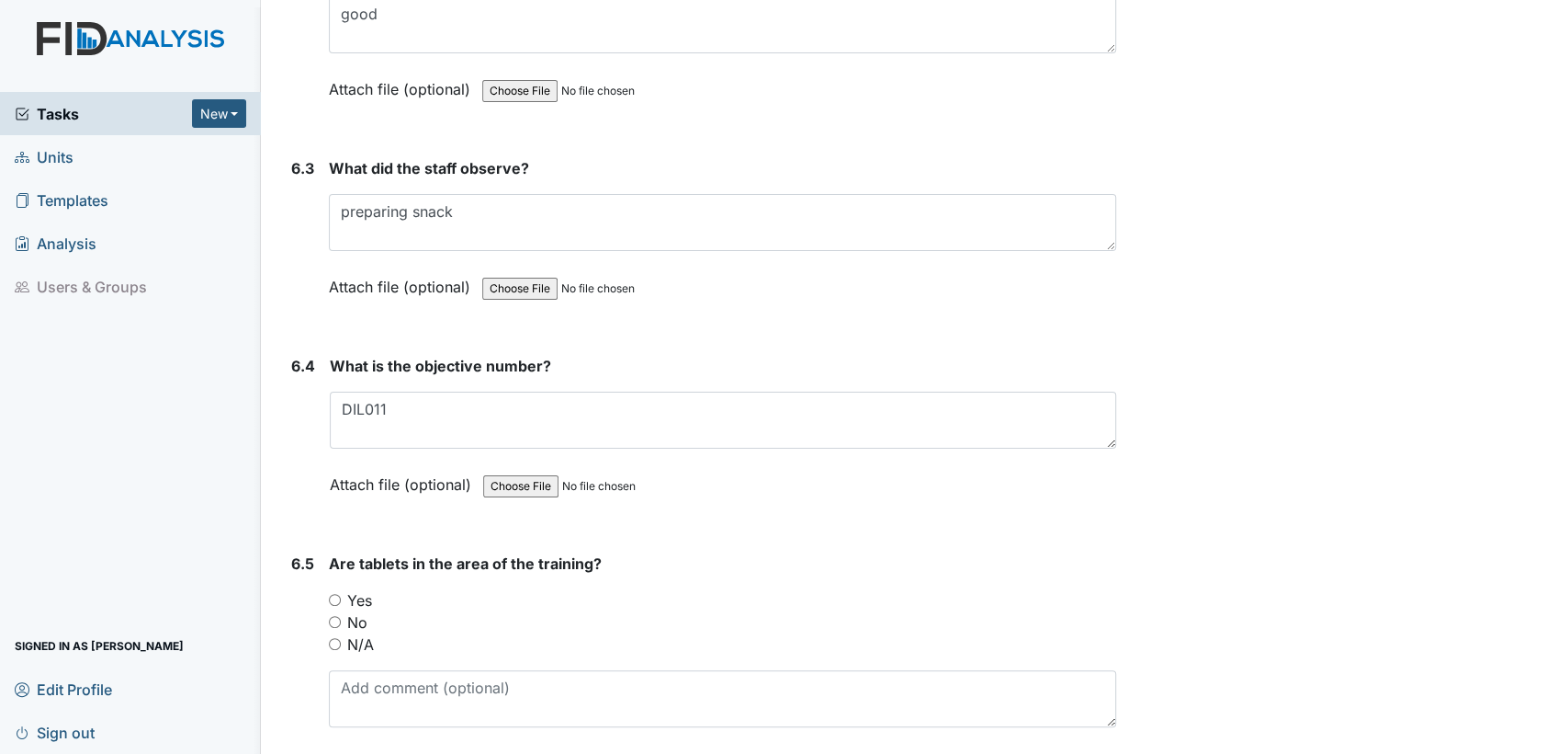
click at [338, 594] on input "Yes" at bounding box center [334, 600] width 12 height 12
radio input "true"
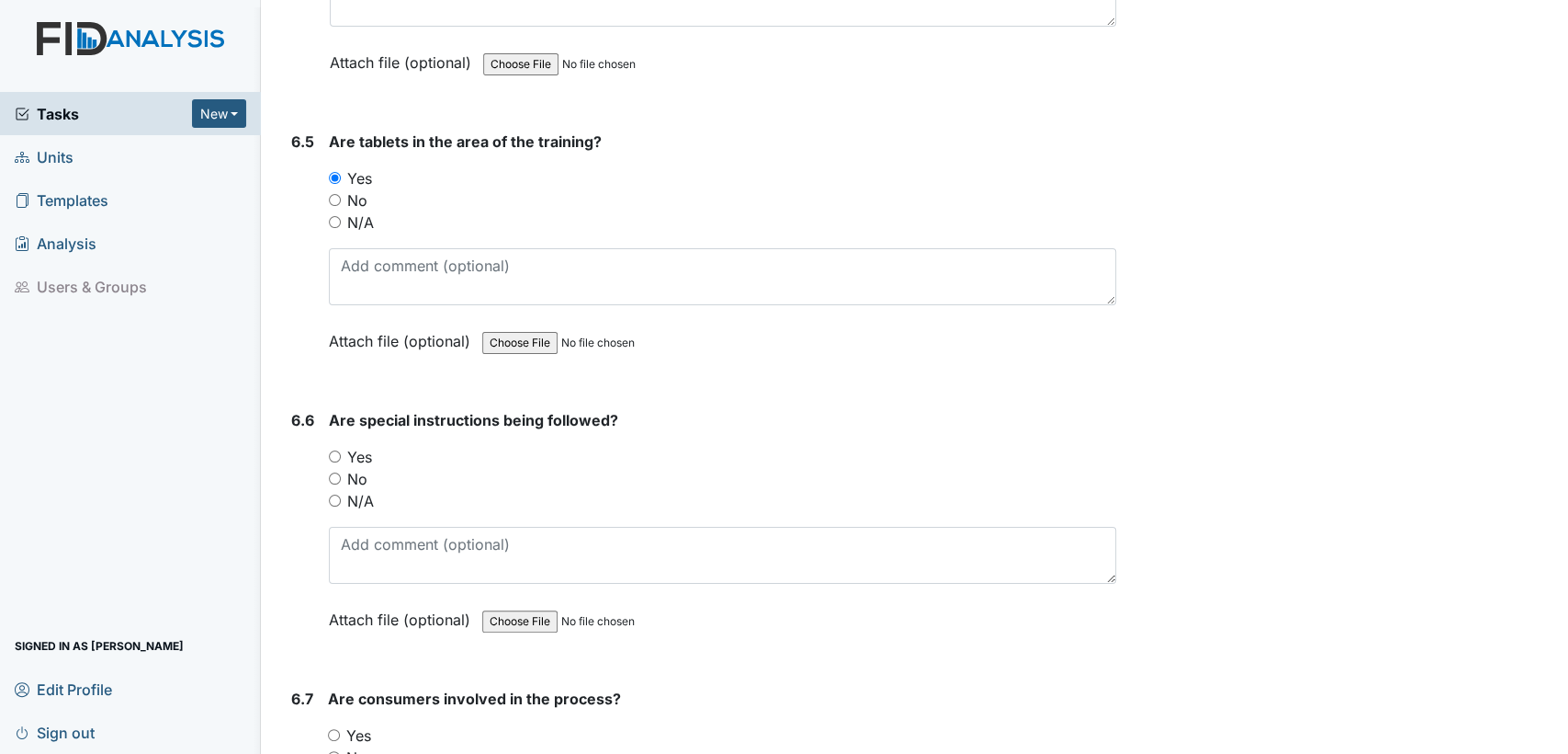
scroll to position [11615, 0]
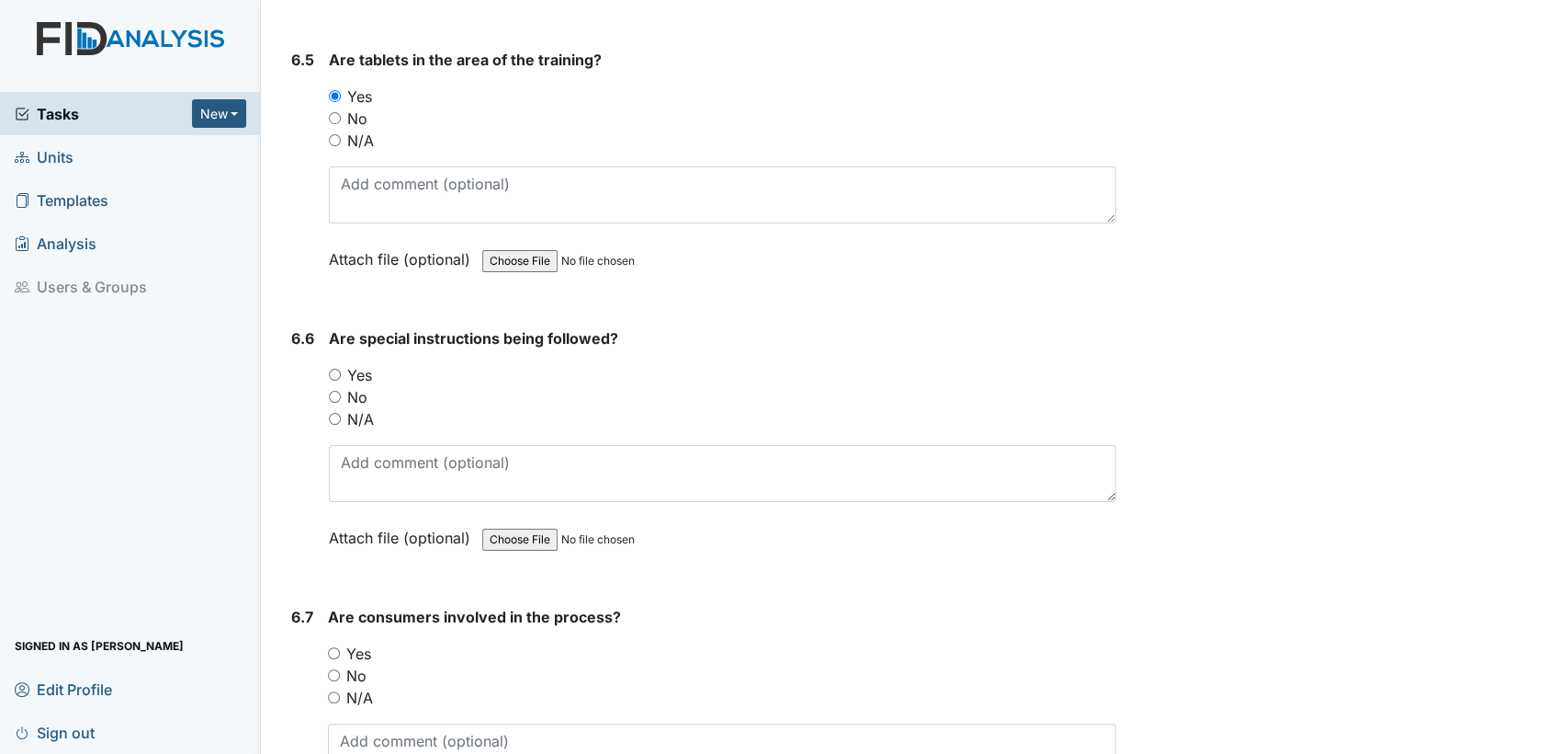
click at [332, 369] on input "Yes" at bounding box center [334, 374] width 12 height 12
radio input "true"
click at [338, 647] on input "Yes" at bounding box center [333, 652] width 12 height 12
radio input "true"
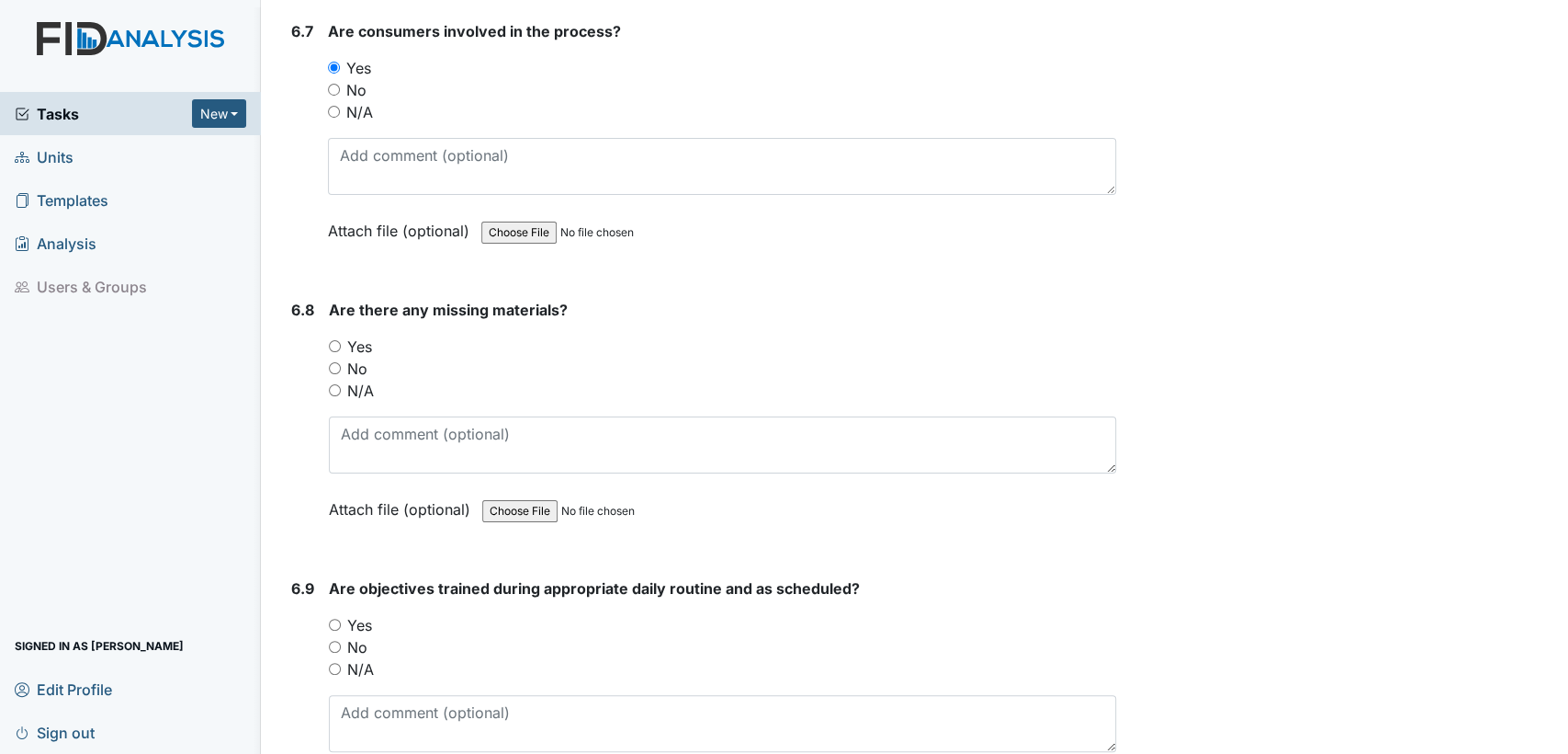
scroll to position [12240, 0]
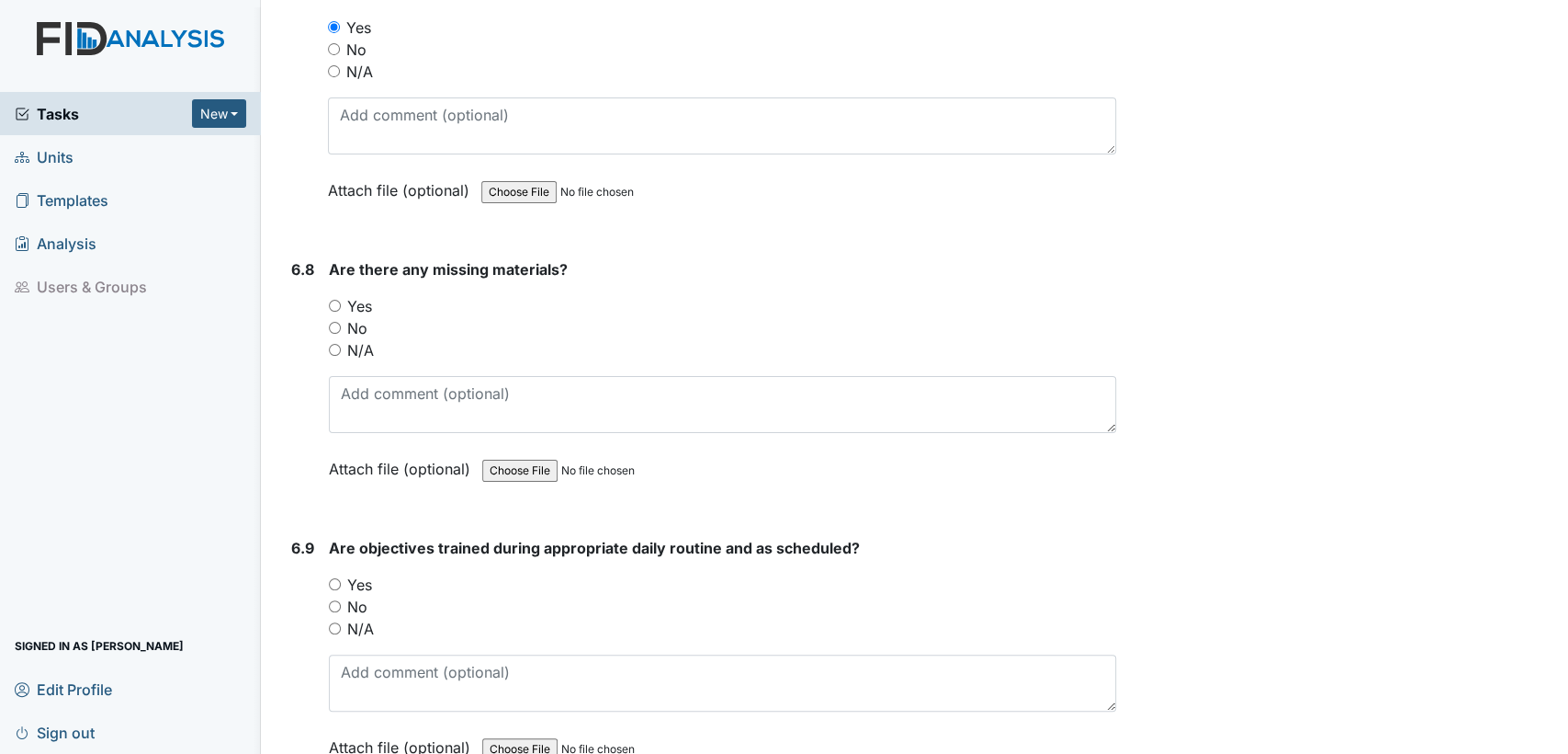
click at [332, 322] on input "No" at bounding box center [334, 327] width 12 height 12
radio input "true"
click at [335, 578] on input "Yes" at bounding box center [334, 584] width 12 height 12
radio input "true"
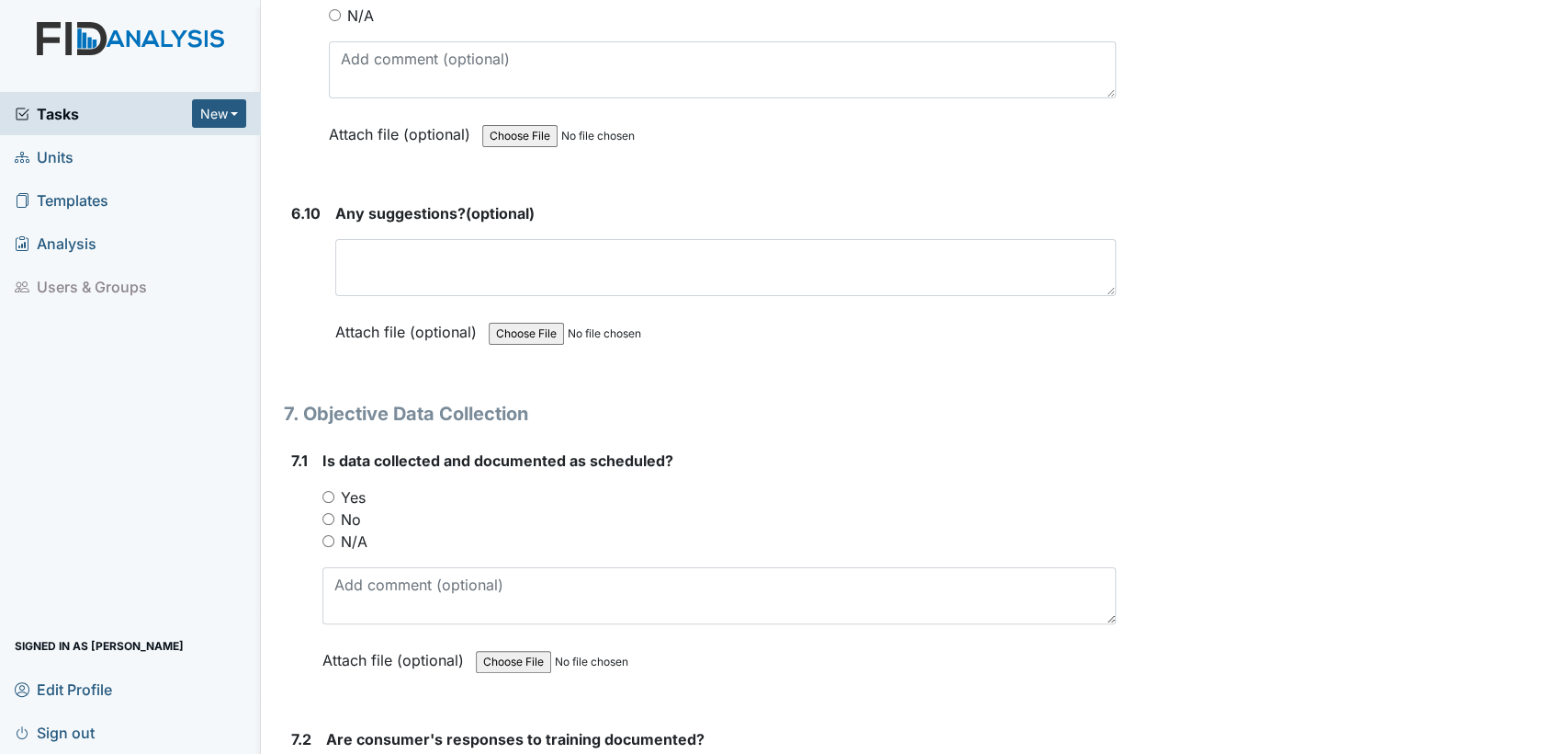
scroll to position [13003, 0]
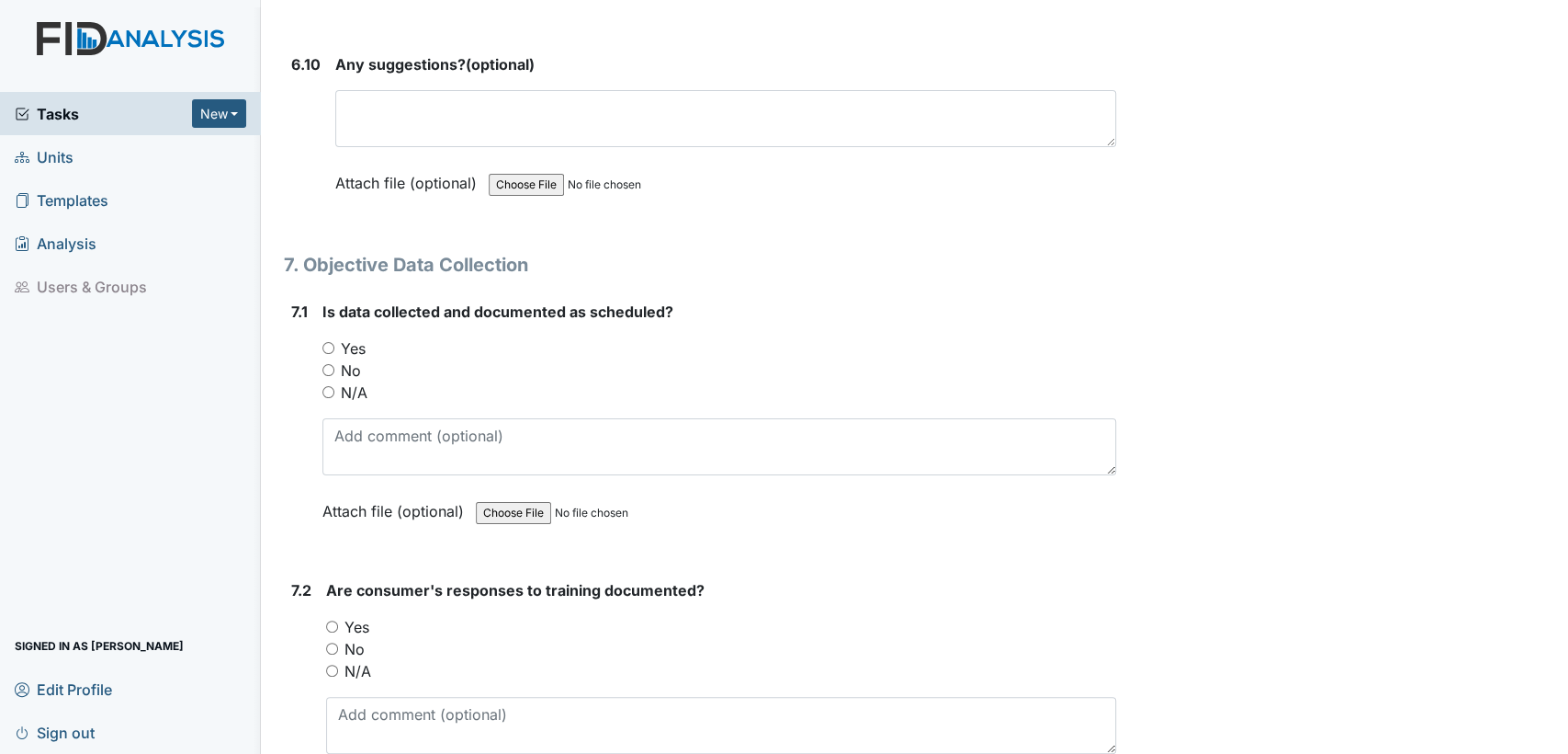
click at [325, 342] on input "Yes" at bounding box center [328, 347] width 12 height 12
radio input "true"
click at [332, 621] on input "Yes" at bounding box center [332, 626] width 12 height 12
radio input "true"
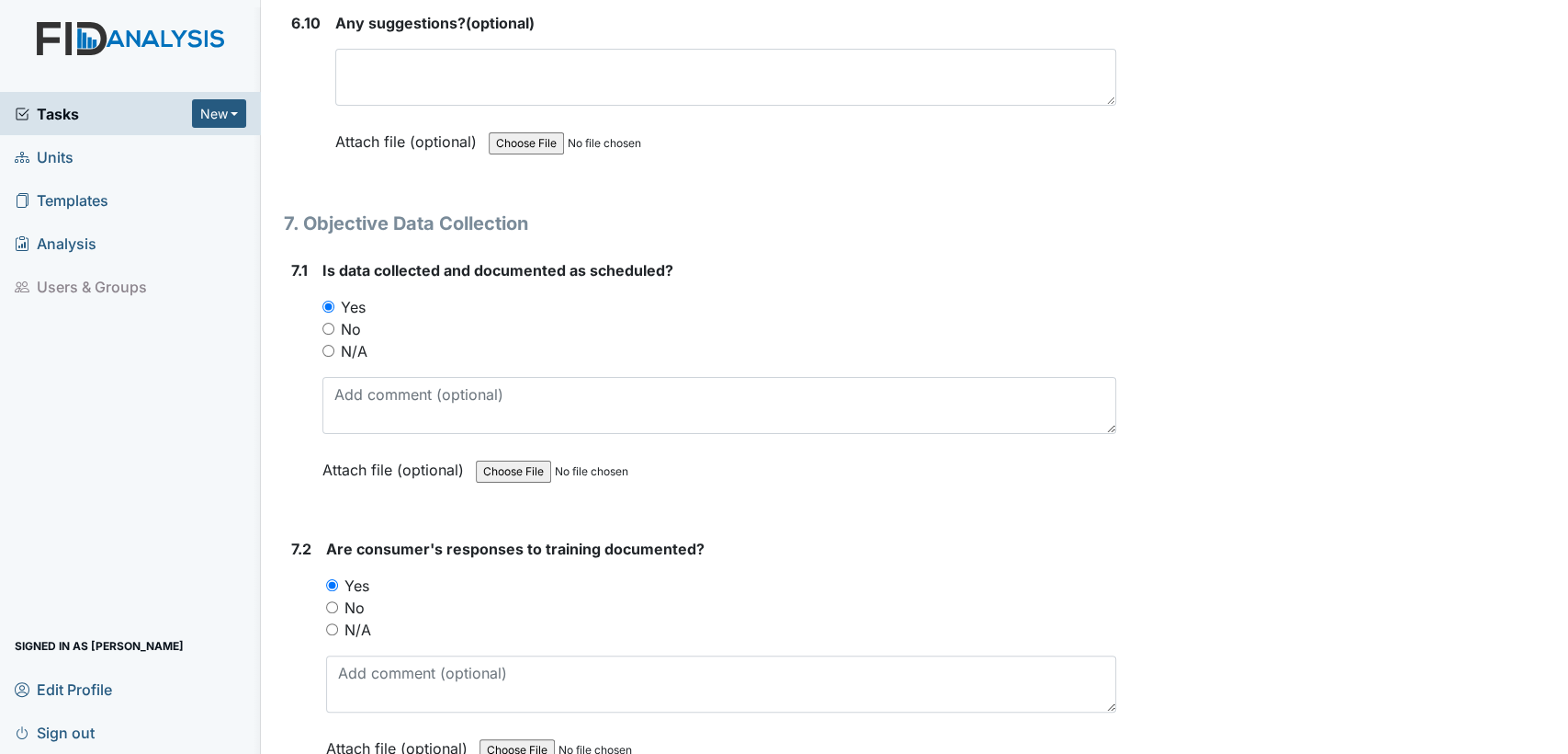
scroll to position [13140, 0]
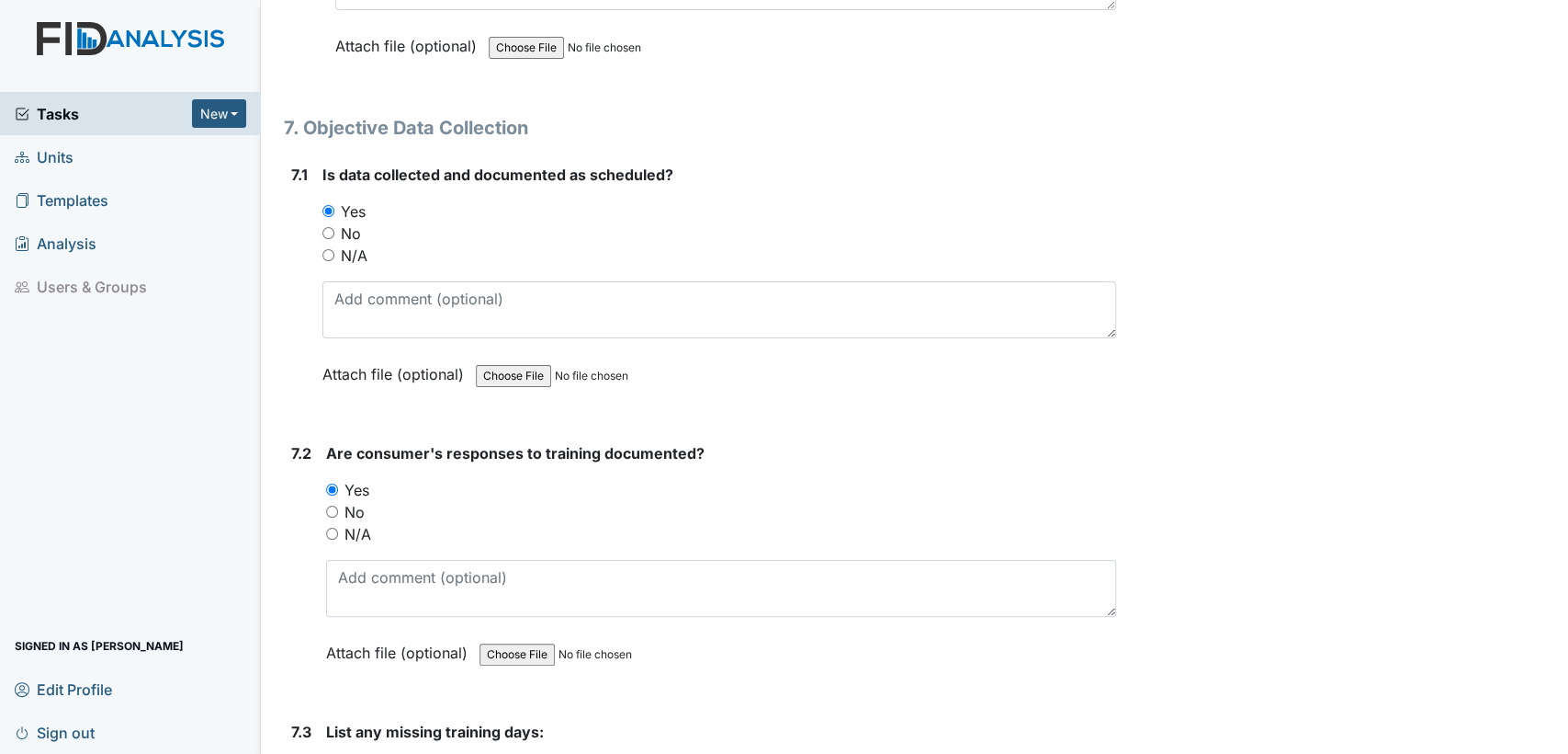
click at [334, 505] on input "No" at bounding box center [332, 511] width 12 height 12
radio input "true"
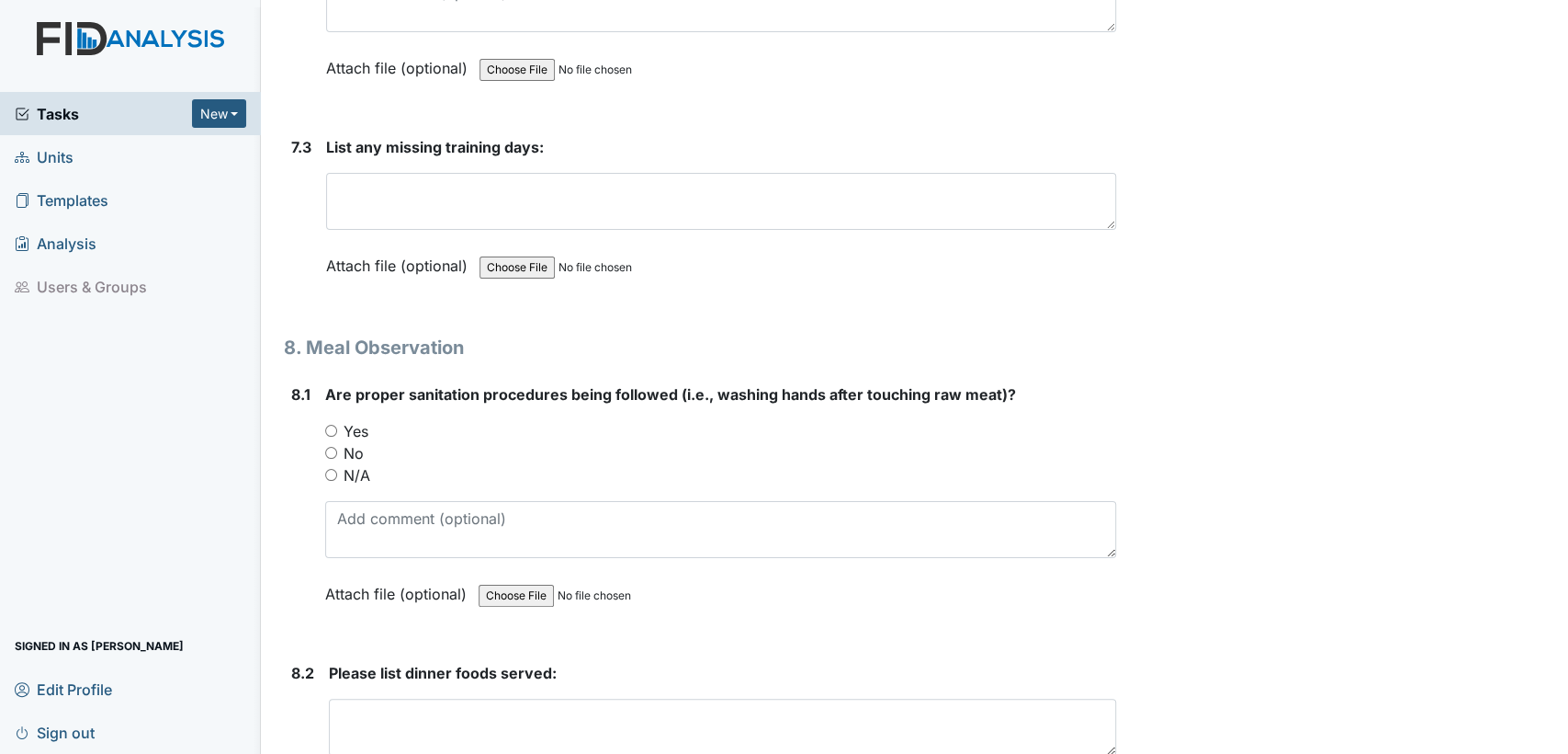
scroll to position [13780, 0]
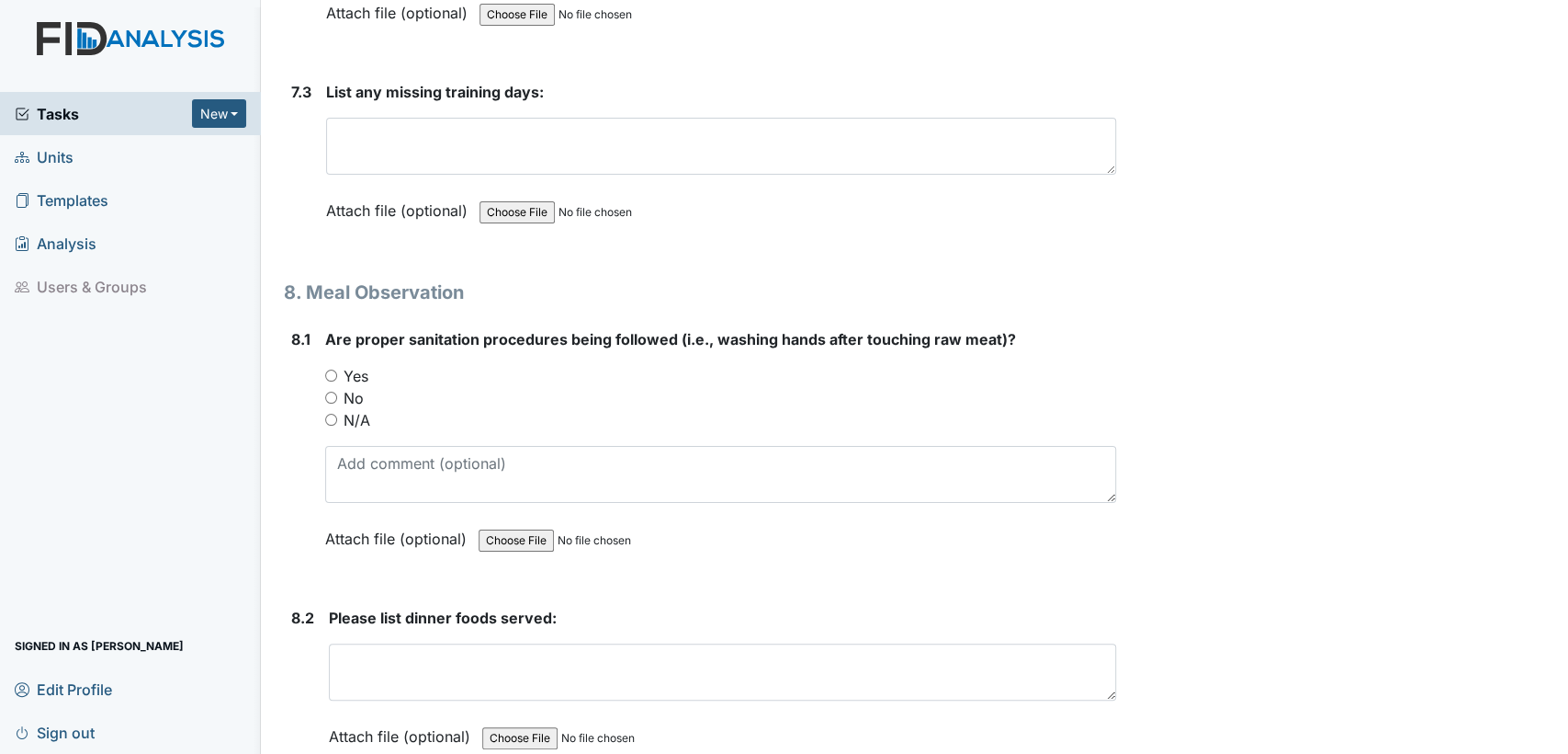
click at [487, 81] on div "List any missing training days: This field is required. Attach file (optional) …" at bounding box center [721, 158] width 790 height 153
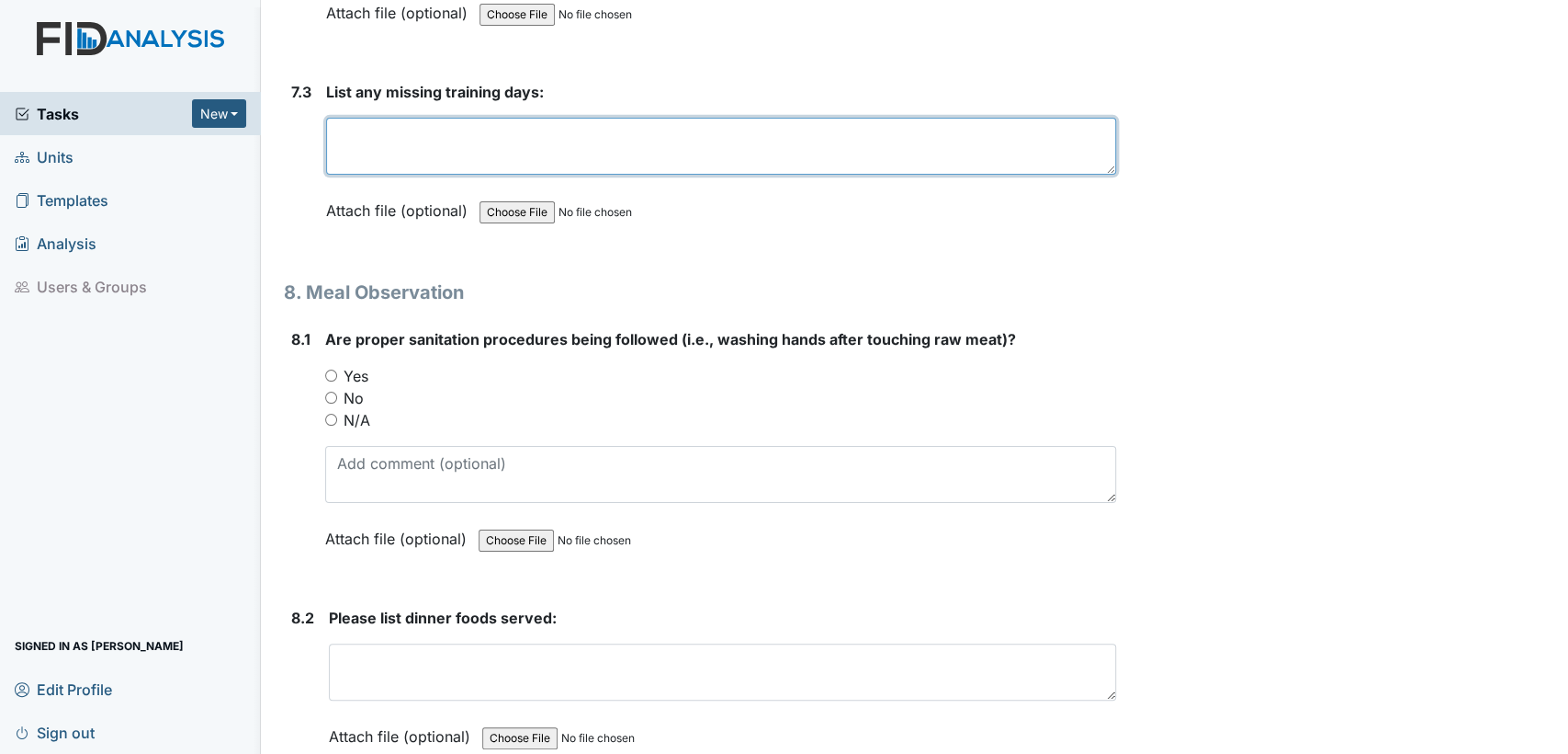
click at [482, 117] on textarea at bounding box center [721, 146] width 790 height 57
type textarea "0"
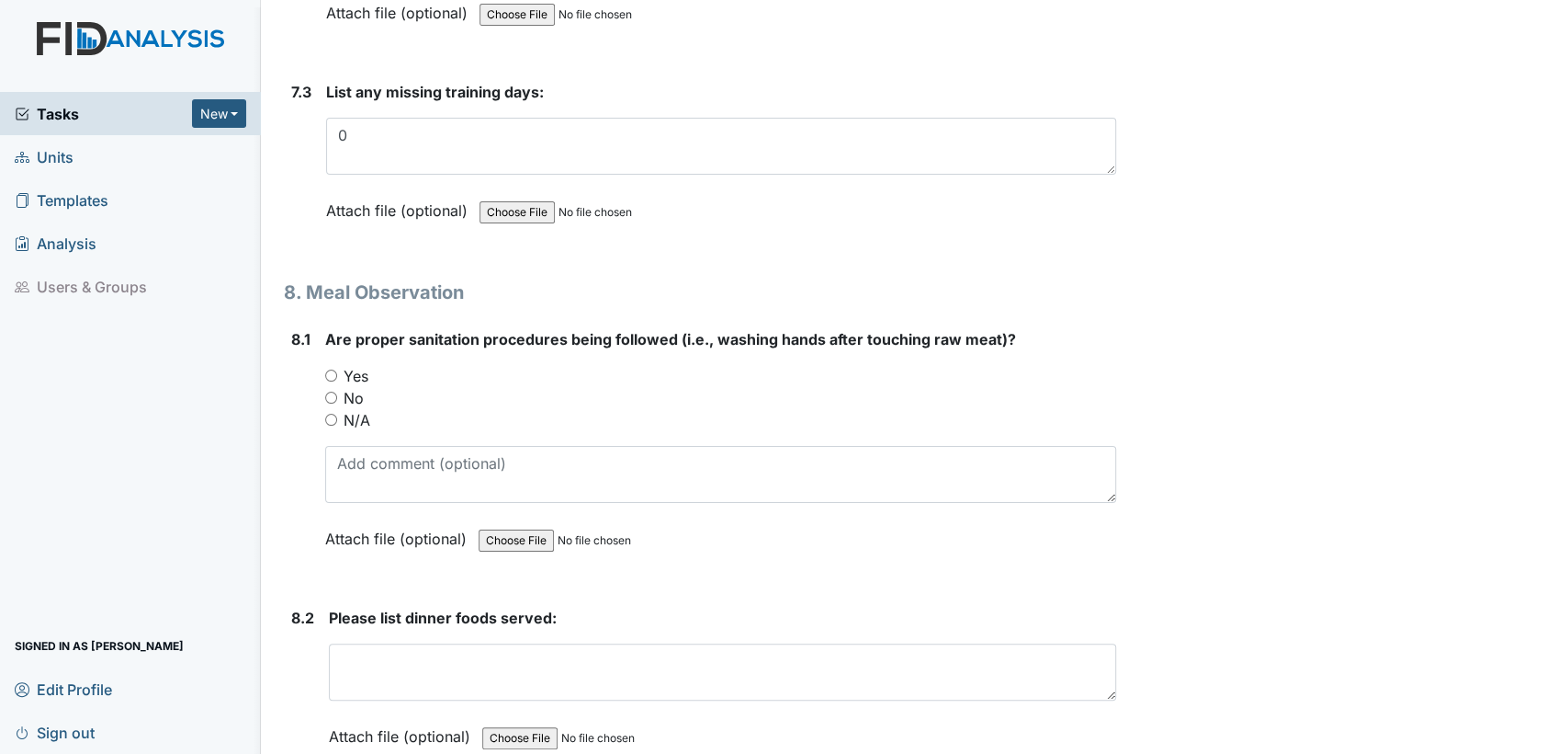
click at [331, 370] on input "Yes" at bounding box center [331, 375] width 12 height 12
radio input "true"
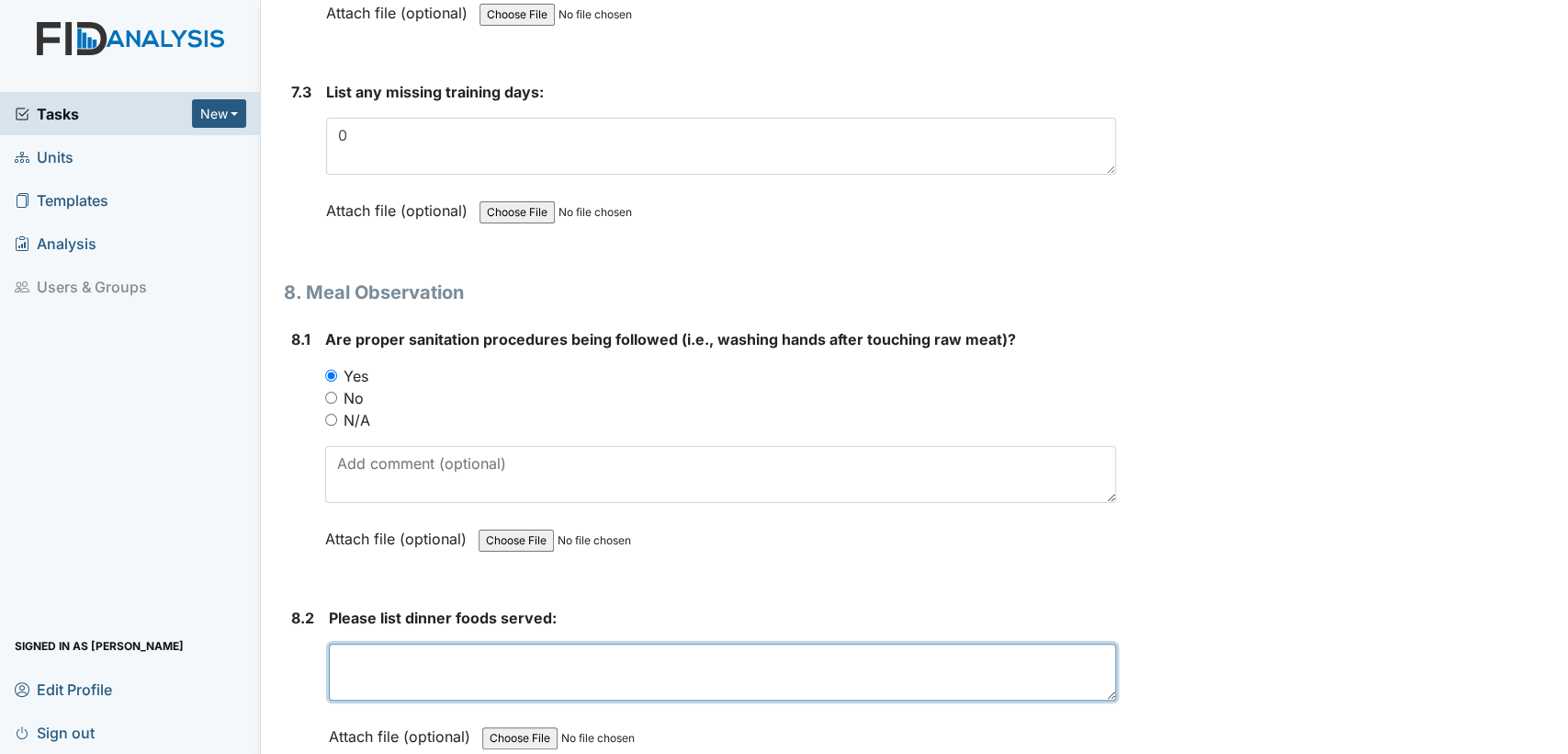
click at [338, 643] on textarea at bounding box center [722, 672] width 788 height 57
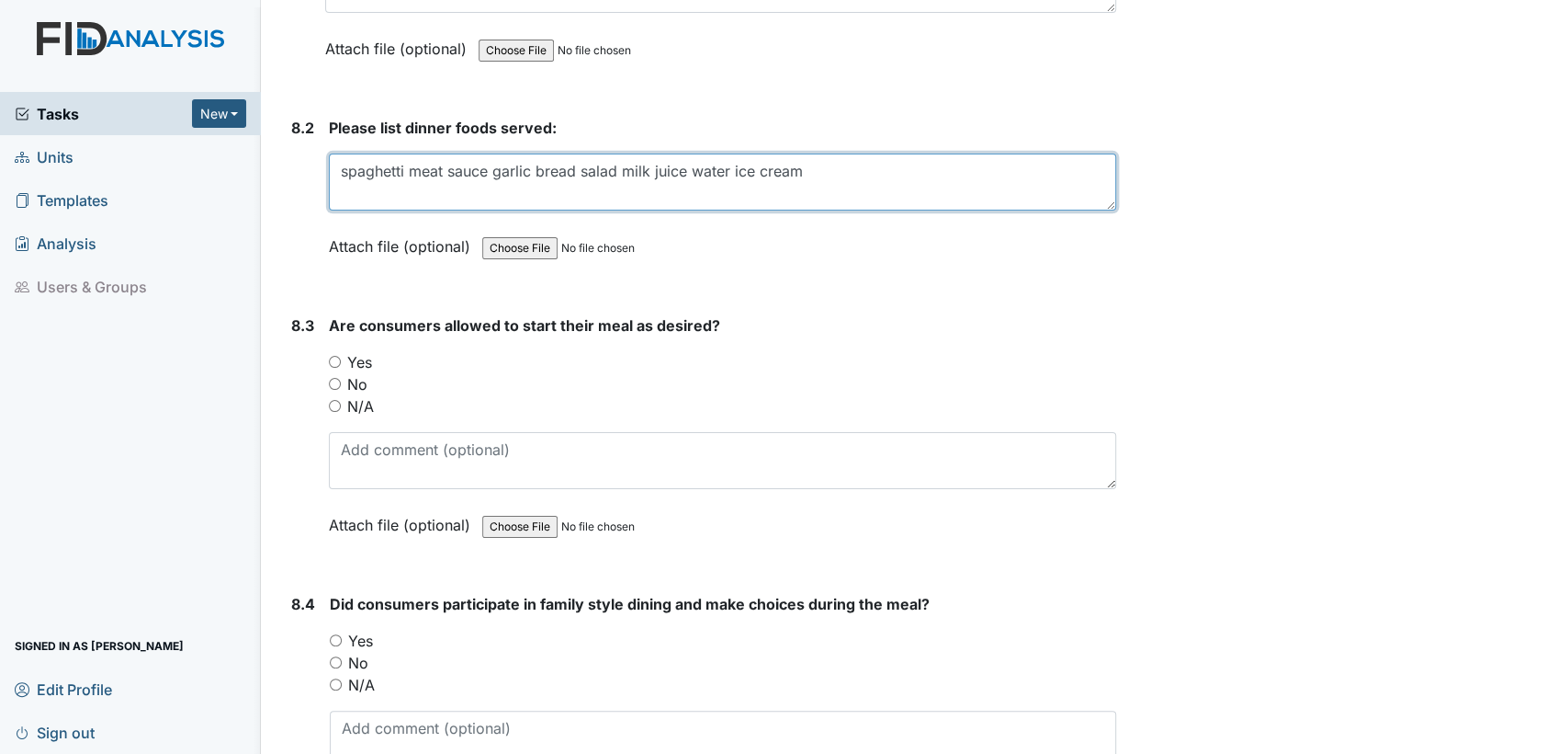
scroll to position [14351, 0]
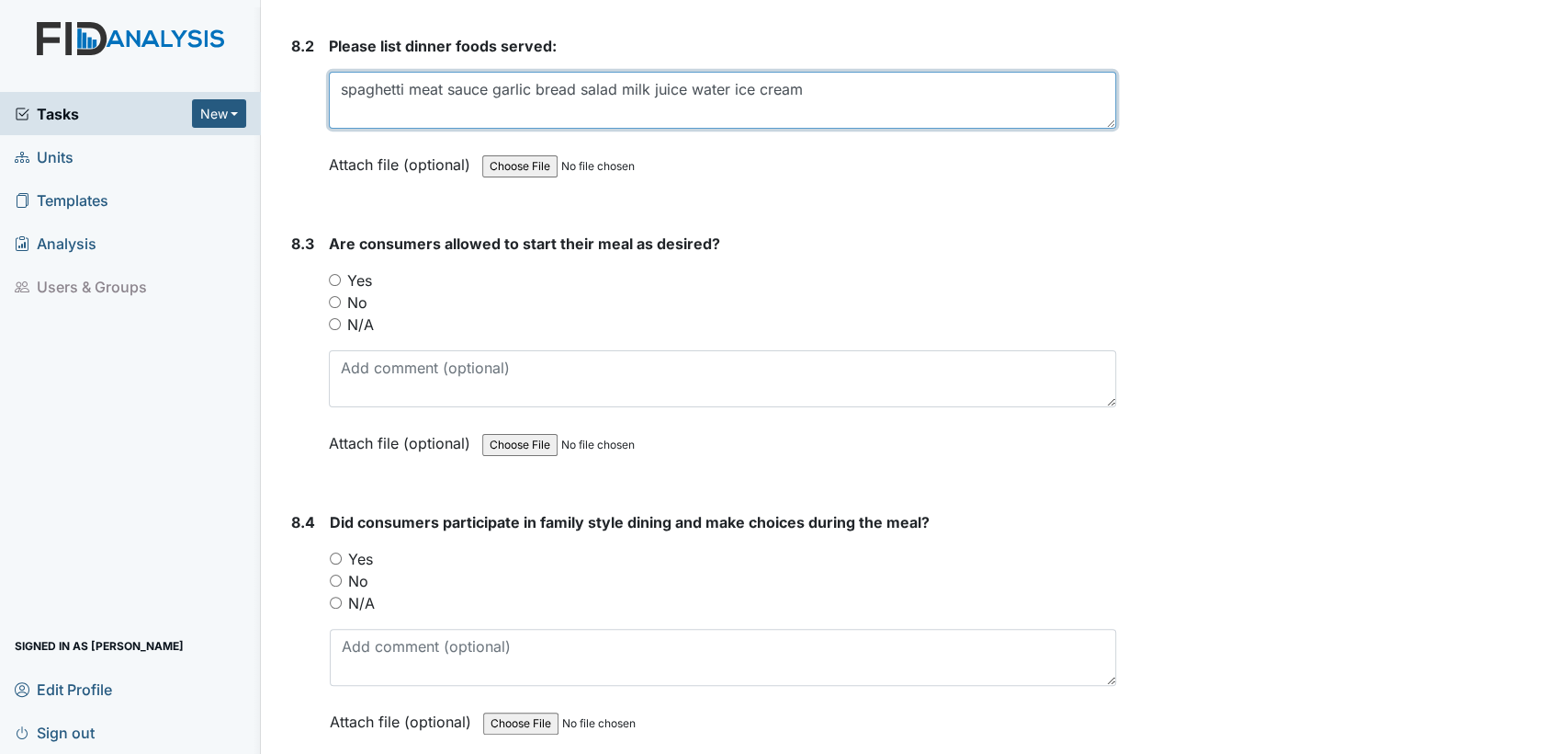
type textarea "spaghetti meat sauce garlic bread salad milk juice water ice cream"
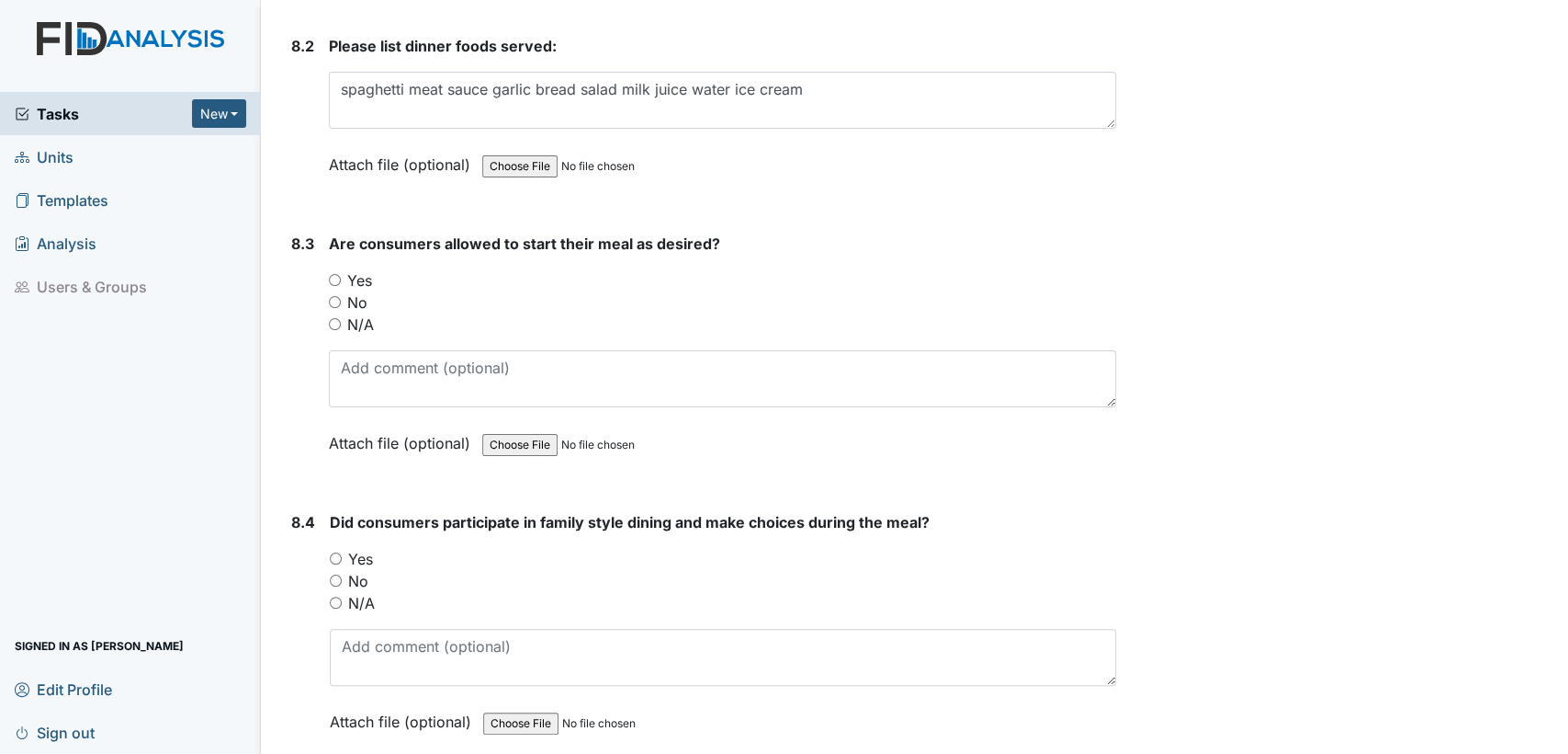
click at [338, 274] on input "Yes" at bounding box center [334, 279] width 12 height 12
radio input "true"
click at [337, 553] on input "Yes" at bounding box center [335, 558] width 12 height 12
radio input "true"
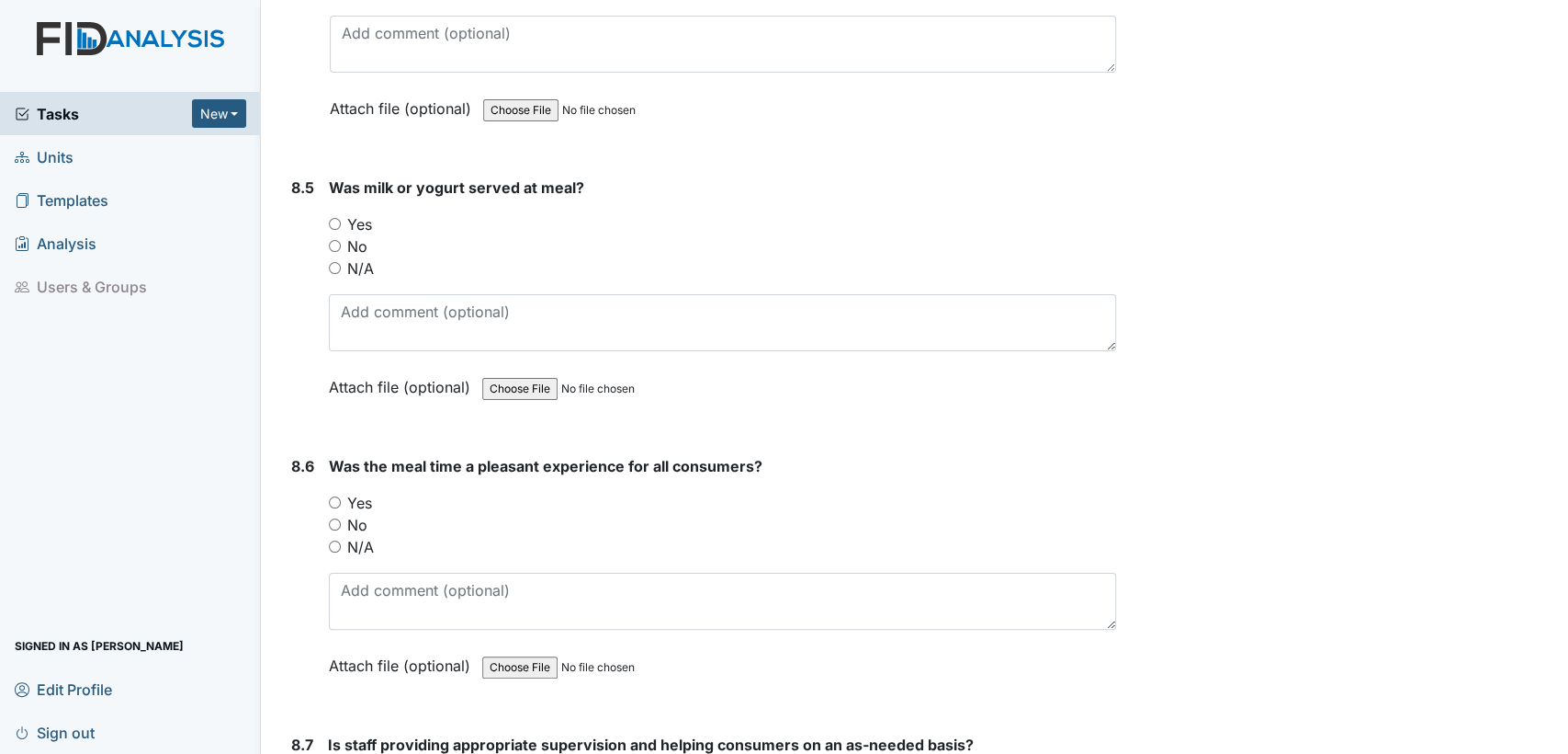
scroll to position [14977, 0]
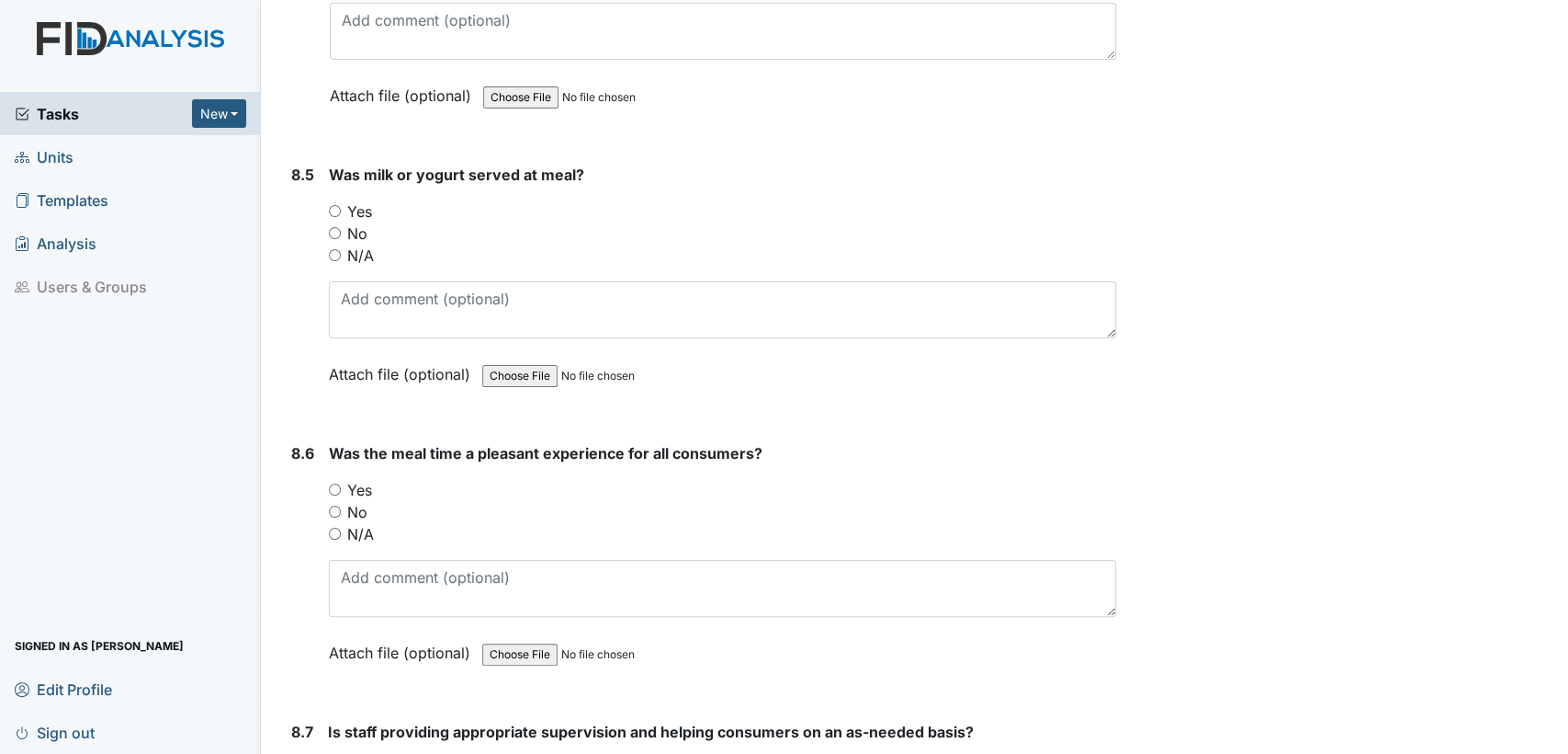
click at [337, 205] on input "Yes" at bounding box center [334, 211] width 12 height 12
radio input "true"
click at [335, 483] on input "Yes" at bounding box center [334, 489] width 12 height 12
radio input "true"
click at [335, 753] on input "Yes" at bounding box center [333, 768] width 12 height 12
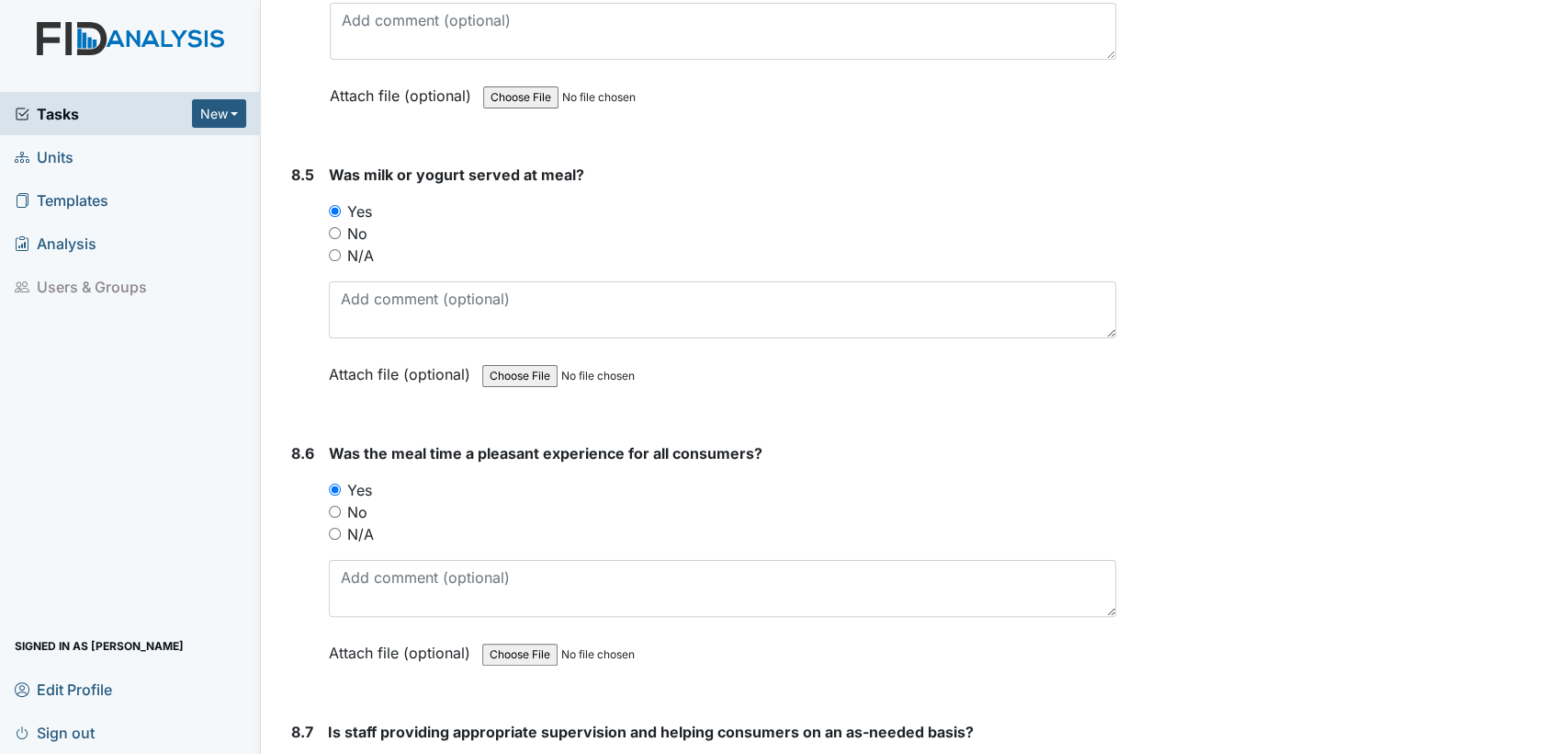
radio input "true"
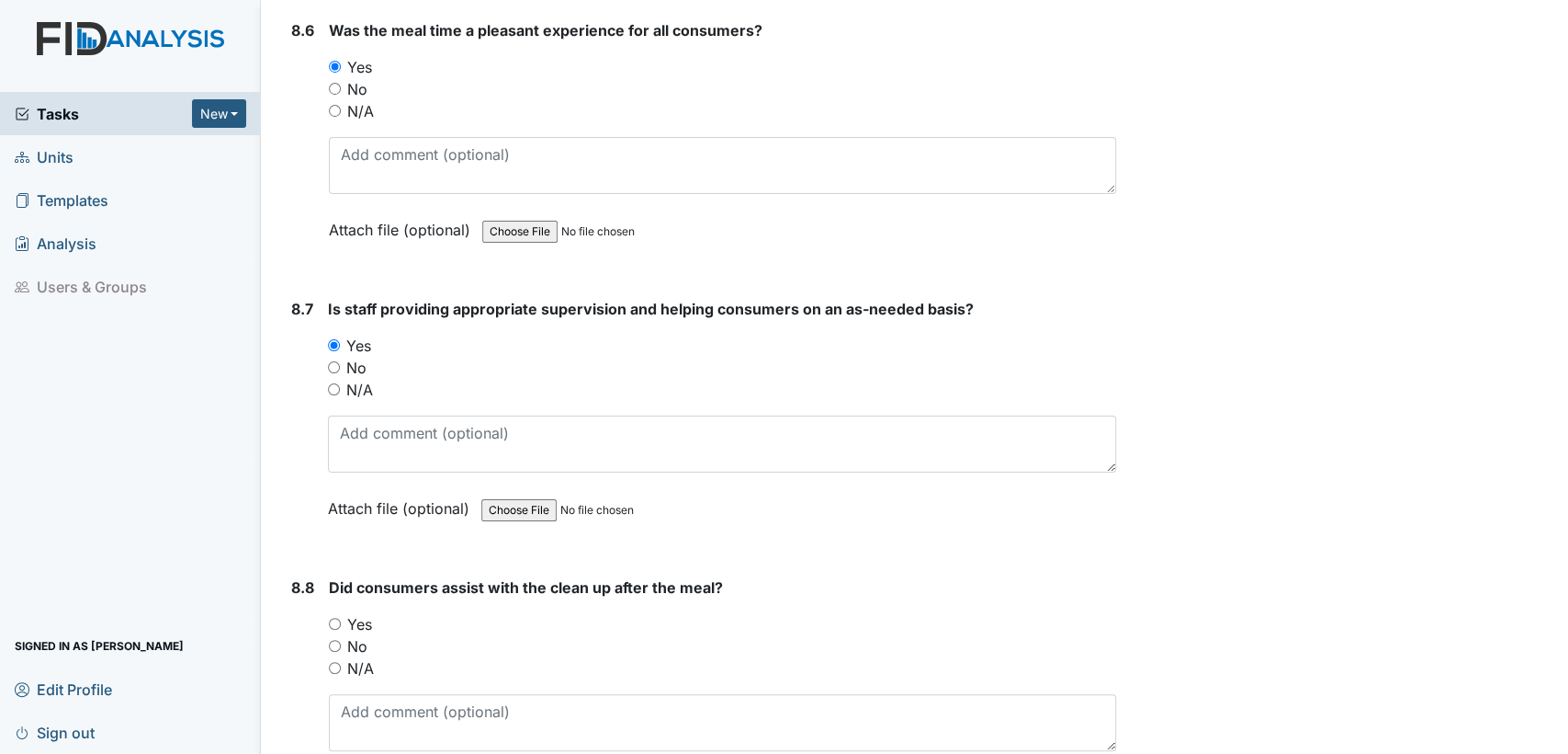
scroll to position [15549, 0]
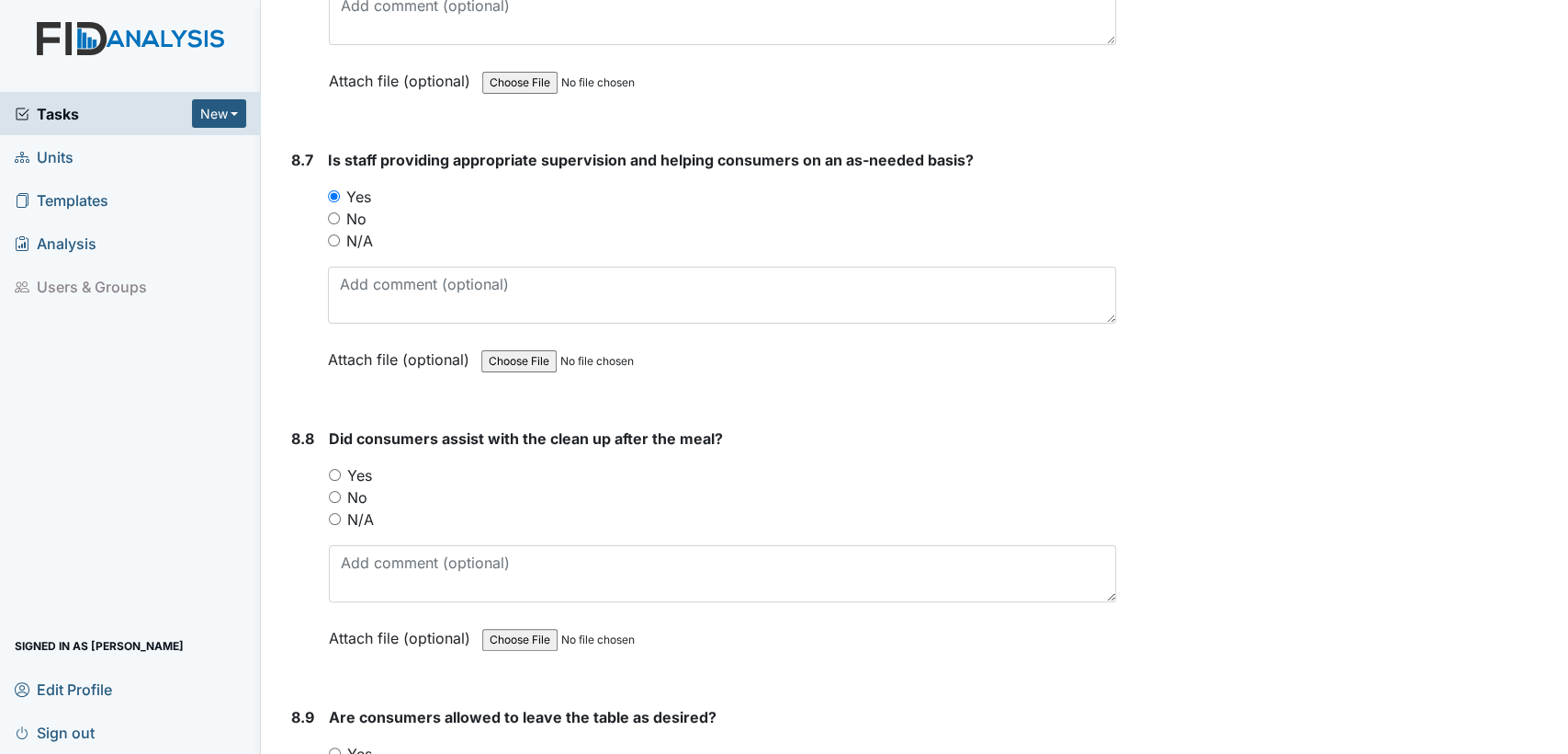
click at [332, 468] on input "Yes" at bounding box center [334, 474] width 12 height 12
radio input "true"
click at [333, 748] on input "Yes" at bounding box center [334, 753] width 12 height 12
radio input "true"
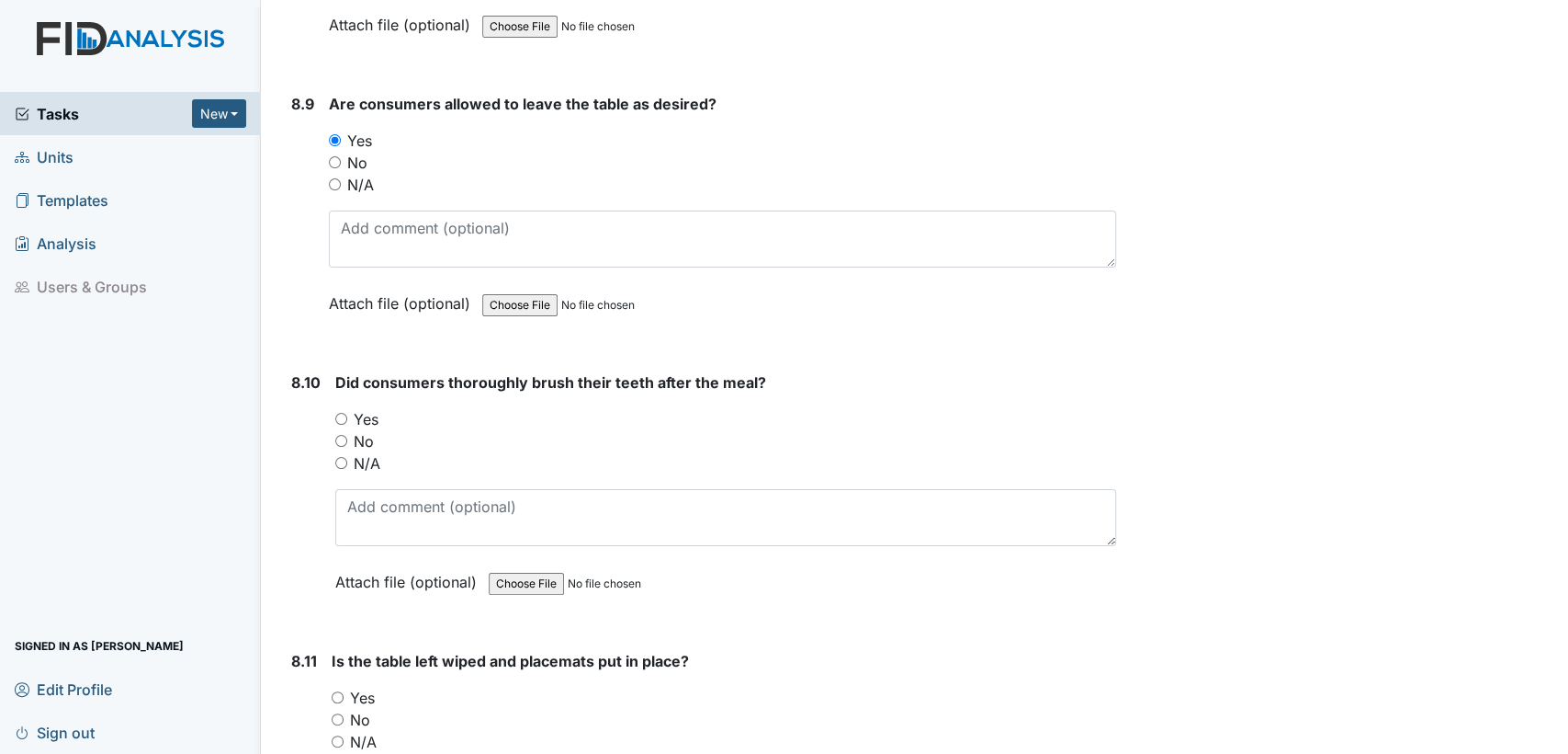
scroll to position [16285, 0]
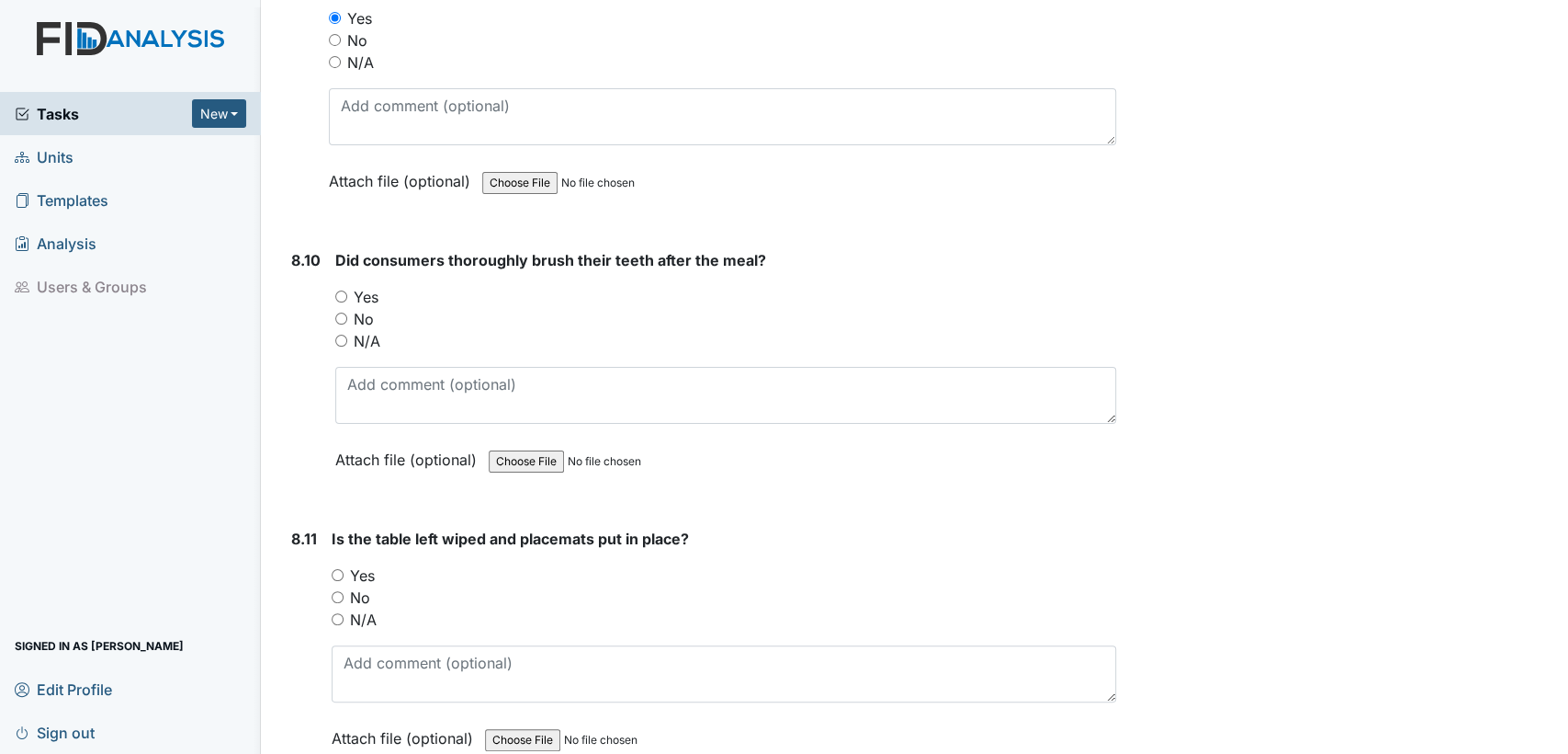
click at [341, 290] on input "Yes" at bounding box center [341, 296] width 12 height 12
radio input "true"
click at [338, 569] on input "Yes" at bounding box center [337, 575] width 12 height 12
radio input "true"
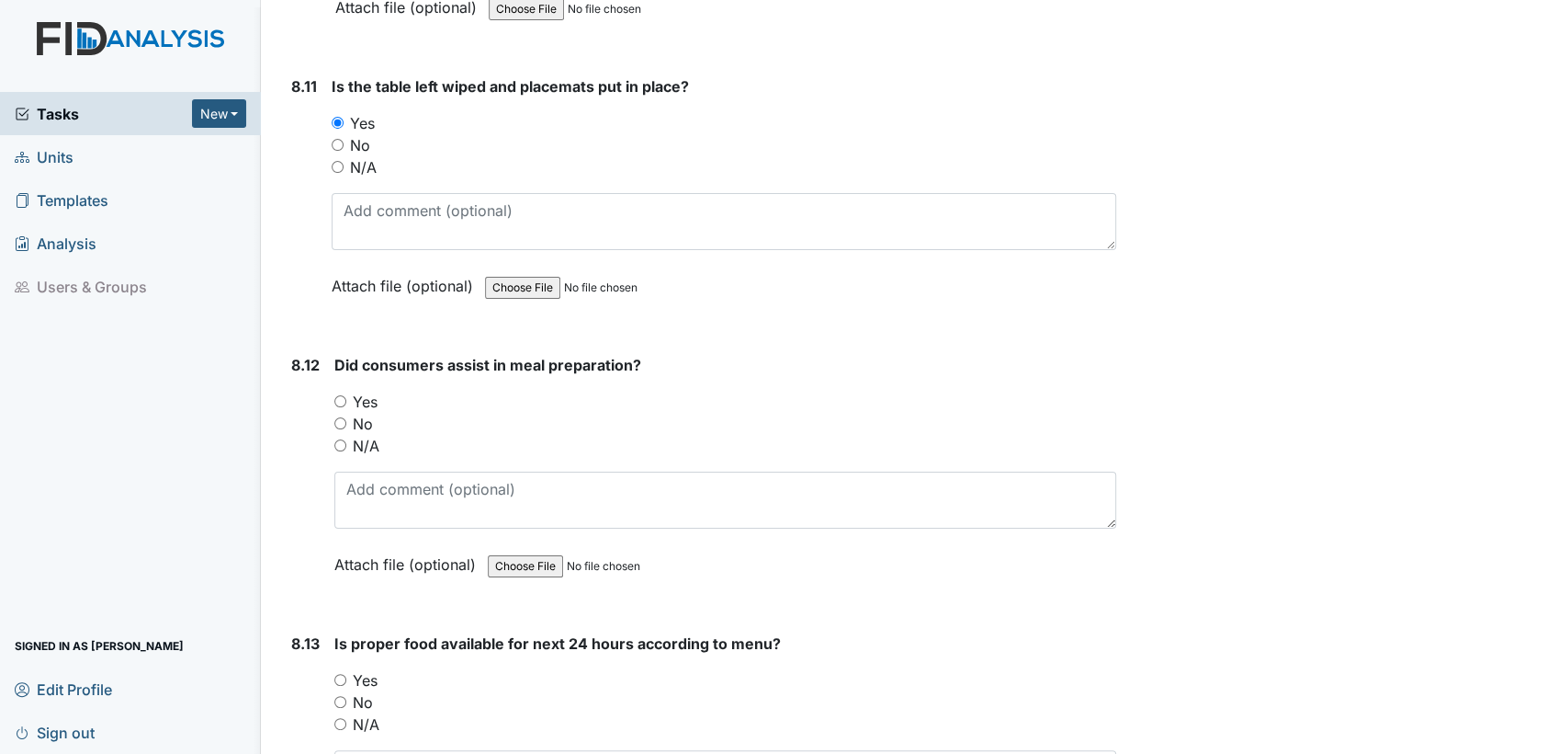
scroll to position [16748, 0]
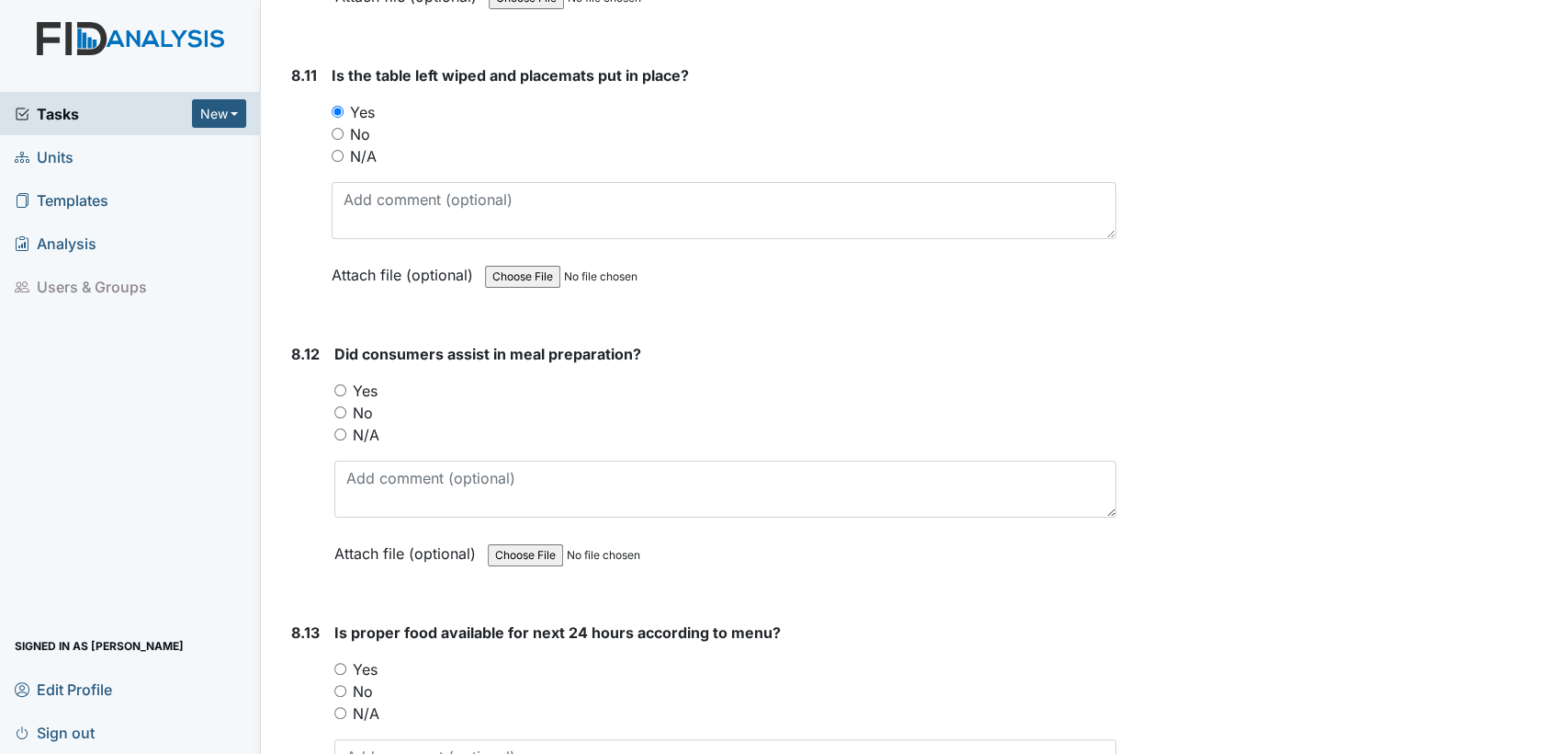
click at [338, 384] on input "Yes" at bounding box center [340, 390] width 12 height 12
radio input "true"
click at [344, 663] on input "Yes" at bounding box center [340, 668] width 12 height 12
radio input "true"
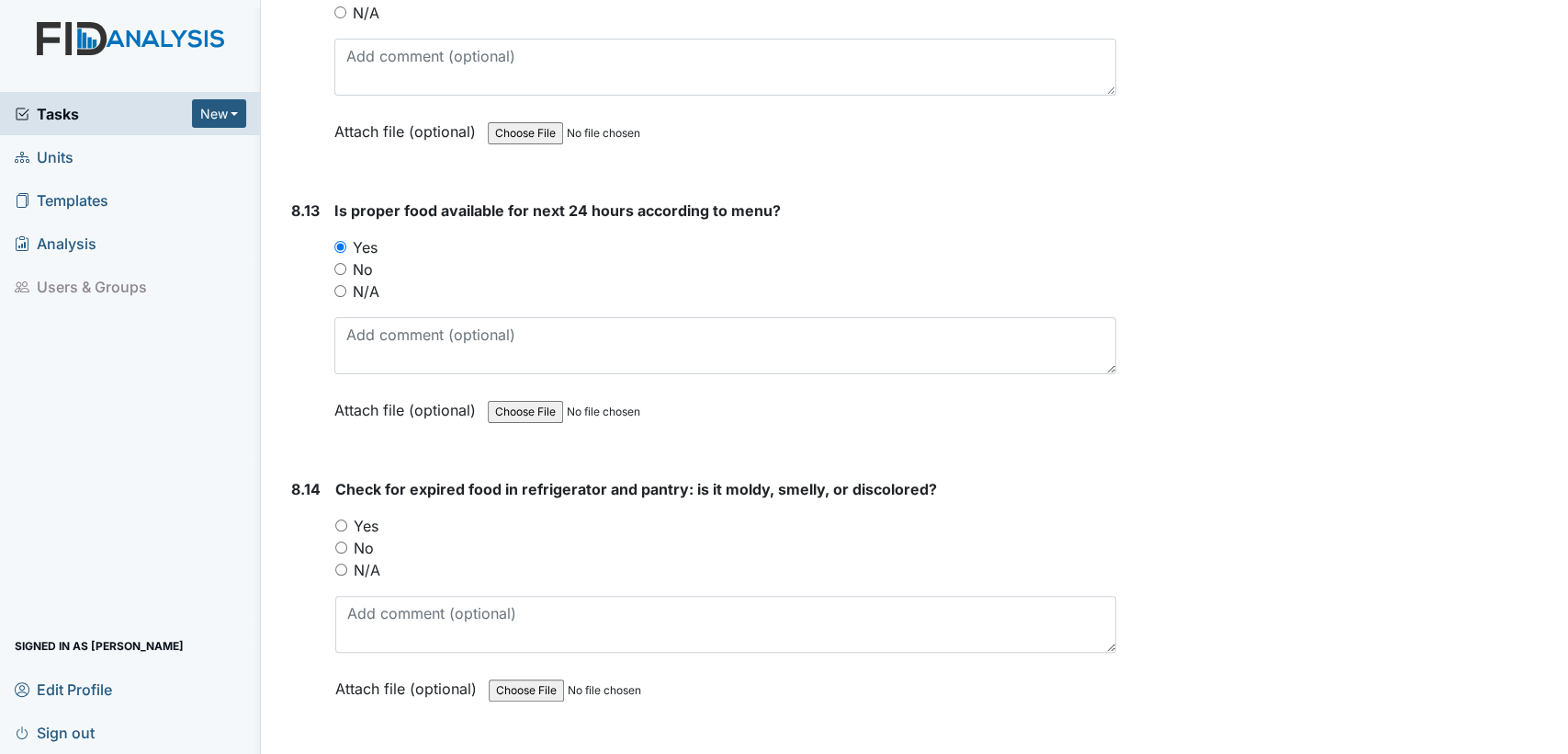
scroll to position [17361, 0]
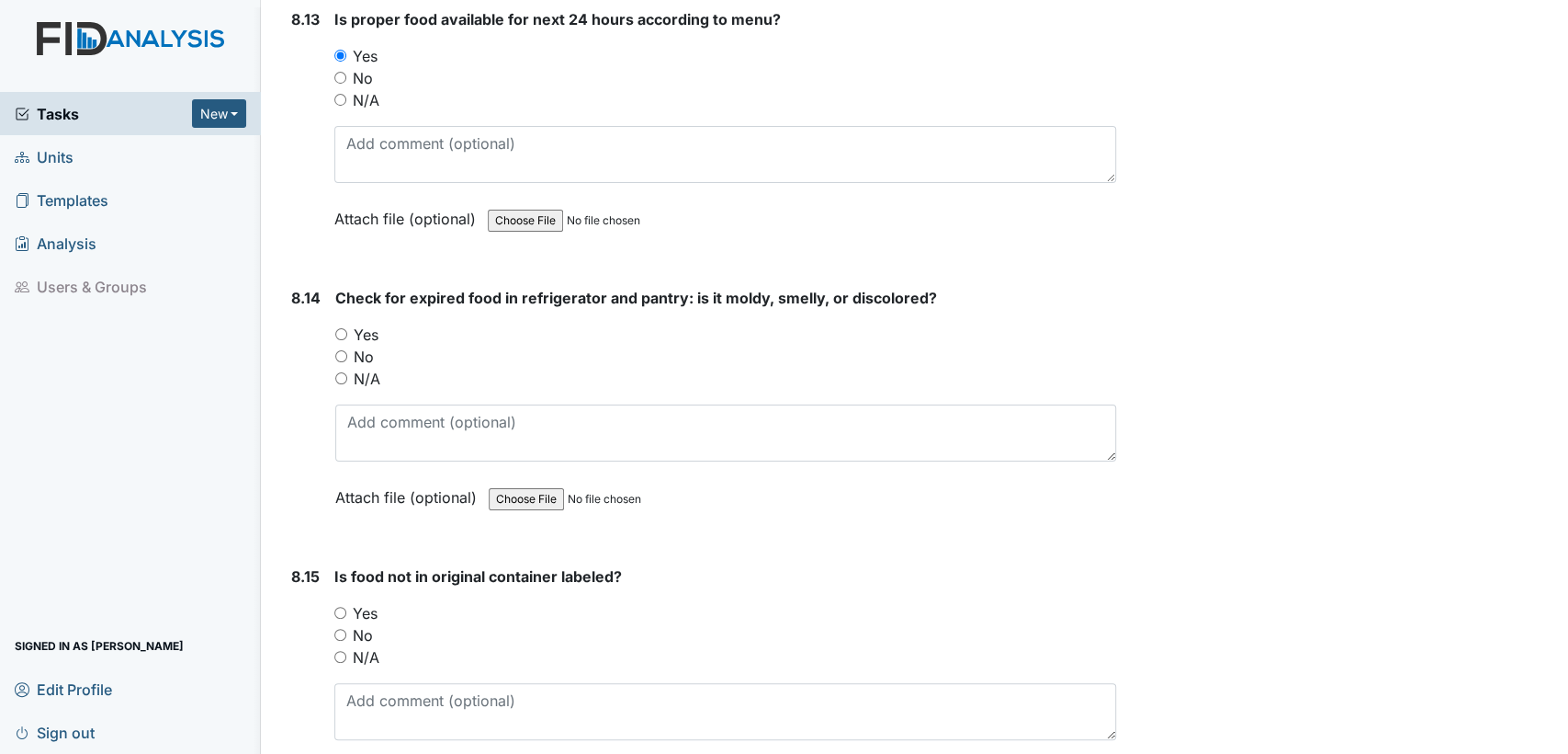
click at [343, 372] on input "N/A" at bounding box center [341, 378] width 12 height 12
radio input "true"
click at [337, 607] on input "Yes" at bounding box center [340, 613] width 12 height 12
radio input "true"
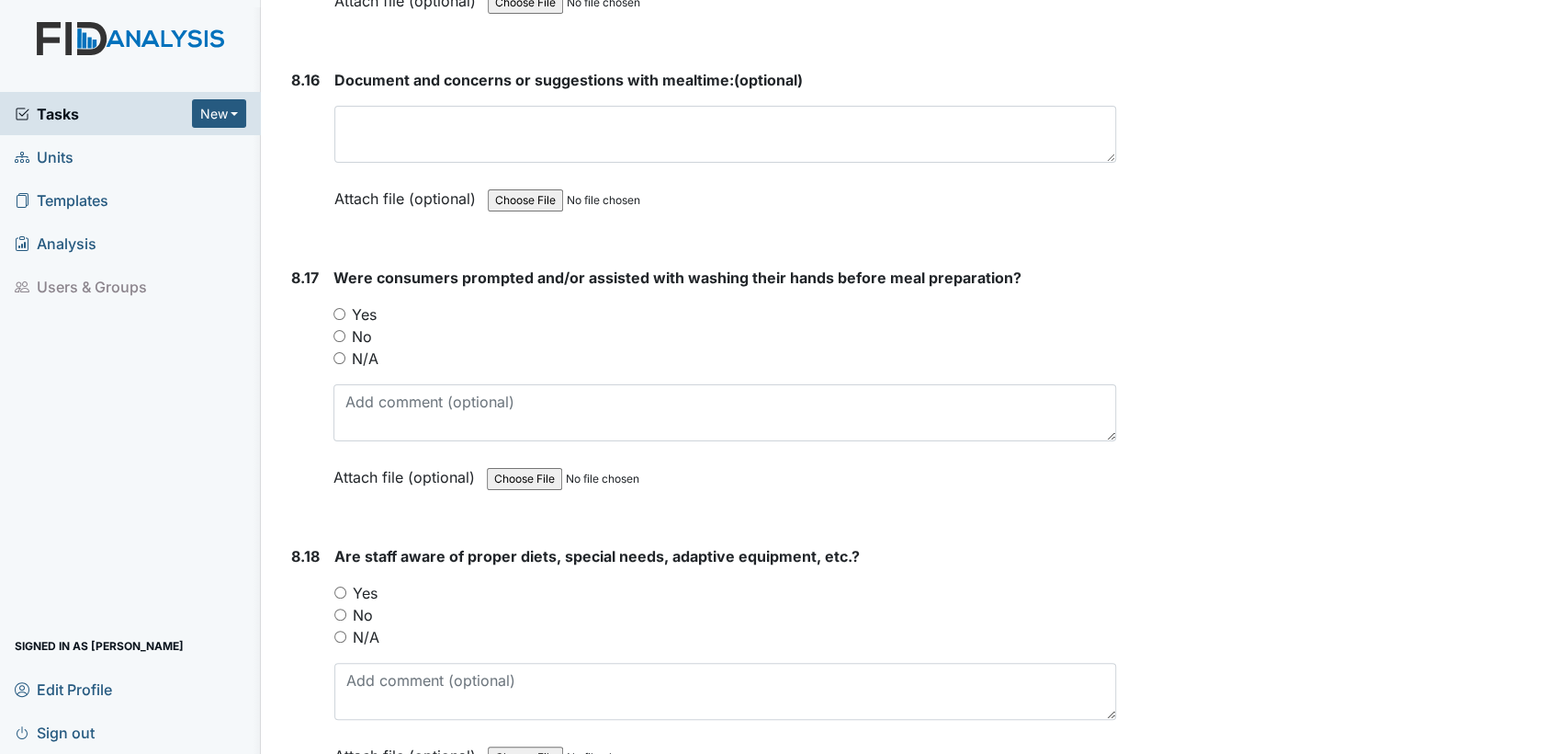
scroll to position [18247, 0]
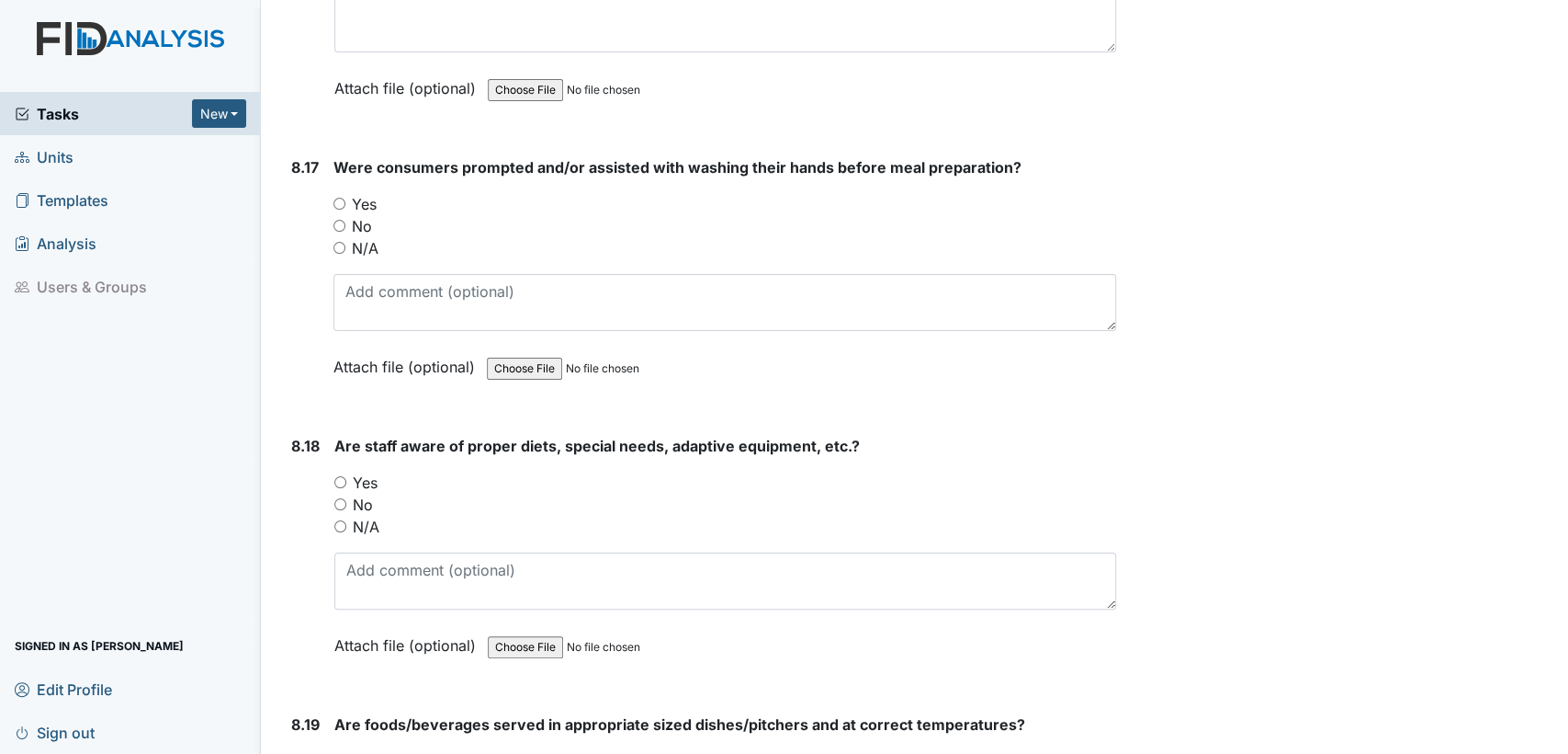
click at [341, 198] on input "Yes" at bounding box center [339, 203] width 12 height 12
radio input "true"
click at [345, 476] on input "Yes" at bounding box center [340, 481] width 12 height 12
radio input "true"
click at [342, 753] on input "Yes" at bounding box center [340, 760] width 12 height 12
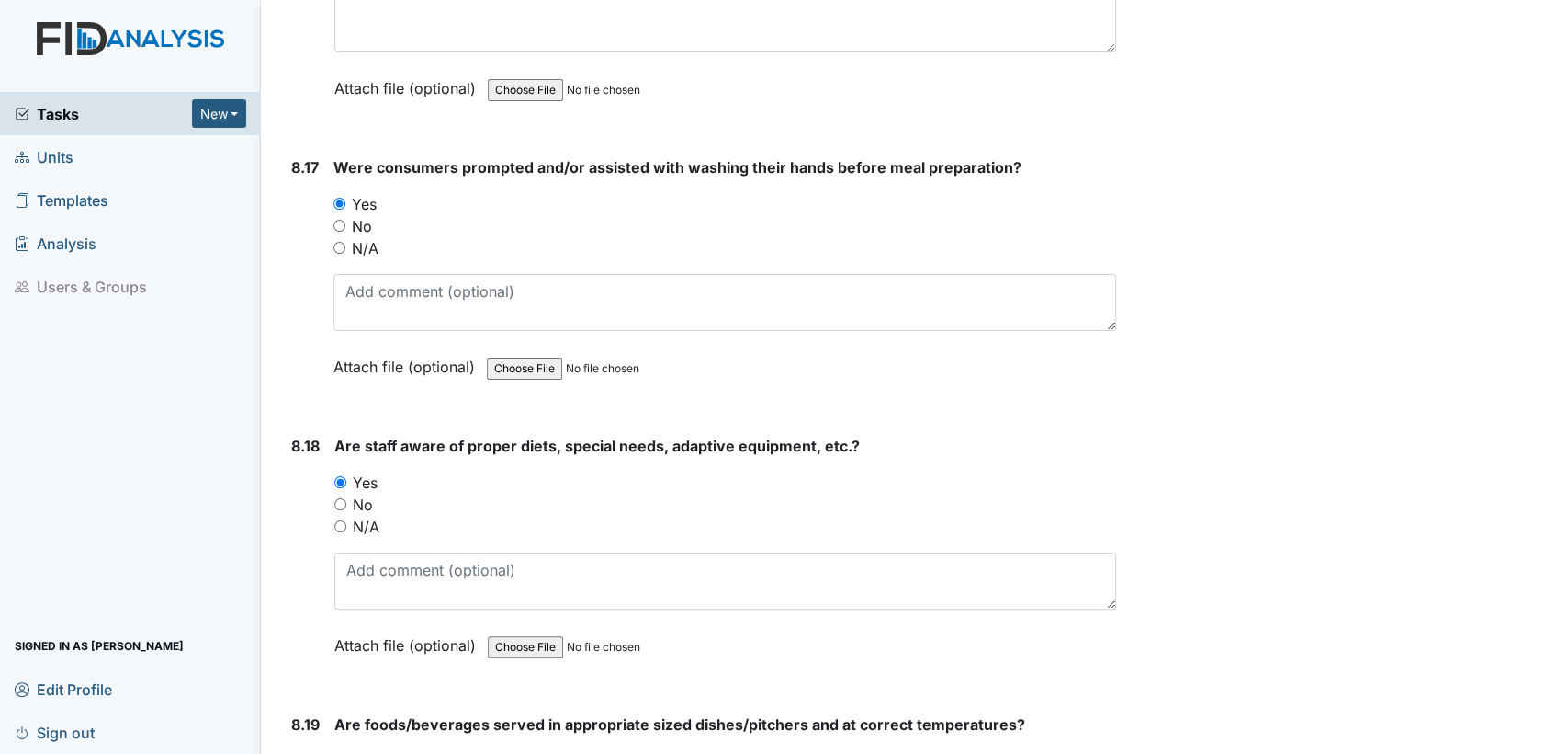
radio input "true"
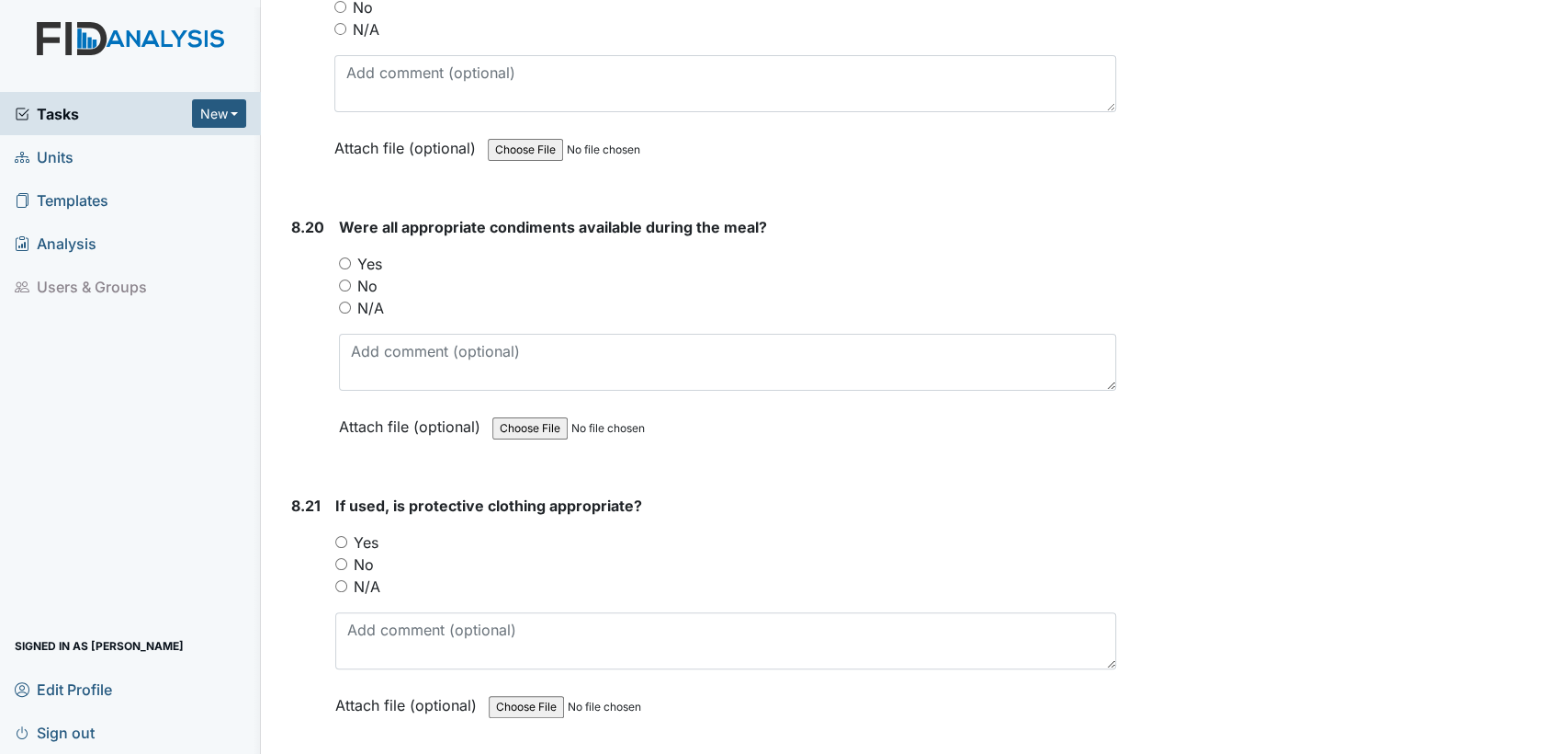
scroll to position [19035, 0]
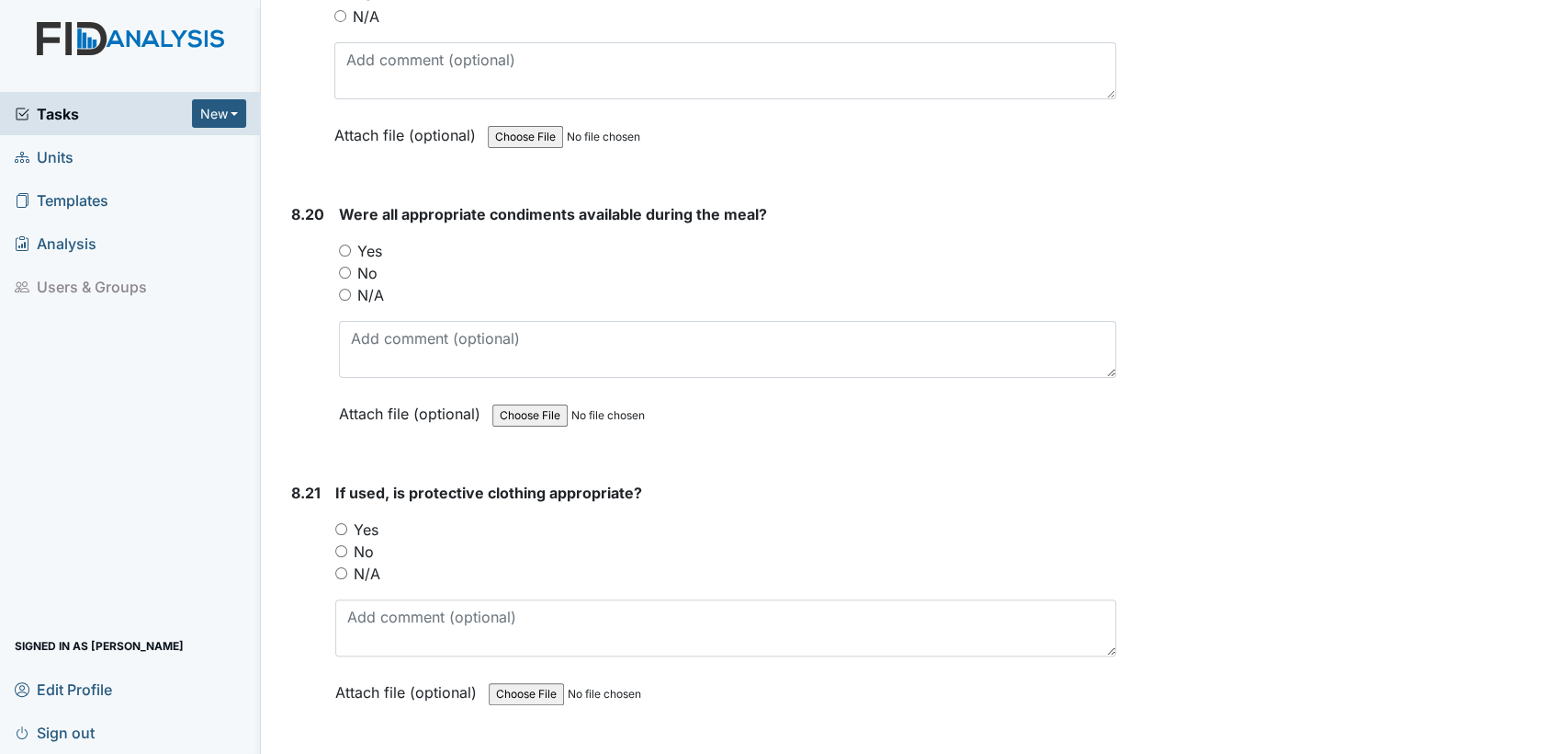
click at [341, 245] on input "Yes" at bounding box center [344, 250] width 12 height 12
radio input "true"
click at [341, 567] on input "N/A" at bounding box center [341, 573] width 12 height 12
radio input "true"
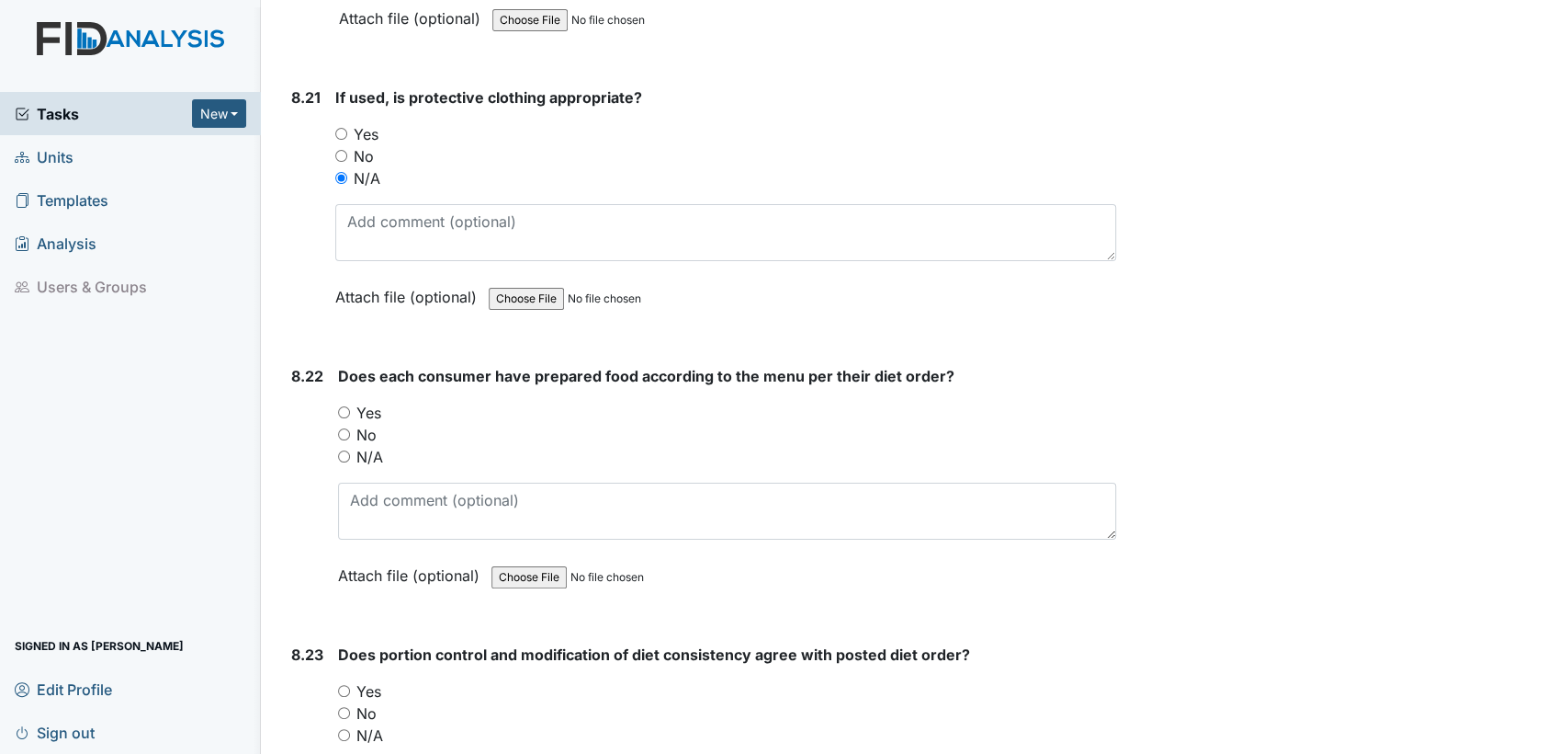
scroll to position [19472, 0]
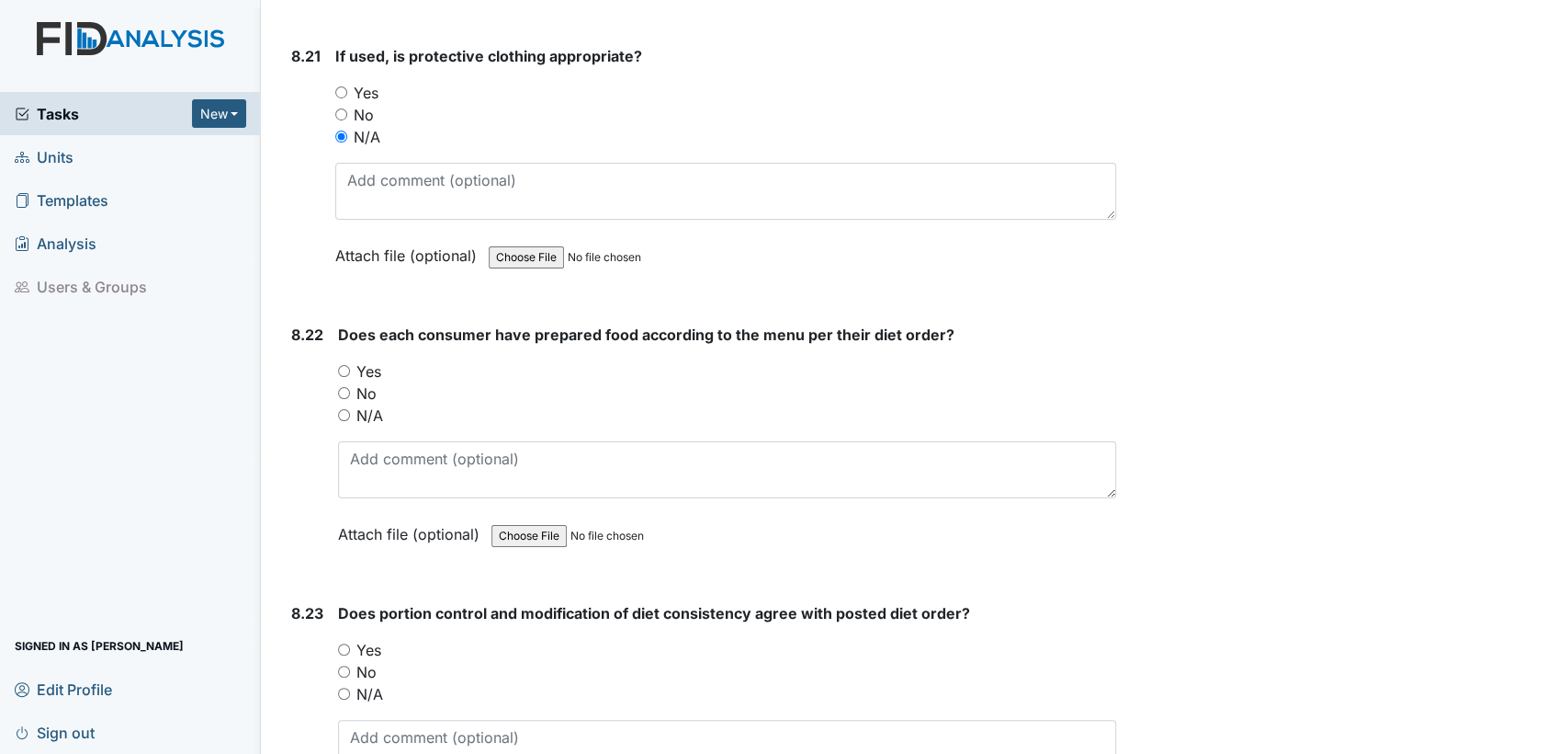
click at [338, 365] on input "Yes" at bounding box center [344, 371] width 12 height 12
radio input "true"
click at [344, 643] on input "Yes" at bounding box center [344, 649] width 12 height 12
radio input "true"
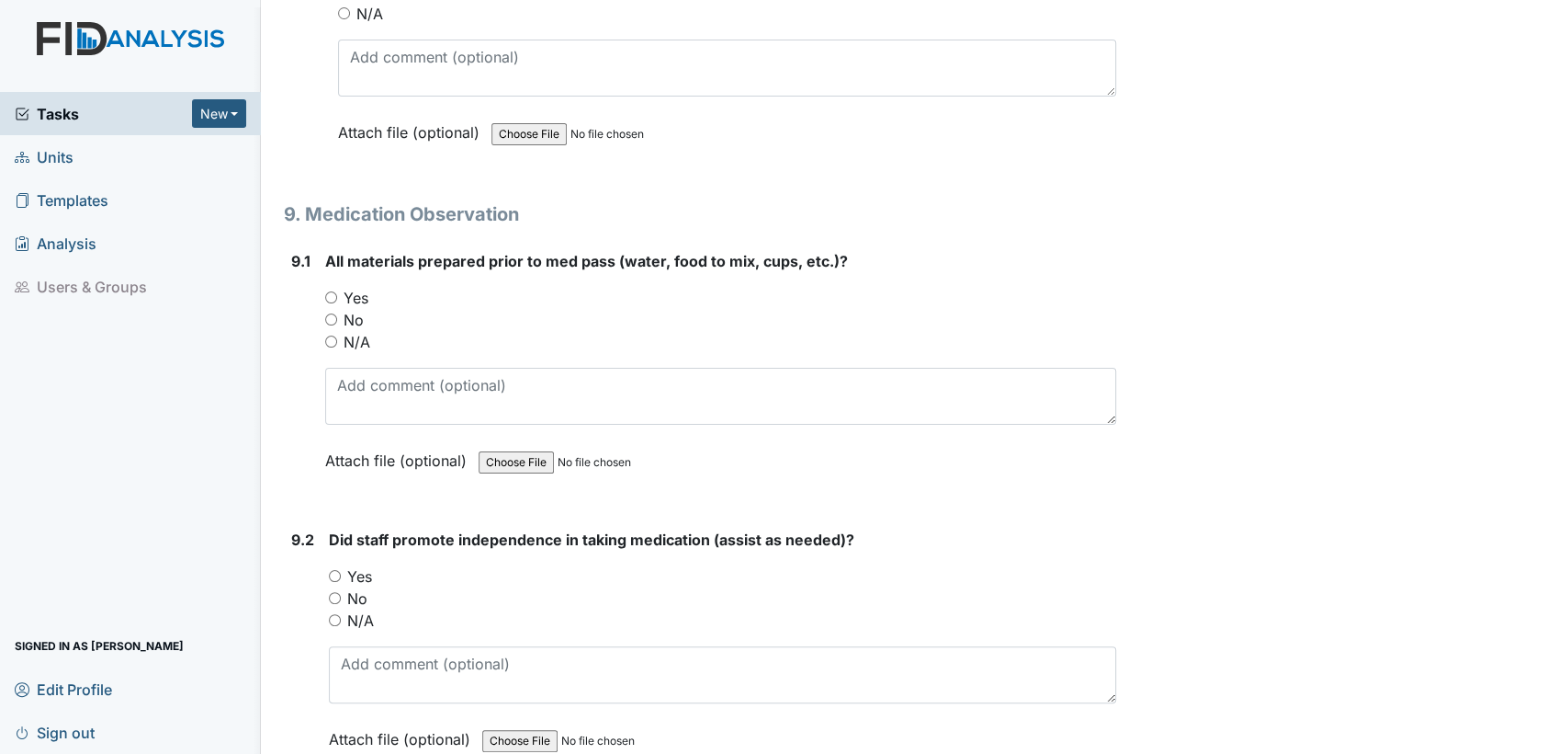
scroll to position [20180, 0]
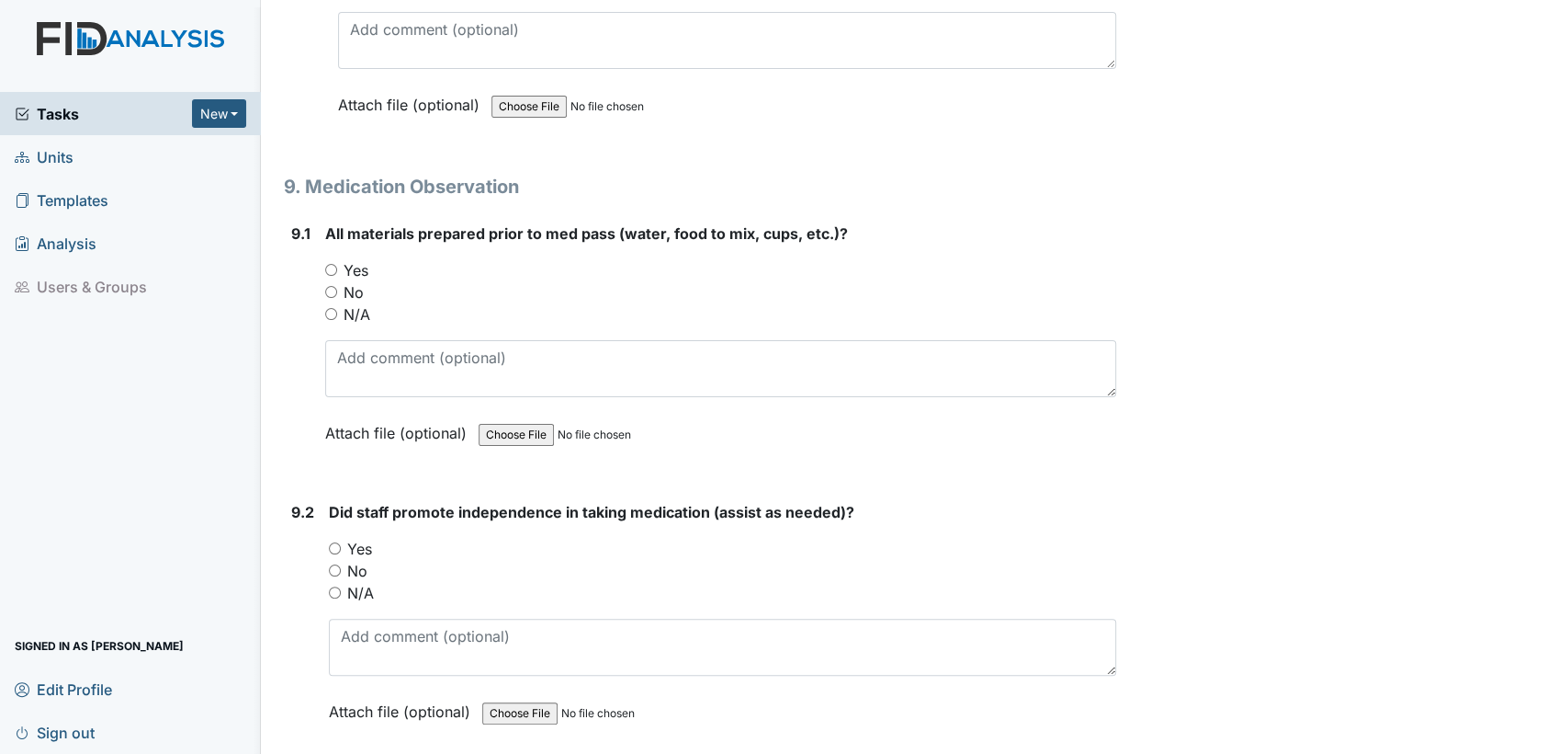
click at [328, 264] on input "Yes" at bounding box center [331, 270] width 12 height 12
radio input "true"
click at [331, 542] on input "Yes" at bounding box center [334, 548] width 12 height 12
radio input "true"
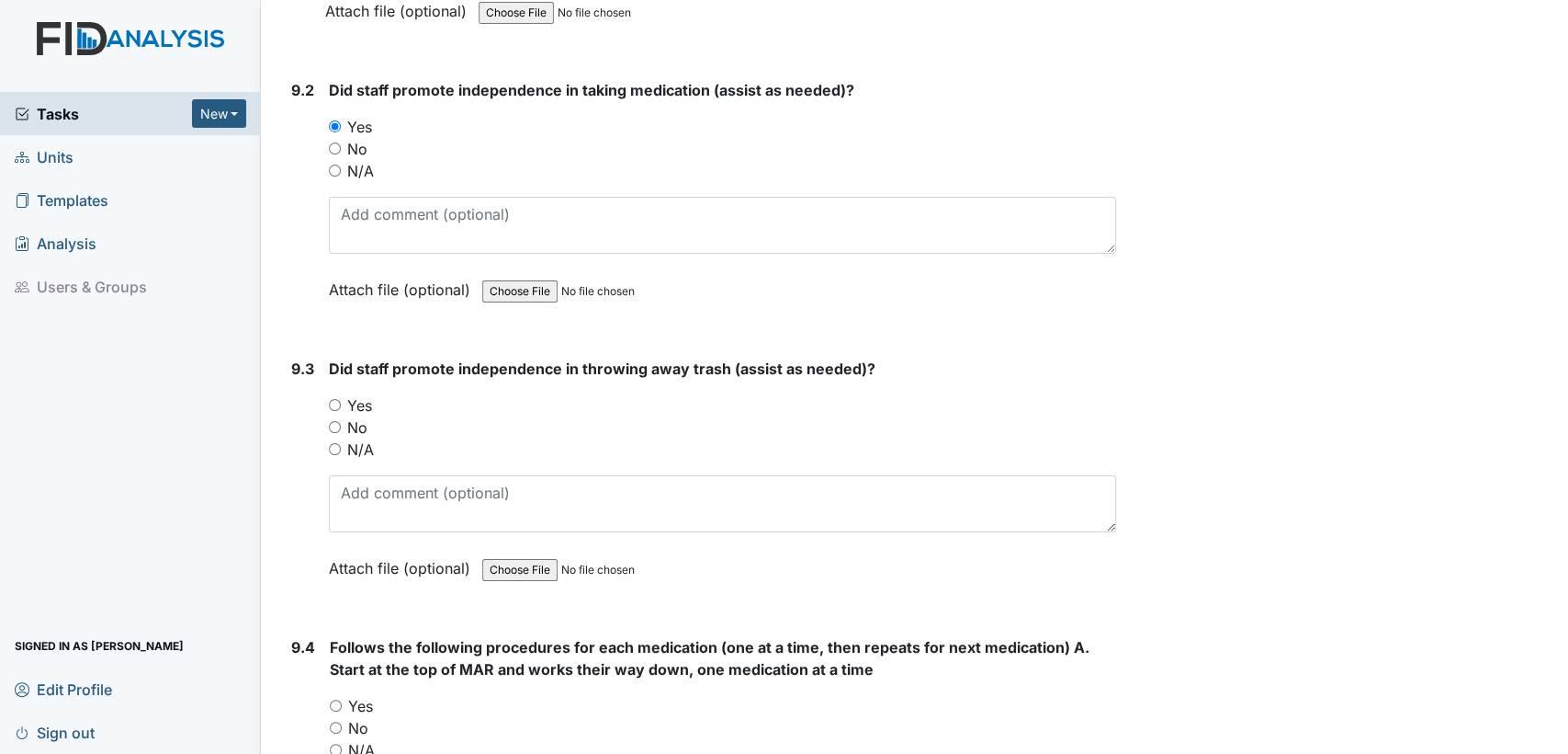
scroll to position [20656, 0]
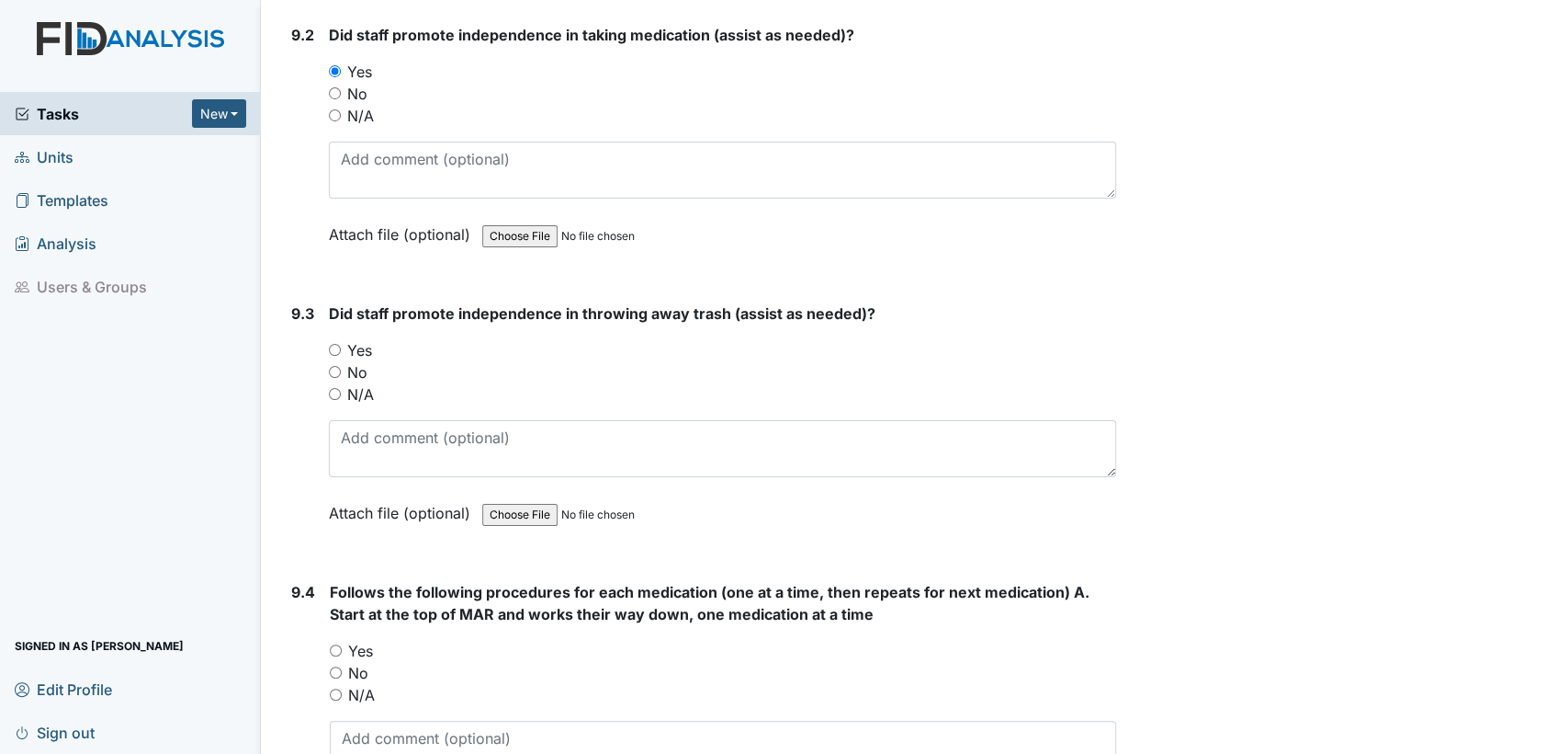
click at [338, 344] on input "Yes" at bounding box center [334, 349] width 12 height 12
radio input "true"
click at [341, 639] on div "Yes" at bounding box center [723, 651] width 787 height 22
click at [330, 644] on input "Yes" at bounding box center [335, 650] width 12 height 12
radio input "true"
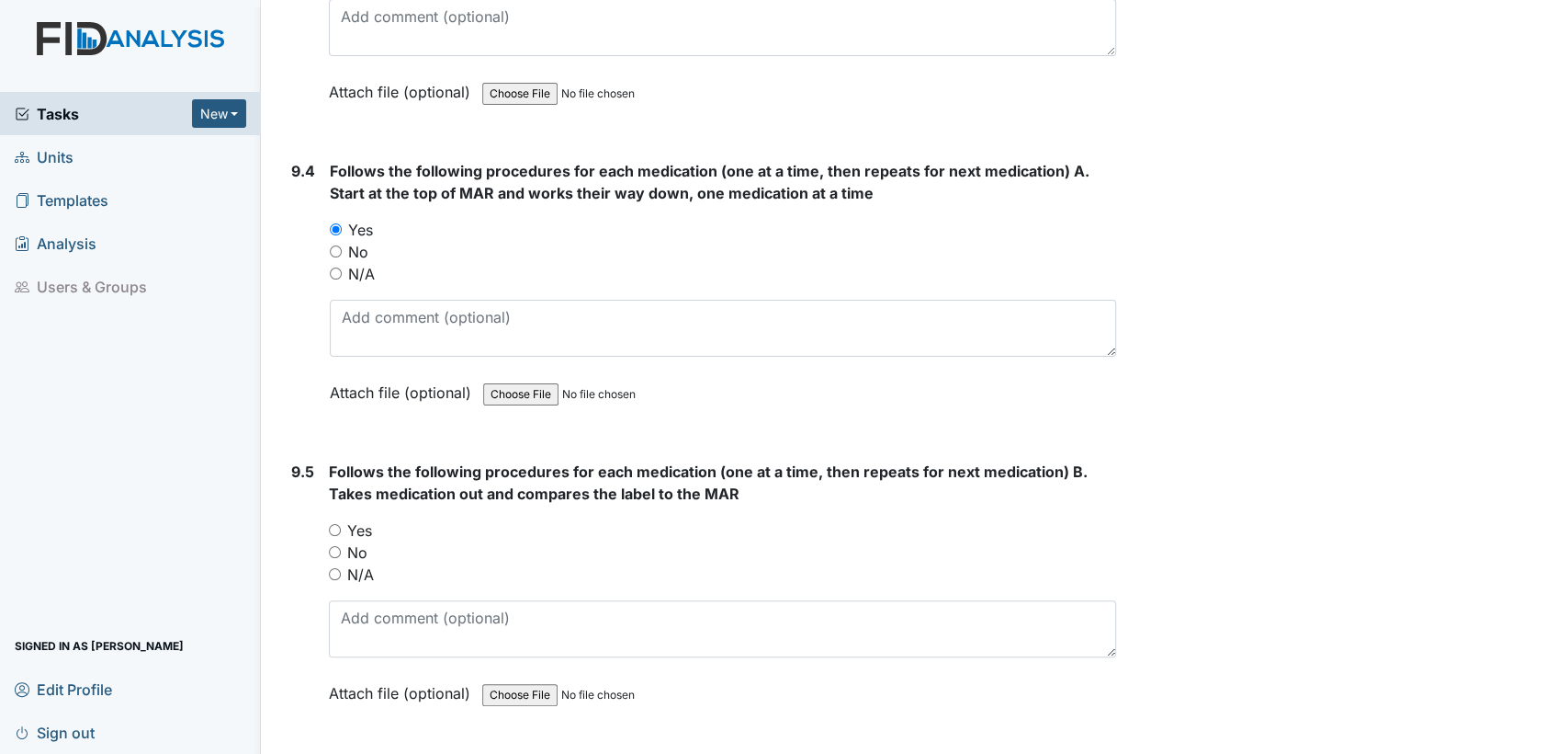
scroll to position [21188, 0]
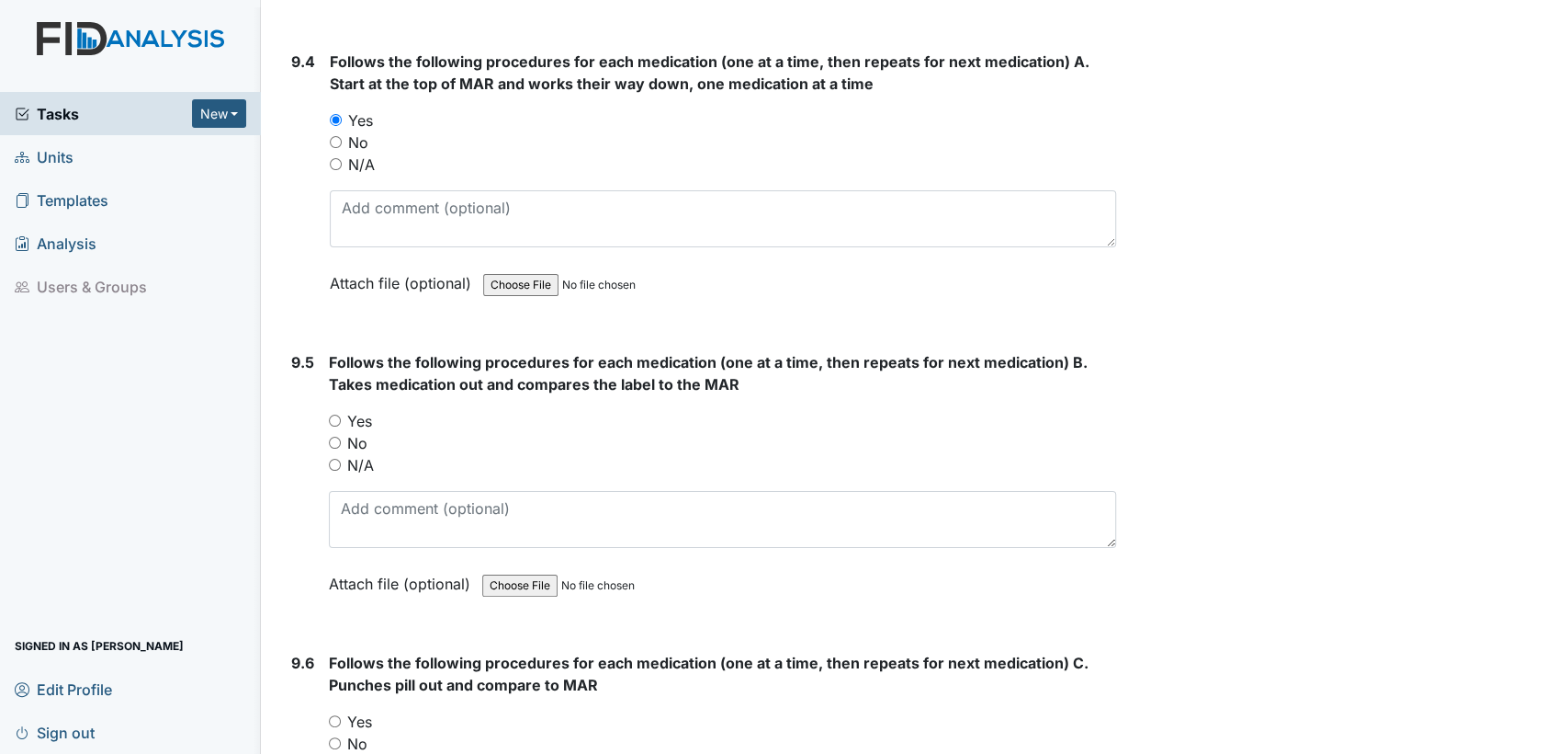
click at [334, 415] on input "Yes" at bounding box center [334, 420] width 12 height 12
radio input "true"
click at [334, 715] on input "Yes" at bounding box center [334, 721] width 12 height 12
radio input "true"
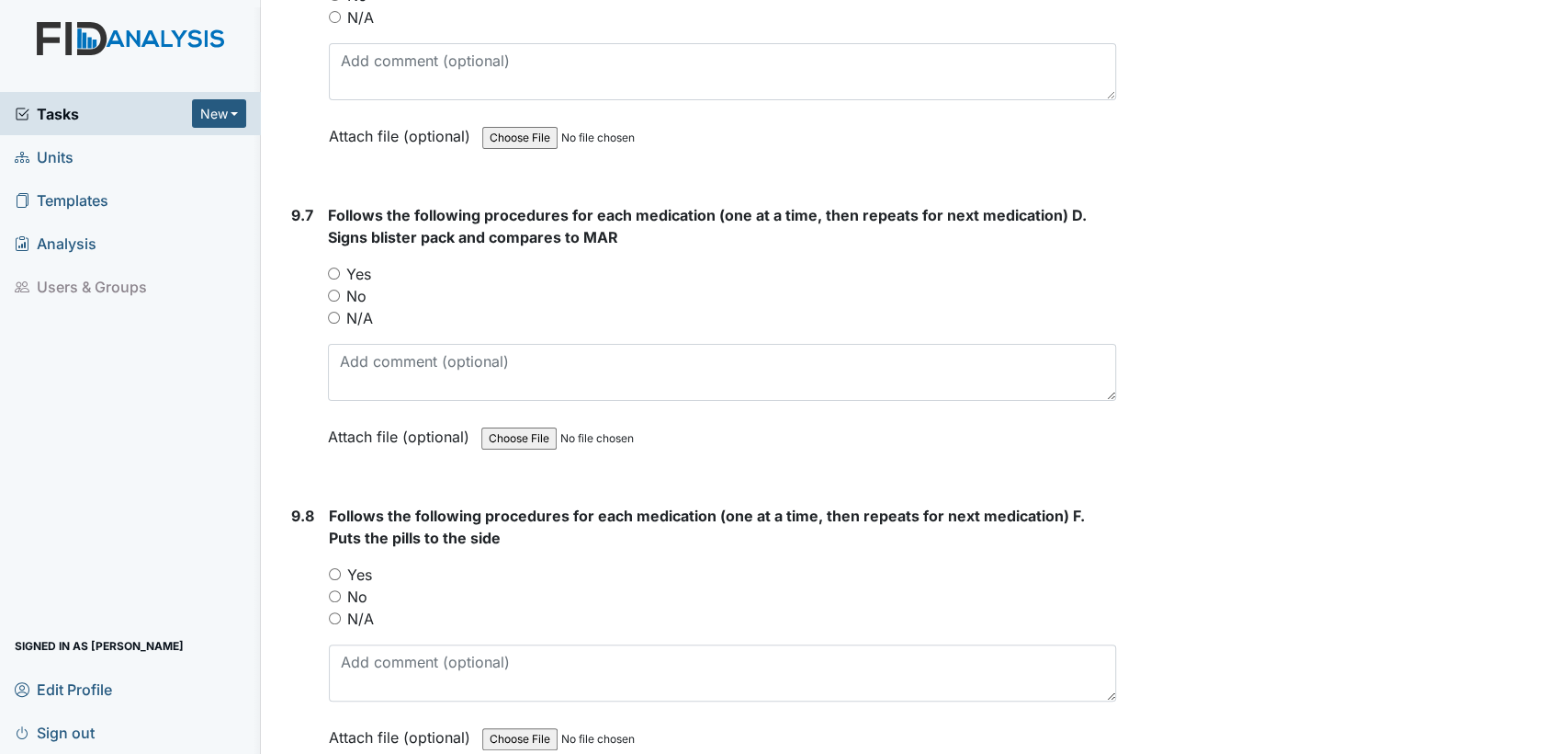
scroll to position [22018, 0]
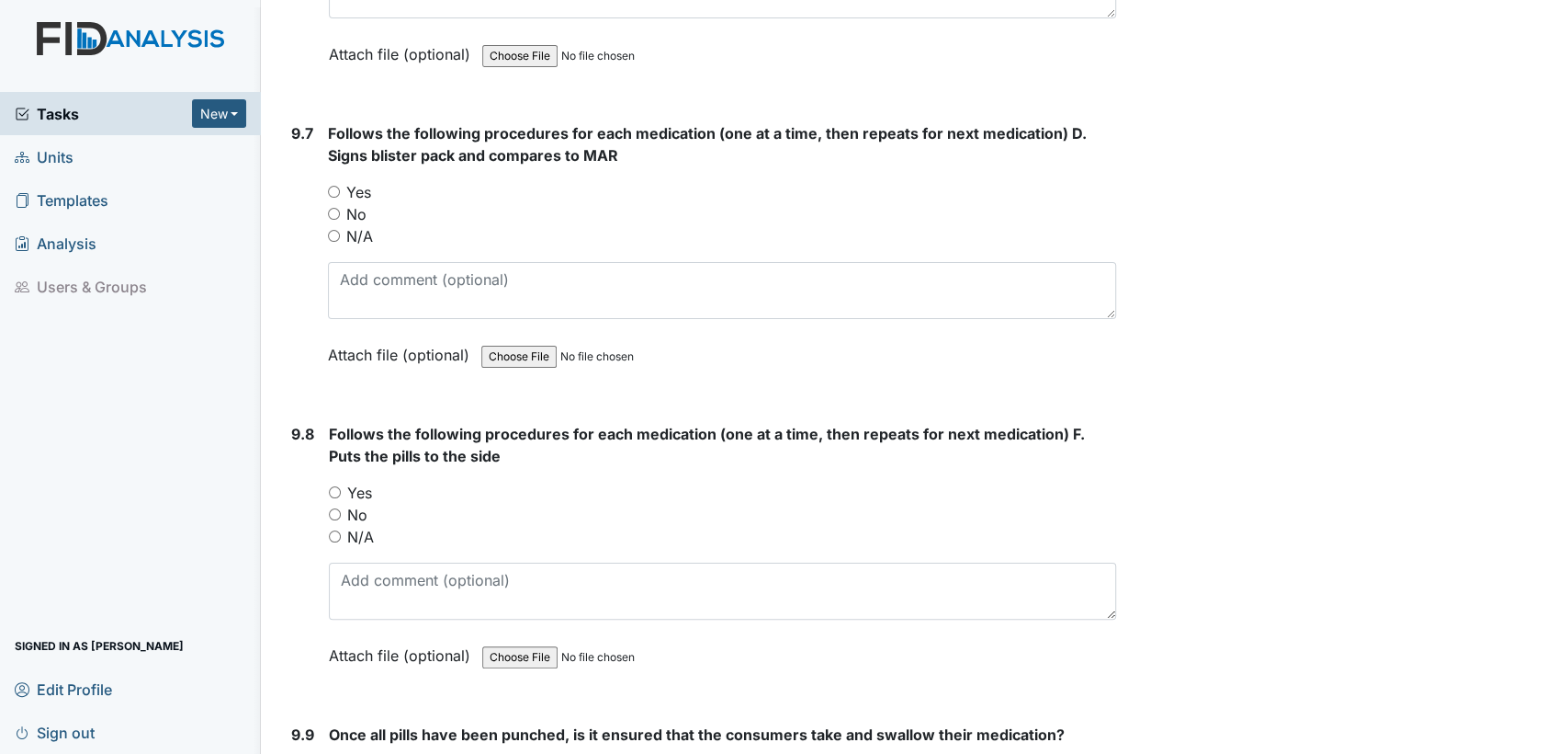
drag, startPoint x: 331, startPoint y: 116, endPoint x: 359, endPoint y: 399, distance: 284.4
click at [331, 186] on input "Yes" at bounding box center [333, 191] width 12 height 12
radio input "true"
drag, startPoint x: 333, startPoint y: 414, endPoint x: 337, endPoint y: 505, distance: 91.1
click at [333, 486] on input "Yes" at bounding box center [334, 492] width 12 height 12
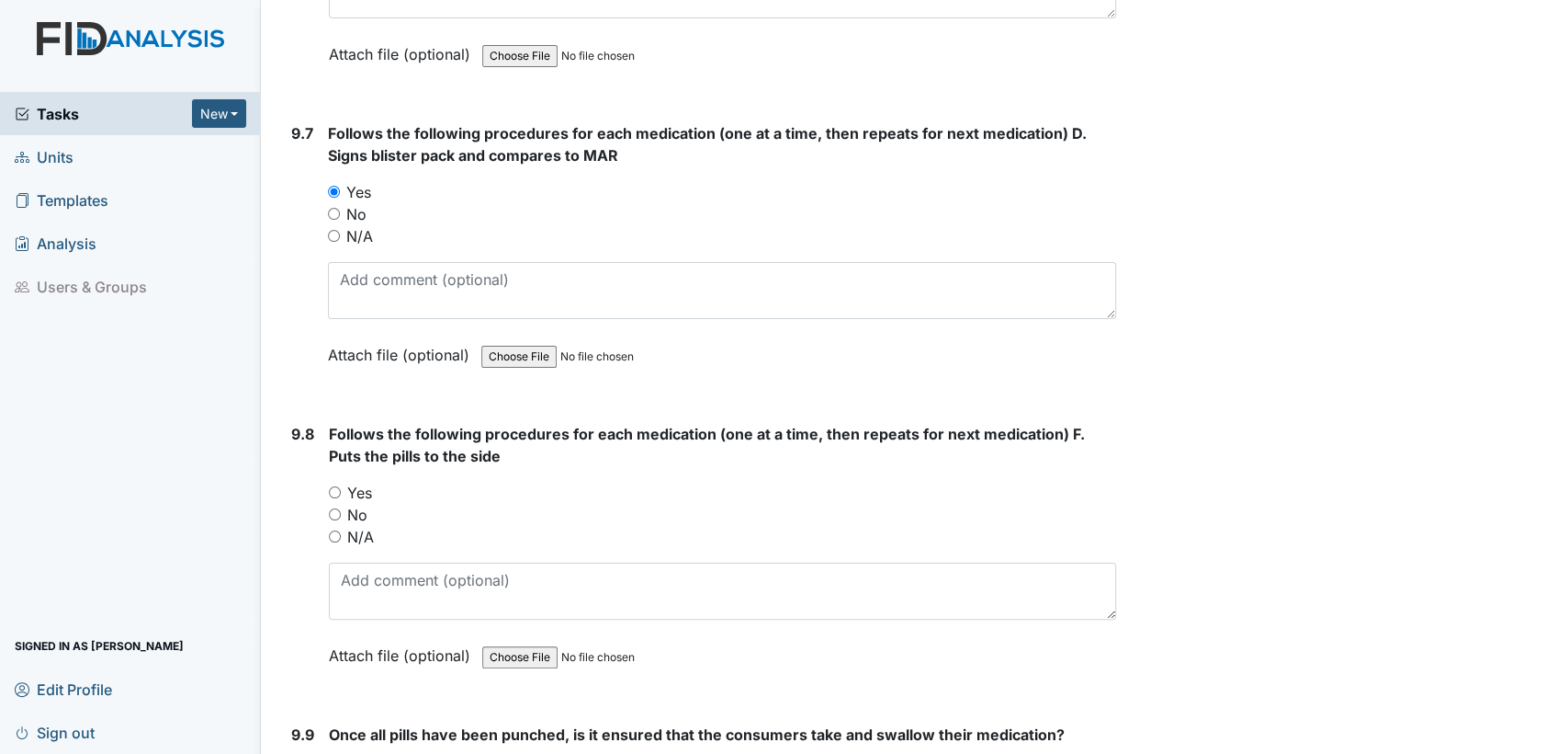
radio input "true"
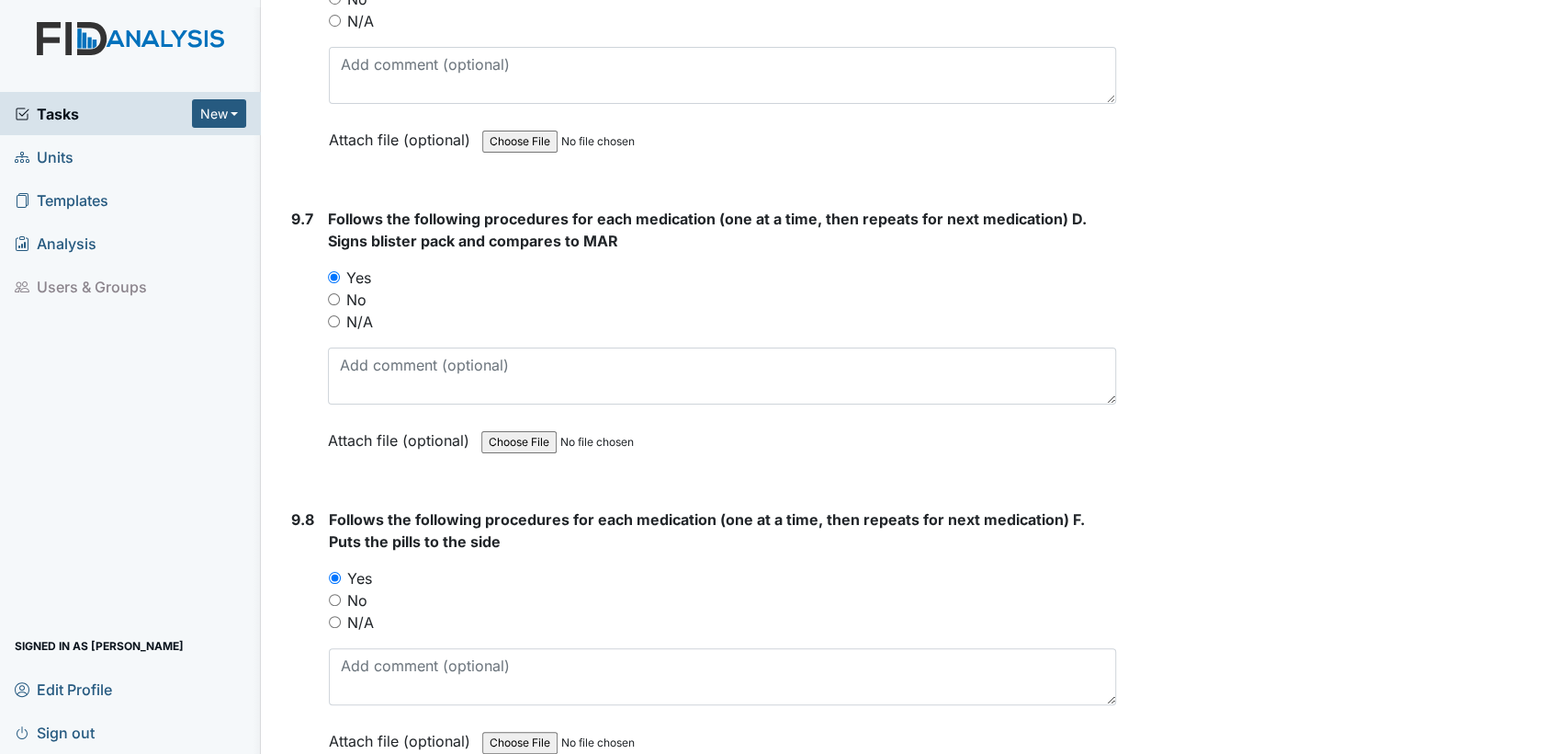
scroll to position [22724, 0]
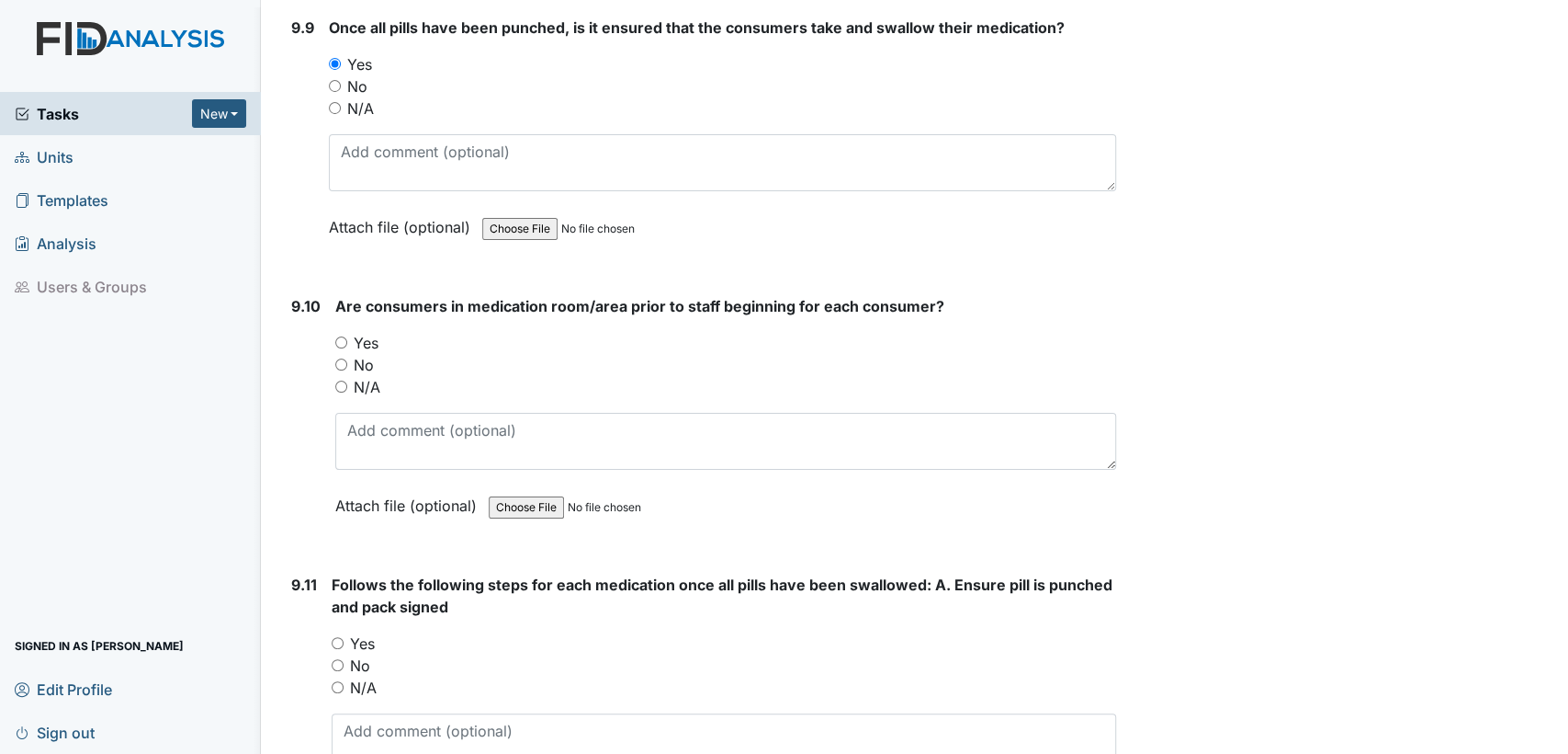
click at [336, 336] on input "Yes" at bounding box center [341, 342] width 12 height 12
radio input "true"
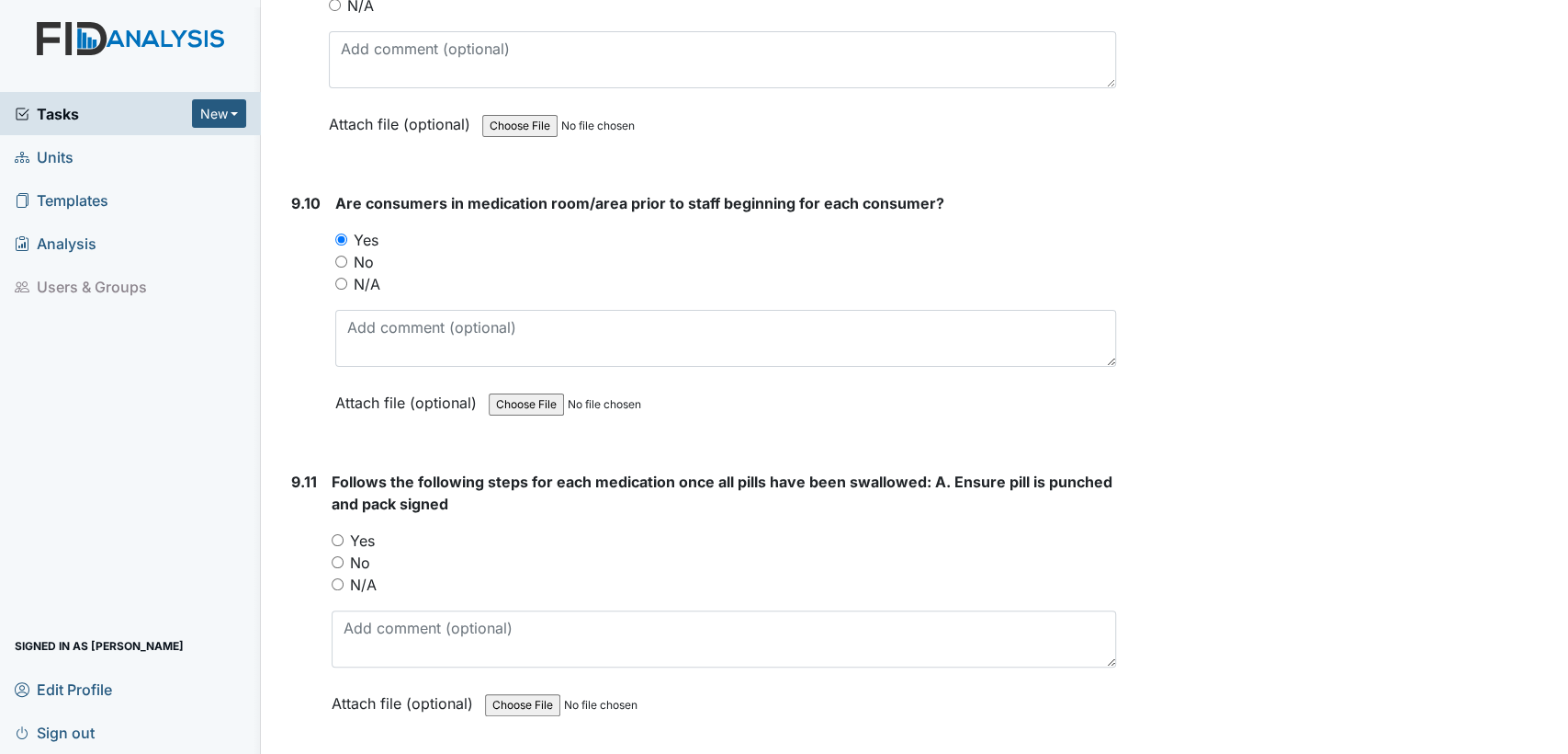
scroll to position [23167, 0]
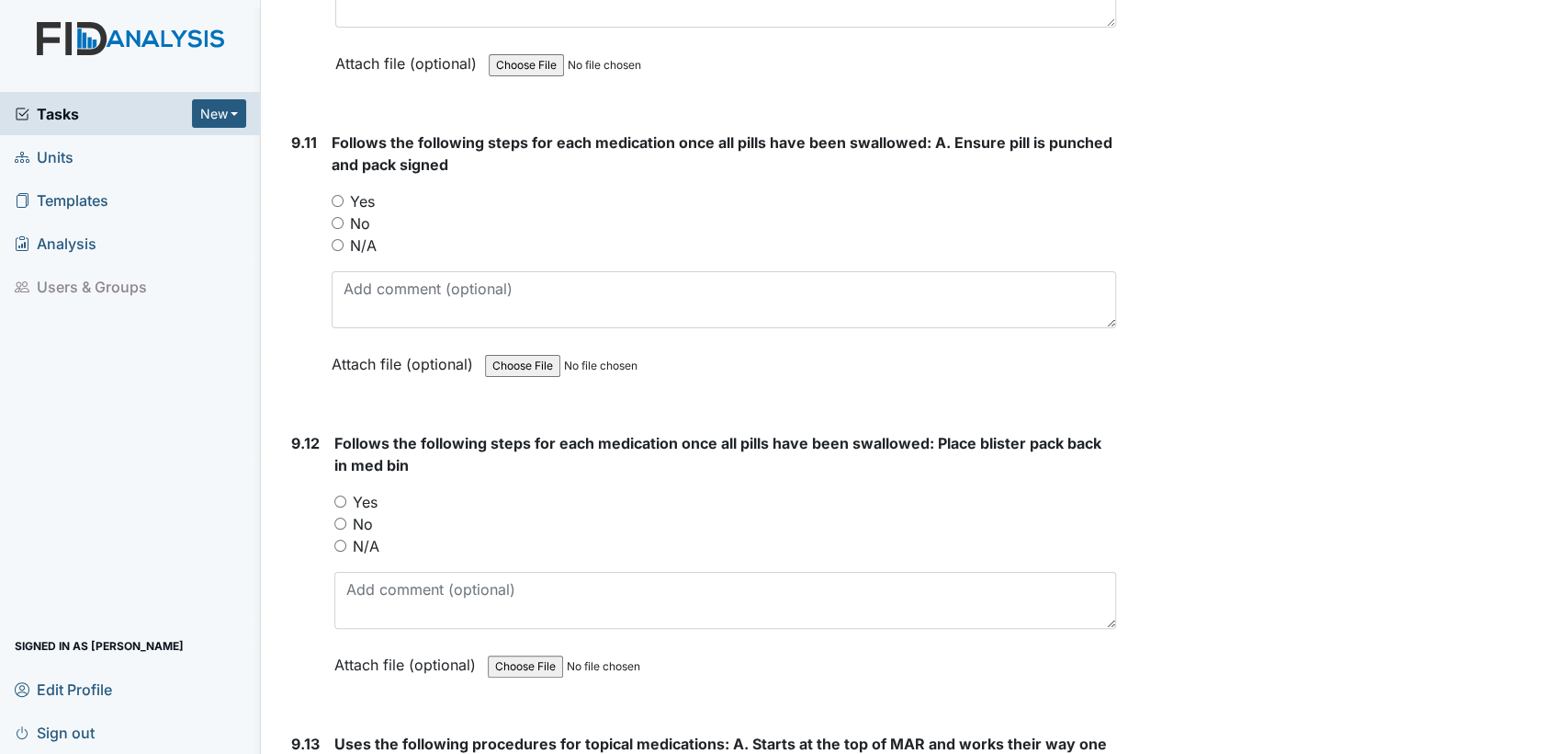
click at [335, 195] on input "Yes" at bounding box center [337, 201] width 12 height 12
radio input "true"
drag, startPoint x: 339, startPoint y: 423, endPoint x: 391, endPoint y: 456, distance: 61.6
click at [339, 495] on input "Yes" at bounding box center [340, 501] width 12 height 12
radio input "true"
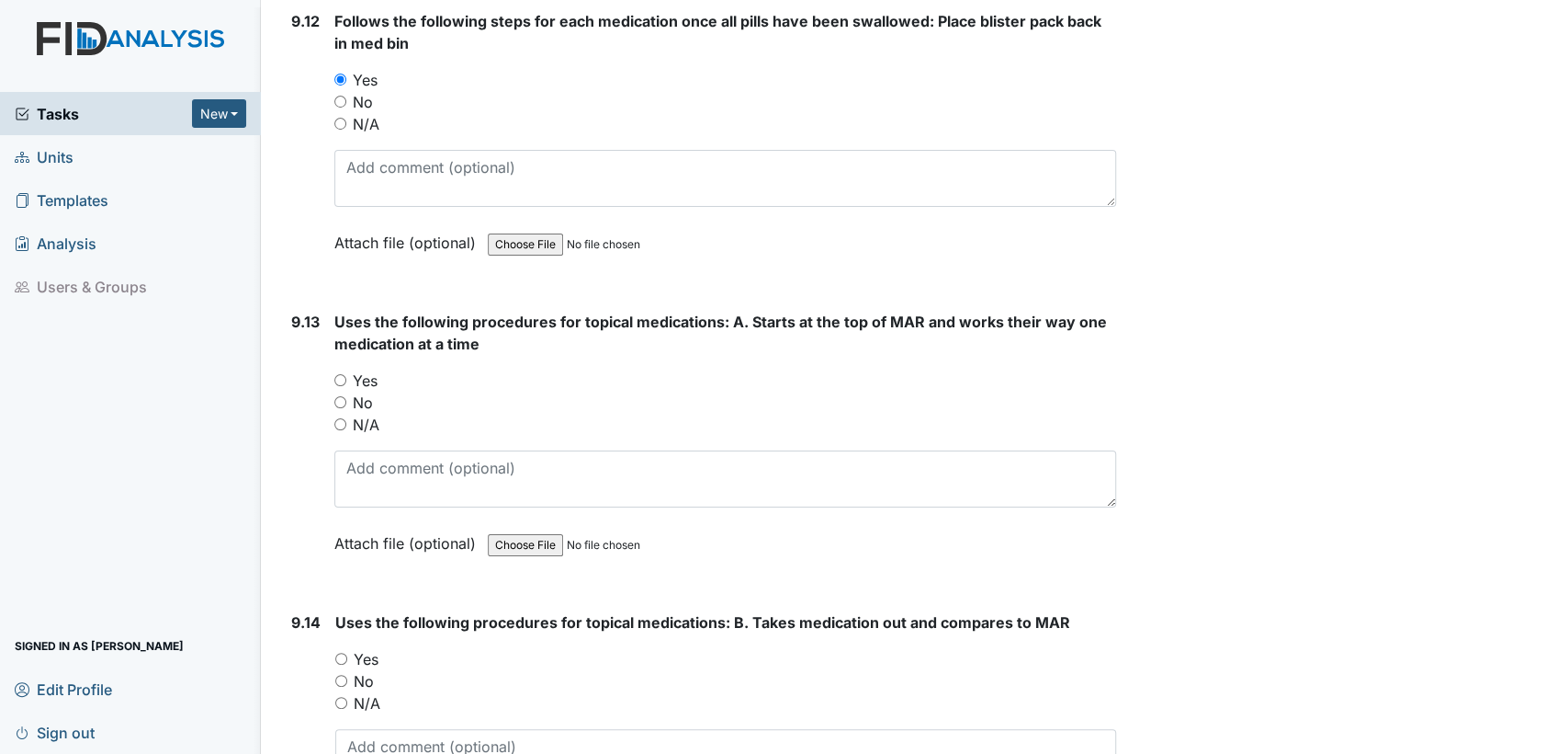
scroll to position [23684, 0]
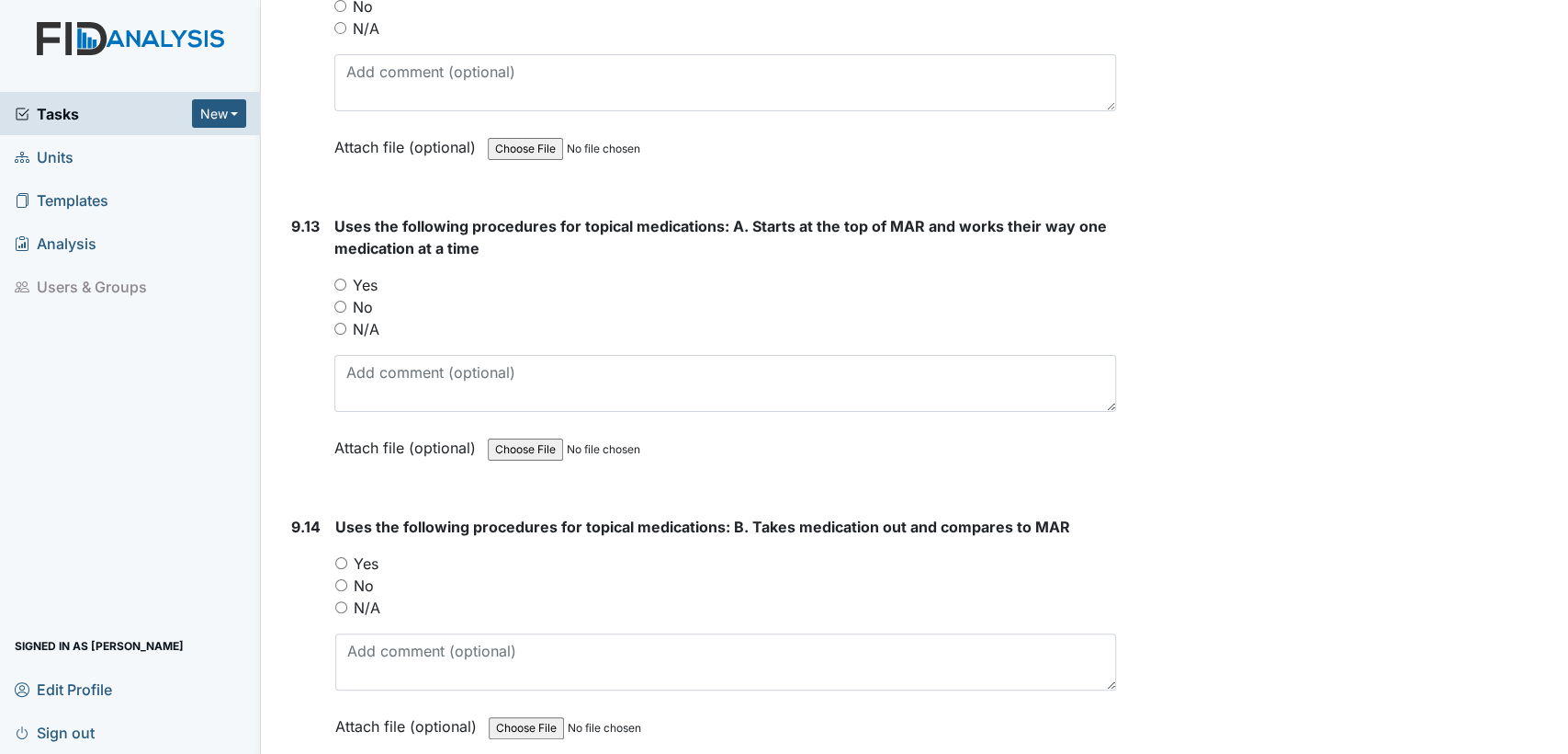
click at [334, 322] on input "N/A" at bounding box center [340, 328] width 12 height 12
radio input "true"
click at [342, 602] on input "N/A" at bounding box center [341, 607] width 12 height 12
radio input "true"
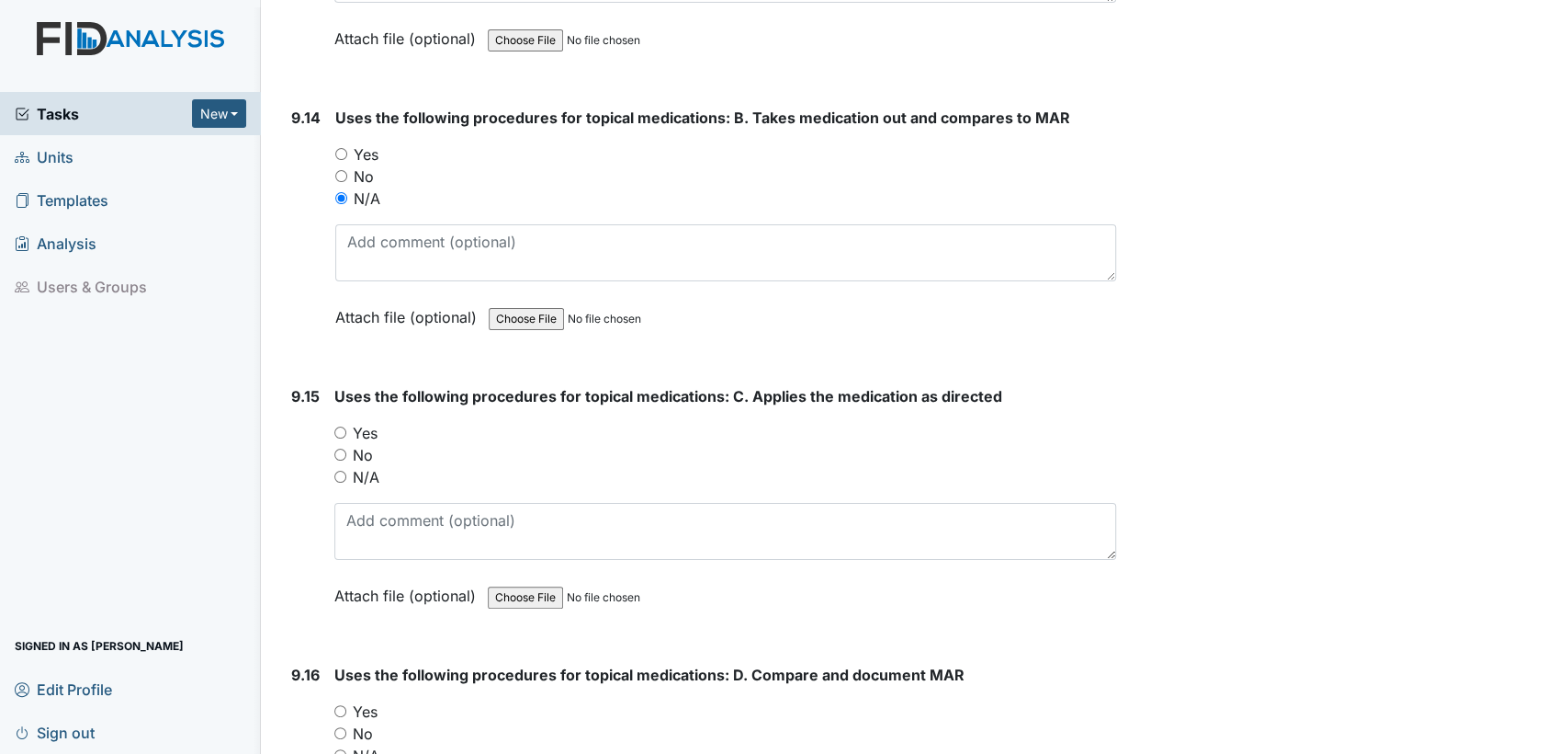
scroll to position [24243, 0]
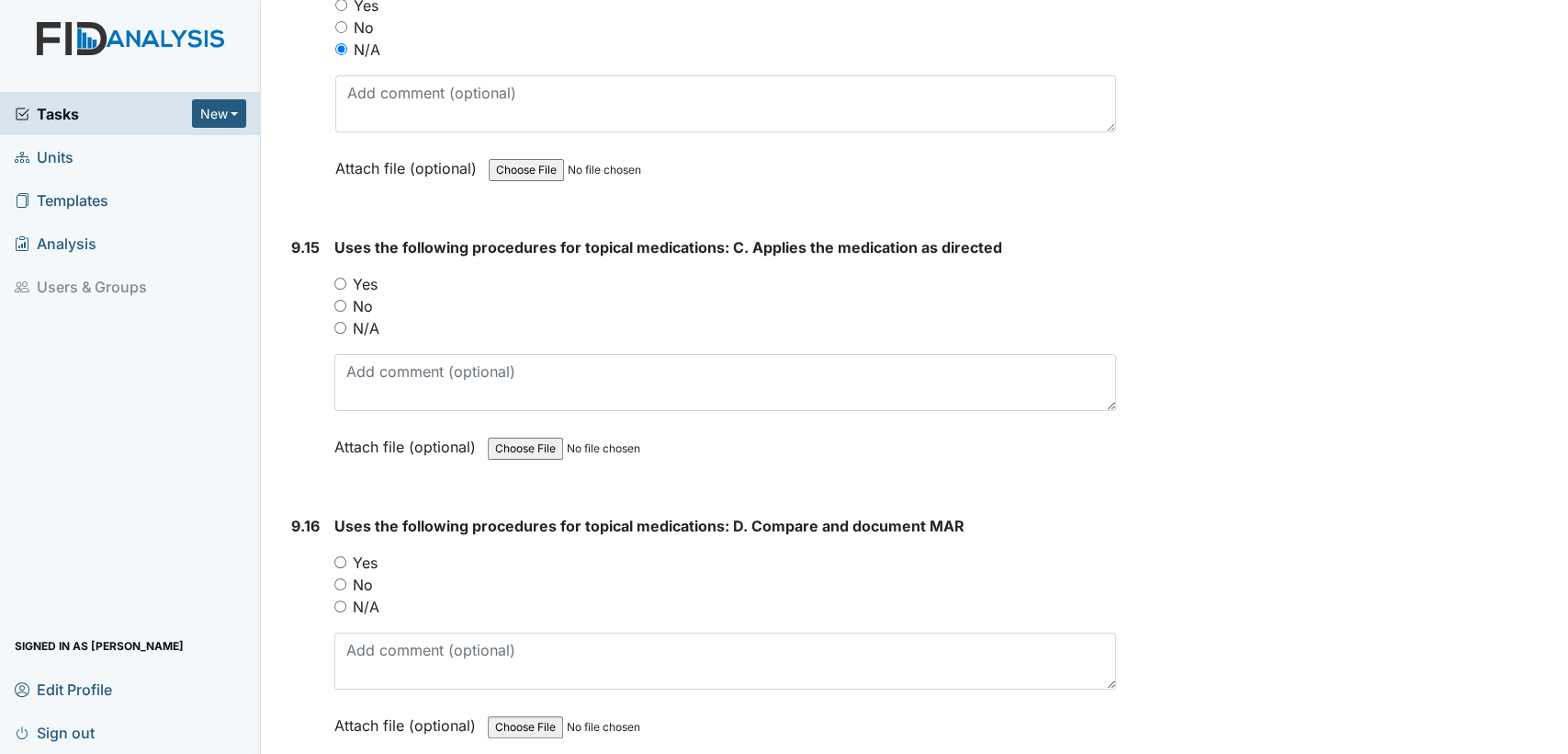
click at [338, 322] on input "N/A" at bounding box center [340, 327] width 12 height 12
radio input "true"
click at [338, 601] on input "N/A" at bounding box center [340, 606] width 12 height 12
radio input "true"
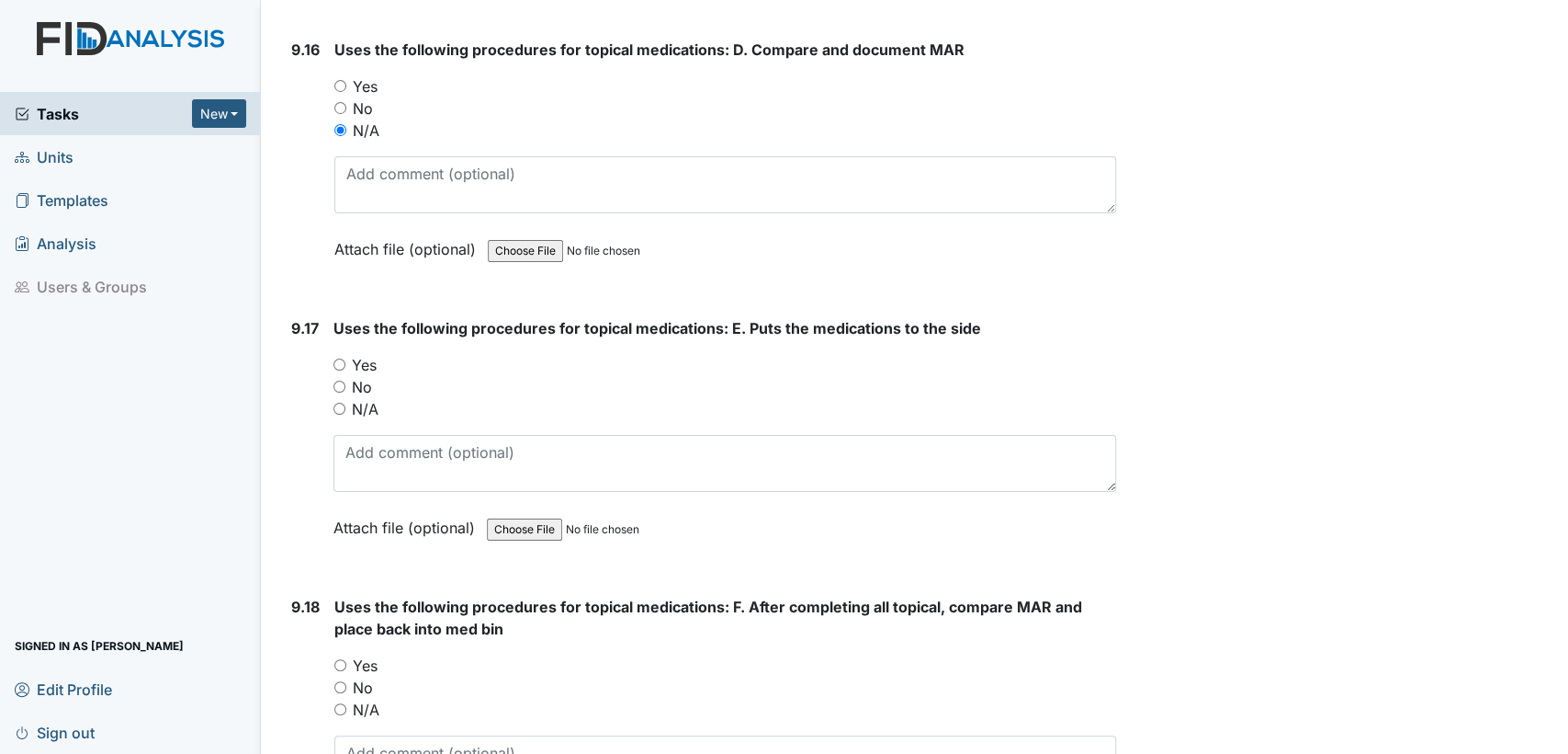
scroll to position [24774, 0]
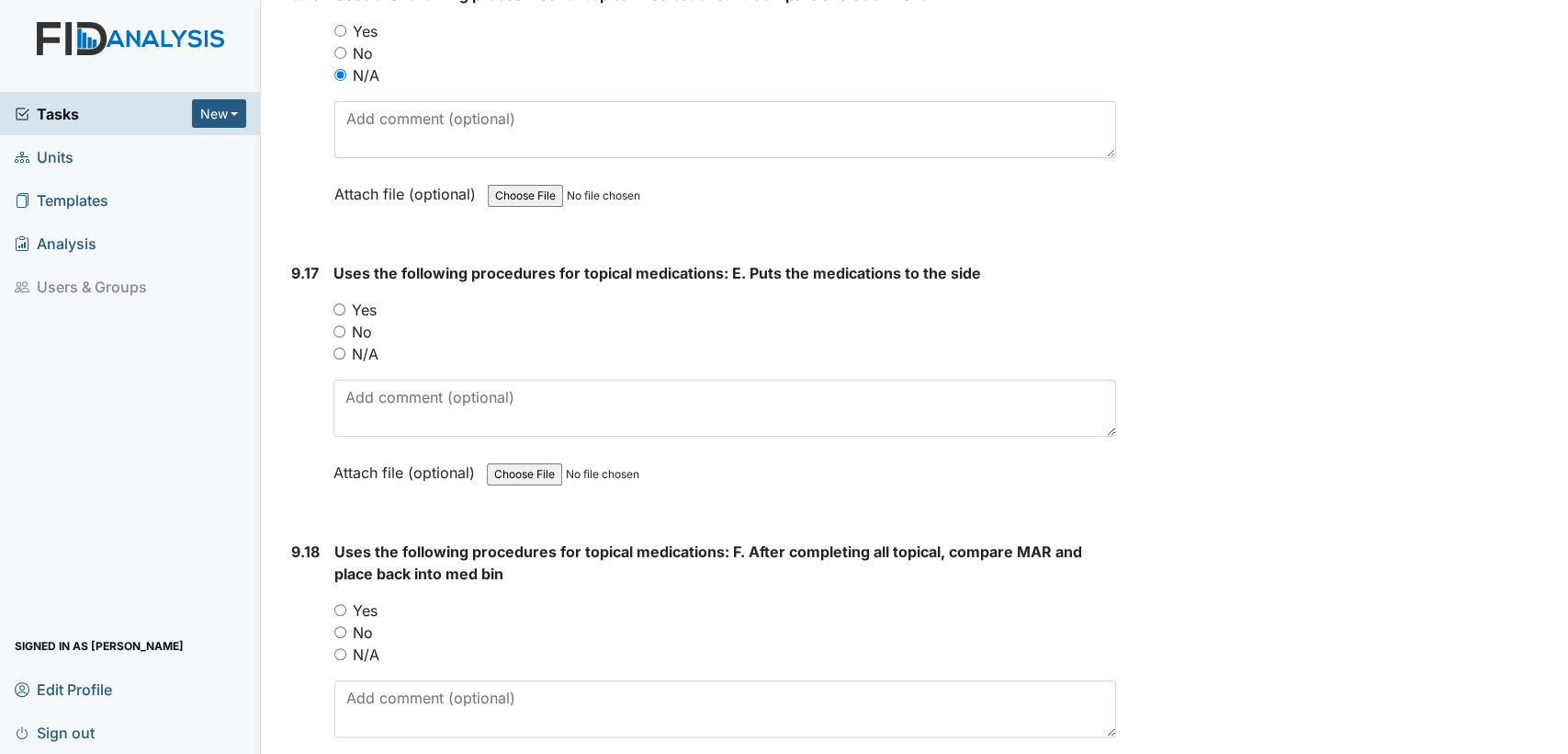
click at [336, 347] on input "N/A" at bounding box center [339, 353] width 12 height 12
radio input "true"
click at [338, 648] on input "N/A" at bounding box center [340, 653] width 12 height 12
radio input "true"
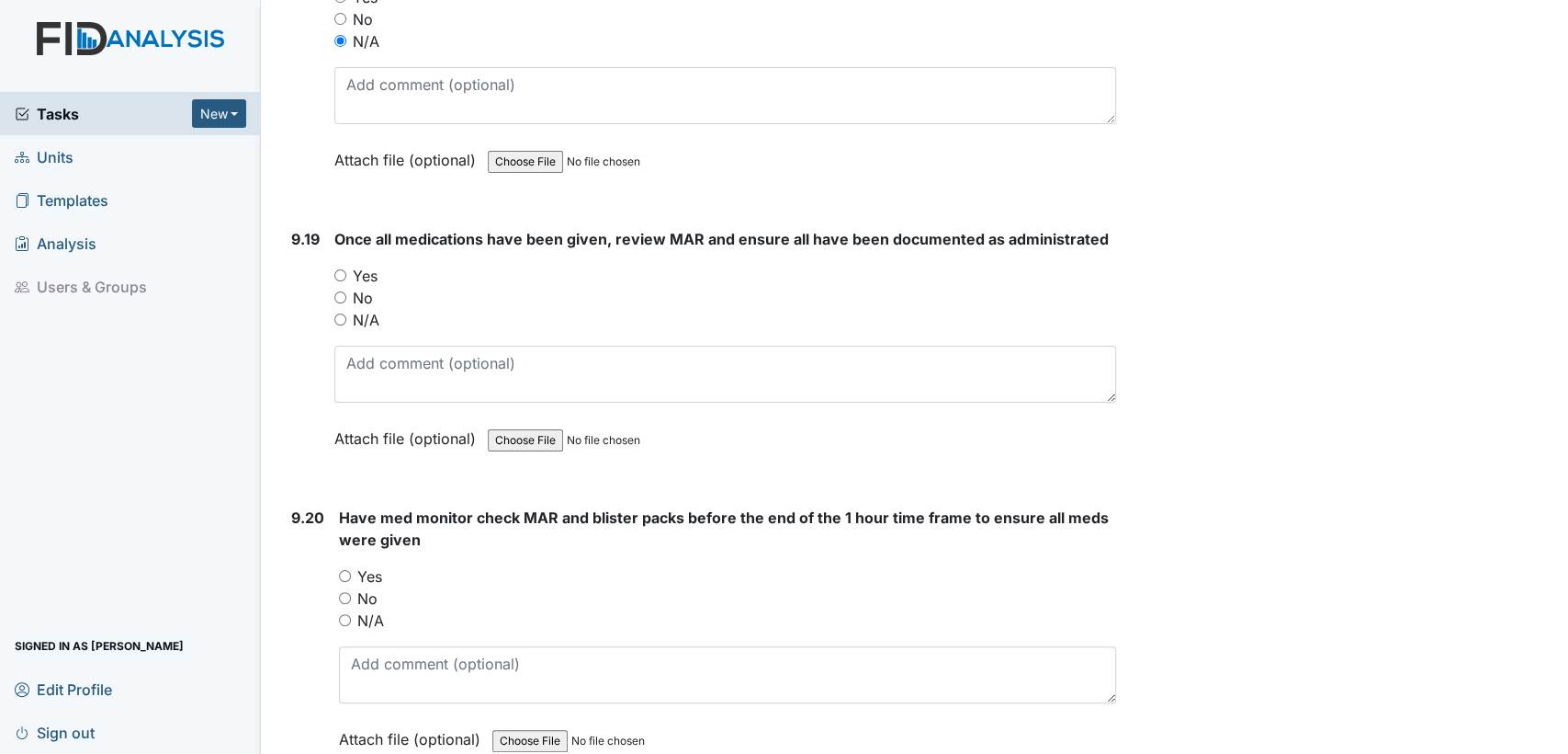
scroll to position [25427, 0]
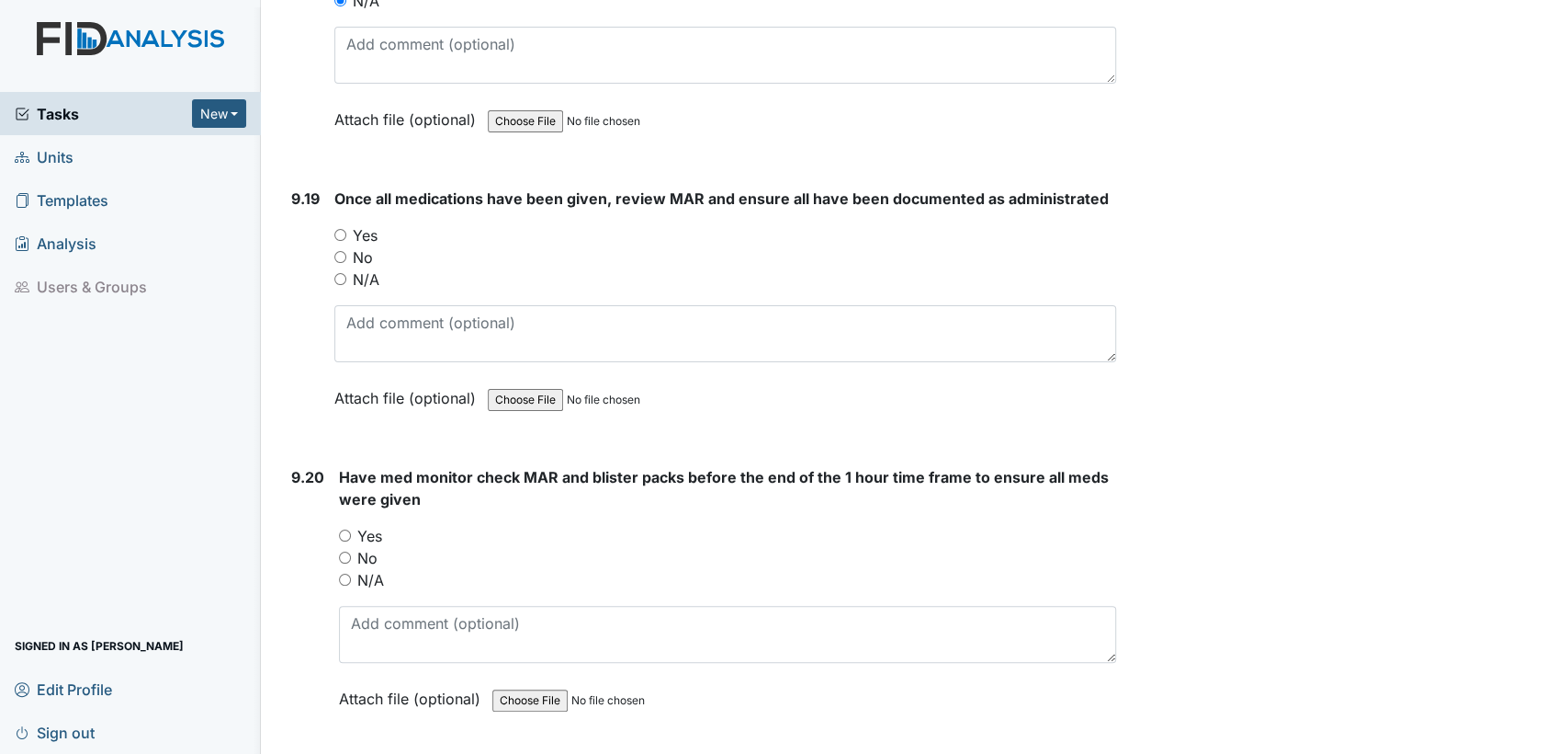
click at [341, 229] on input "Yes" at bounding box center [340, 235] width 12 height 12
radio input "true"
click at [344, 529] on input "Yes" at bounding box center [344, 535] width 12 height 12
radio input "true"
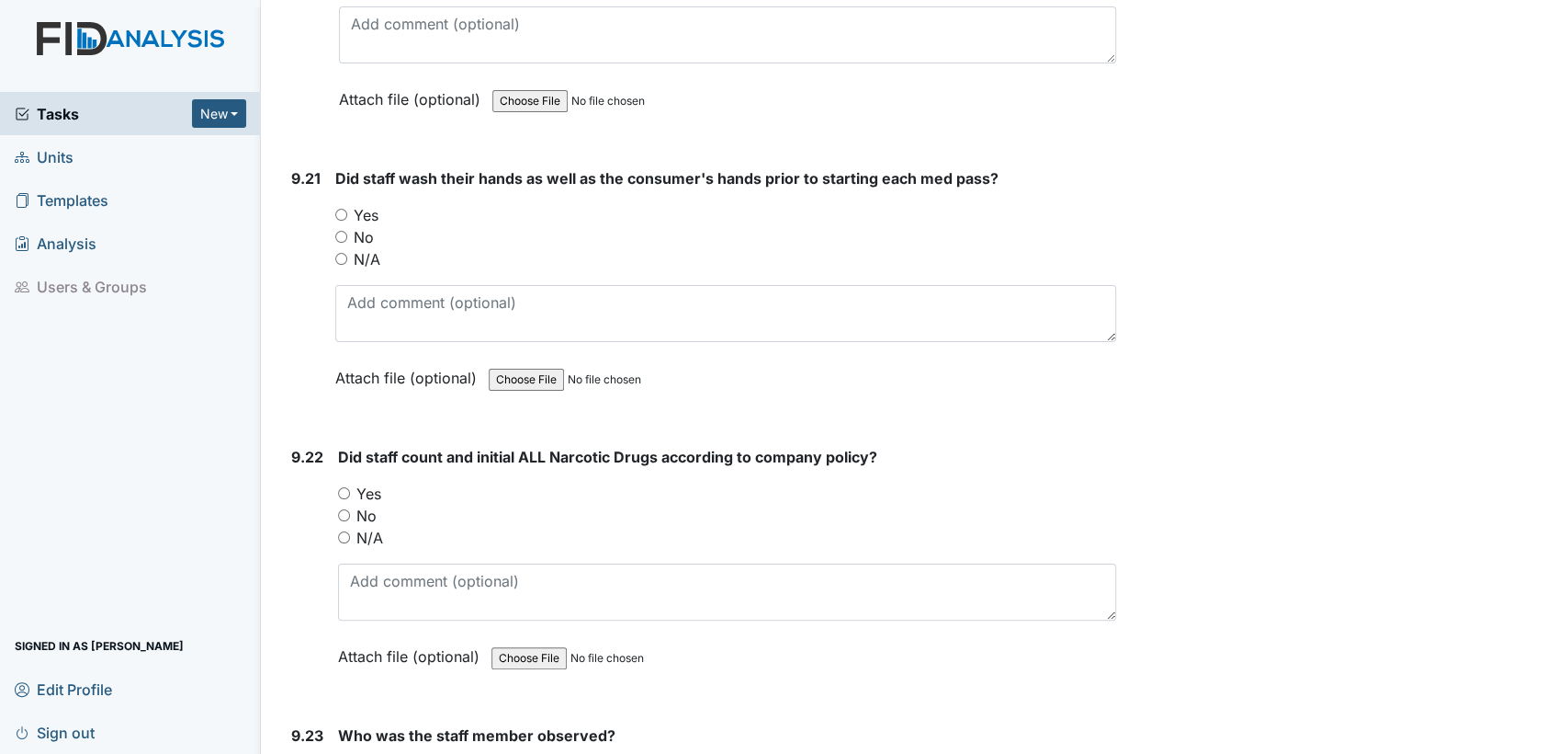
scroll to position [26067, 0]
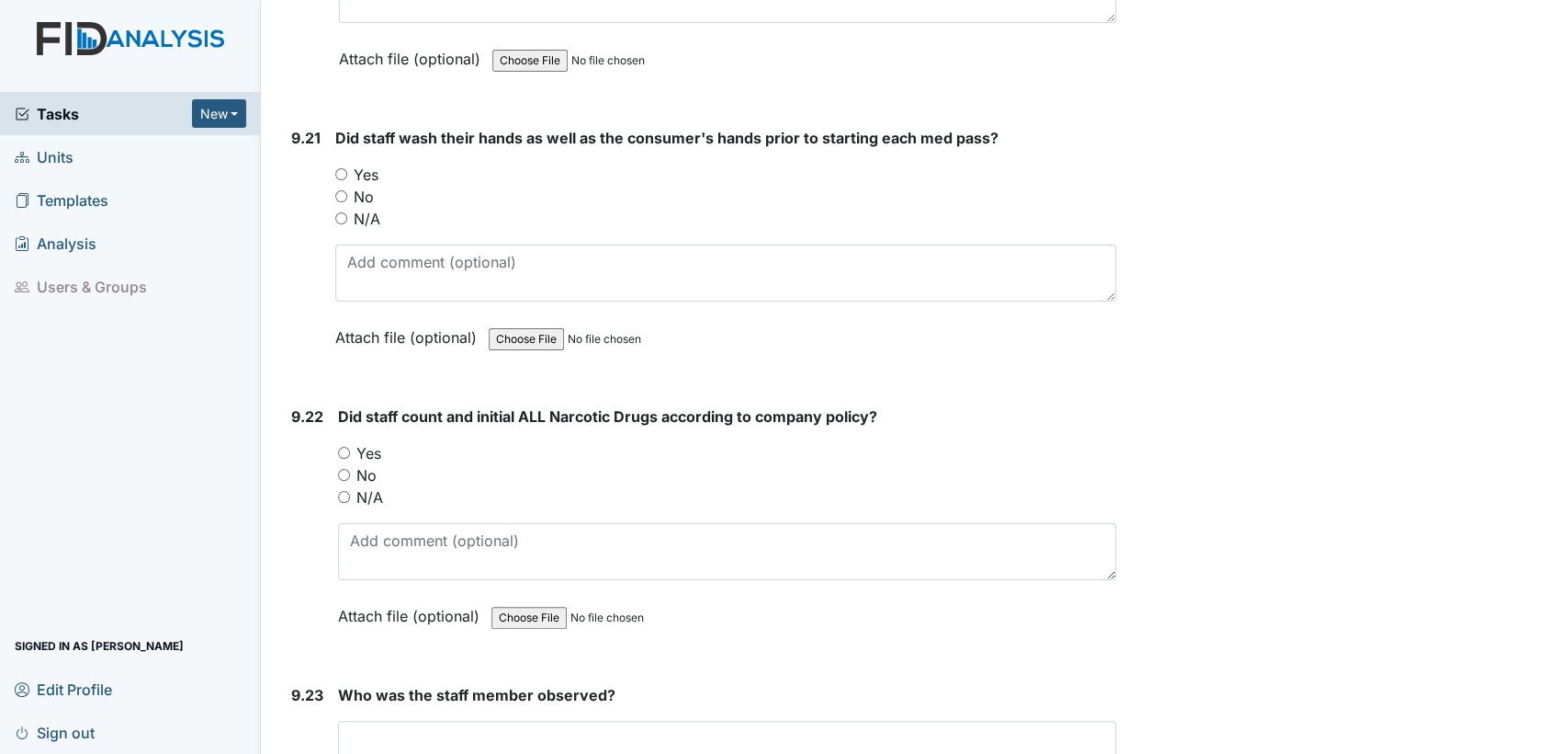
click at [340, 168] on input "Yes" at bounding box center [341, 174] width 12 height 12
radio input "true"
click at [339, 443] on div "Yes" at bounding box center [727, 454] width 778 height 22
click at [346, 447] on input "Yes" at bounding box center [344, 453] width 12 height 12
radio input "true"
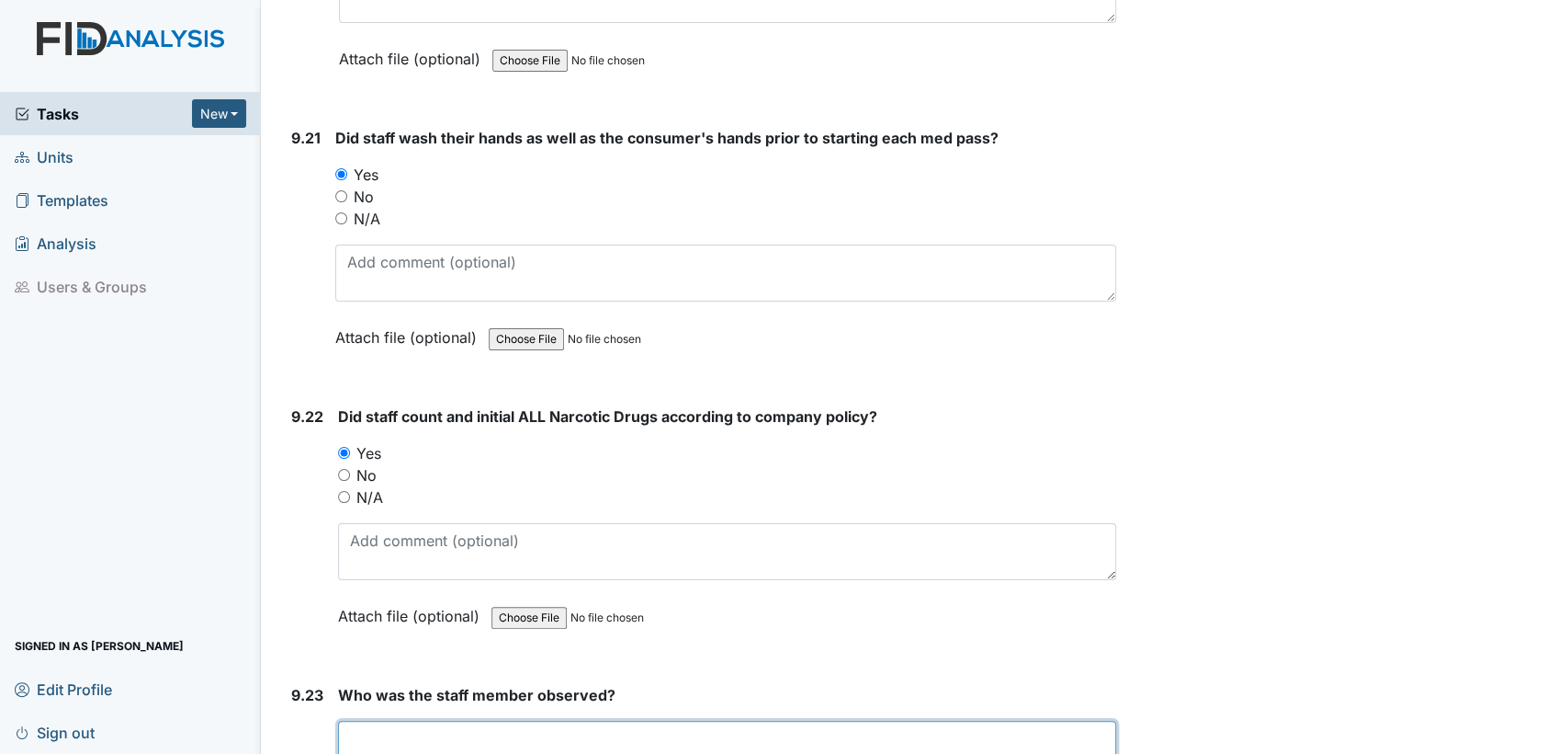
click at [371, 721] on textarea at bounding box center [727, 749] width 778 height 57
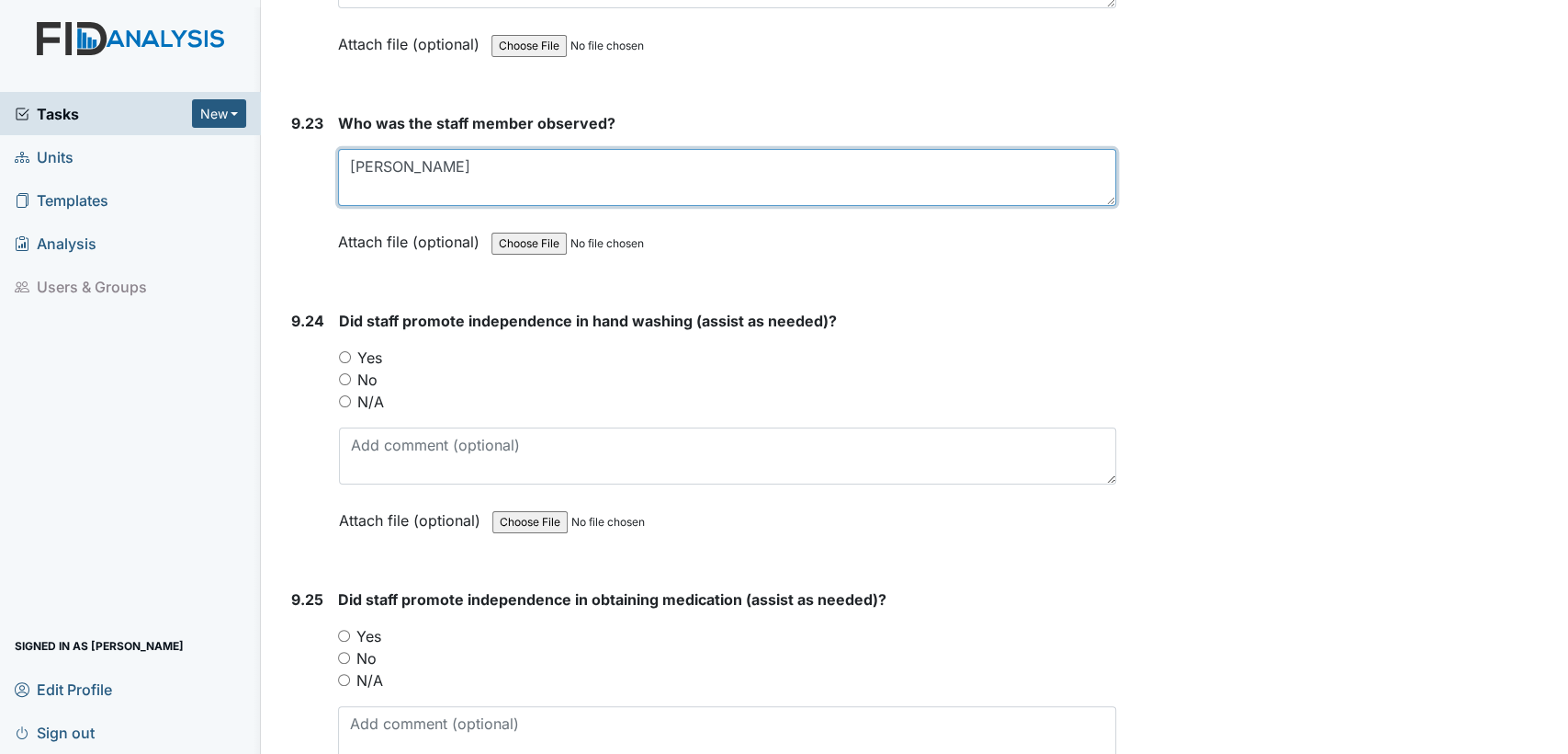
scroll to position [26652, 0]
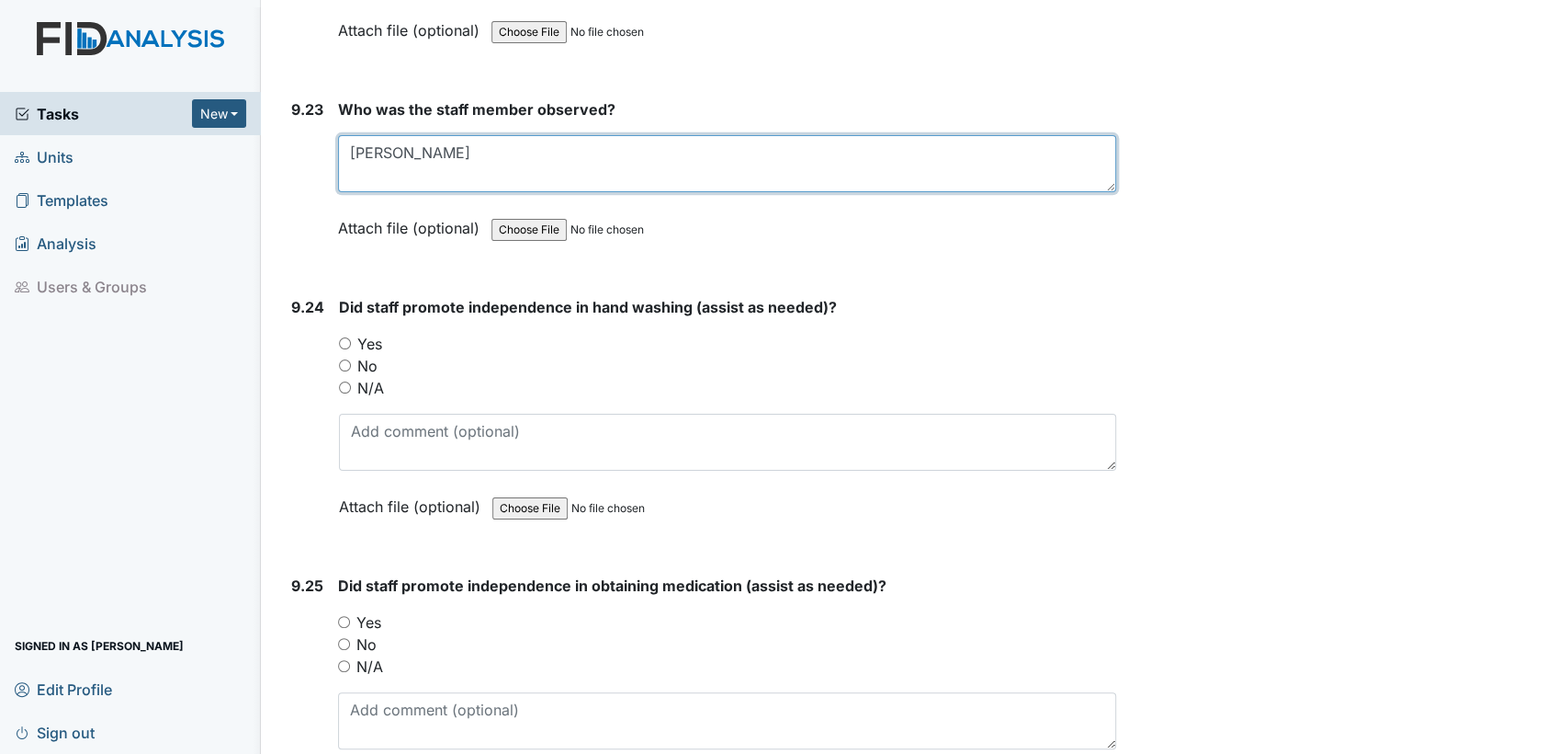
type textarea "Lucille Pearson"
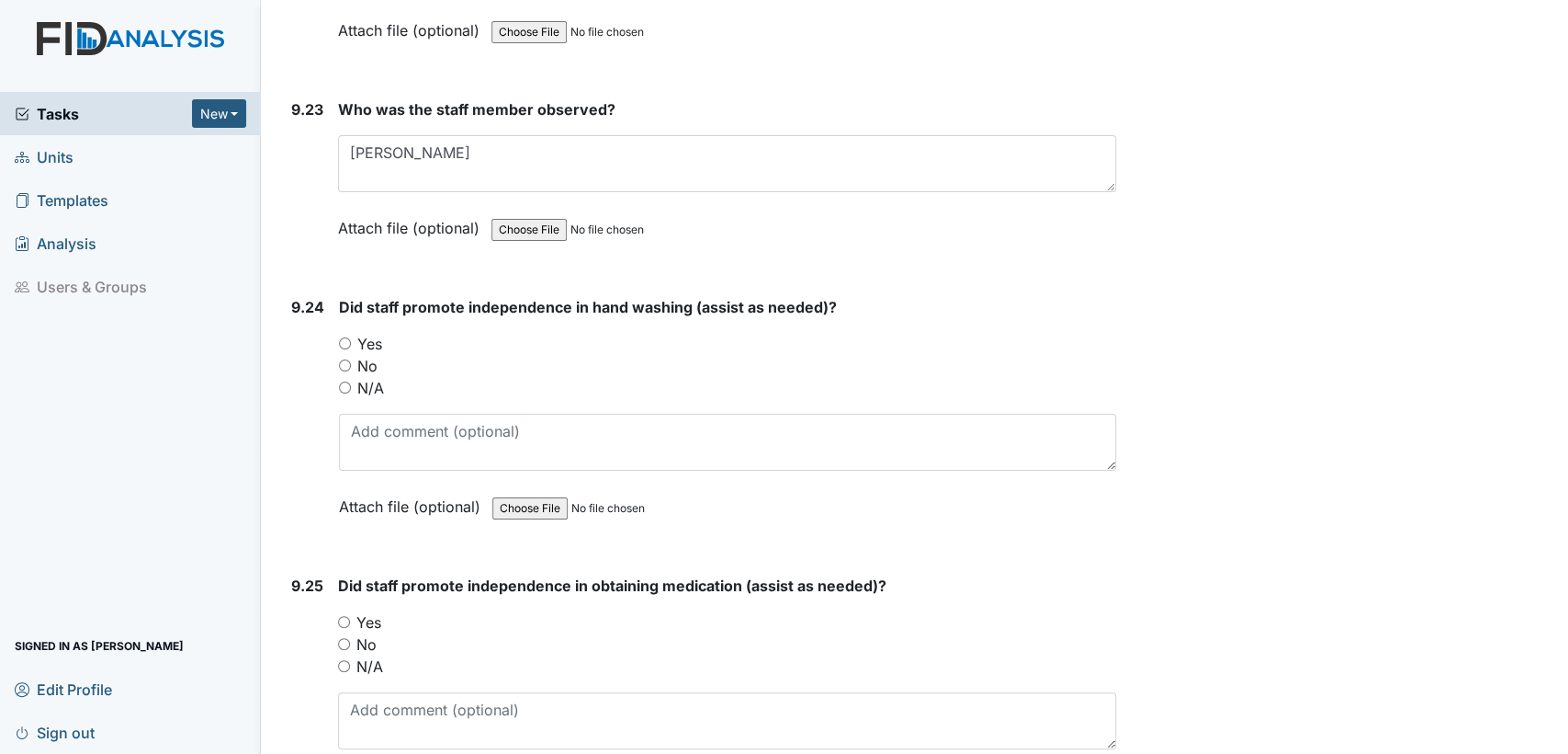
drag, startPoint x: 340, startPoint y: 253, endPoint x: 341, endPoint y: 311, distance: 58.0
click at [340, 337] on input "Yes" at bounding box center [344, 343] width 12 height 12
radio input "true"
click at [341, 616] on input "Yes" at bounding box center [344, 622] width 12 height 12
radio input "true"
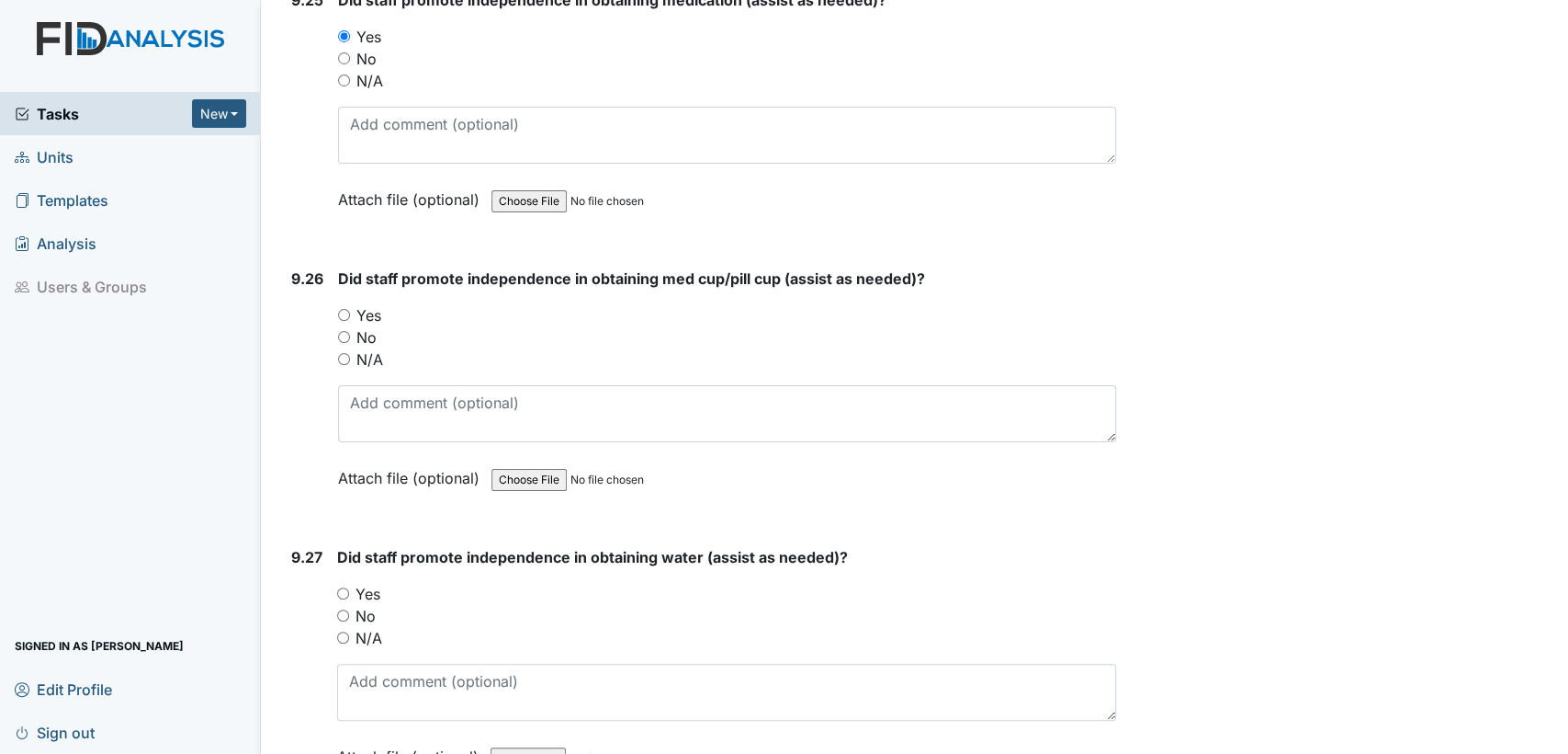
scroll to position [27293, 0]
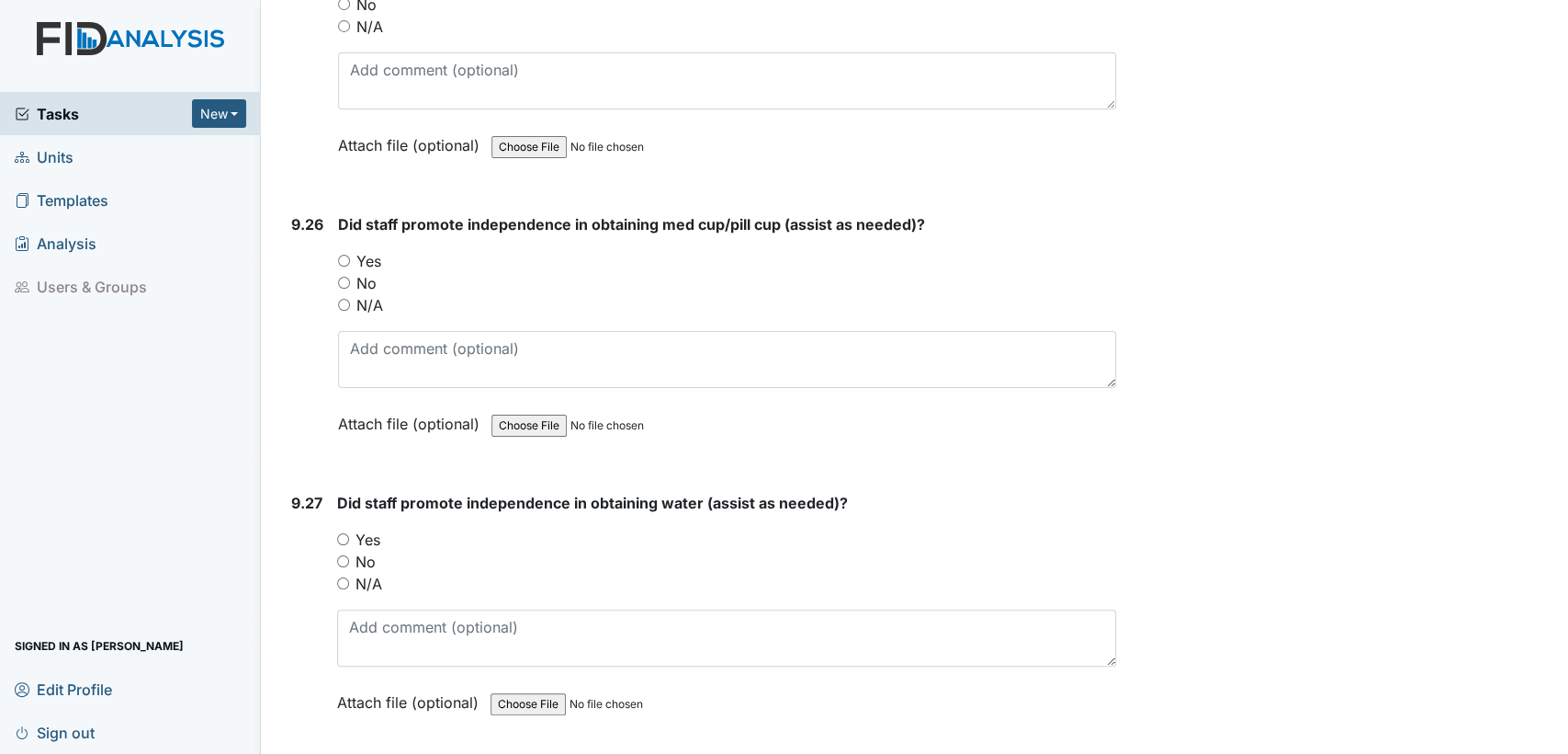
click at [344, 255] on input "Yes" at bounding box center [344, 261] width 12 height 12
radio input "true"
click at [344, 533] on input "Yes" at bounding box center [343, 539] width 12 height 12
radio input "true"
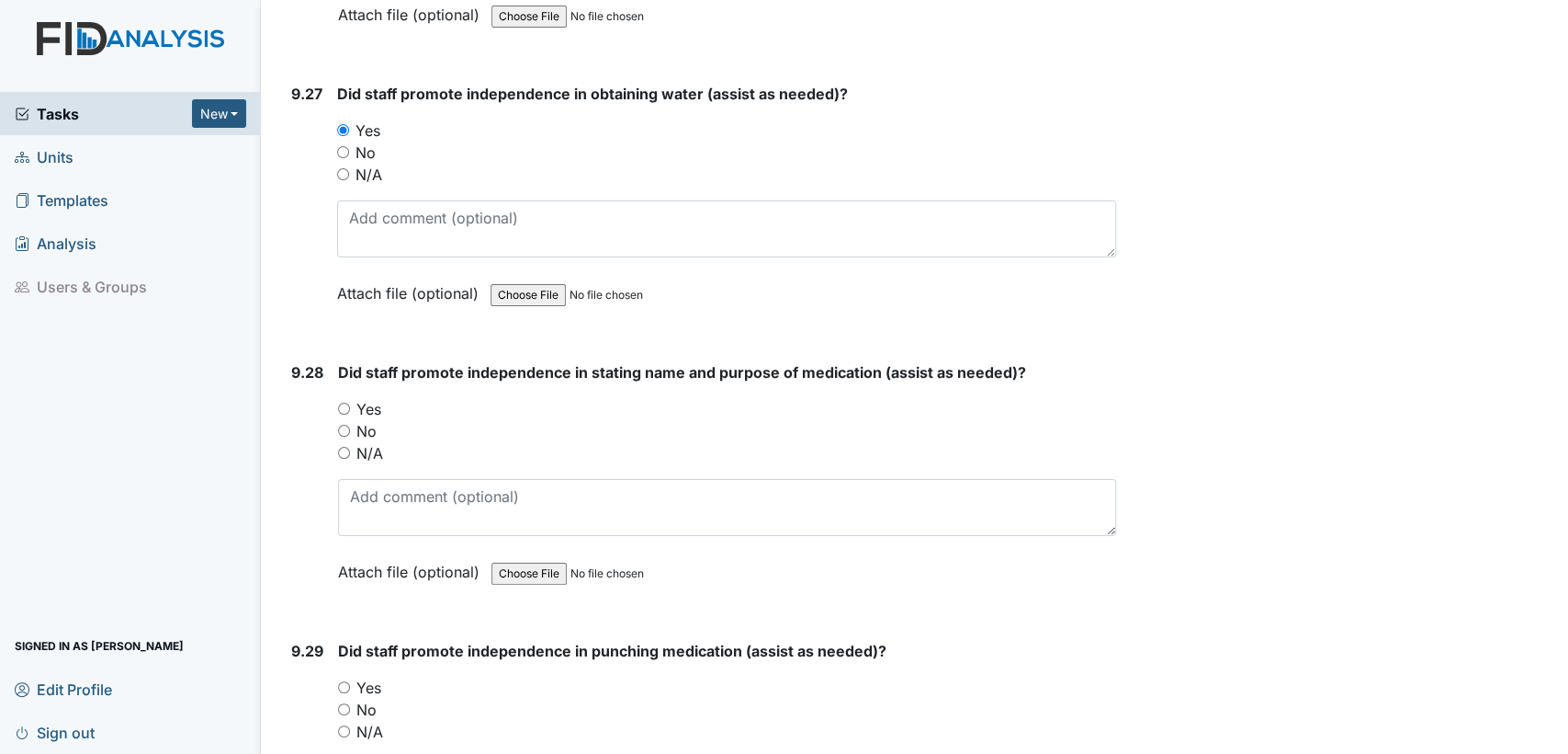
scroll to position [27865, 0]
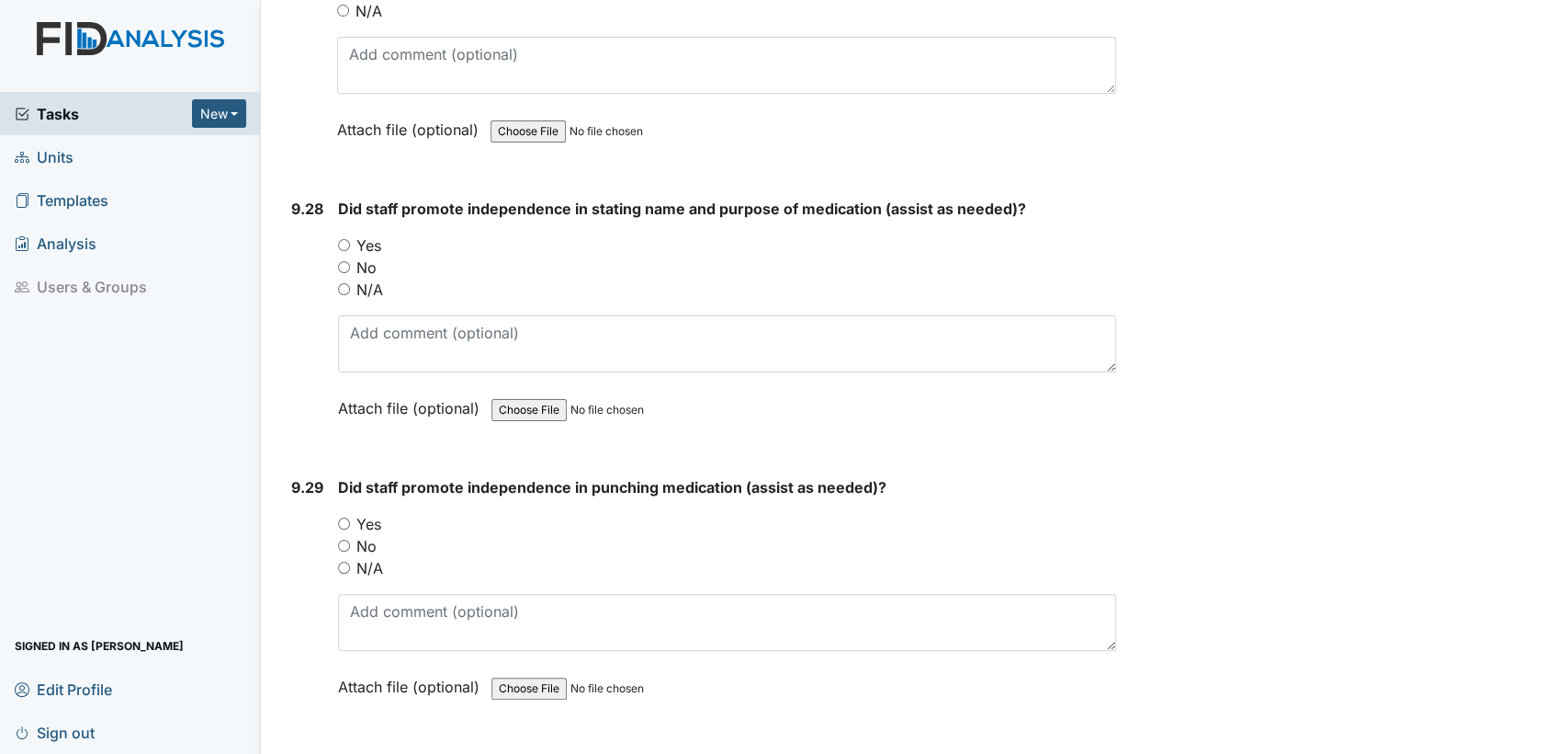
click at [333, 198] on div "9.28 Did staff promote independence in stating name and purpose of medication (…" at bounding box center [699, 322] width 832 height 249
drag, startPoint x: 341, startPoint y: 152, endPoint x: 337, endPoint y: 208, distance: 56.1
click at [343, 239] on input "Yes" at bounding box center [344, 245] width 12 height 12
radio input "true"
click at [344, 517] on input "Yes" at bounding box center [344, 523] width 12 height 12
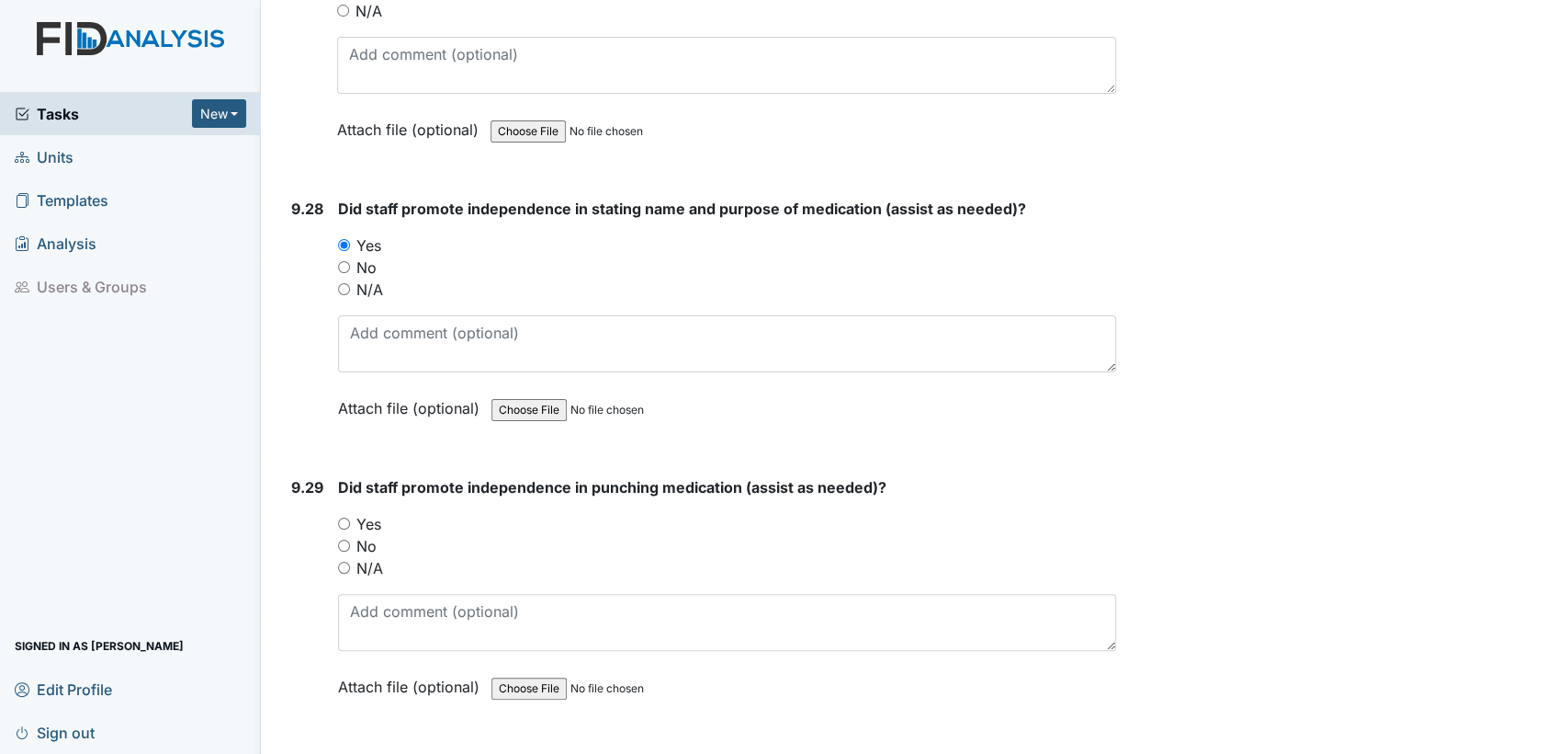
radio input "true"
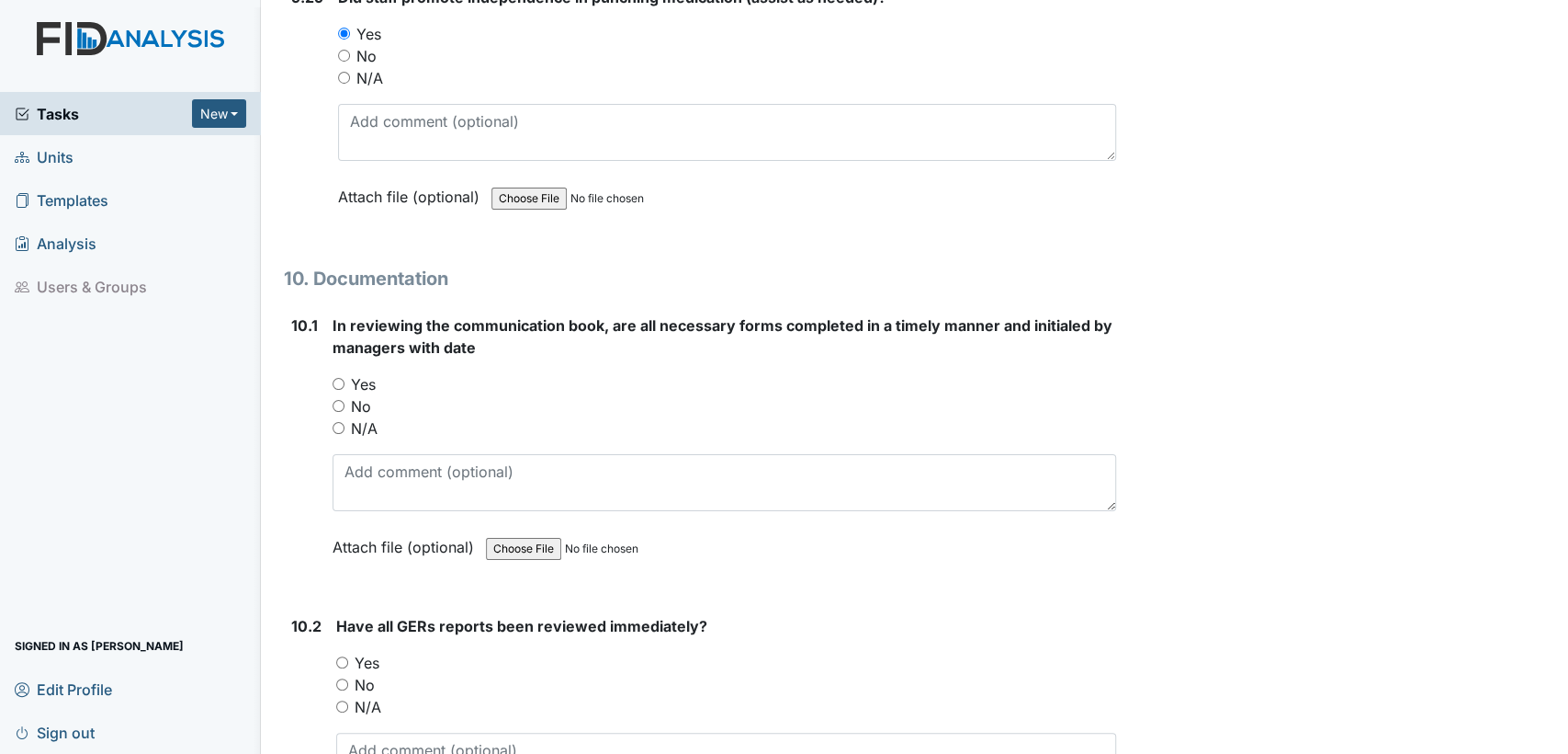
scroll to position [28436, 0]
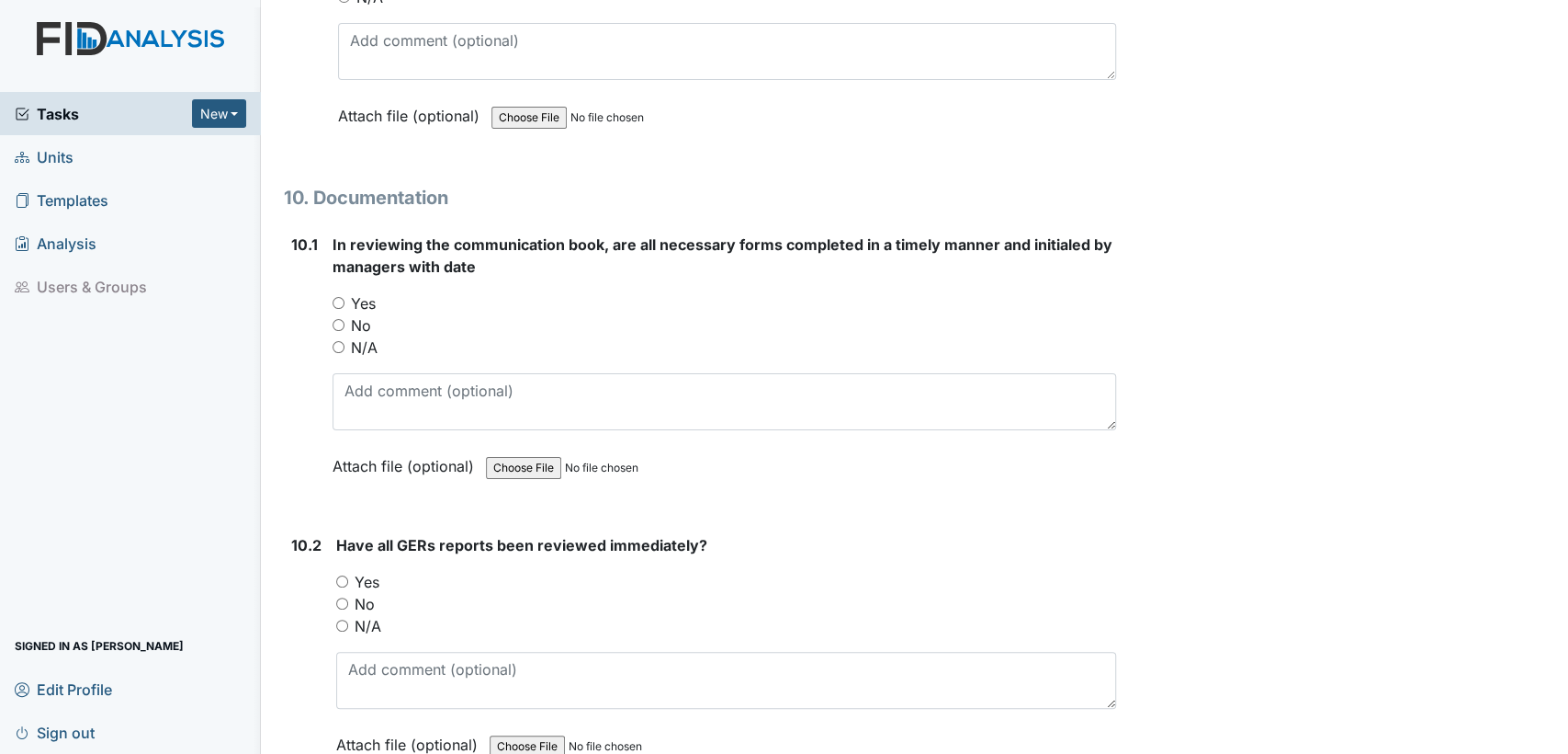
click at [333, 297] on input "Yes" at bounding box center [338, 302] width 12 height 12
radio input "true"
click at [344, 576] on input "Yes" at bounding box center [342, 581] width 12 height 12
radio input "true"
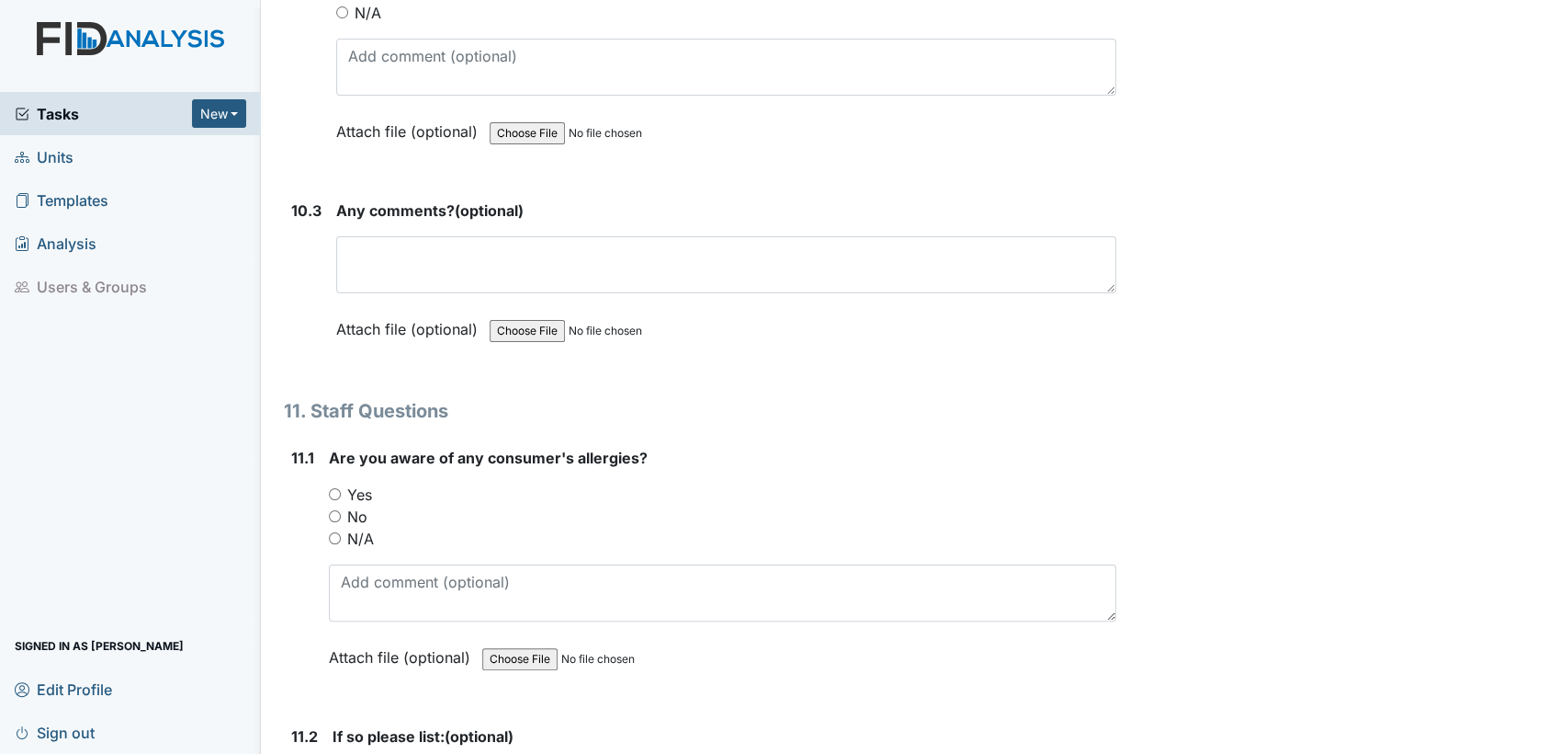
scroll to position [29198, 0]
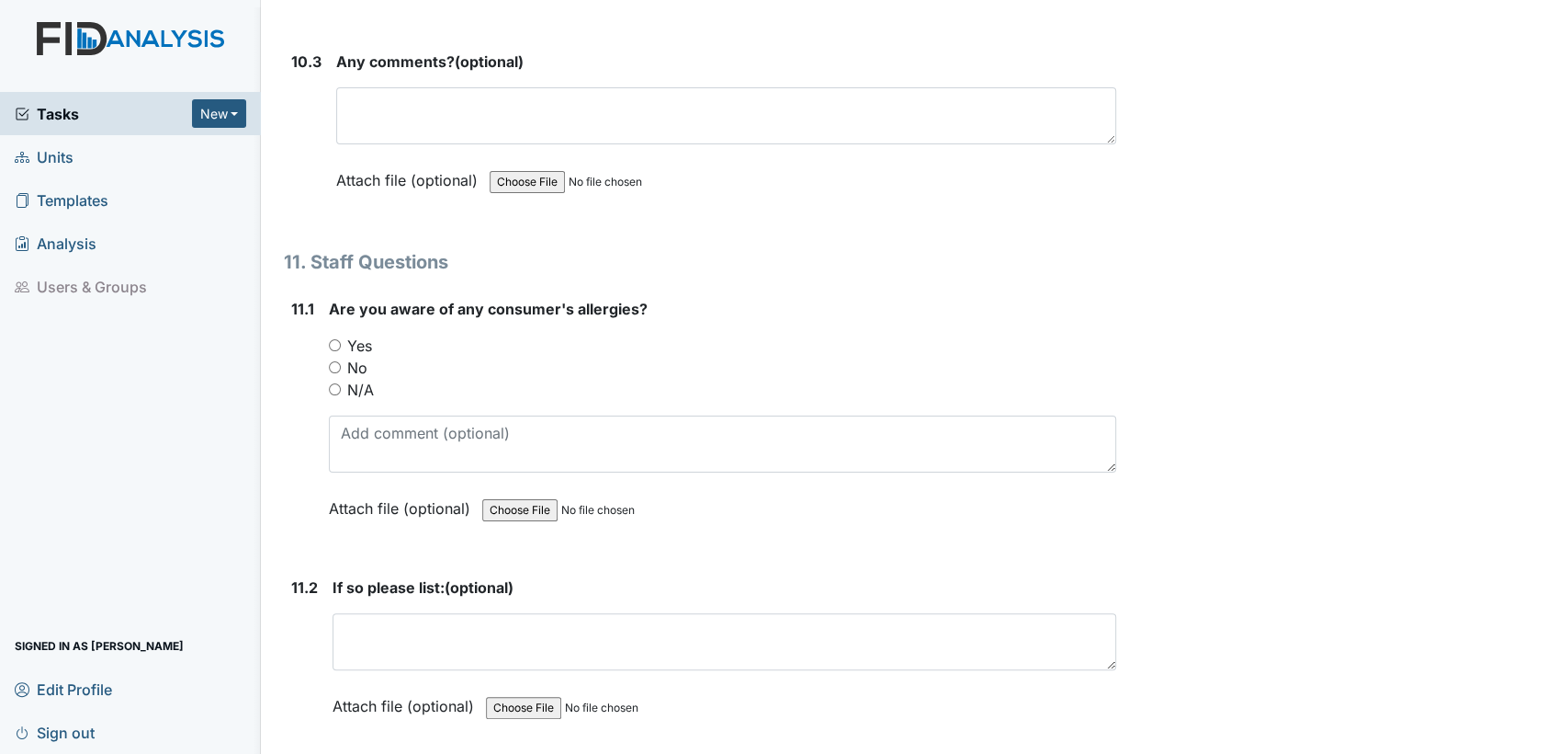
click at [332, 339] on input "Yes" at bounding box center [334, 345] width 12 height 12
radio input "true"
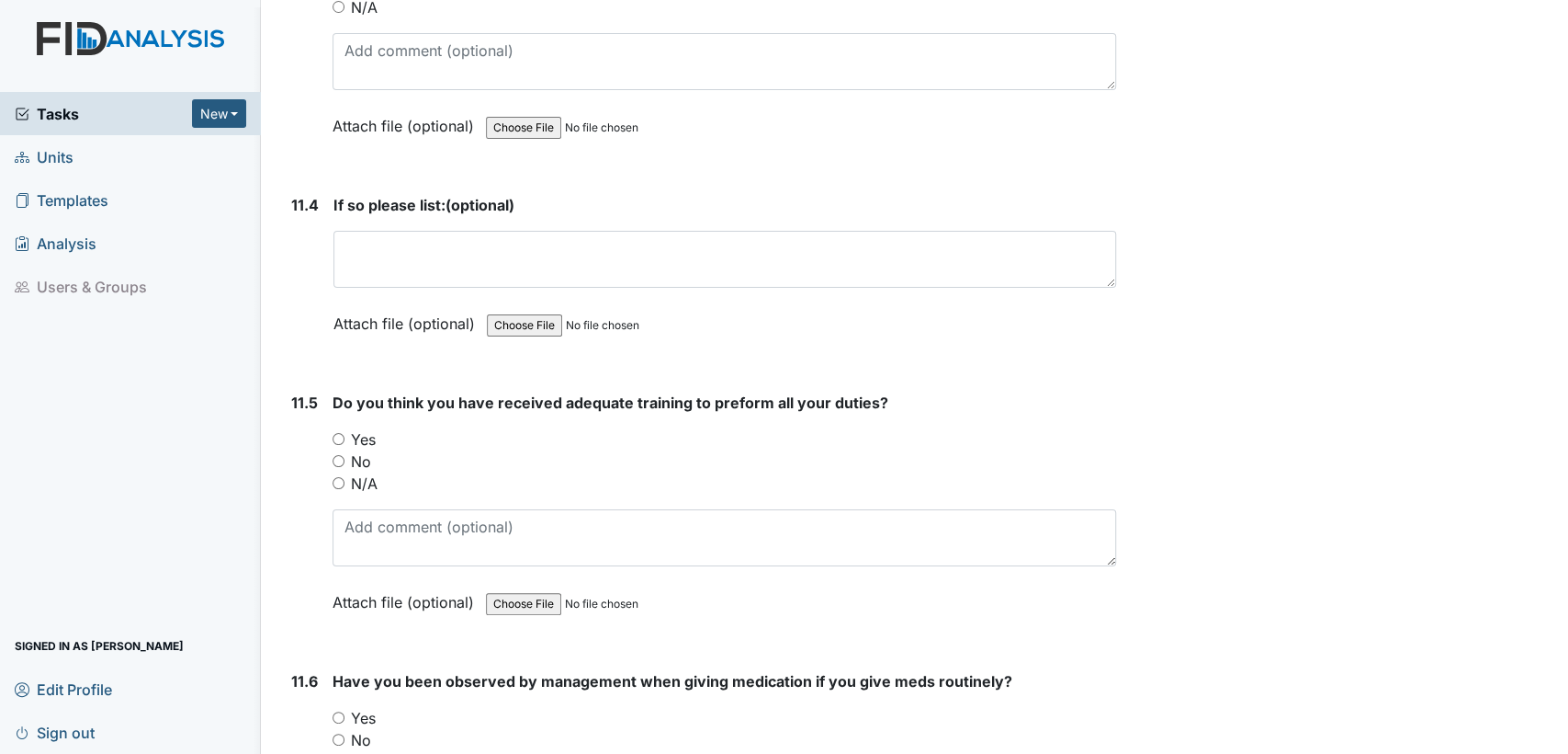
scroll to position [30153, 0]
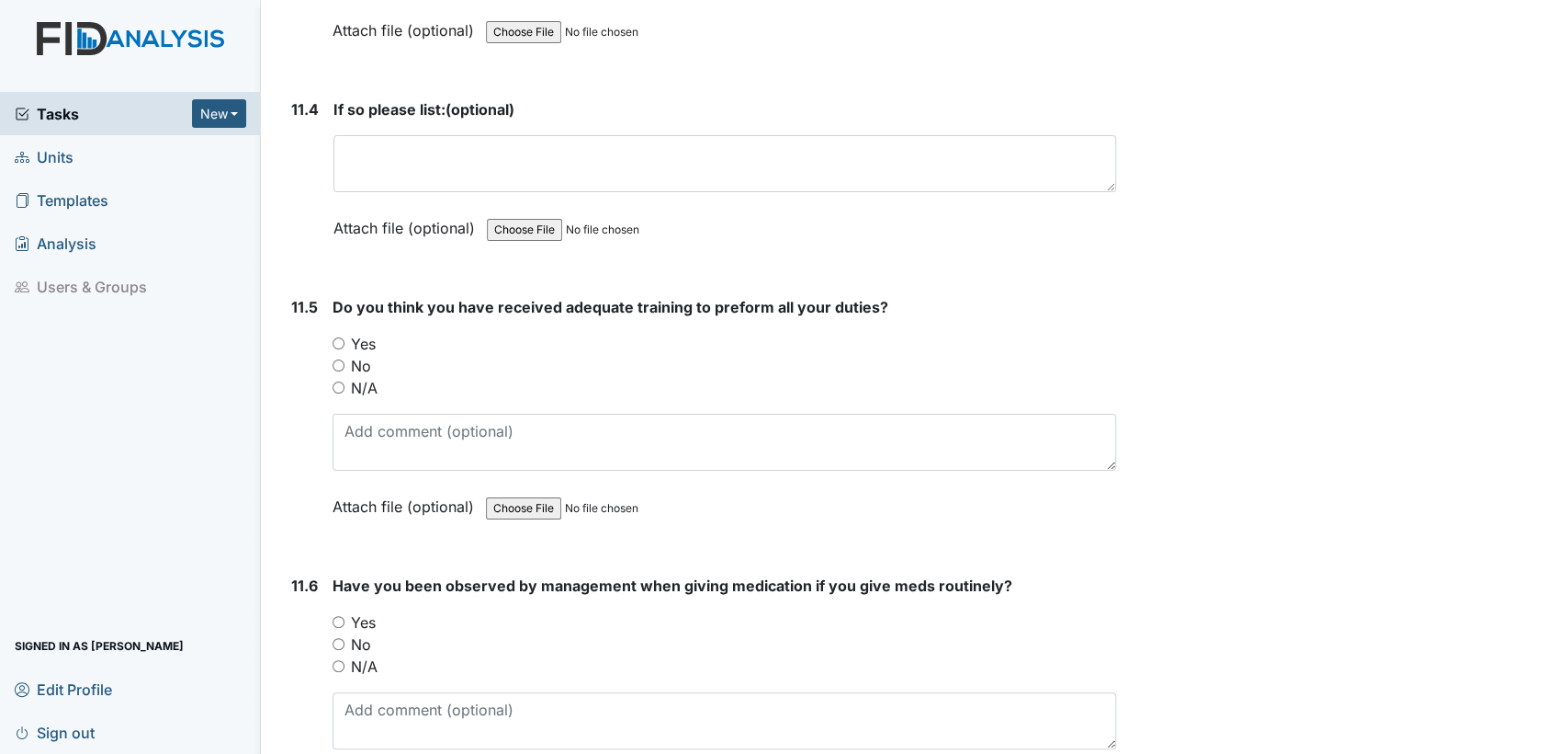
drag, startPoint x: 336, startPoint y: 241, endPoint x: 333, endPoint y: 373, distance: 132.0
click at [336, 337] on input "Yes" at bounding box center [338, 343] width 12 height 12
radio input "true"
click at [337, 638] on input "No" at bounding box center [338, 643] width 12 height 12
radio input "true"
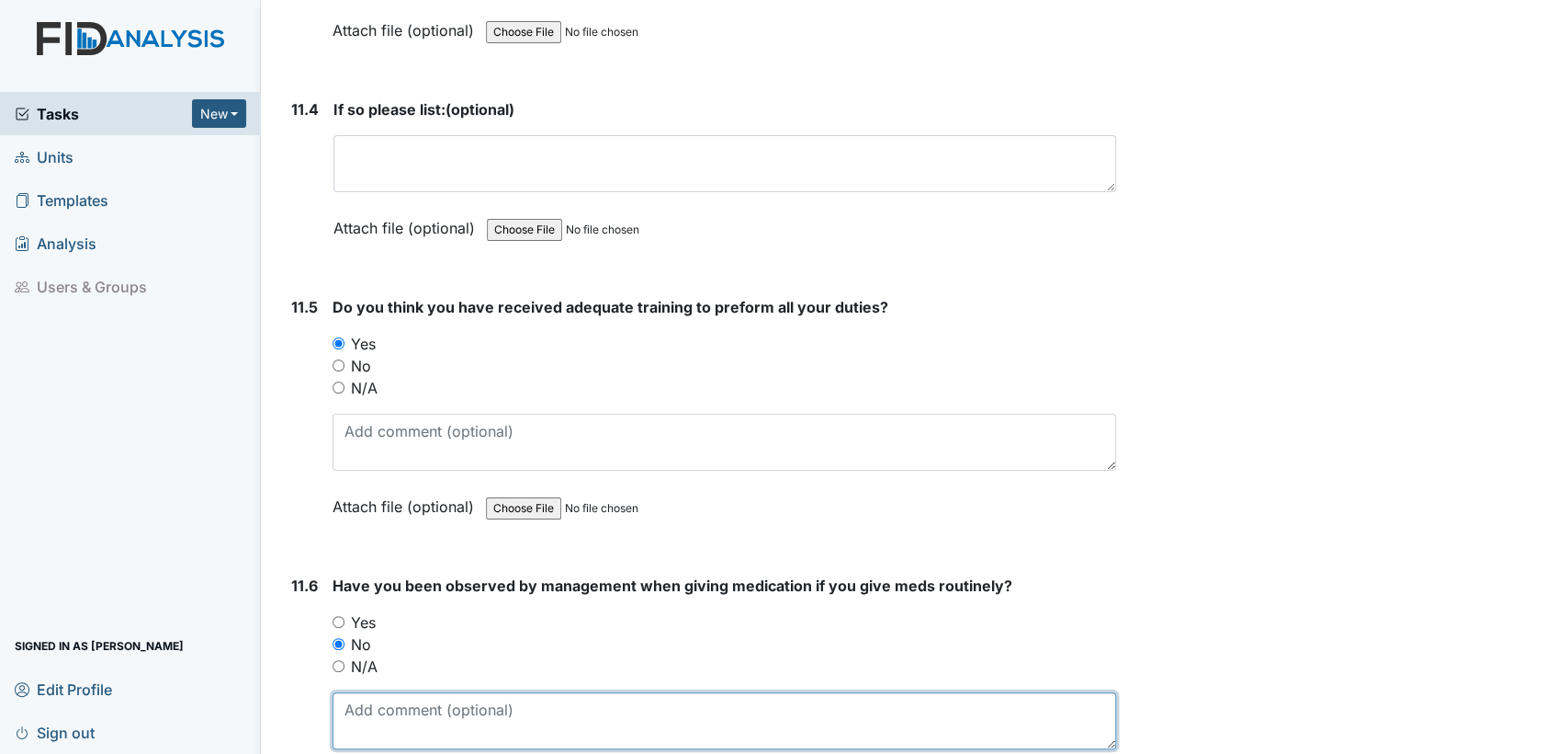
click at [352, 692] on textarea at bounding box center [724, 721] width 784 height 57
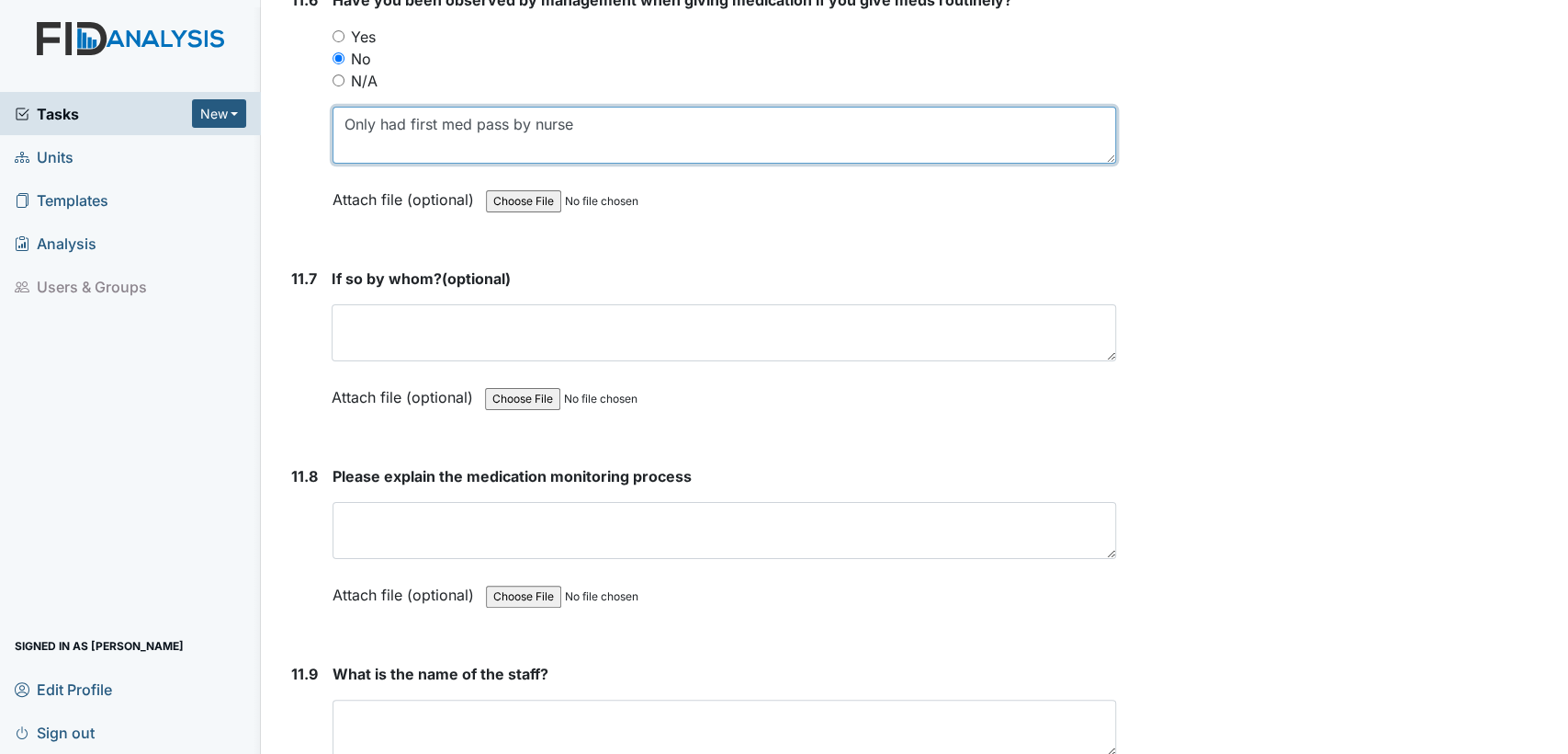
scroll to position [30833, 0]
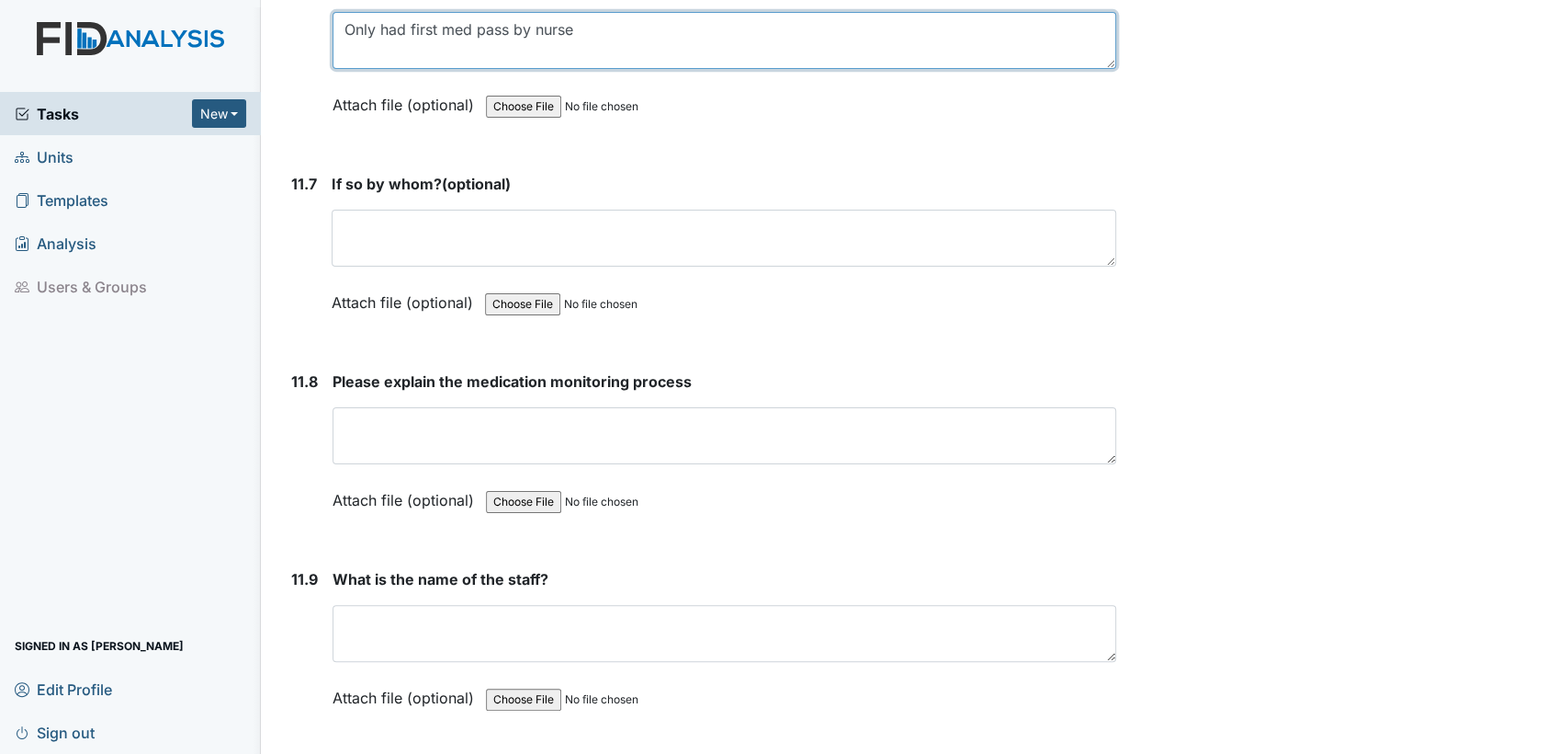
type textarea "Only had first med pass by nurse"
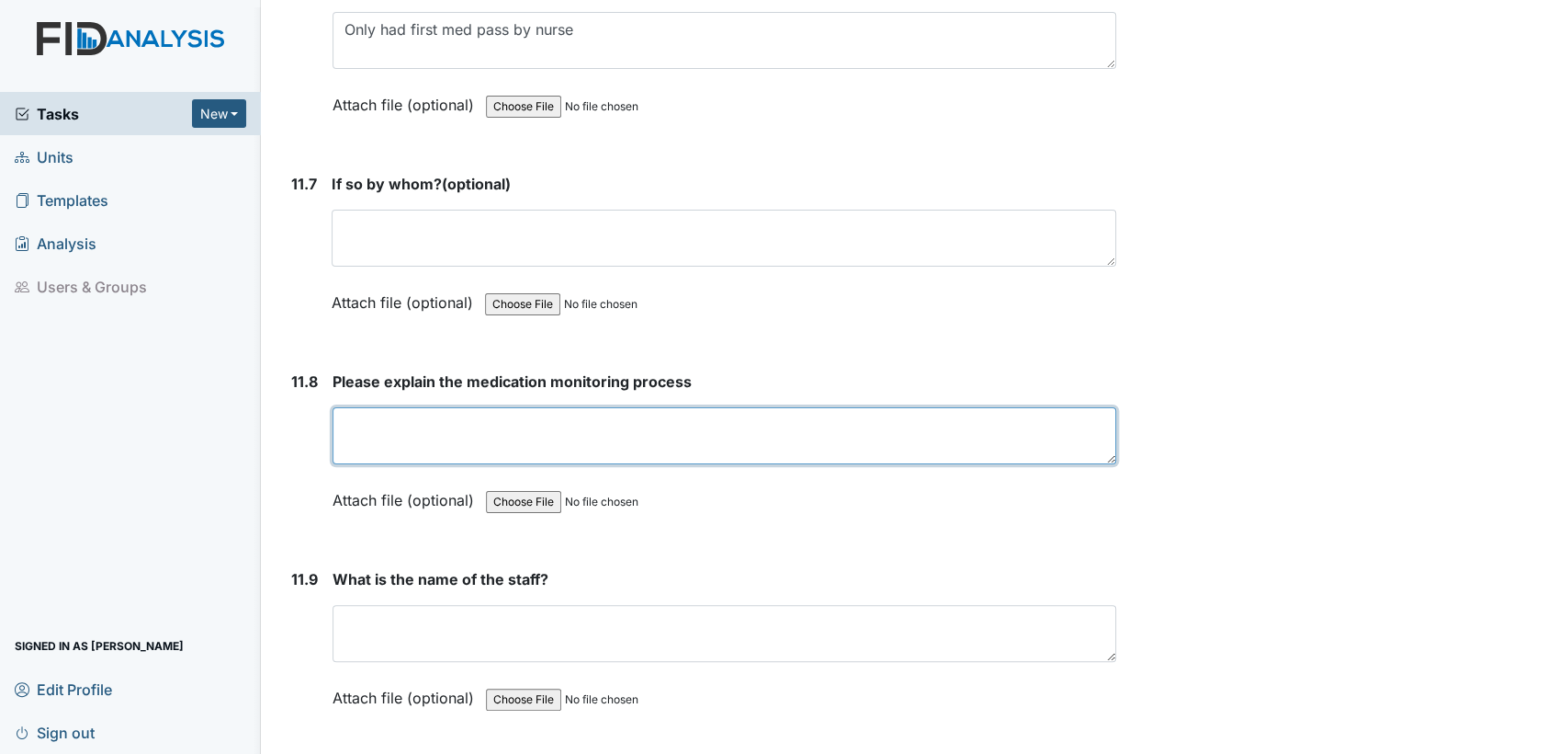
click at [477, 407] on textarea at bounding box center [724, 436] width 784 height 57
paste textarea "make sure no meds were missed or given wrong"
type textarea "make sure no meds were missed or given wrong"
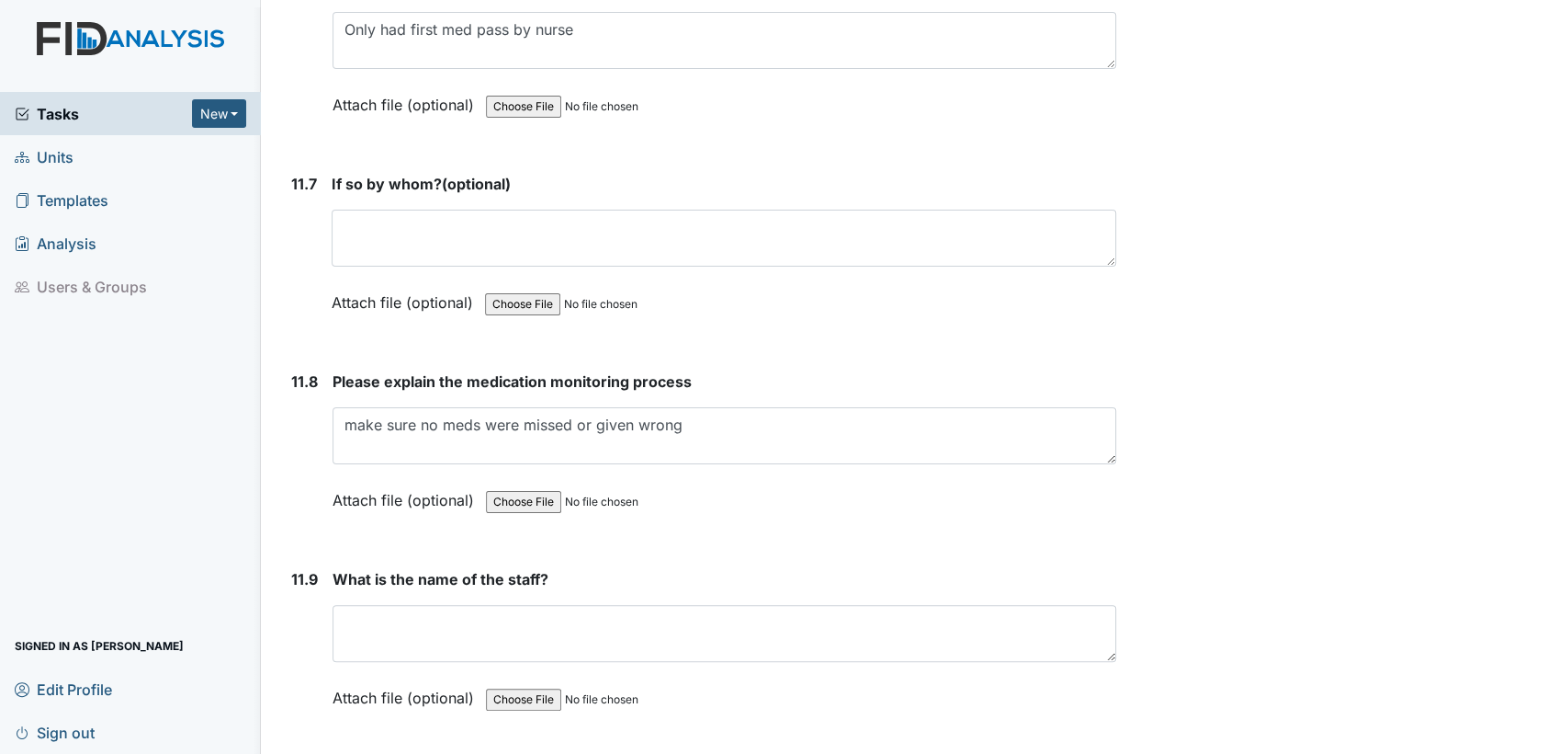
click at [478, 568] on div "What is the name of the staff? This field is required. Attach file (optional) Y…" at bounding box center [724, 645] width 784 height 153
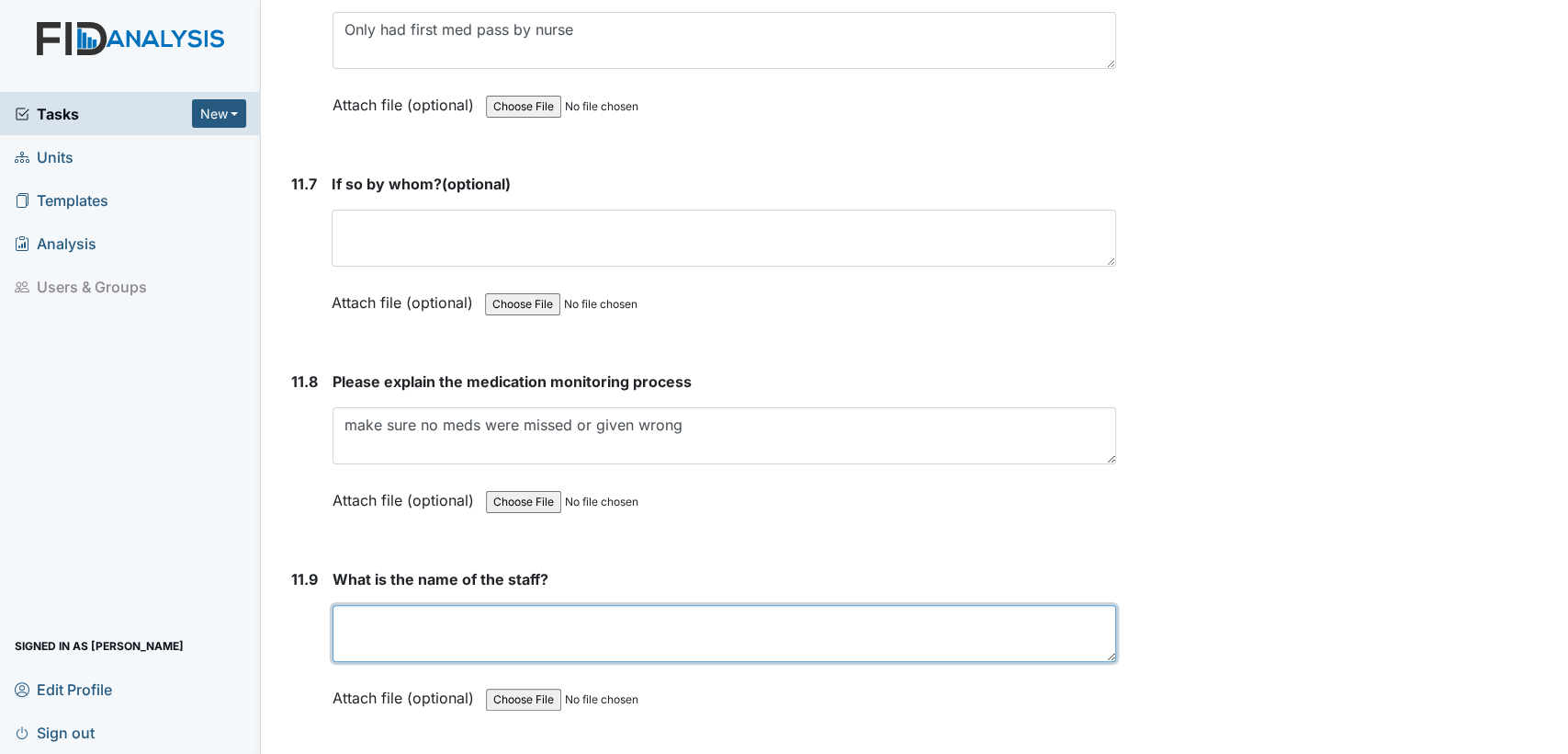
click at [479, 605] on textarea at bounding box center [724, 634] width 784 height 57
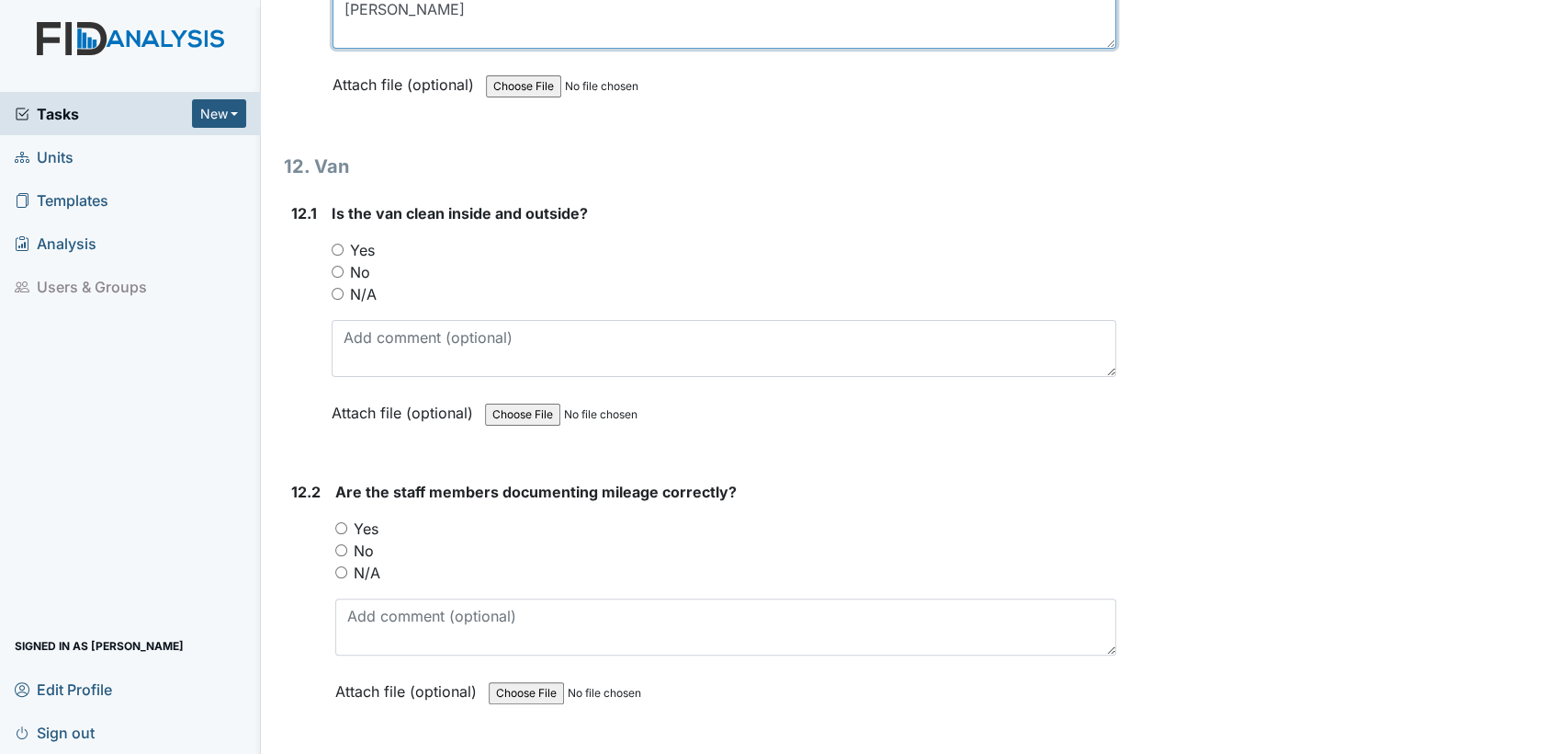
scroll to position [31472, 0]
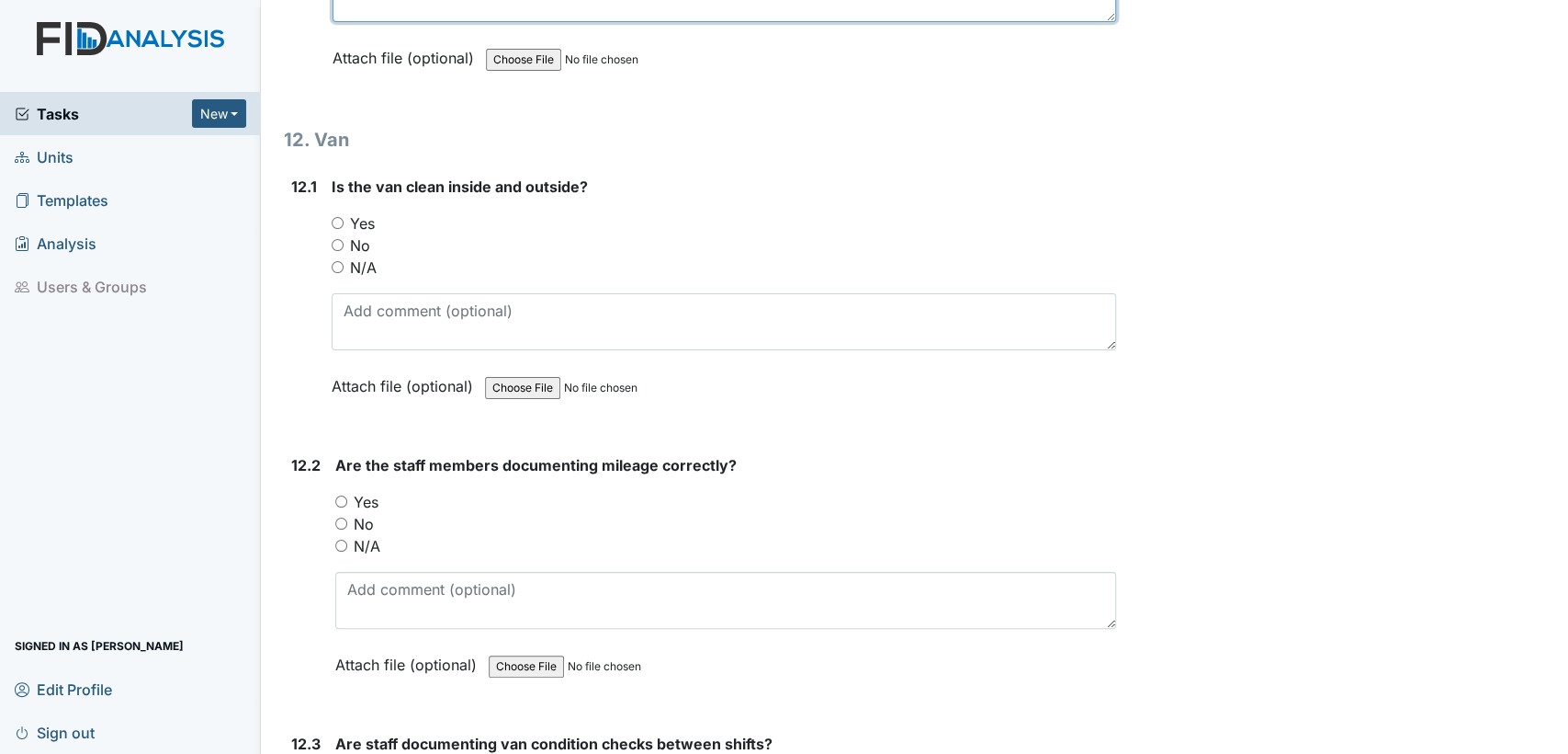
type textarea "Nakia Johnson"
click at [334, 217] on input "Yes" at bounding box center [337, 223] width 12 height 12
radio input "true"
click at [338, 495] on input "Yes" at bounding box center [341, 501] width 12 height 12
radio input "true"
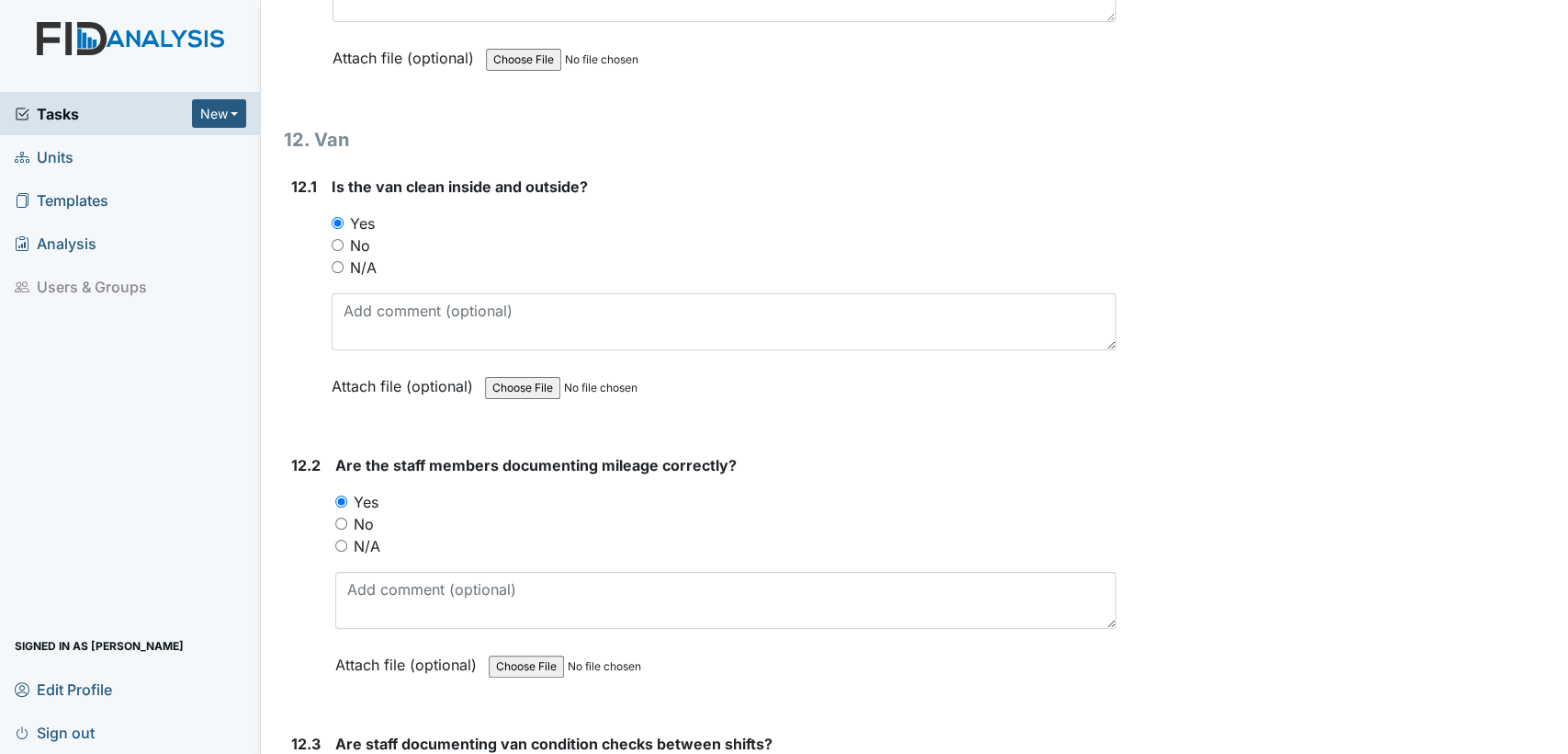
radio input "true"
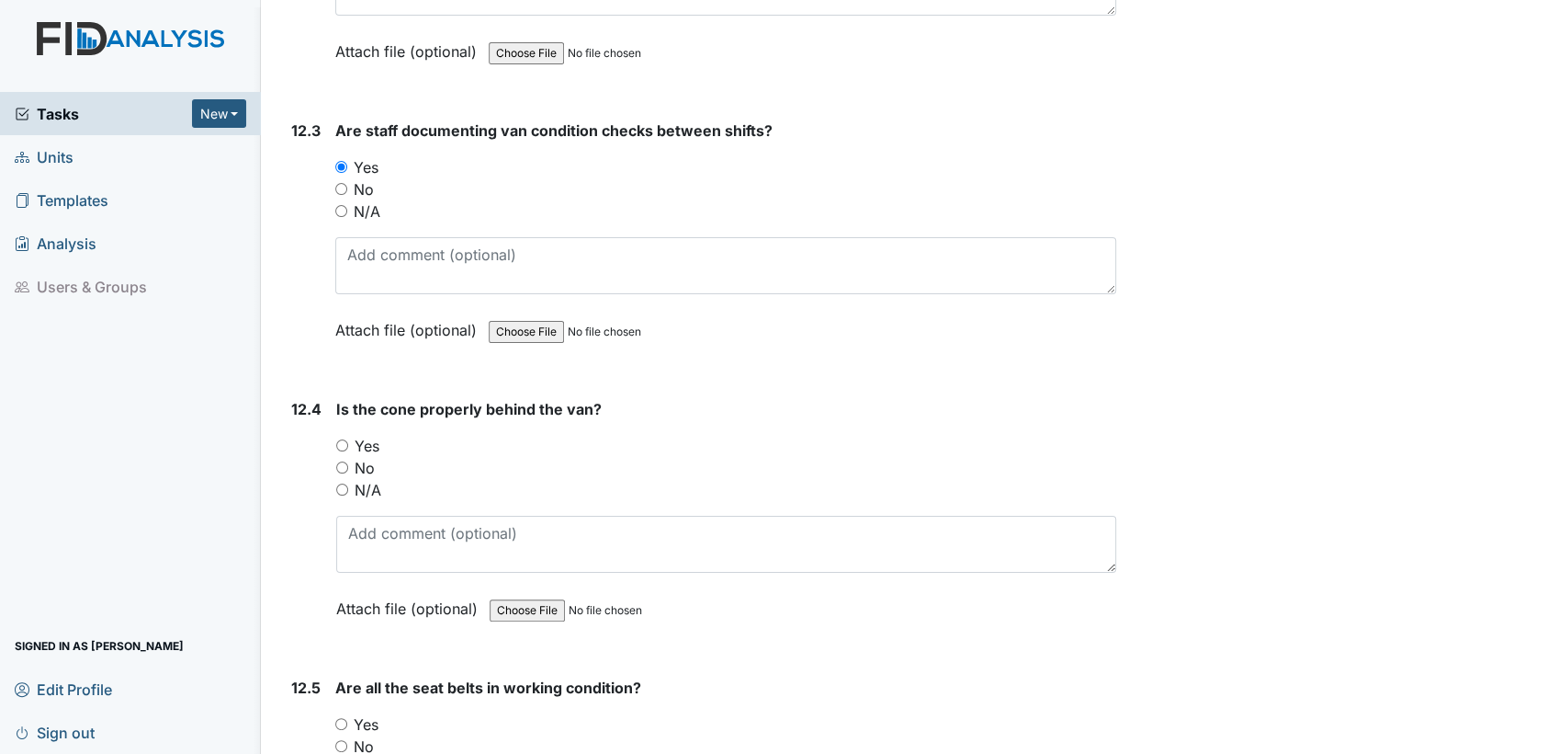
scroll to position [32208, 0]
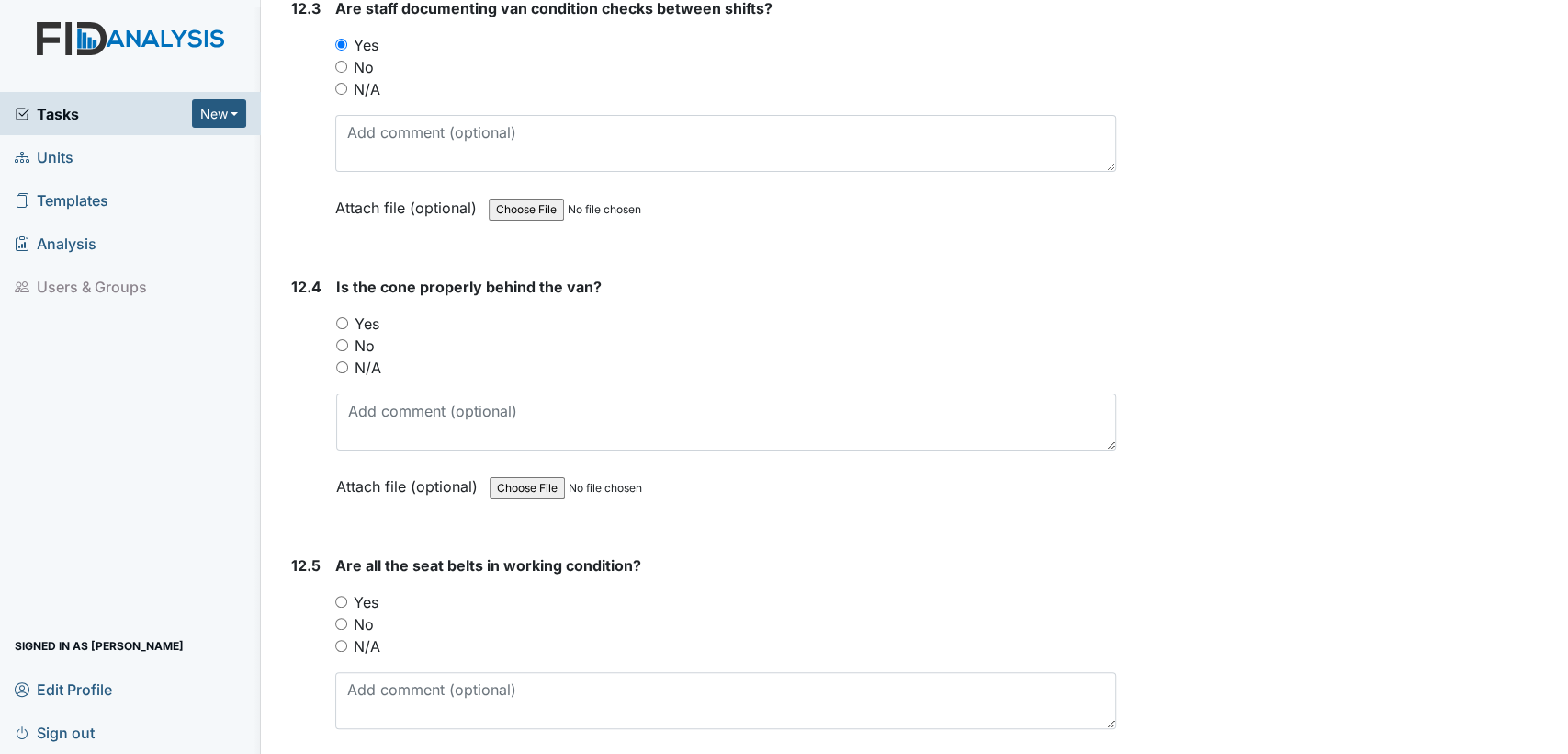
click at [343, 317] on input "Yes" at bounding box center [342, 322] width 12 height 12
radio input "true"
click at [343, 394] on textarea at bounding box center [726, 422] width 780 height 57
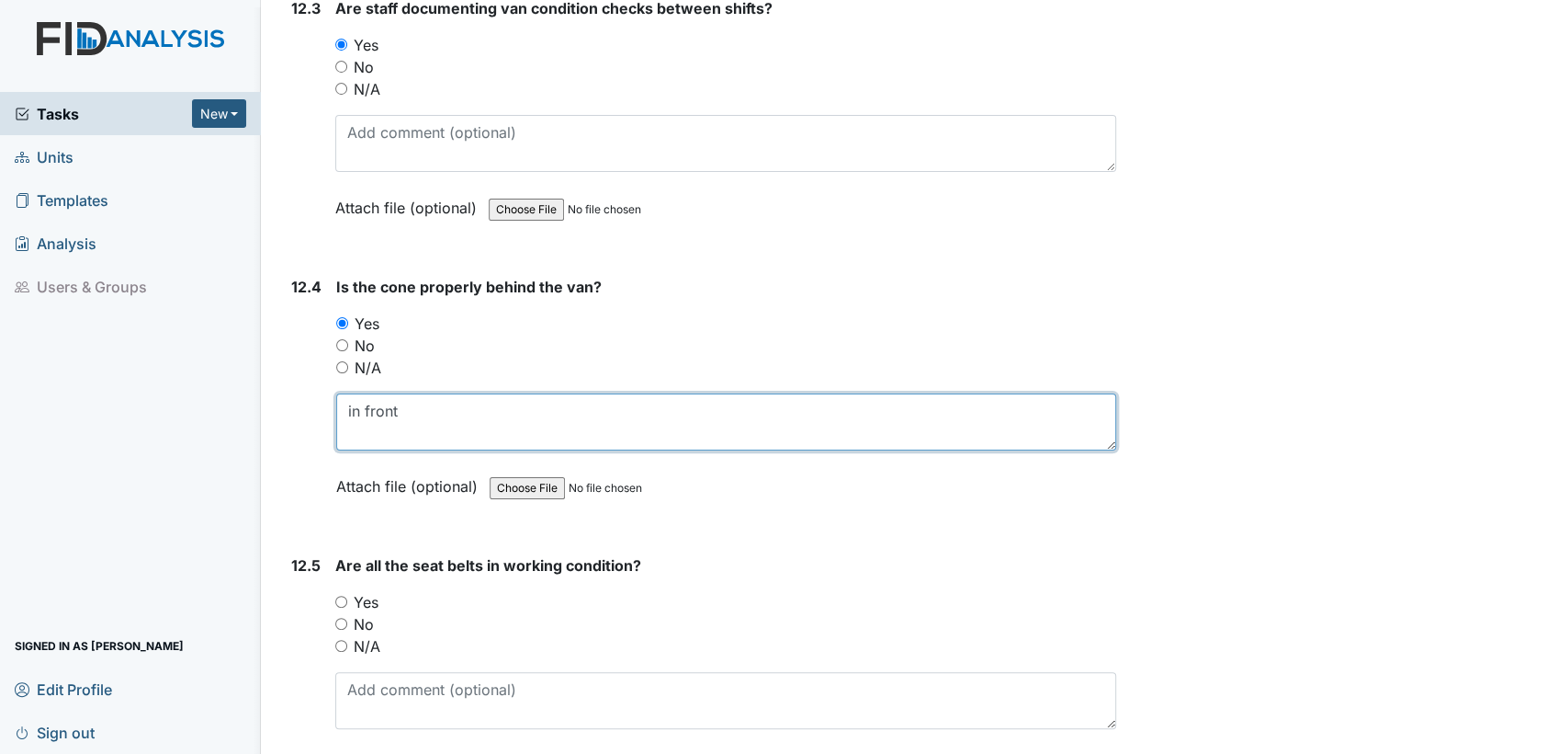
type textarea "in front"
click at [338, 596] on input "Yes" at bounding box center [341, 602] width 12 height 12
radio input "true"
